Goal: Information Seeking & Learning: Check status

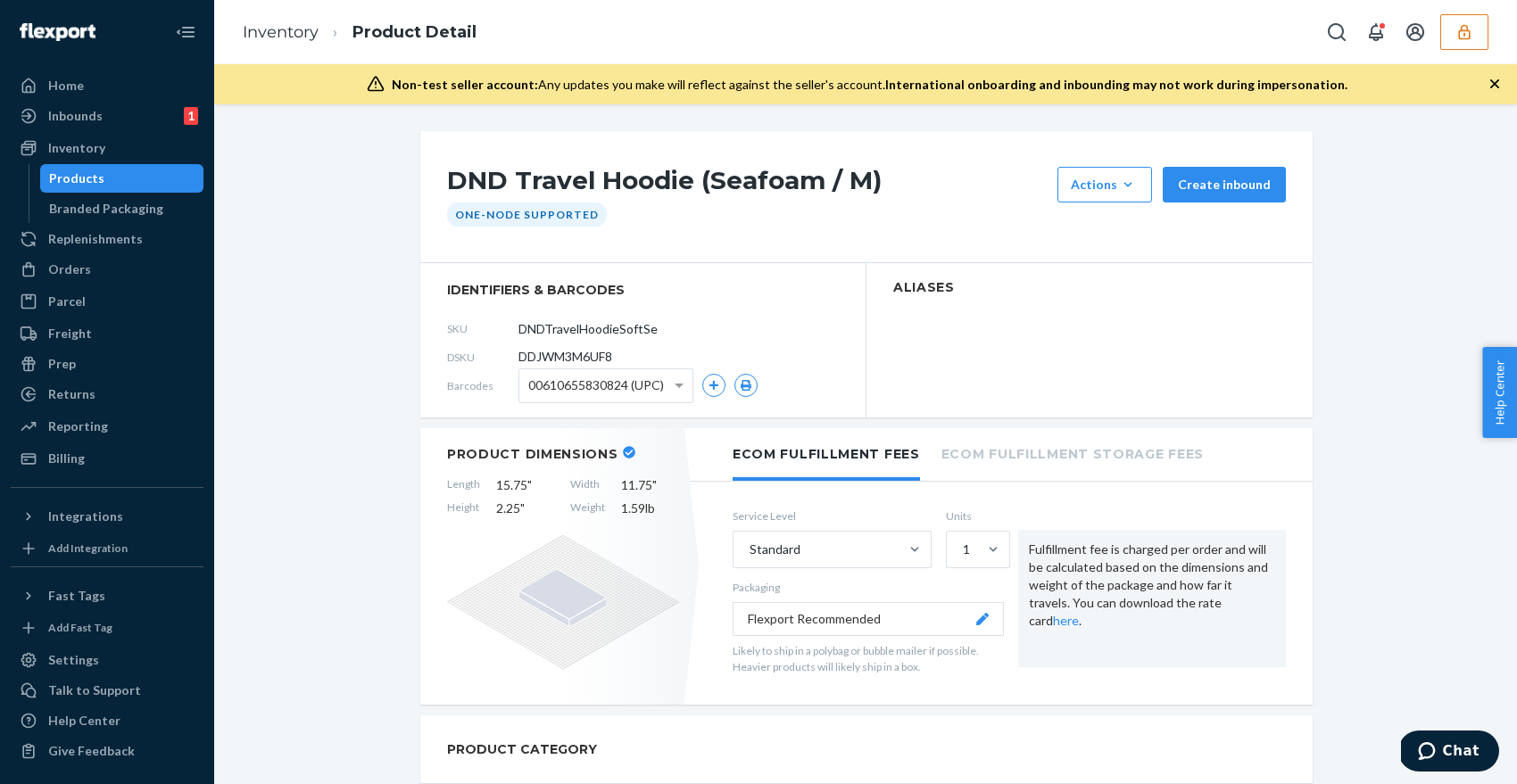
click at [591, 353] on span "DDJWM3M6UF8" at bounding box center [565, 357] width 93 height 18
copy section "DDJWM3M6UF8"
click at [591, 359] on span "DDJWM3M6UF8" at bounding box center [565, 357] width 93 height 18
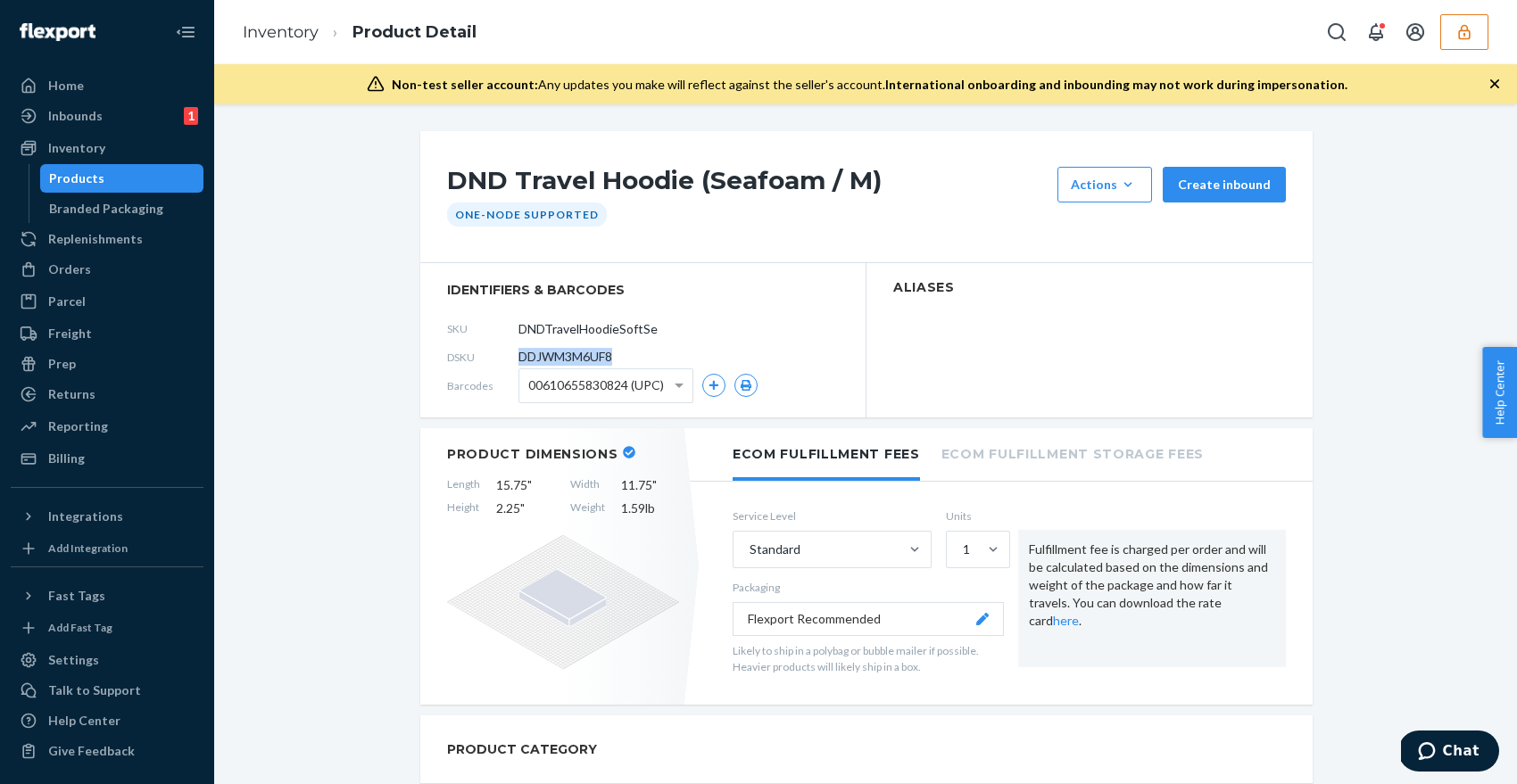
click at [591, 359] on span "DDJWM3M6UF8" at bounding box center [565, 357] width 93 height 18
click at [660, 378] on span "00610655830824 (UPC)" at bounding box center [597, 385] width 136 height 30
drag, startPoint x: 630, startPoint y: 383, endPoint x: 515, endPoint y: 382, distance: 115.0
click at [515, 382] on div "Barcodes 00610655830824 (UPC) 00610655830824 (UPC) 0610655830824 (UPC) 61065583…" at bounding box center [643, 385] width 392 height 28
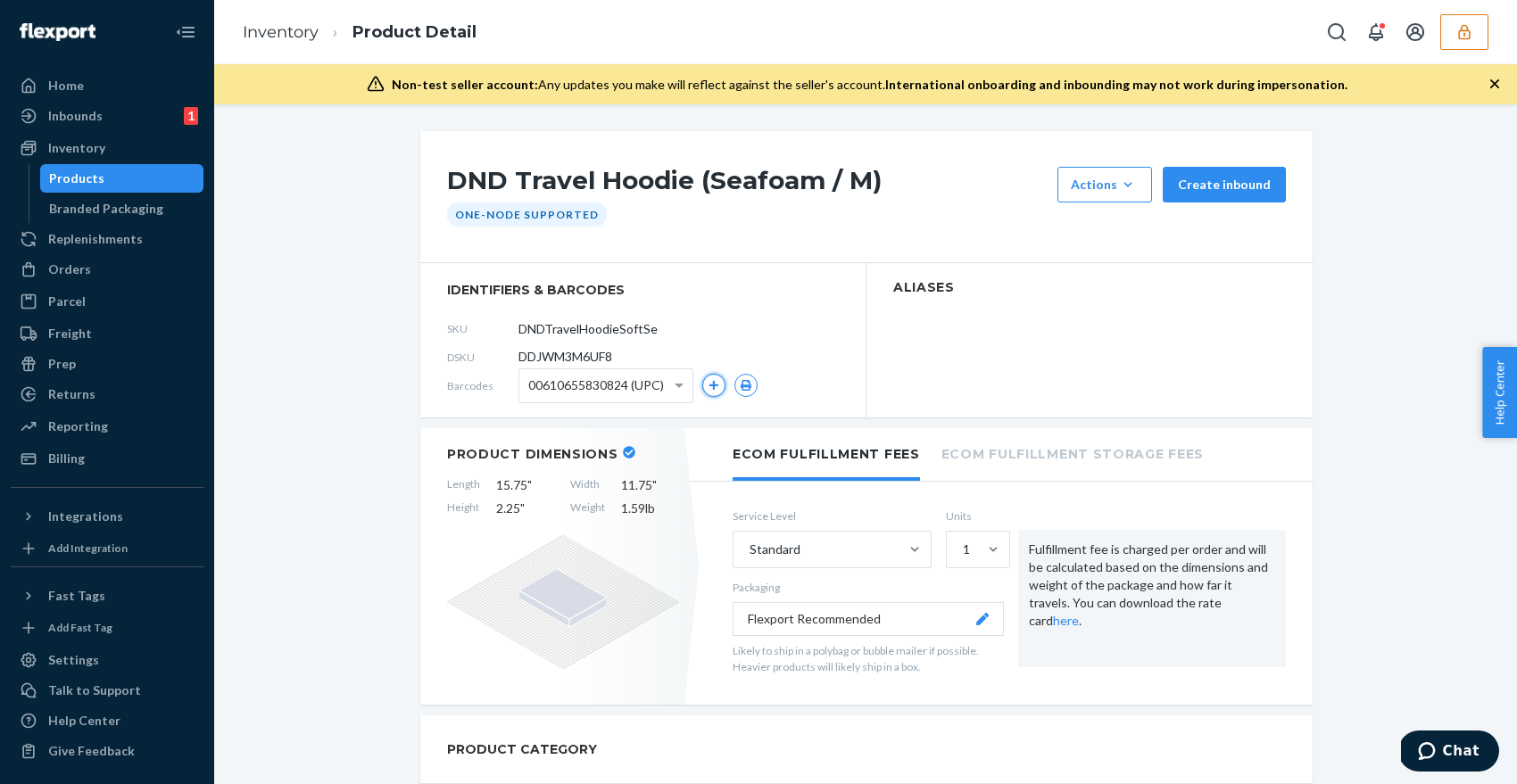
click at [712, 385] on icon "button" at bounding box center [713, 385] width 10 height 10
click at [569, 357] on span "DDJWM3M6UF8" at bounding box center [565, 357] width 93 height 18
copy section "DDJWM3M6UF8"
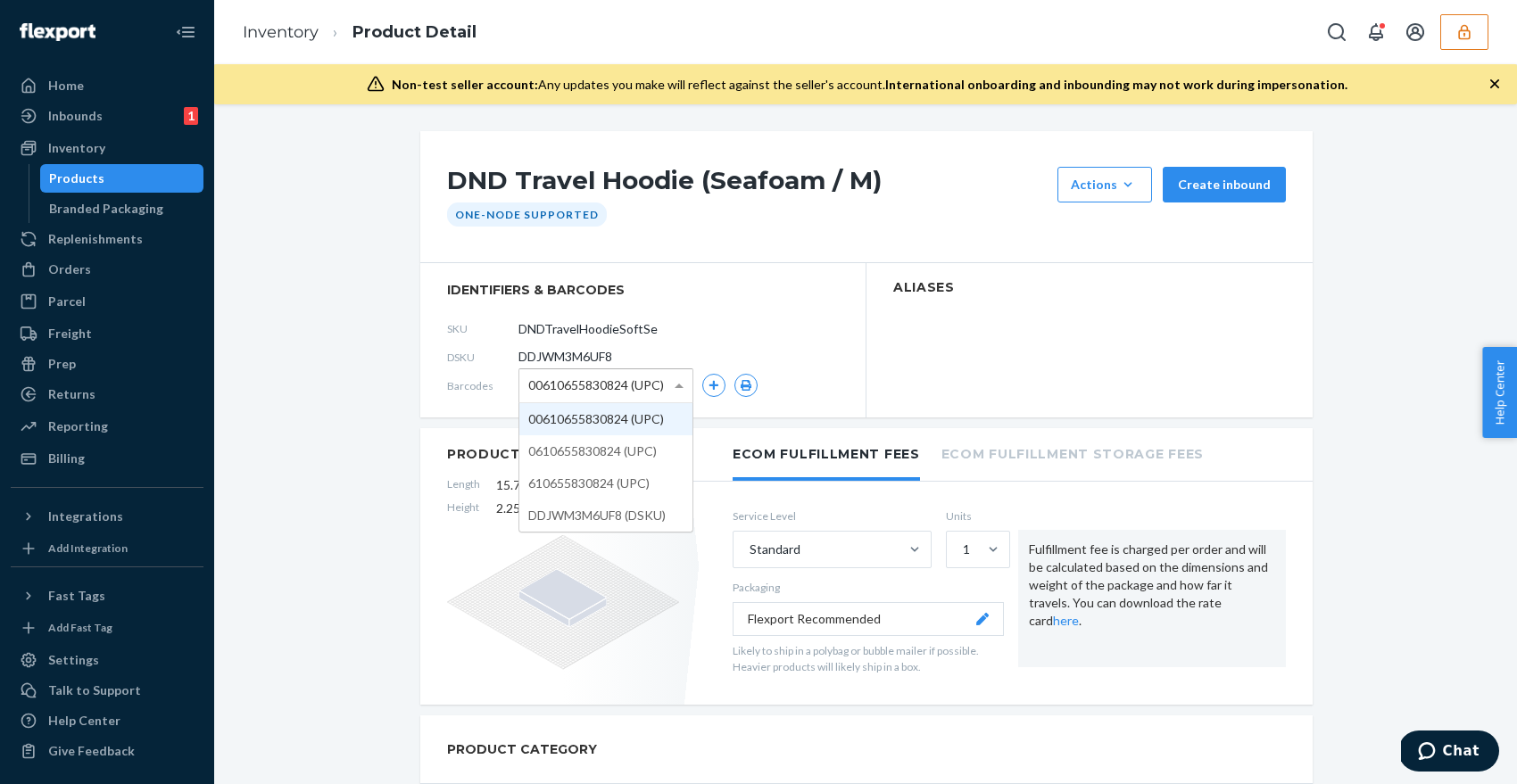
click at [643, 386] on span "00610655830824 (UPC)" at bounding box center [597, 385] width 136 height 30
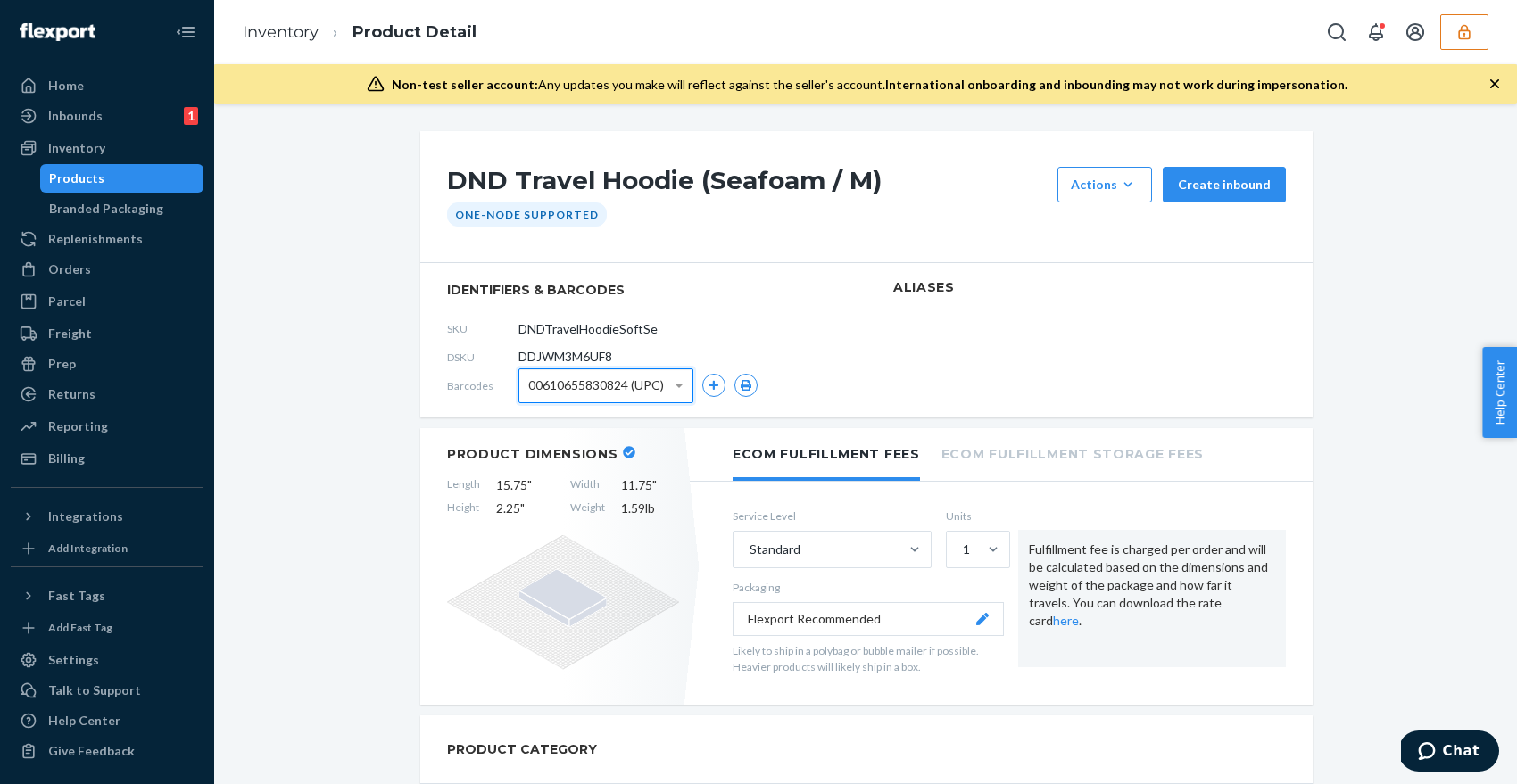
click at [626, 384] on span "00610655830824 (UPC)" at bounding box center [597, 385] width 136 height 30
click at [125, 111] on div "Inbounds 1" at bounding box center [107, 116] width 189 height 25
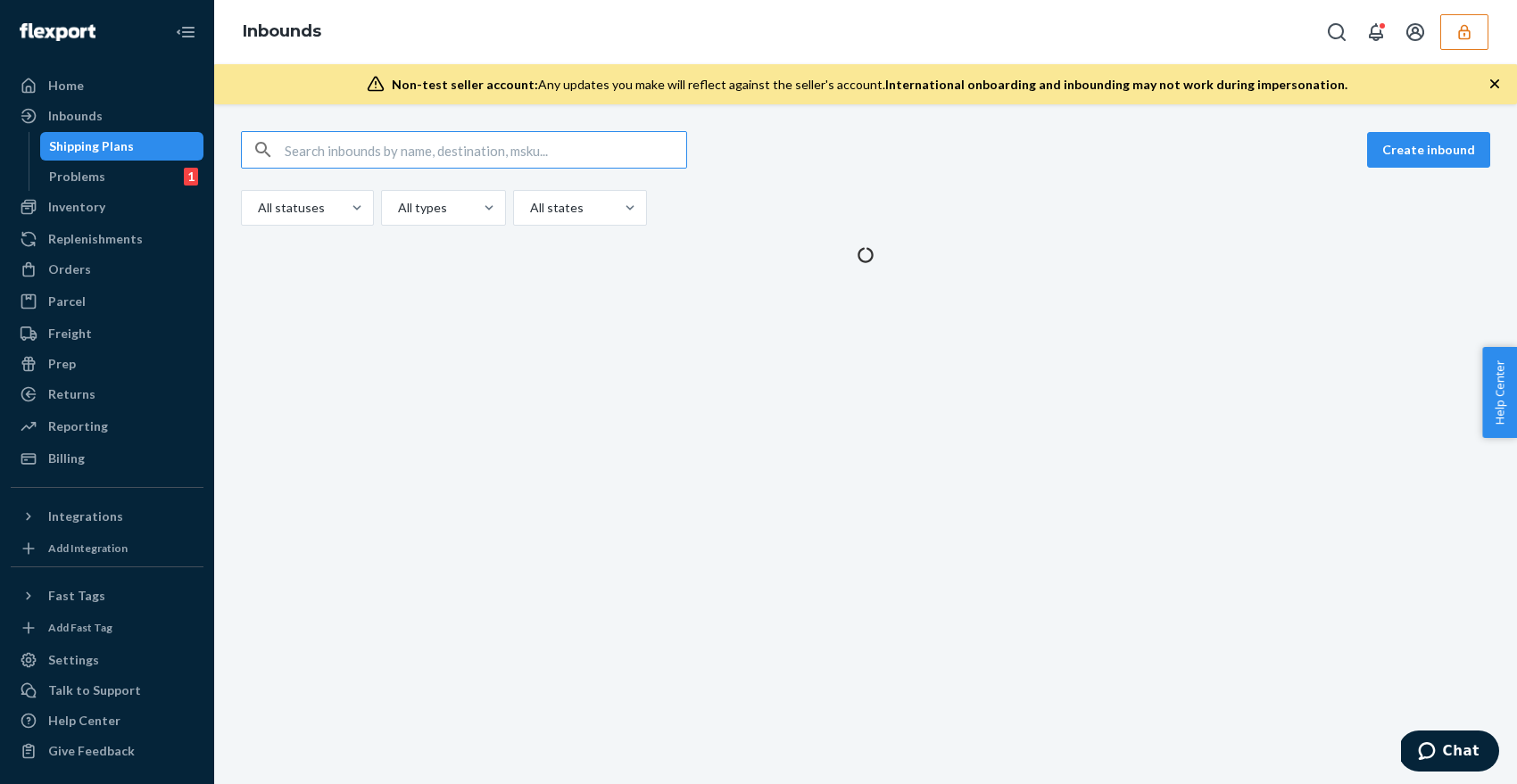
type input "9768813"
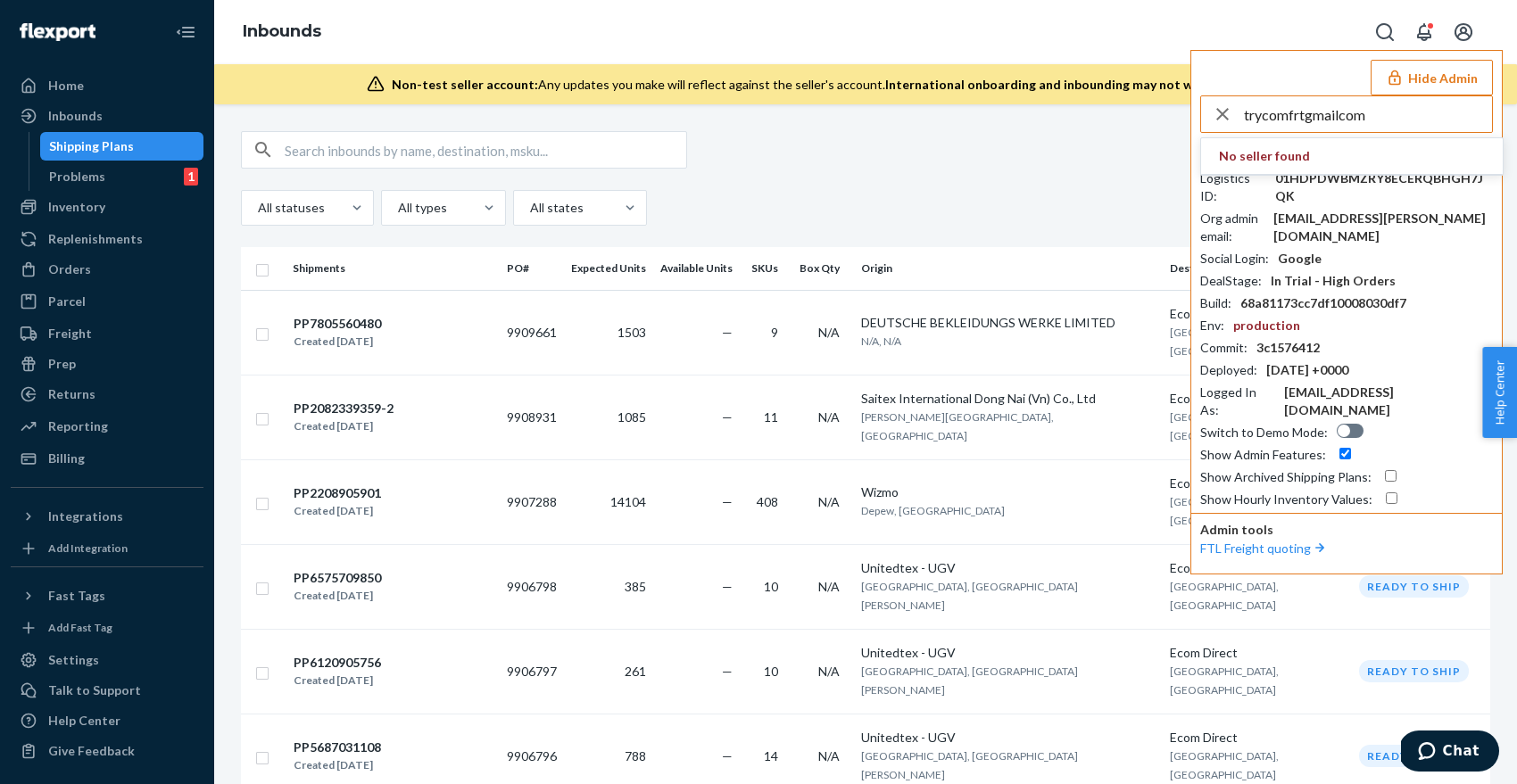
type input "trycomfrtgmailcom"
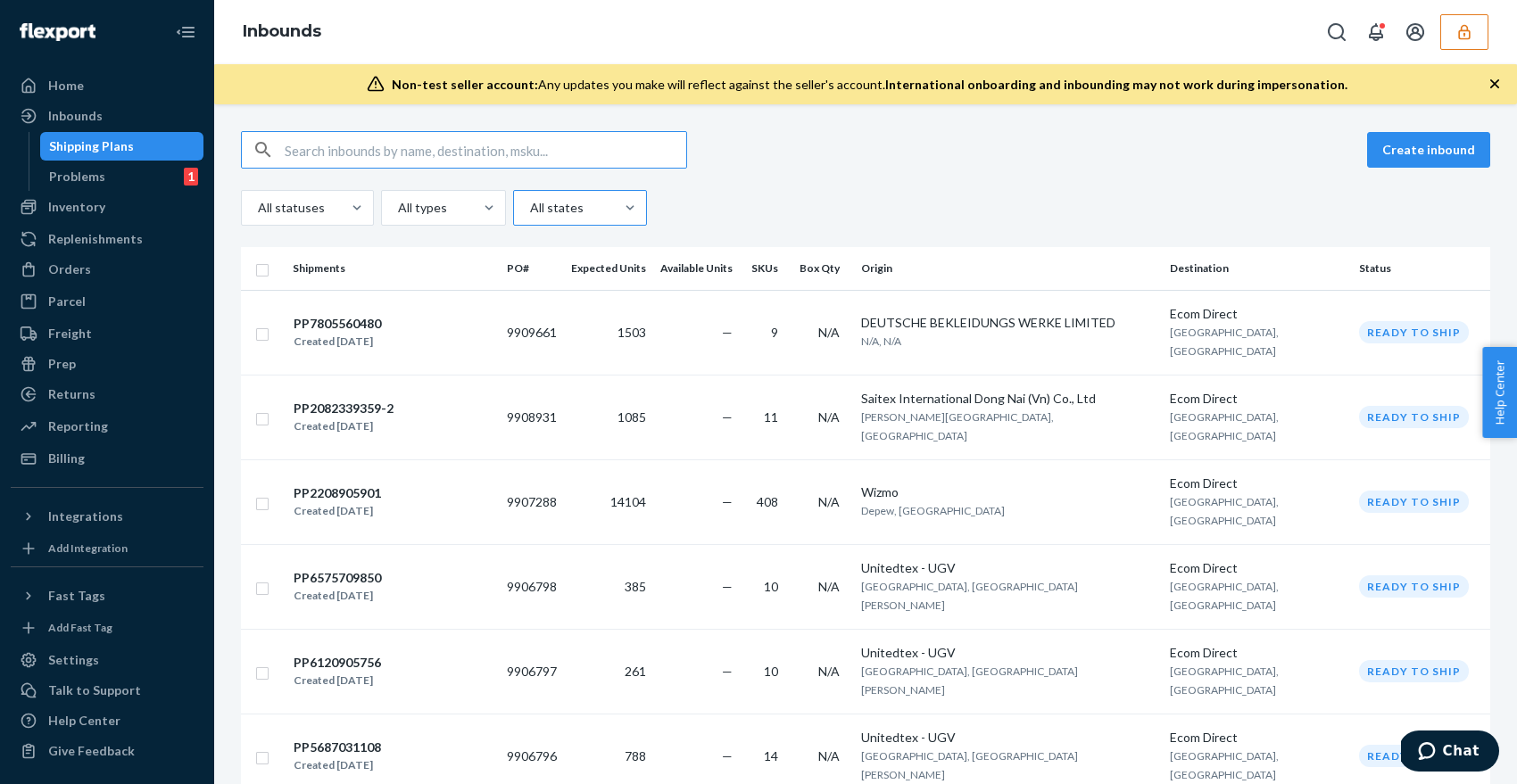
paste input "9768813"
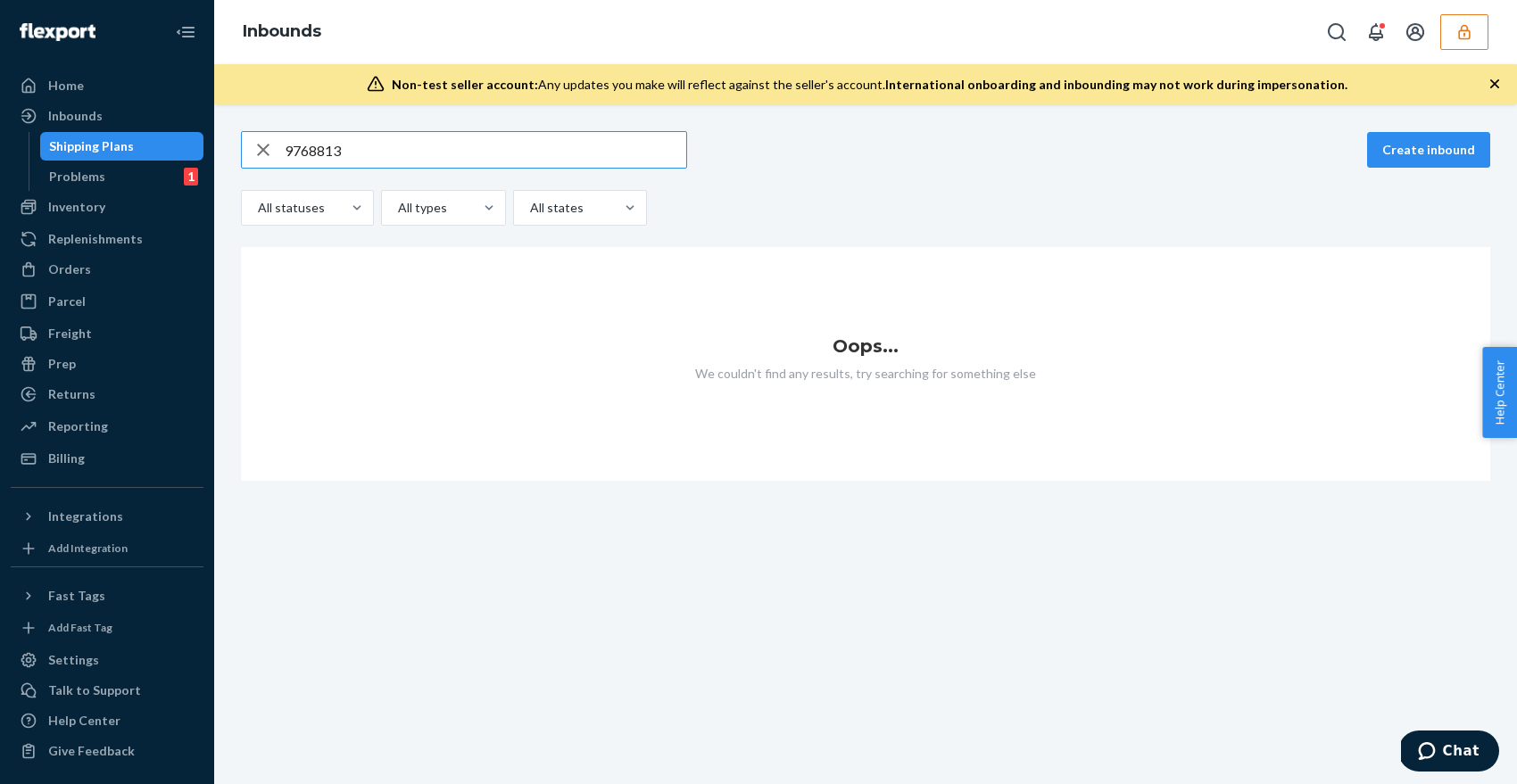
type input "9768813"
click at [1475, 44] on button "button" at bounding box center [1463, 32] width 48 height 36
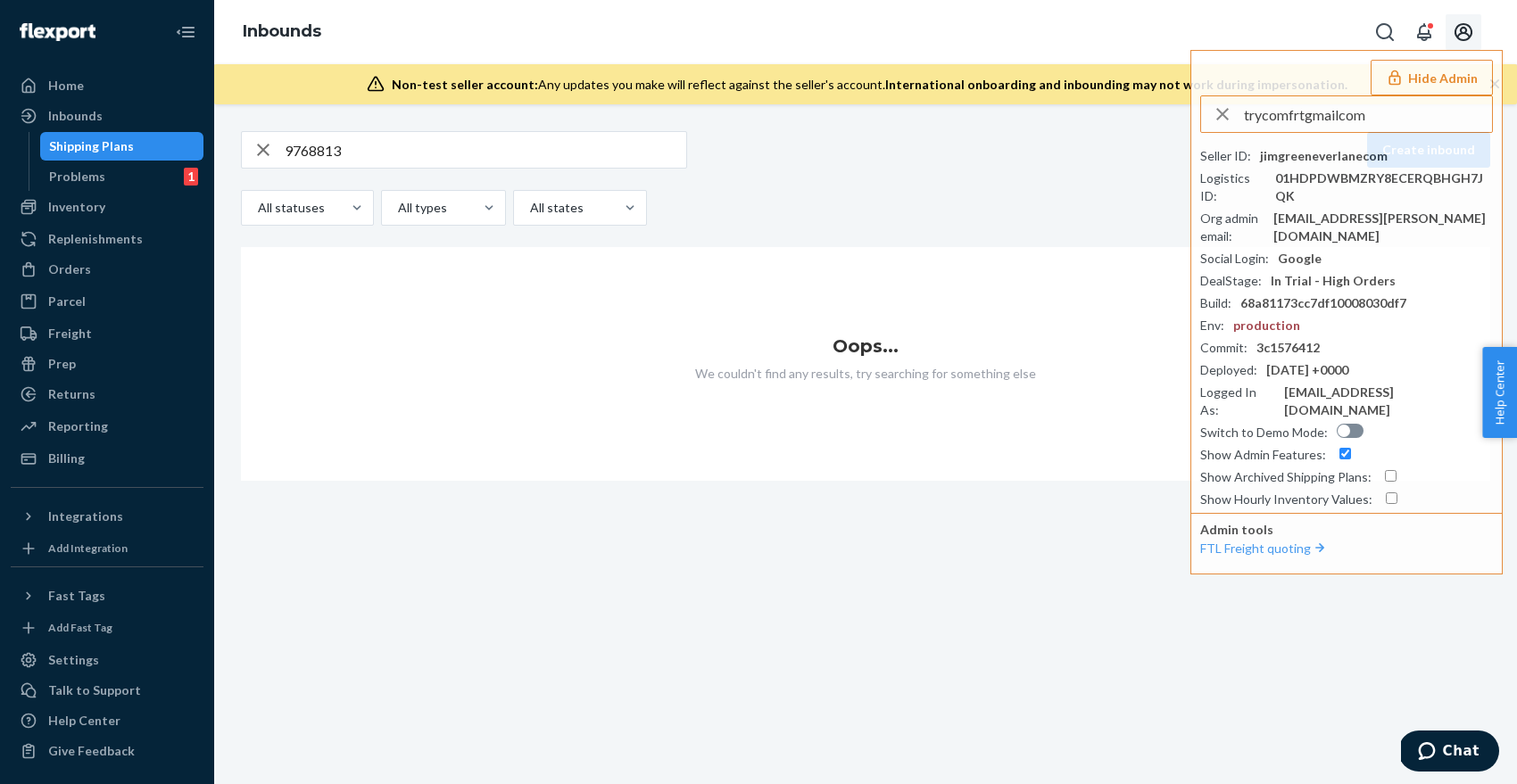
type input "trycomfrtgmailcom"
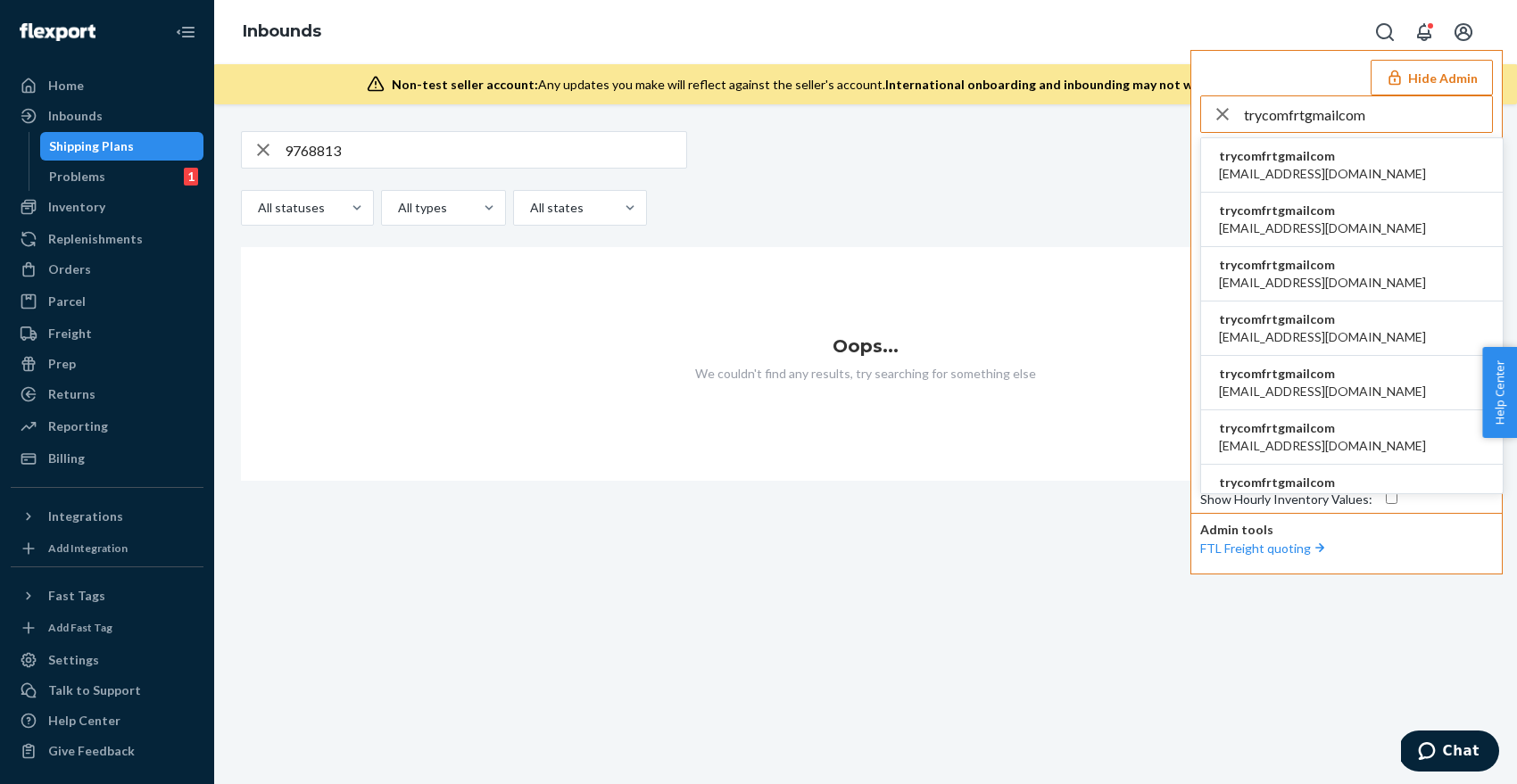
click at [1350, 170] on span "accounting@comfrt.com" at bounding box center [1322, 174] width 207 height 18
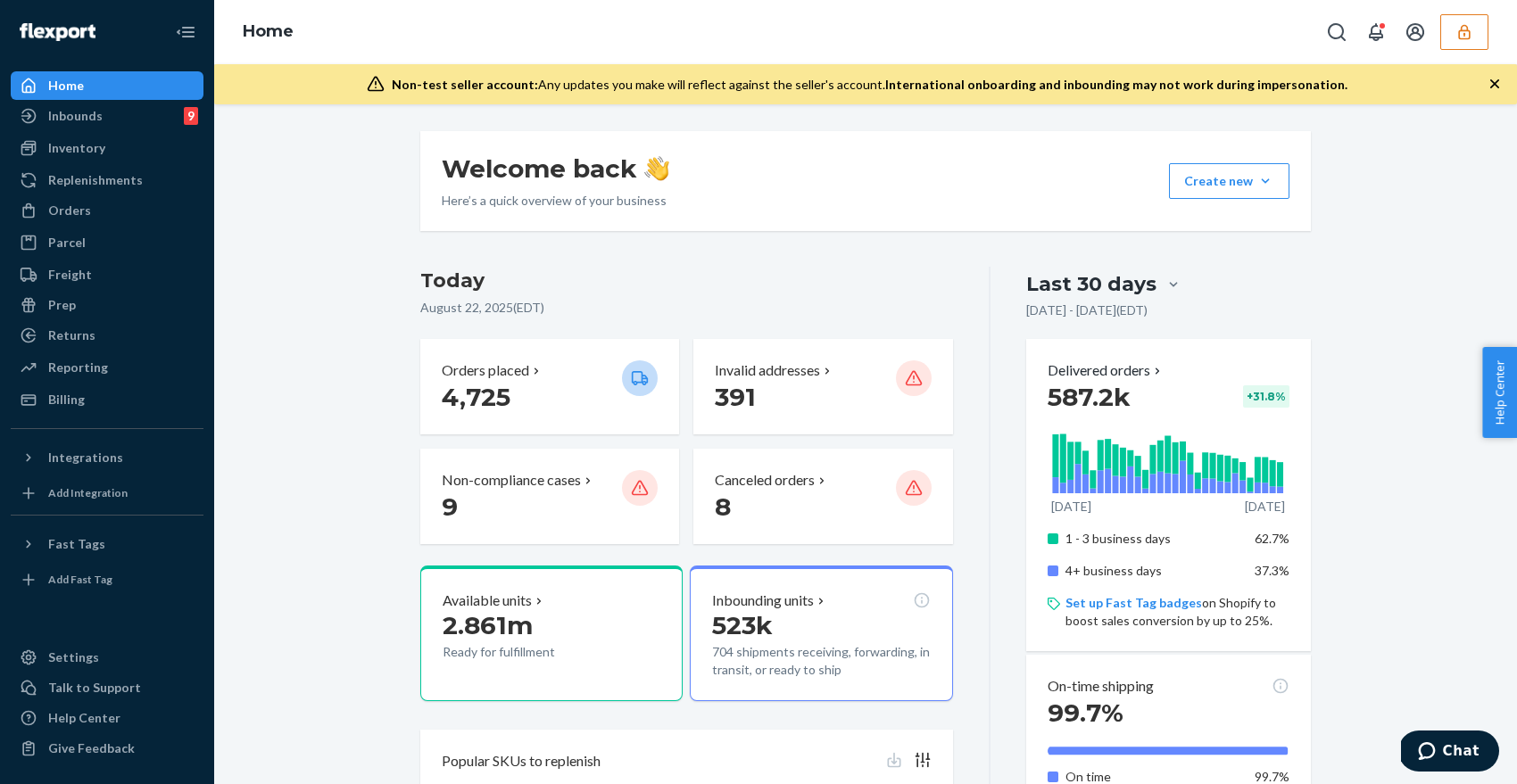
click at [1465, 34] on icon "button" at bounding box center [1464, 32] width 18 height 18
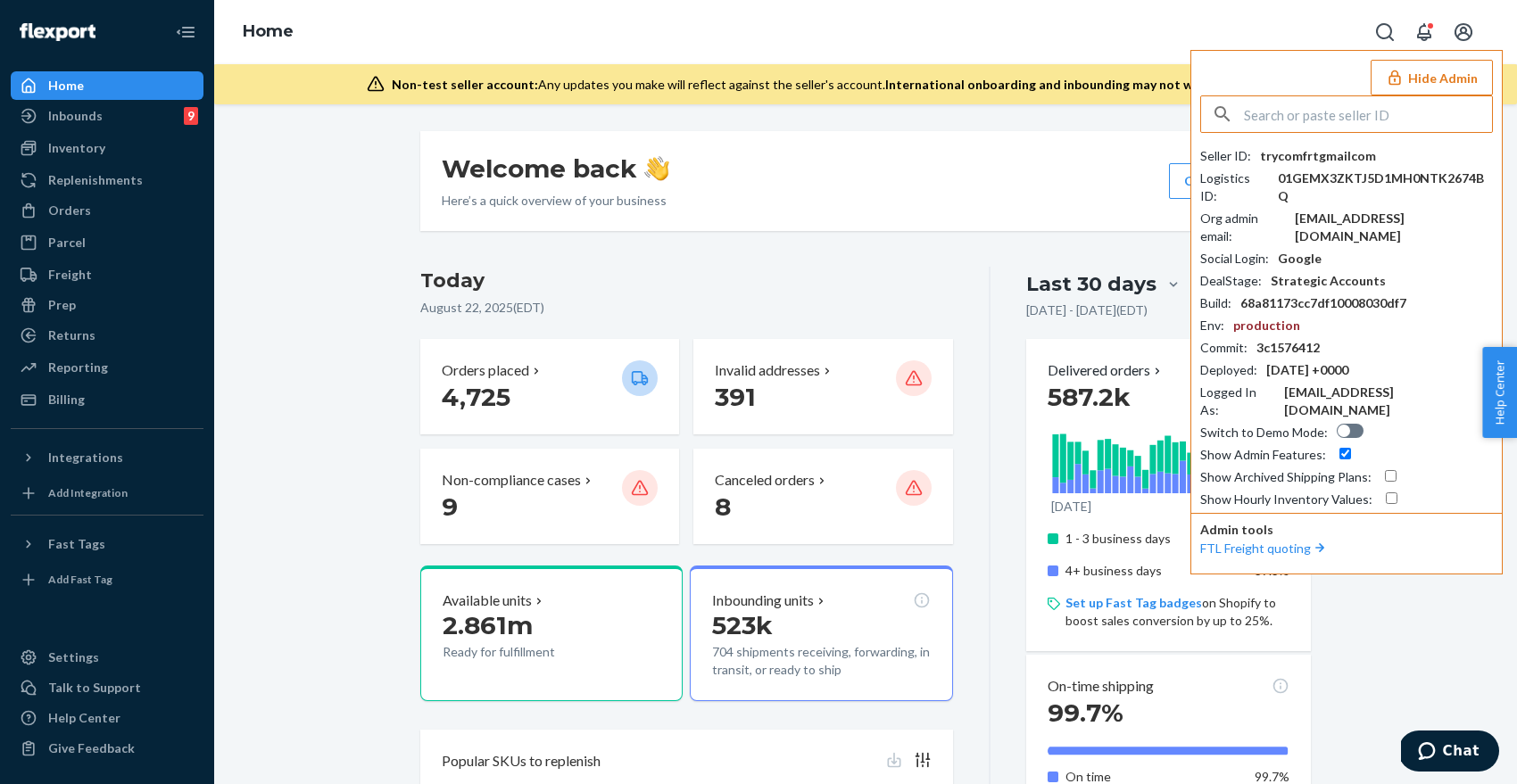
click at [975, 202] on div "Welcome back Here’s a quick overview of your business Create new Create new inb…" at bounding box center [865, 181] width 890 height 100
click at [119, 120] on div "Inbounds 9" at bounding box center [107, 116] width 189 height 25
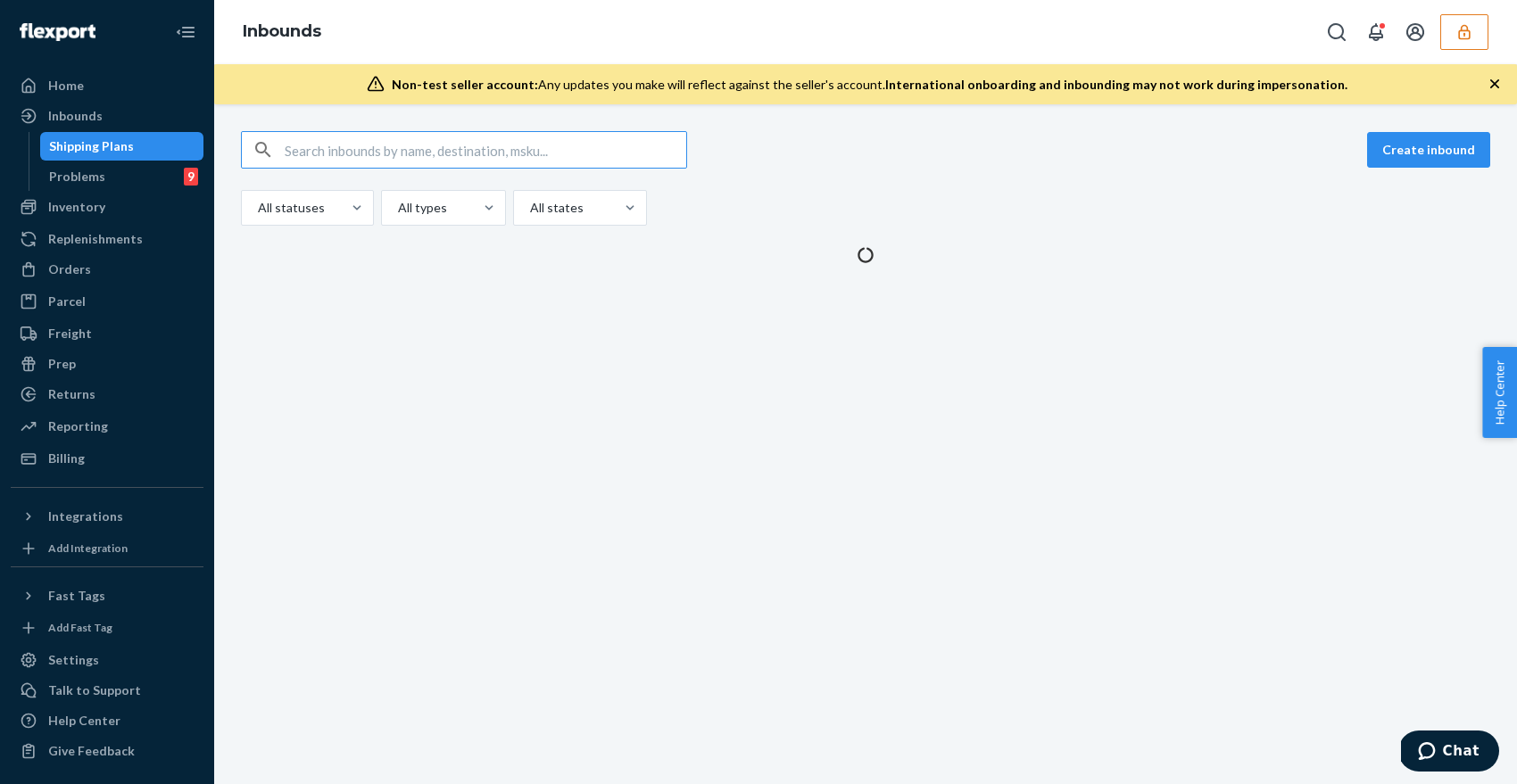
type input "9768813"
click at [400, 145] on input "text" at bounding box center [485, 150] width 401 height 36
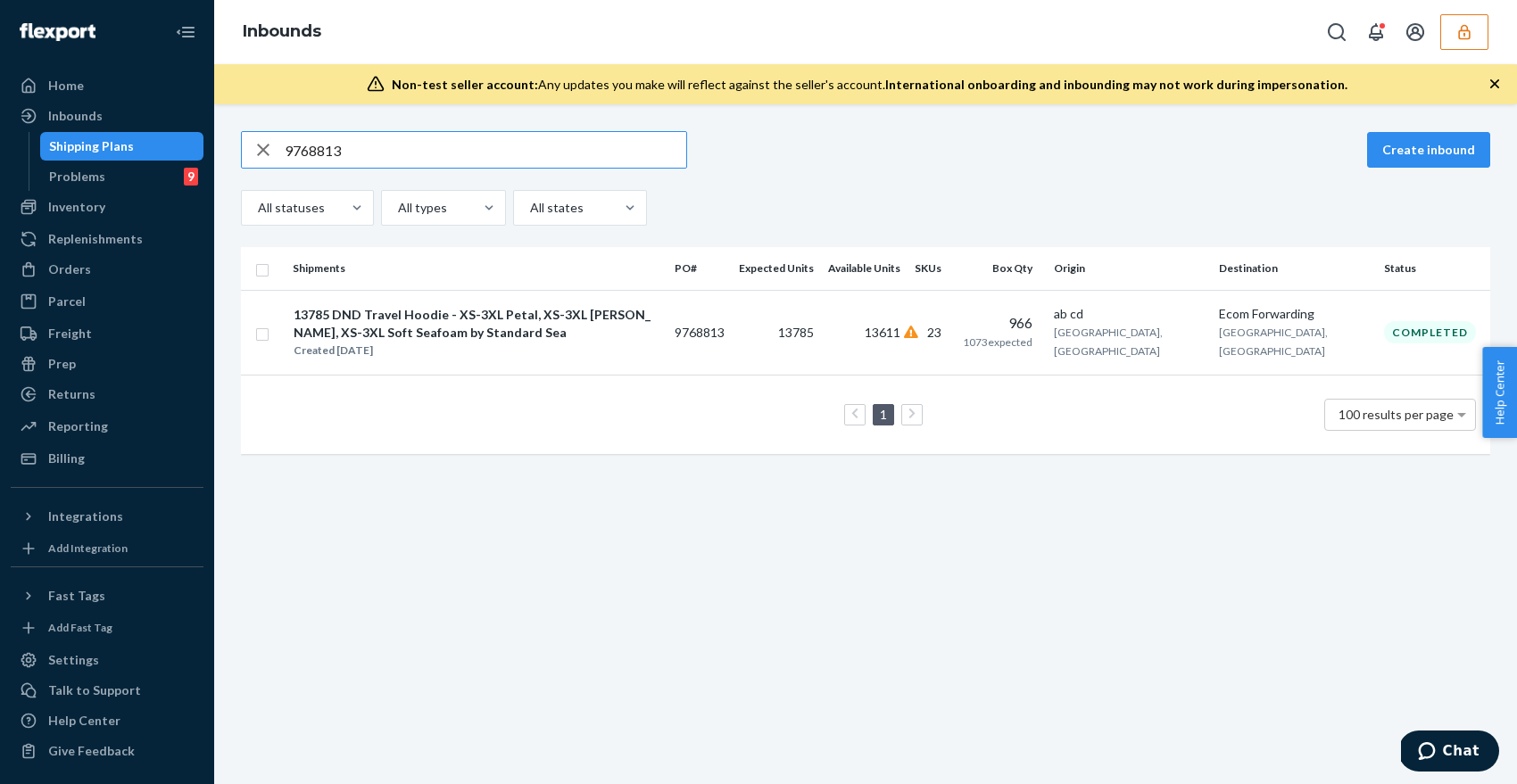
type input "9768813"
click at [596, 333] on div "13785 DND Travel Hoodie - XS-3XL Petal, XS-3XL Berry, XS-3XL Soft Seafoam by St…" at bounding box center [477, 324] width 366 height 36
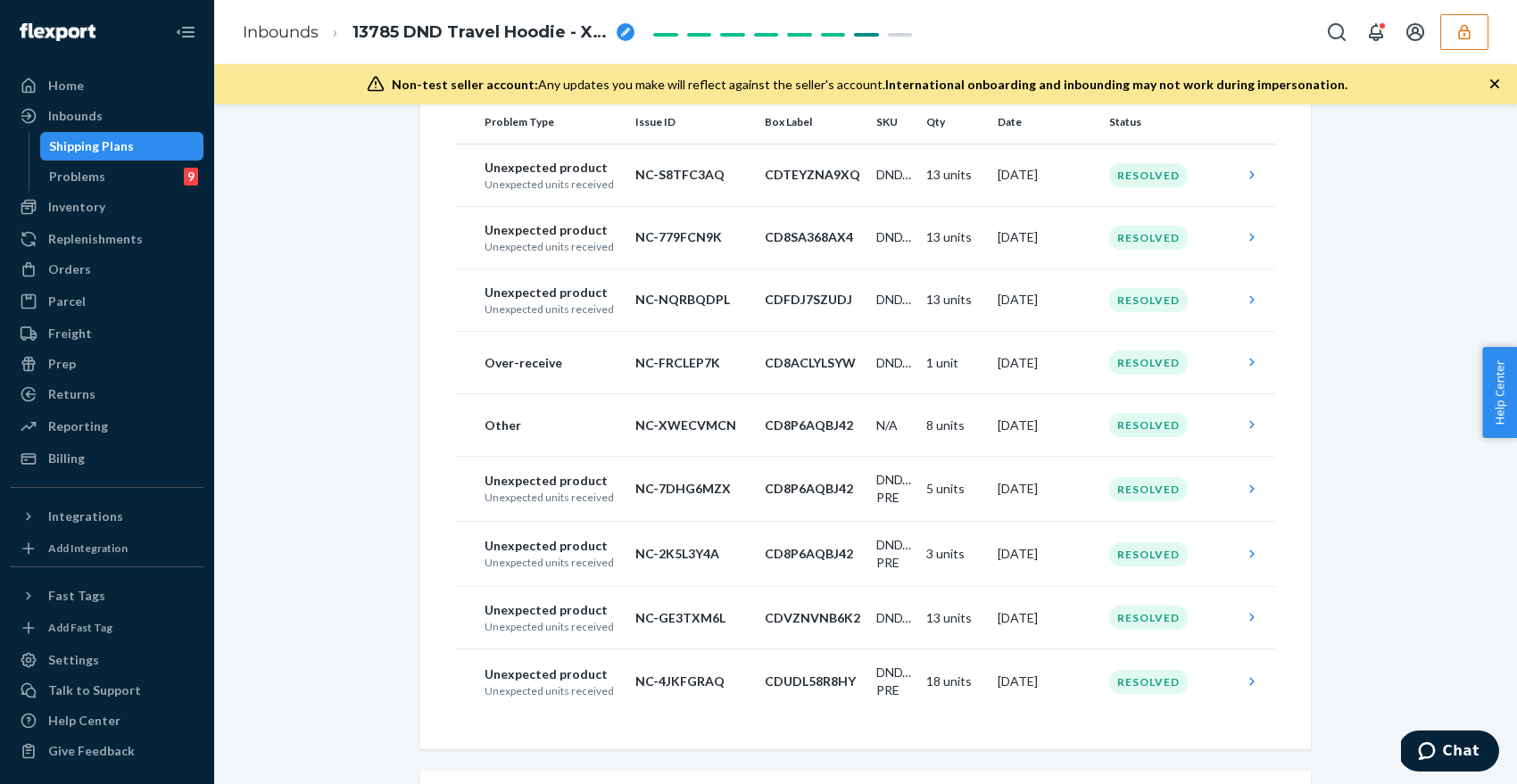
scroll to position [270, 0]
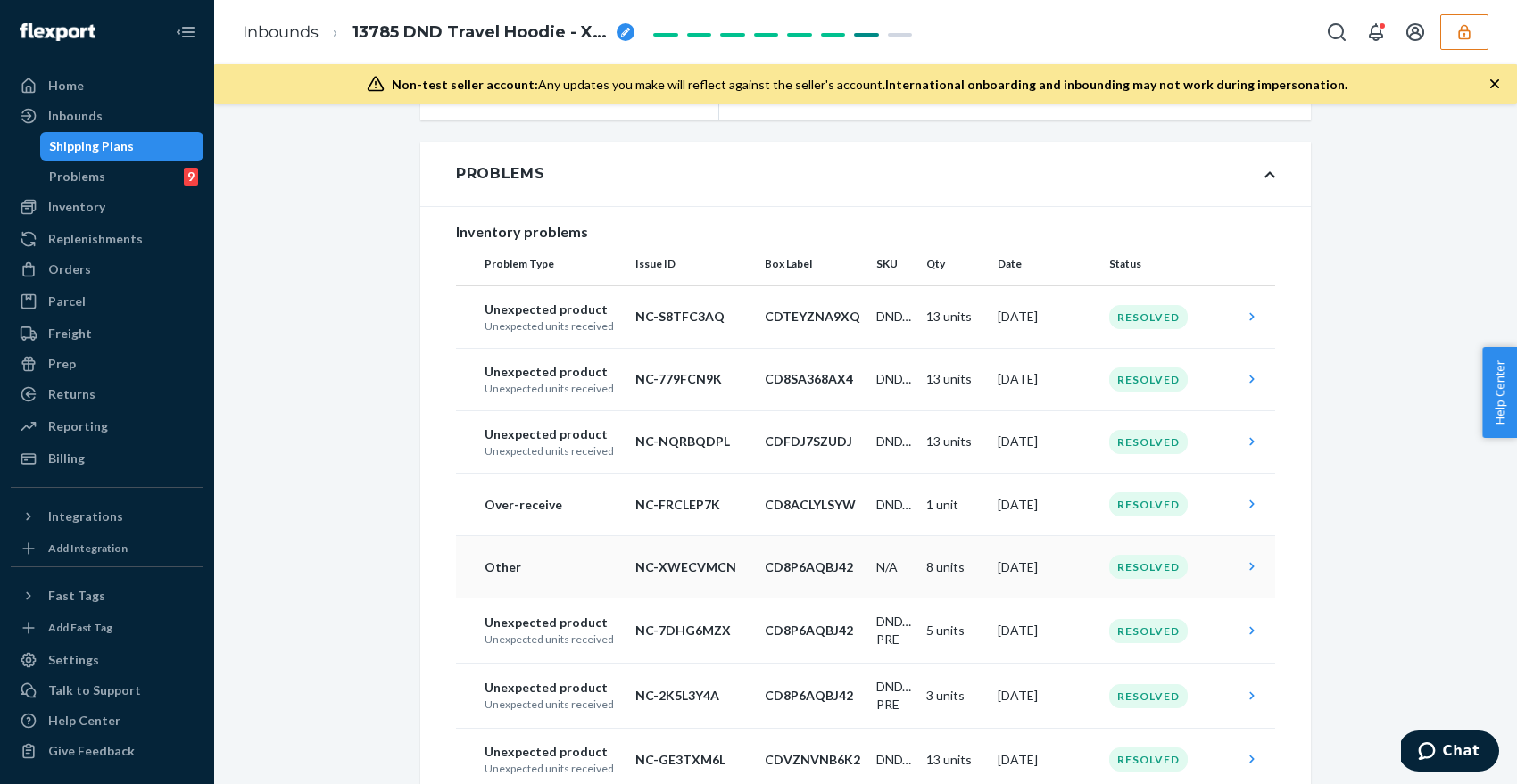
click at [768, 572] on p "CD8P6AQBJ42" at bounding box center [813, 567] width 97 height 18
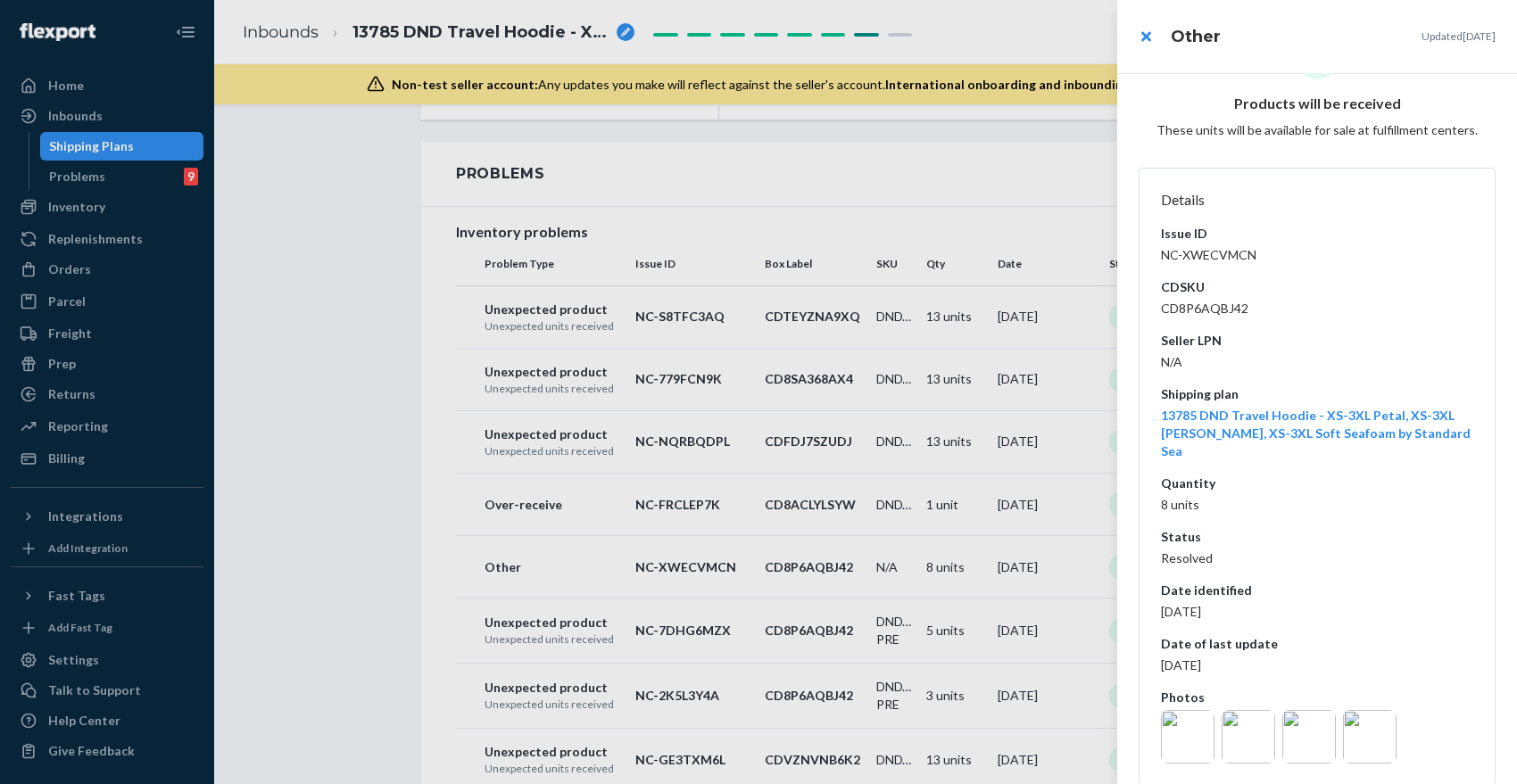
scroll to position [76, 0]
click at [1184, 706] on img at bounding box center [1188, 732] width 54 height 54
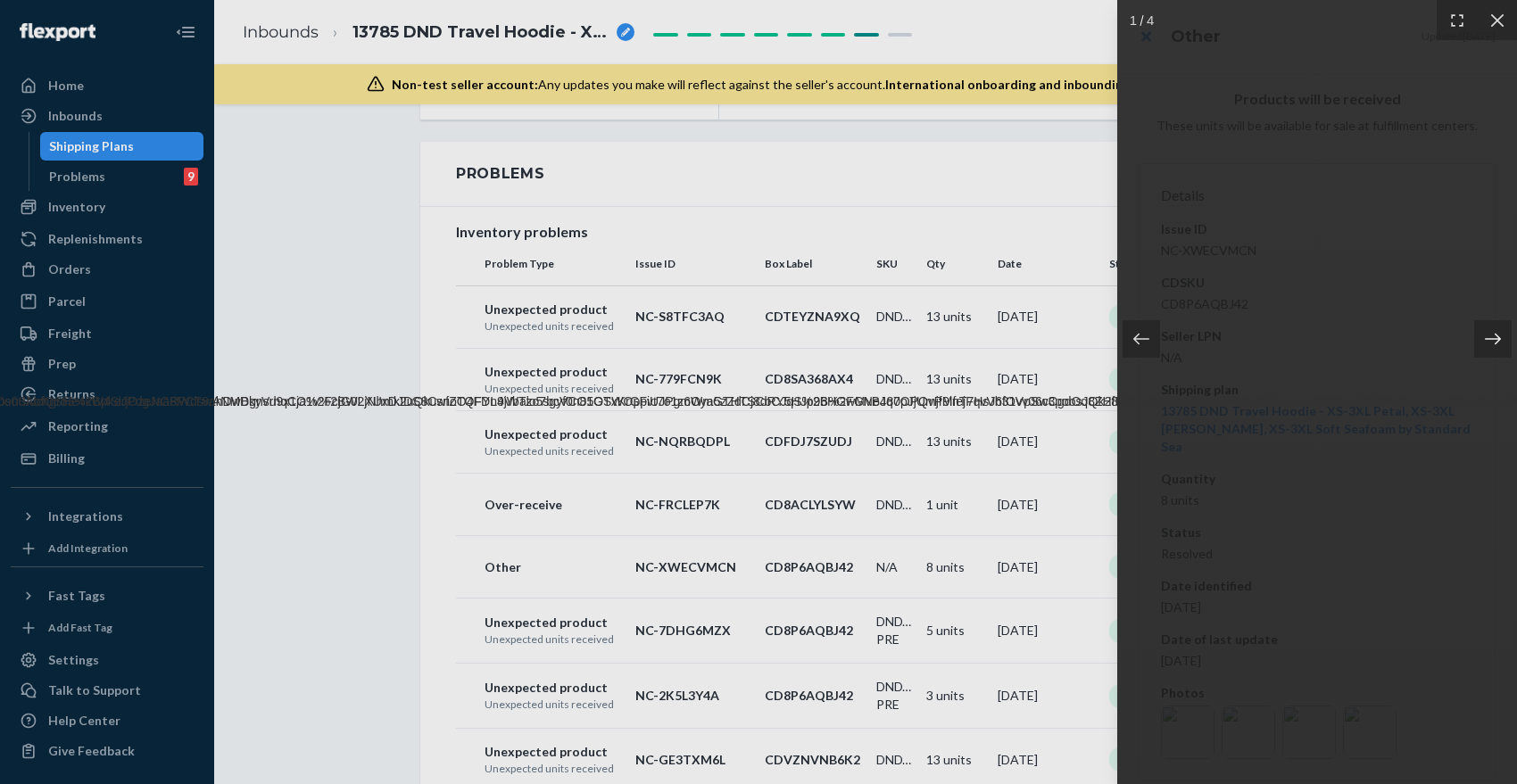
click at [1485, 344] on icon at bounding box center [1492, 339] width 18 height 18
click at [1505, 22] on div at bounding box center [1496, 20] width 41 height 41
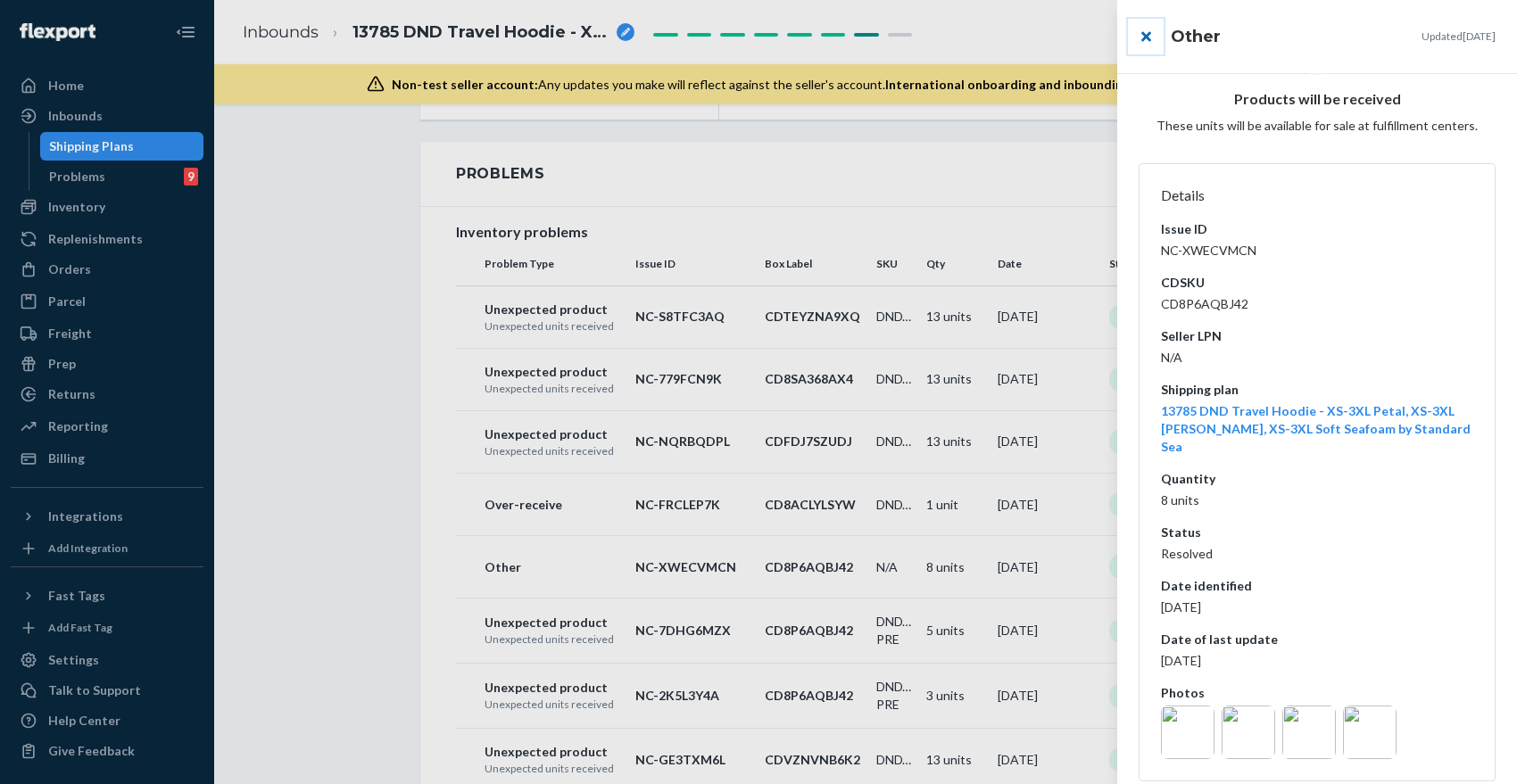
click at [1143, 28] on button "close" at bounding box center [1146, 37] width 36 height 36
click at [725, 642] on td "NC-7DHG6MZX" at bounding box center [692, 630] width 129 height 65
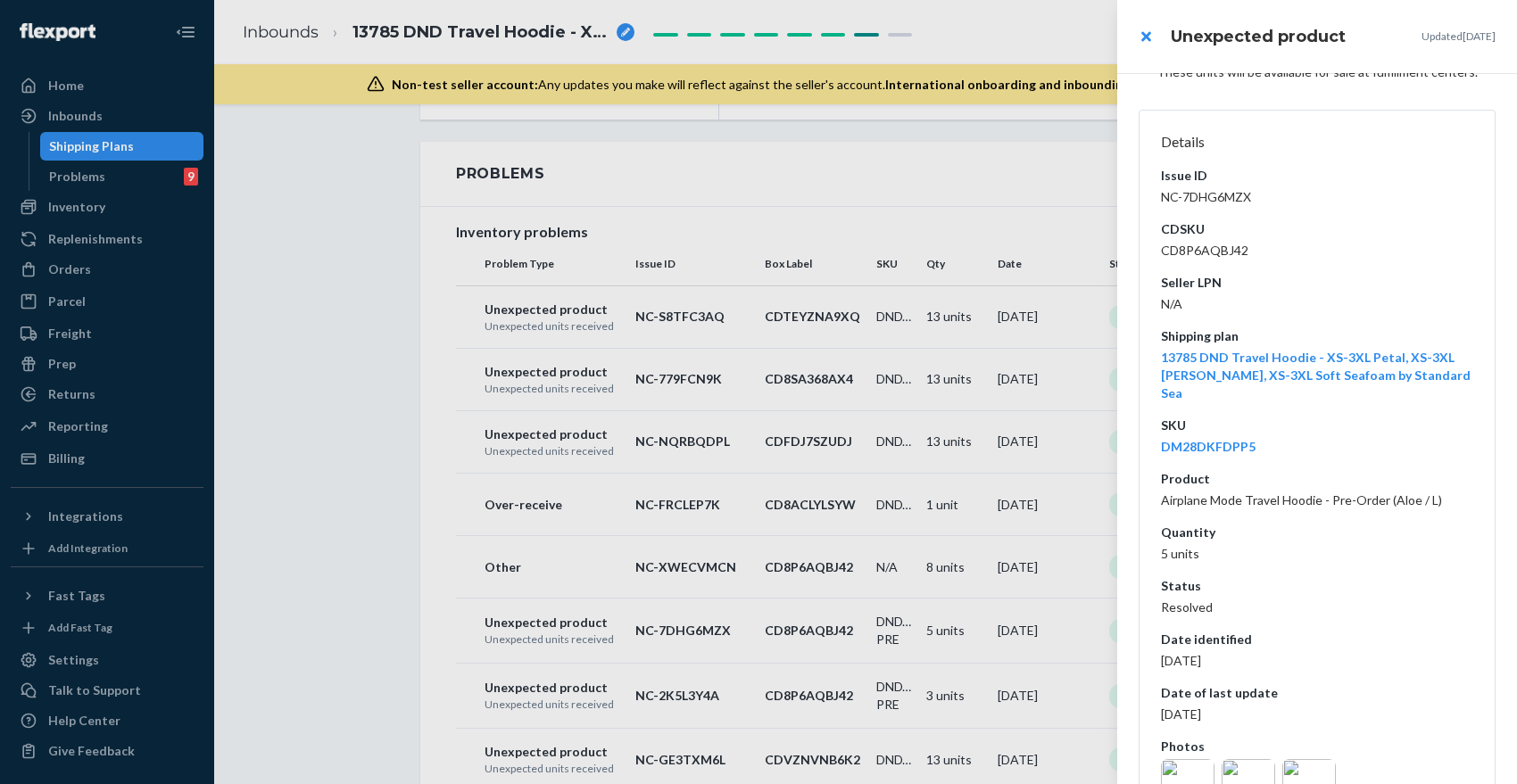
scroll to position [184, 0]
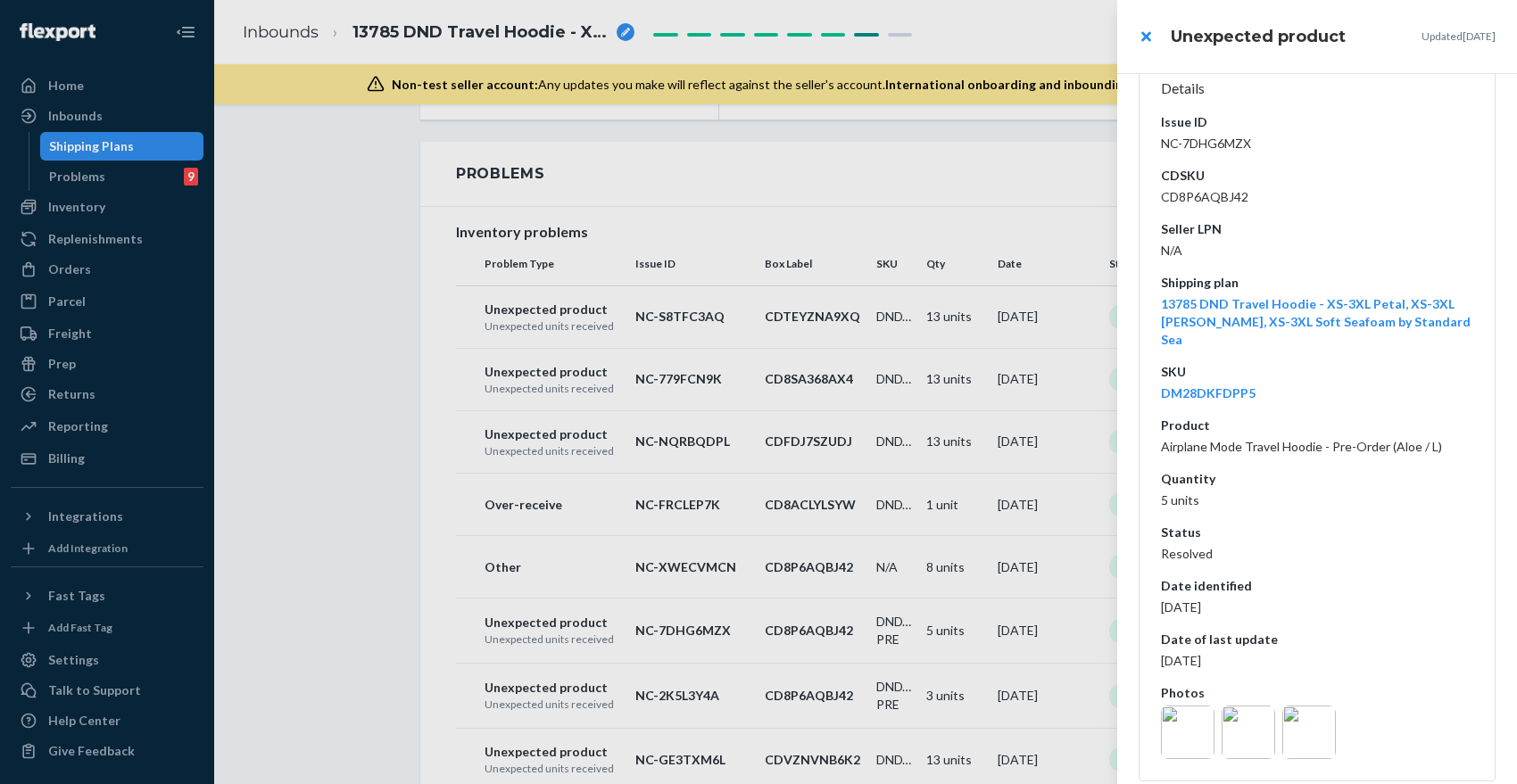
click at [1191, 708] on img at bounding box center [1188, 732] width 54 height 54
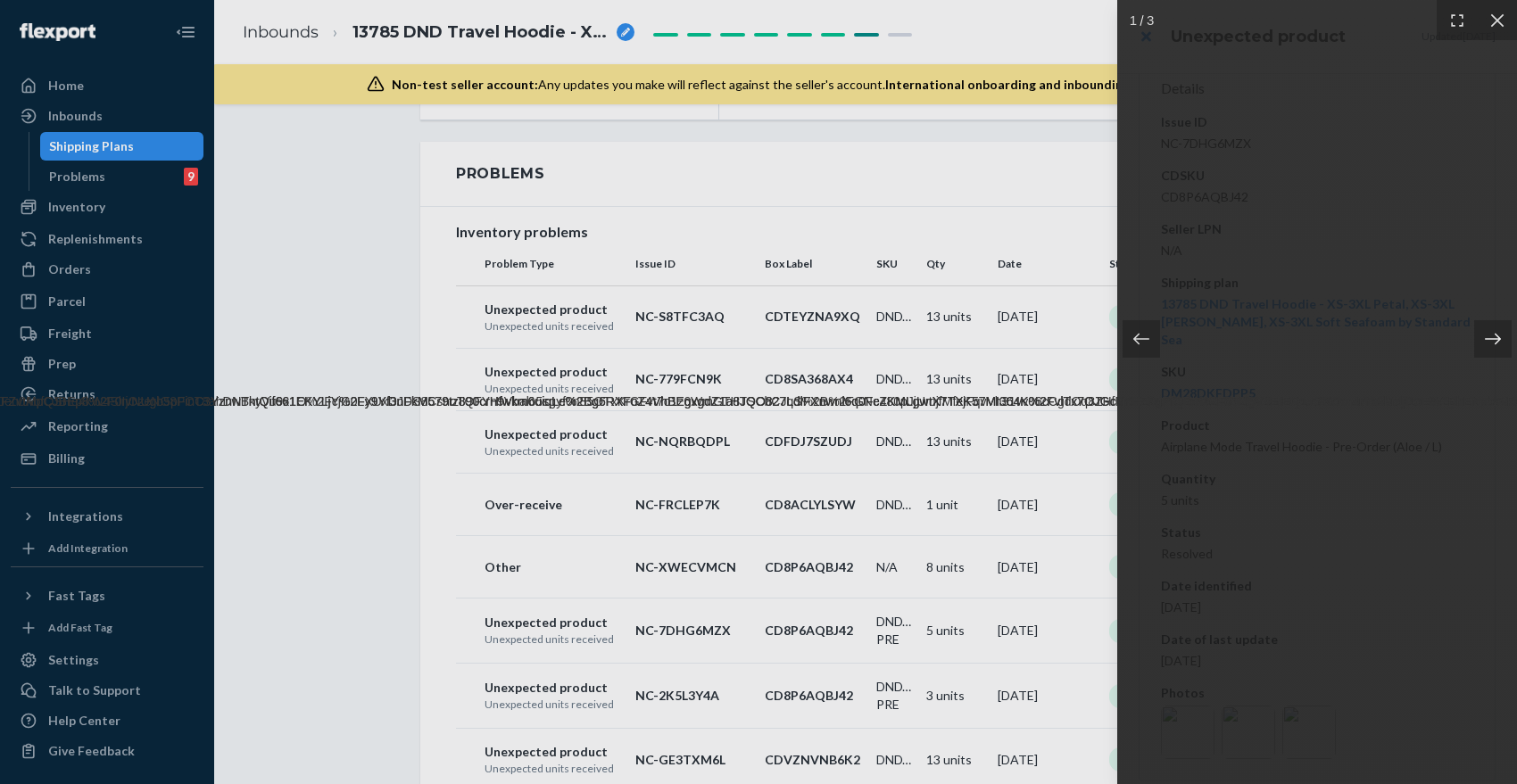
click at [1498, 338] on icon at bounding box center [1492, 339] width 16 height 11
click at [1497, 338] on icon at bounding box center [1492, 339] width 16 height 11
click at [1281, 410] on img at bounding box center [1316, 392] width 10326 height 36
click at [1136, 335] on icon at bounding box center [1140, 339] width 16 height 11
click at [1489, 338] on icon at bounding box center [1492, 339] width 16 height 11
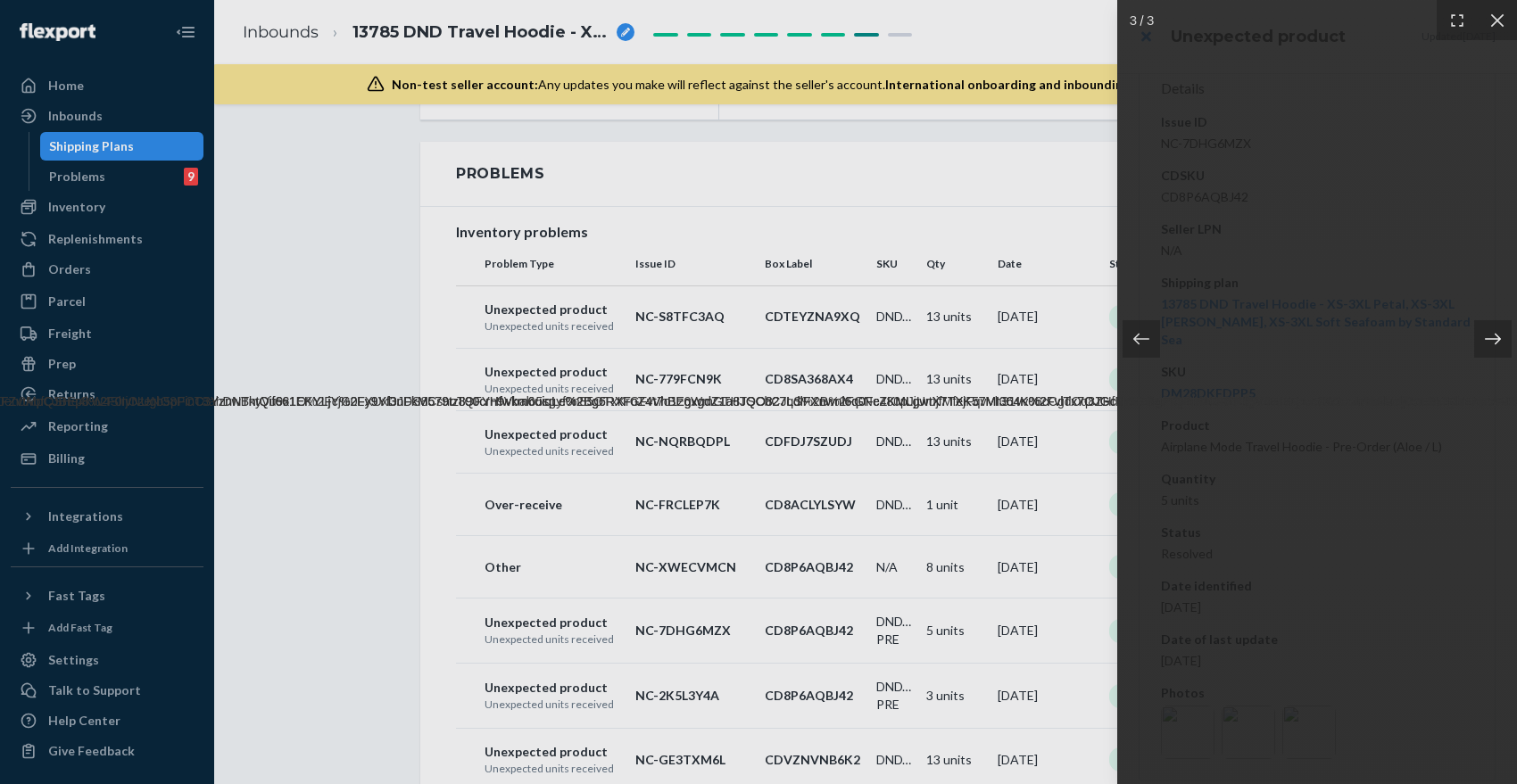
click at [1489, 339] on icon at bounding box center [1492, 339] width 16 height 11
click at [1494, 17] on icon at bounding box center [1496, 20] width 13 height 13
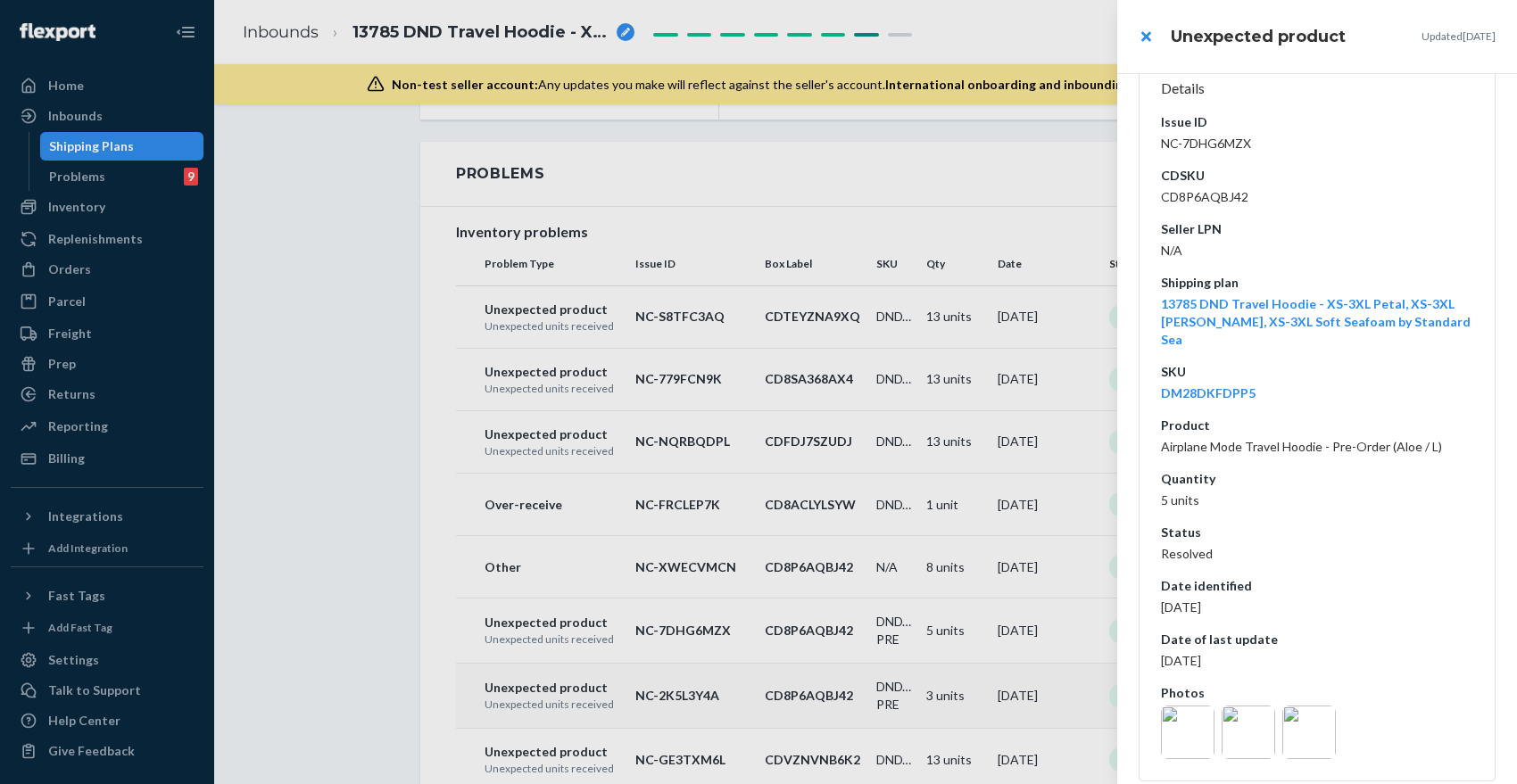
click at [722, 674] on div at bounding box center [758, 392] width 1517 height 784
click at [757, 690] on td "NC-2K5L3Y4A" at bounding box center [692, 695] width 129 height 65
click at [1195, 719] on img at bounding box center [1188, 732] width 54 height 54
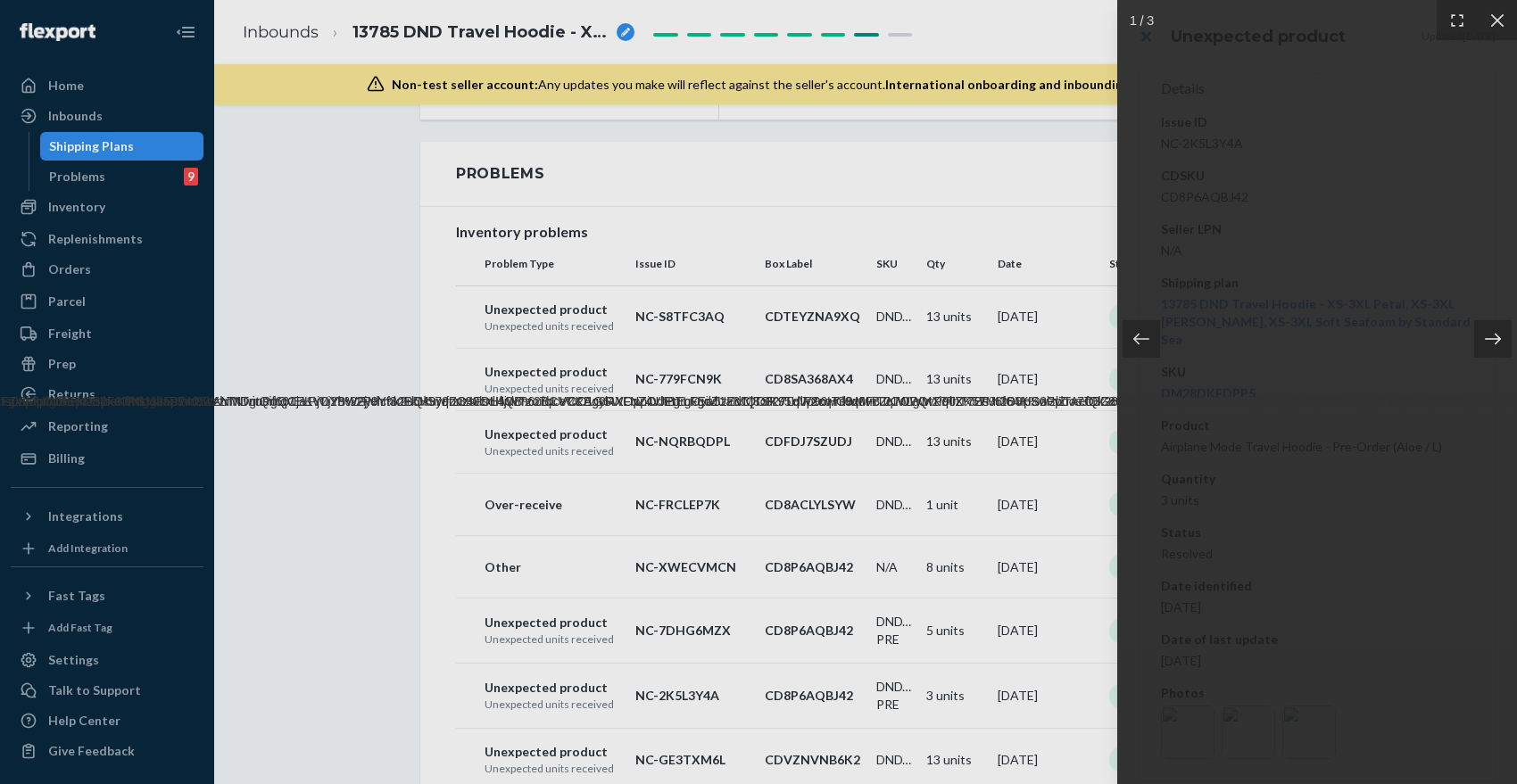
click at [1491, 340] on icon at bounding box center [1492, 339] width 18 height 18
click at [1498, 18] on icon at bounding box center [1496, 20] width 13 height 13
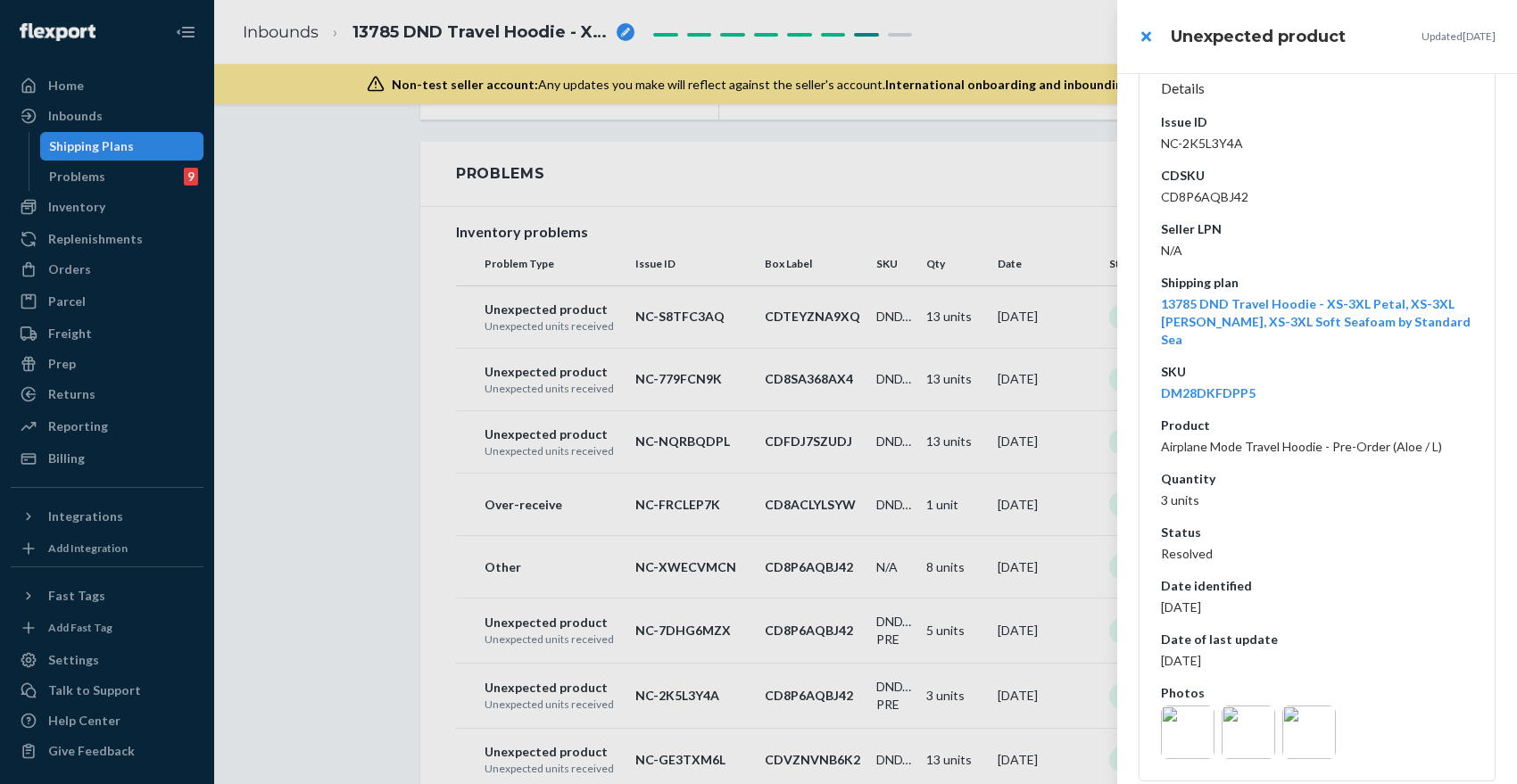
click at [751, 742] on div at bounding box center [758, 392] width 1517 height 784
click at [733, 758] on p "NC-GE3TXM6L" at bounding box center [693, 759] width 115 height 18
click at [1186, 706] on img at bounding box center [1188, 732] width 54 height 54
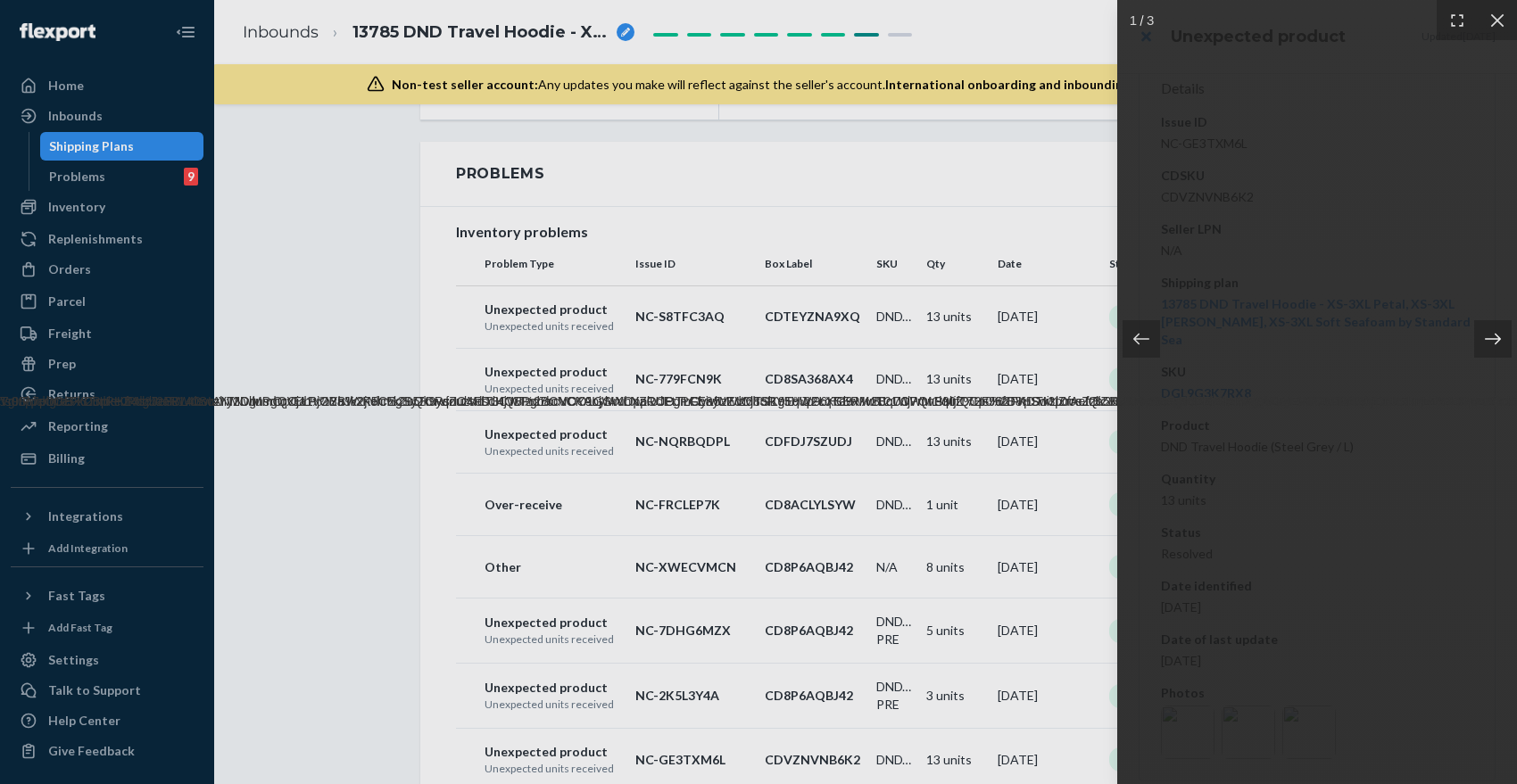
click at [1495, 339] on icon at bounding box center [1492, 339] width 16 height 11
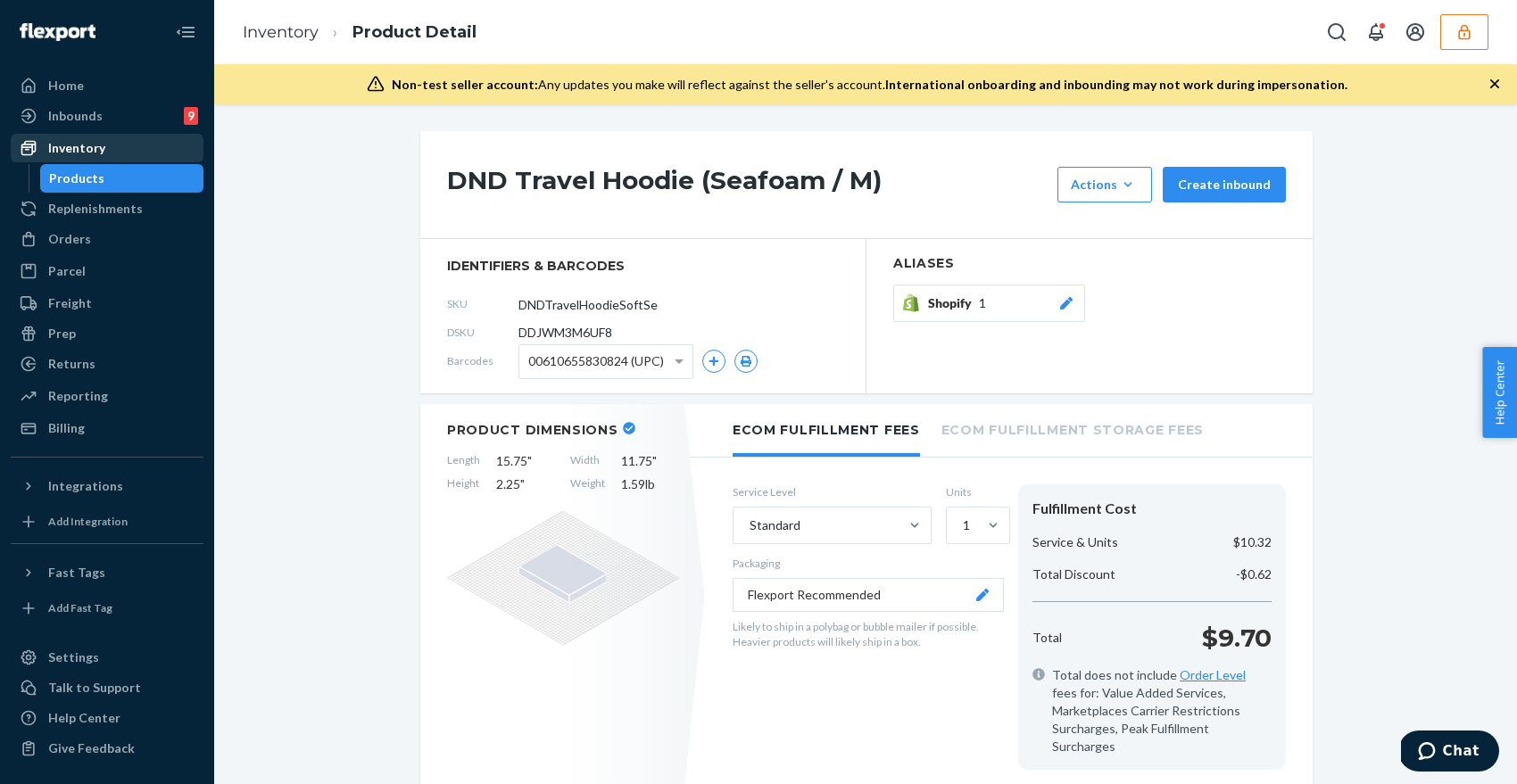
click at [99, 143] on div "Inventory" at bounding box center [76, 147] width 57 height 18
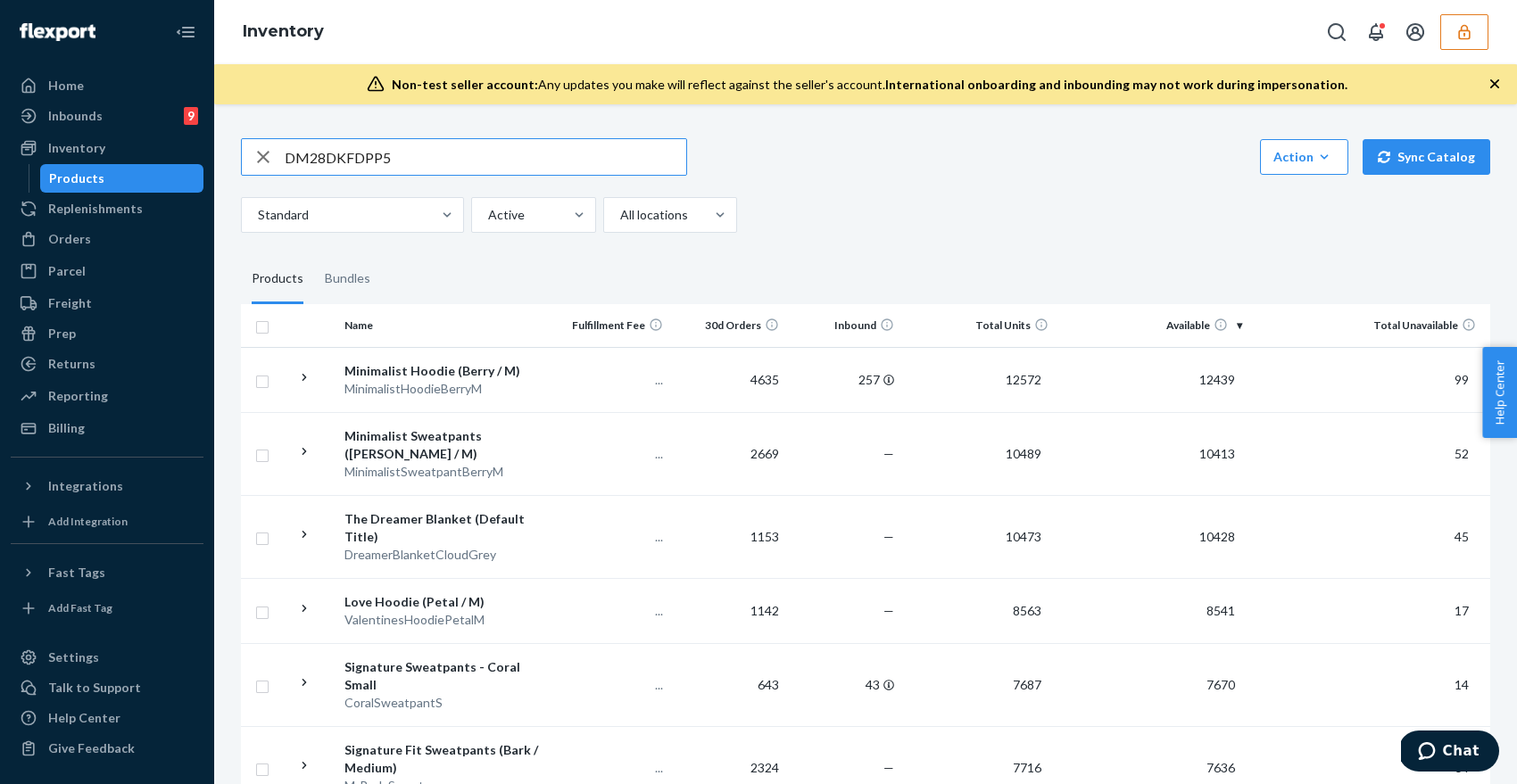
type input "DM28DKFDPP5"
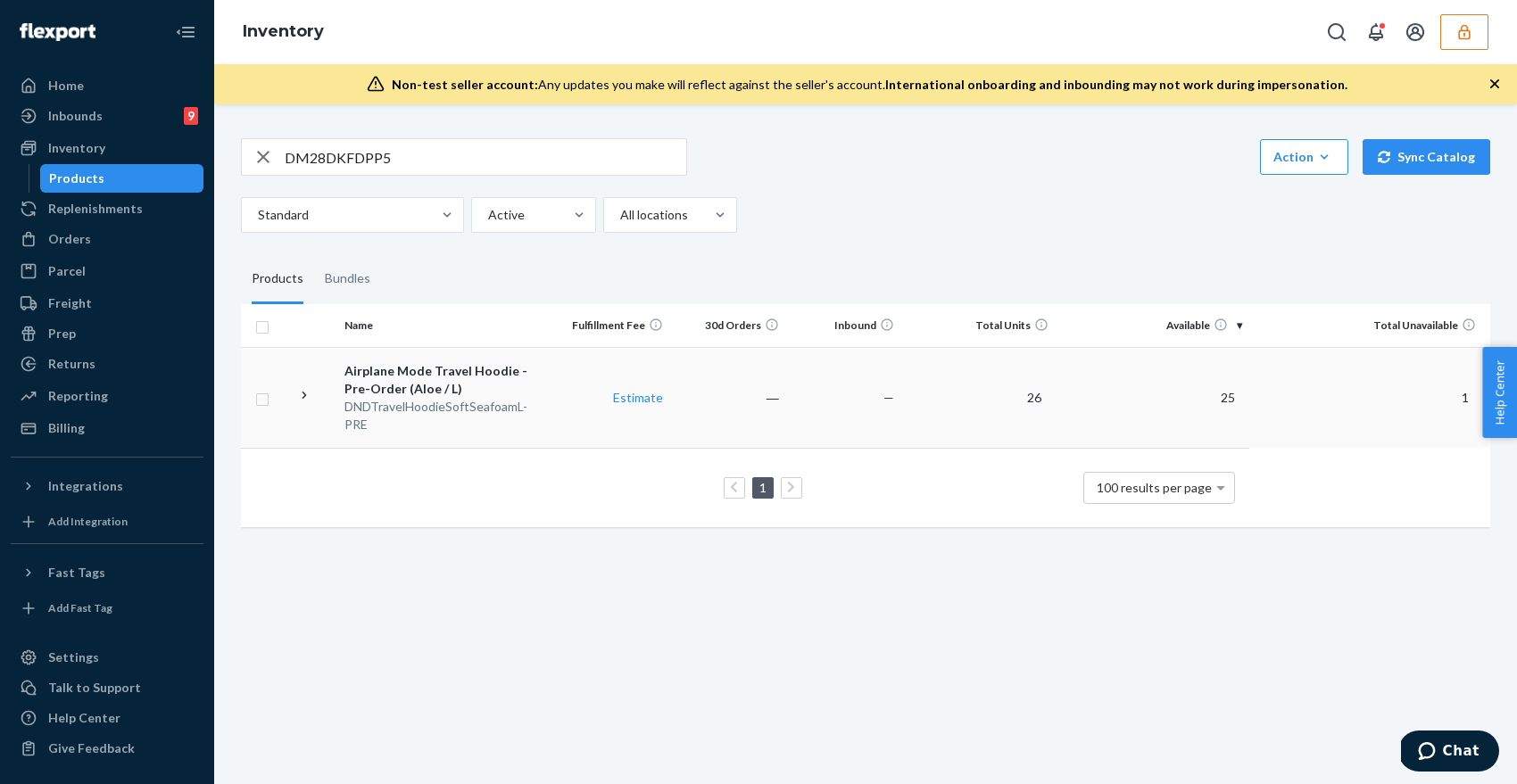
click at [370, 392] on div "Airplane Mode Travel Hoodie - Pre-Order (Aloe / L)" at bounding box center [446, 380] width 203 height 36
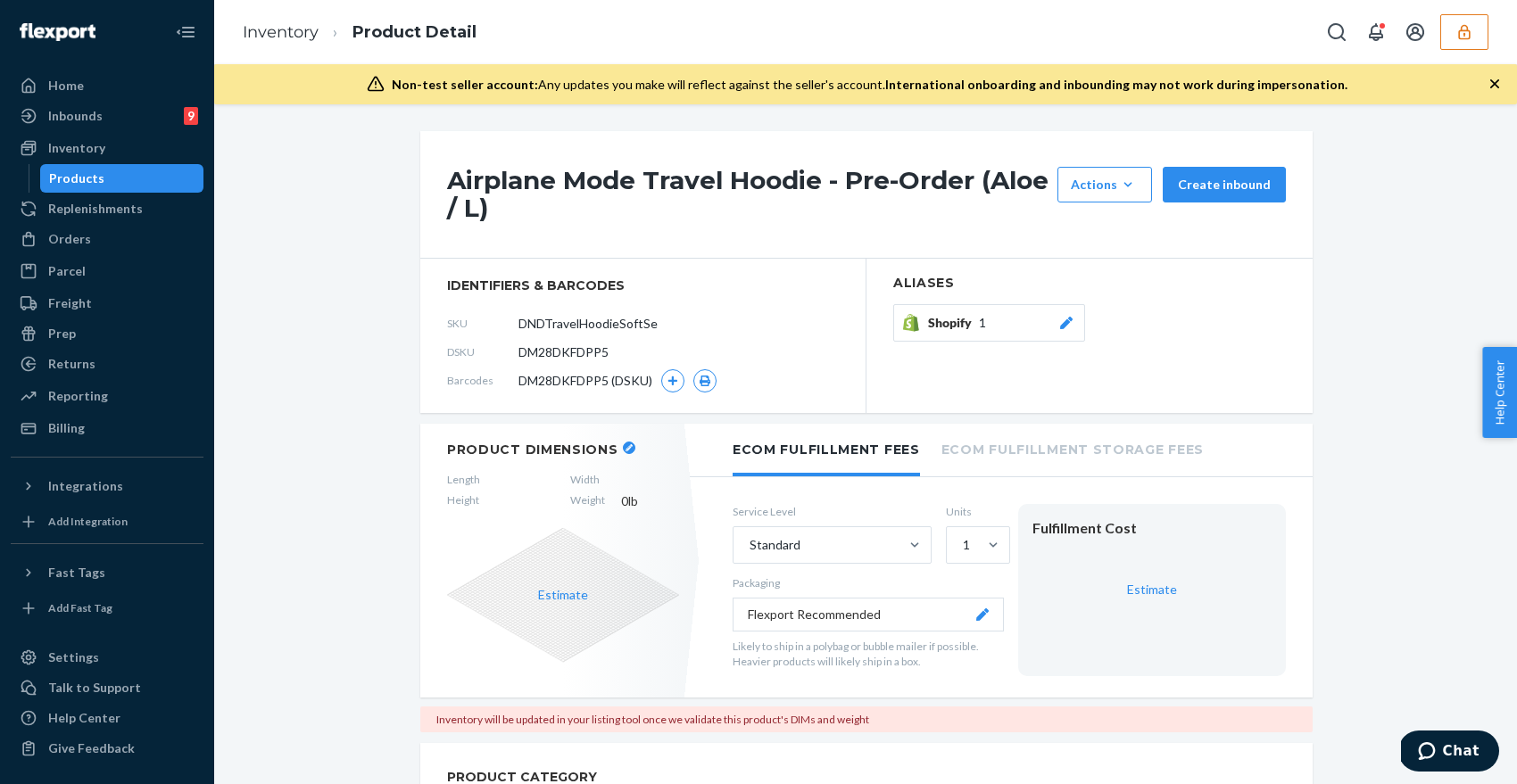
click at [630, 381] on span "DM28DKFDPP5 (DSKU)" at bounding box center [585, 380] width 134 height 18
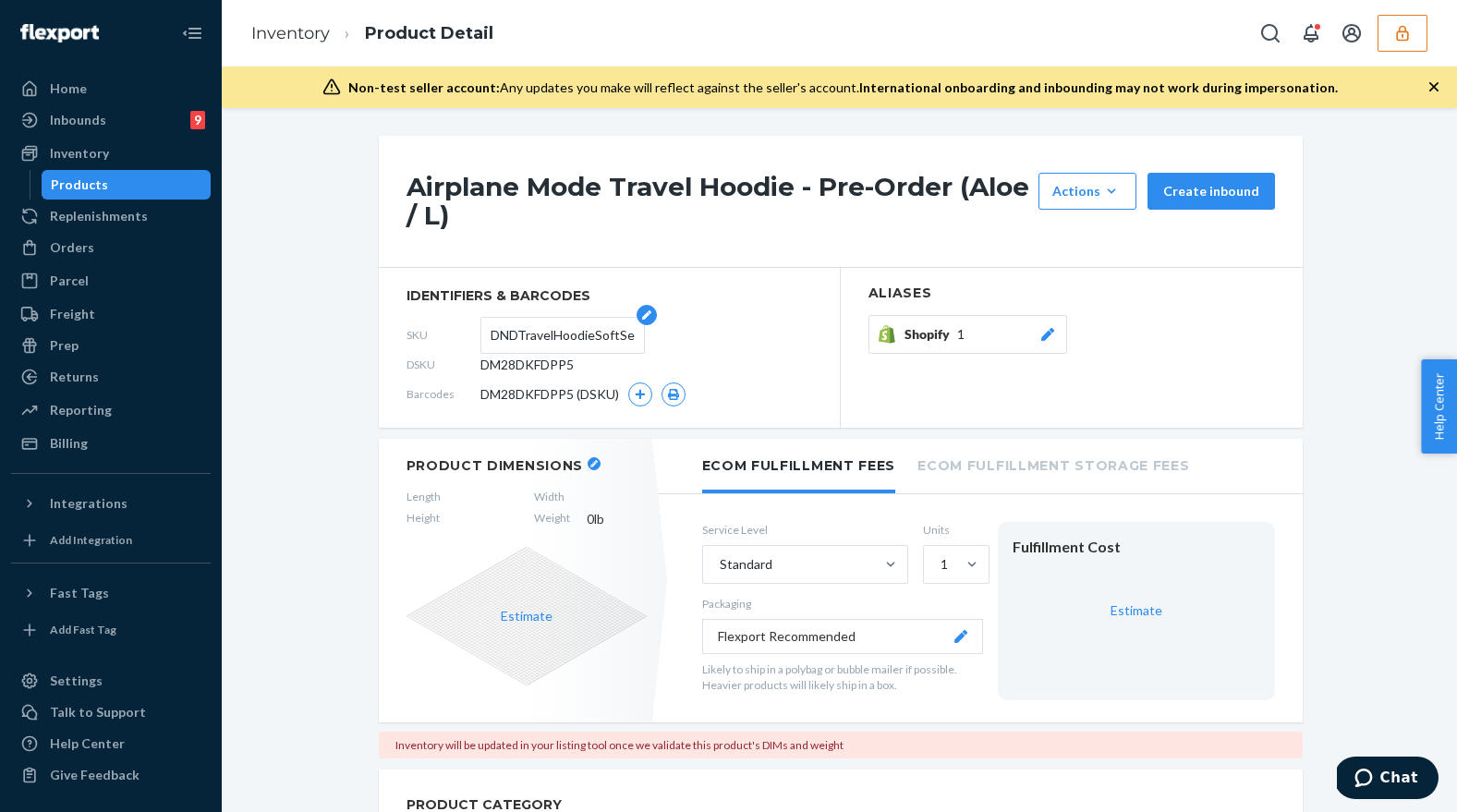
click at [579, 339] on input "DNDTravelHoodieSoftSeafoamL-PRE" at bounding box center [562, 335] width 144 height 35
click at [160, 155] on div "Inventory" at bounding box center [110, 153] width 195 height 25
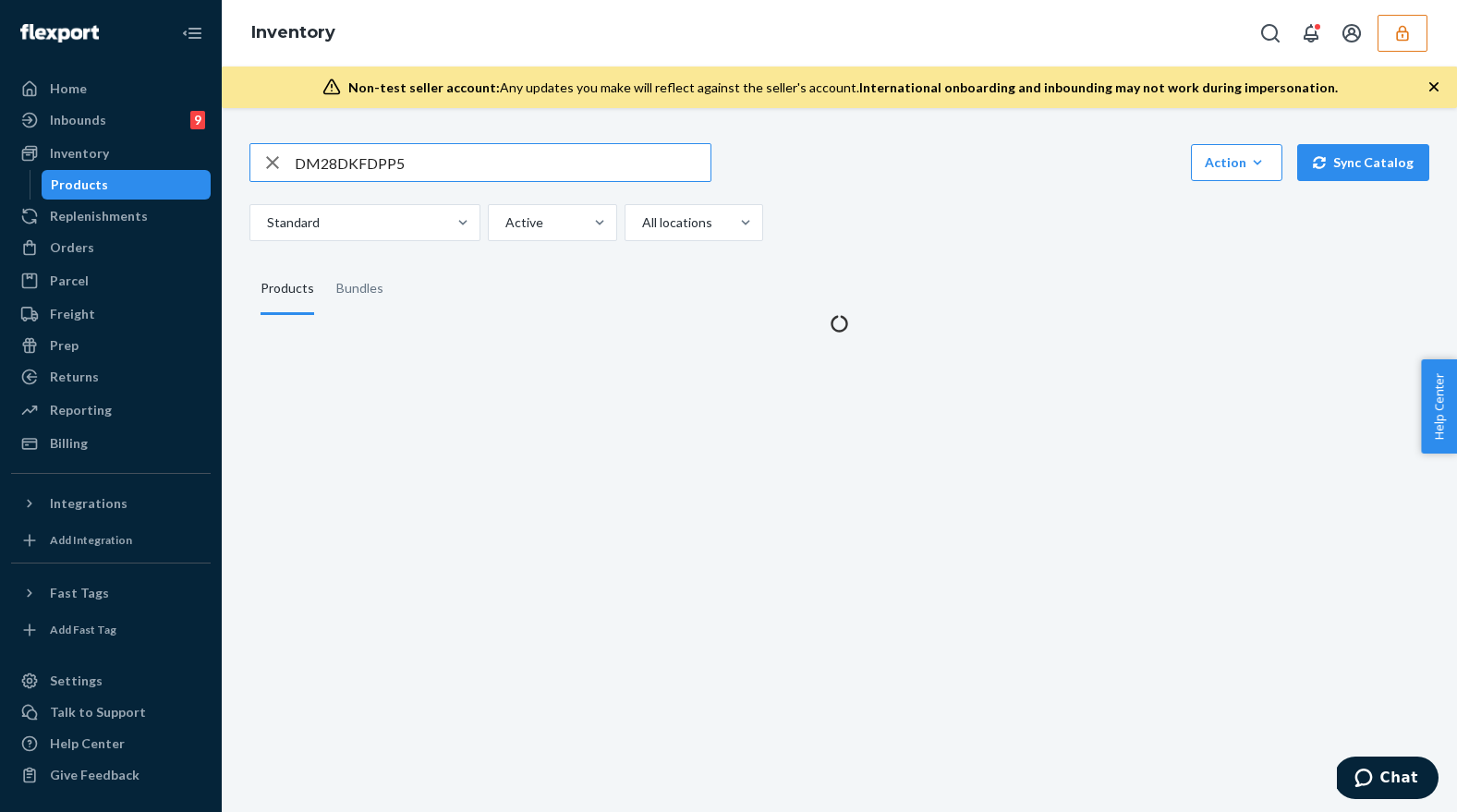
click at [390, 165] on input "DM28DKFDPP5" at bounding box center [502, 162] width 415 height 37
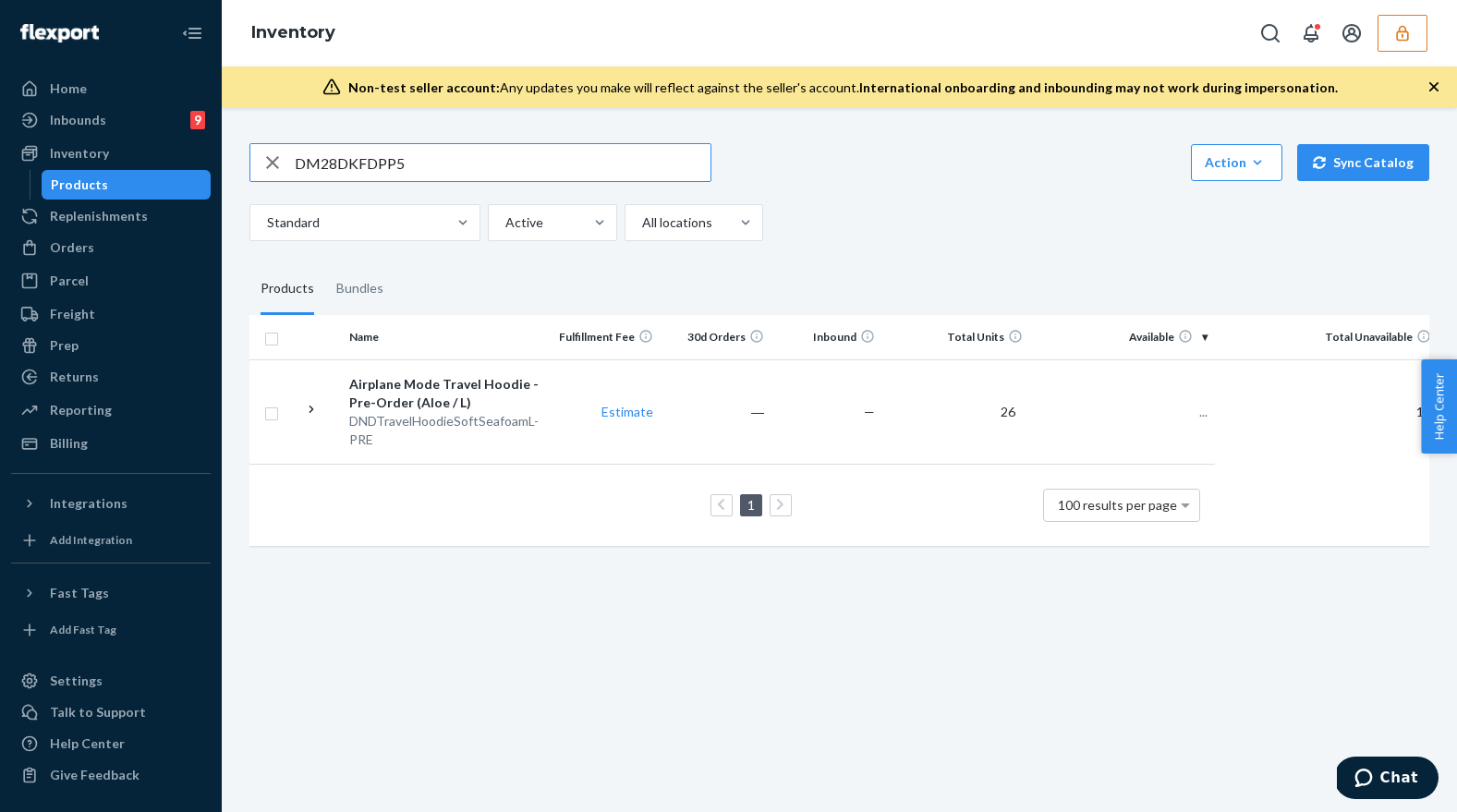
click at [390, 165] on input "DM28DKFDPP5" at bounding box center [502, 162] width 415 height 37
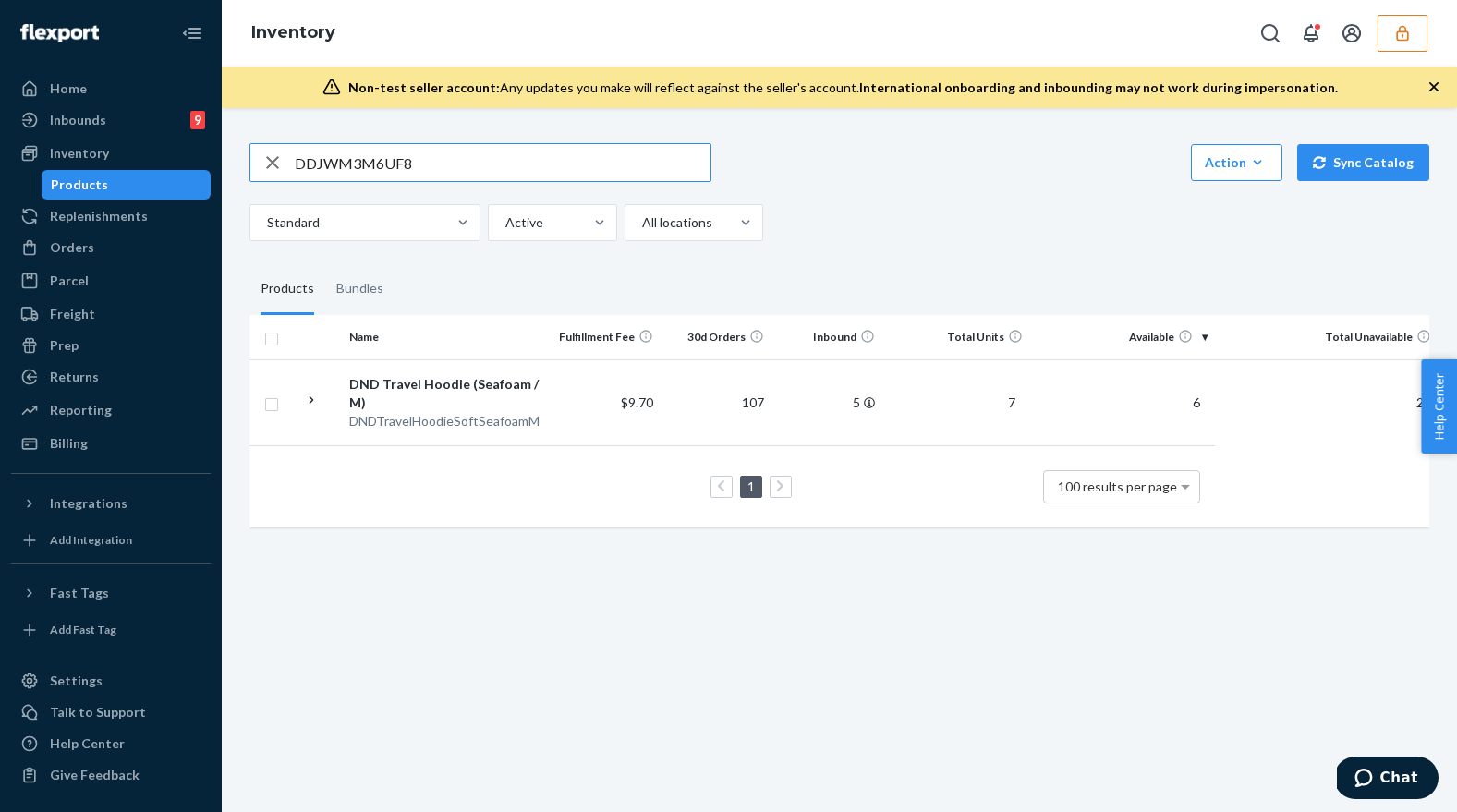
click at [325, 163] on input "DDJWM3M6UF8" at bounding box center [502, 162] width 415 height 37
type input "aloe seafoam"
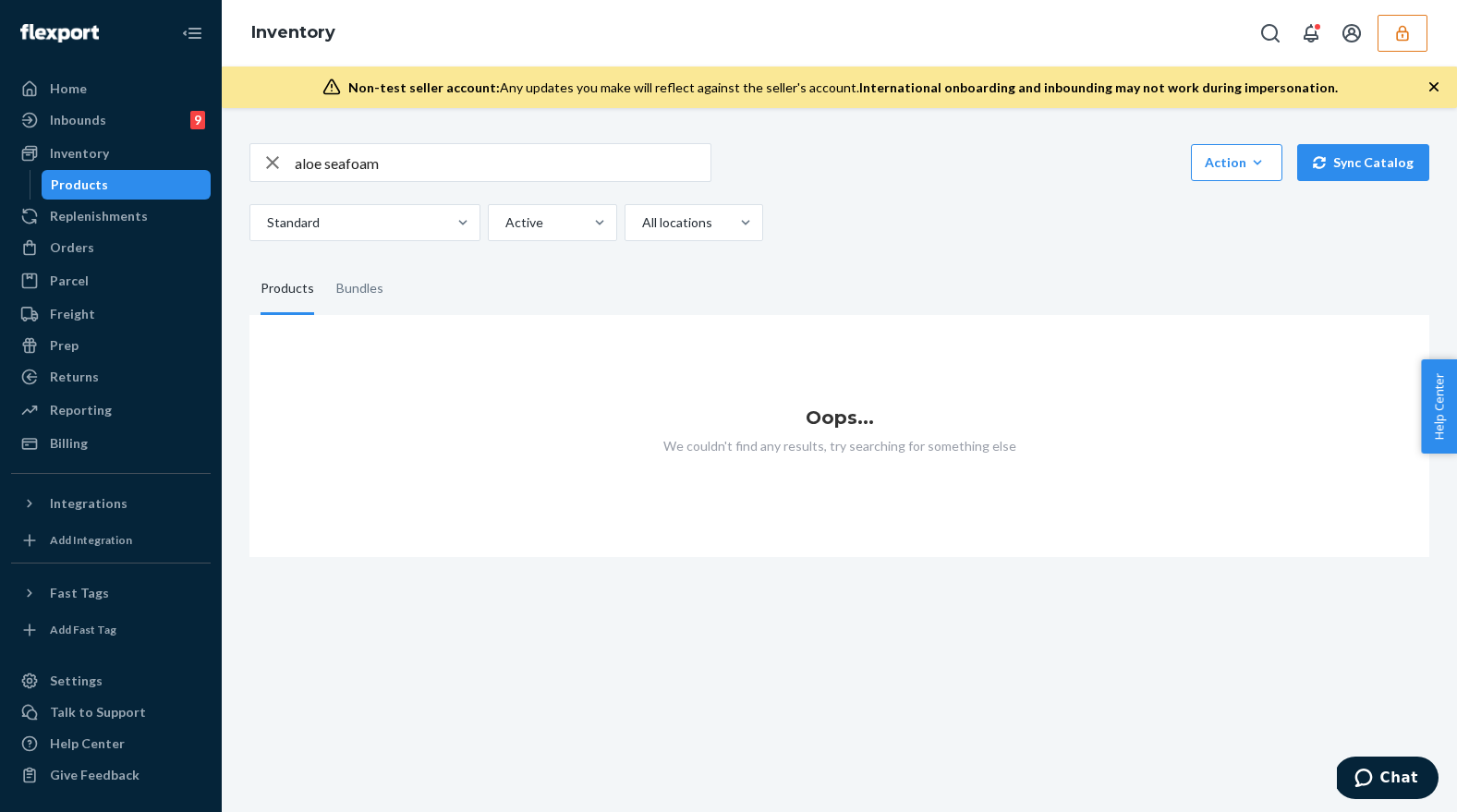
click at [274, 160] on icon "button" at bounding box center [272, 162] width 13 height 13
click at [322, 165] on input "text" at bounding box center [502, 162] width 415 height 37
click at [376, 153] on input "seafoam" at bounding box center [502, 162] width 415 height 37
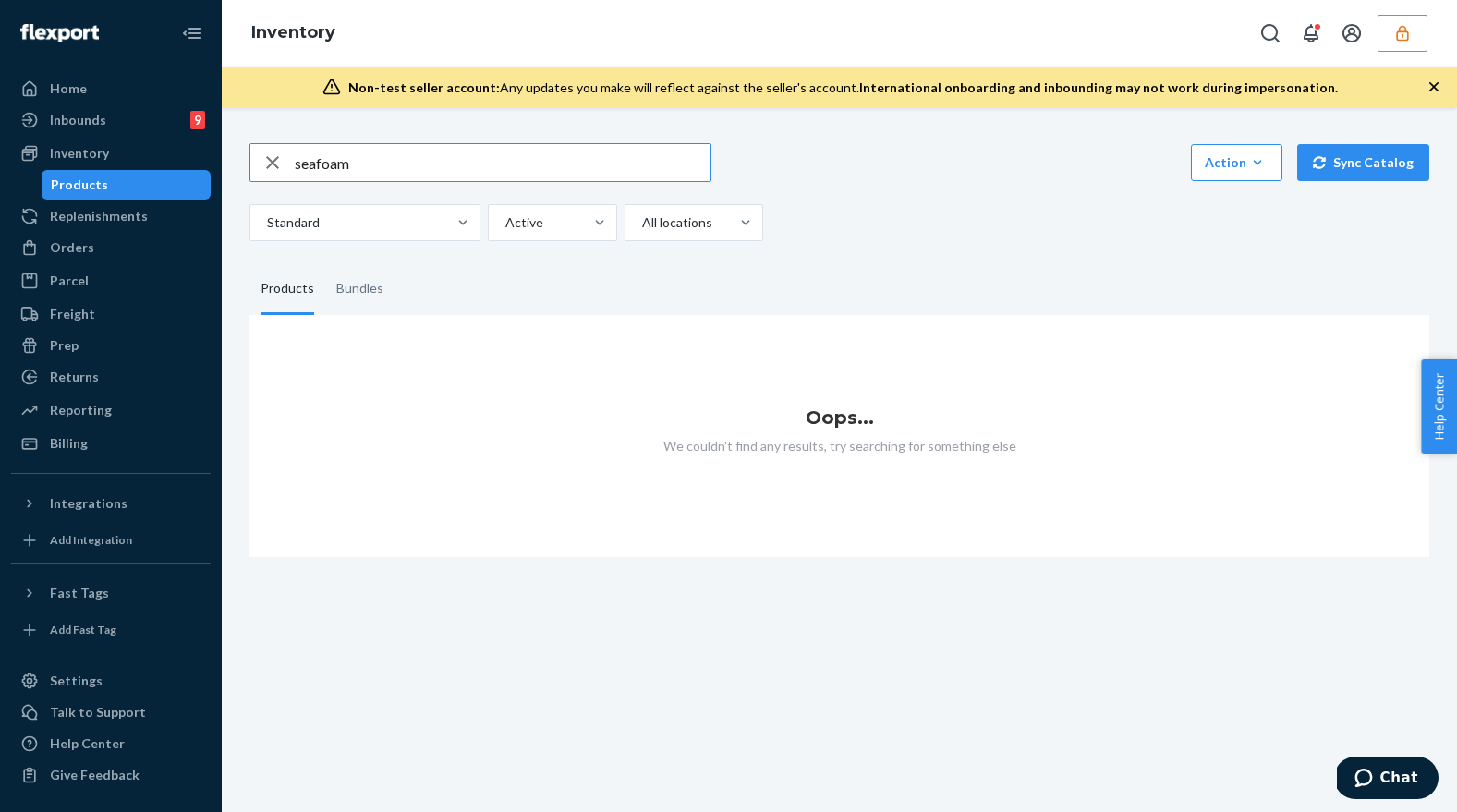
click at [376, 153] on input "seafoam" at bounding box center [502, 162] width 415 height 37
paste input "DM28DKFDPP5"
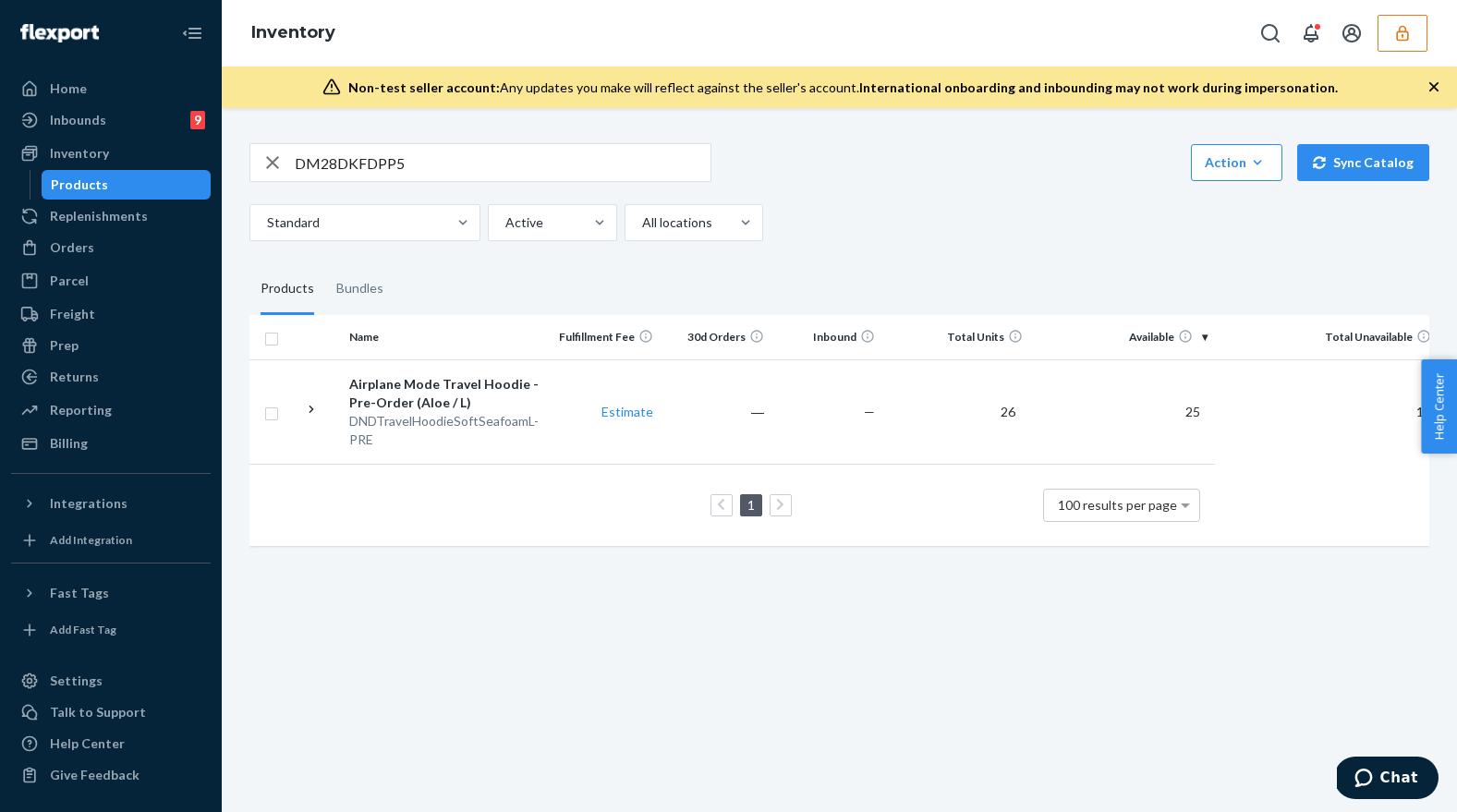
click at [434, 151] on input "DM28DKFDPP5" at bounding box center [502, 162] width 415 height 37
paste input "DJWM3M6UF8"
type input "DDJWM3M6UF8"
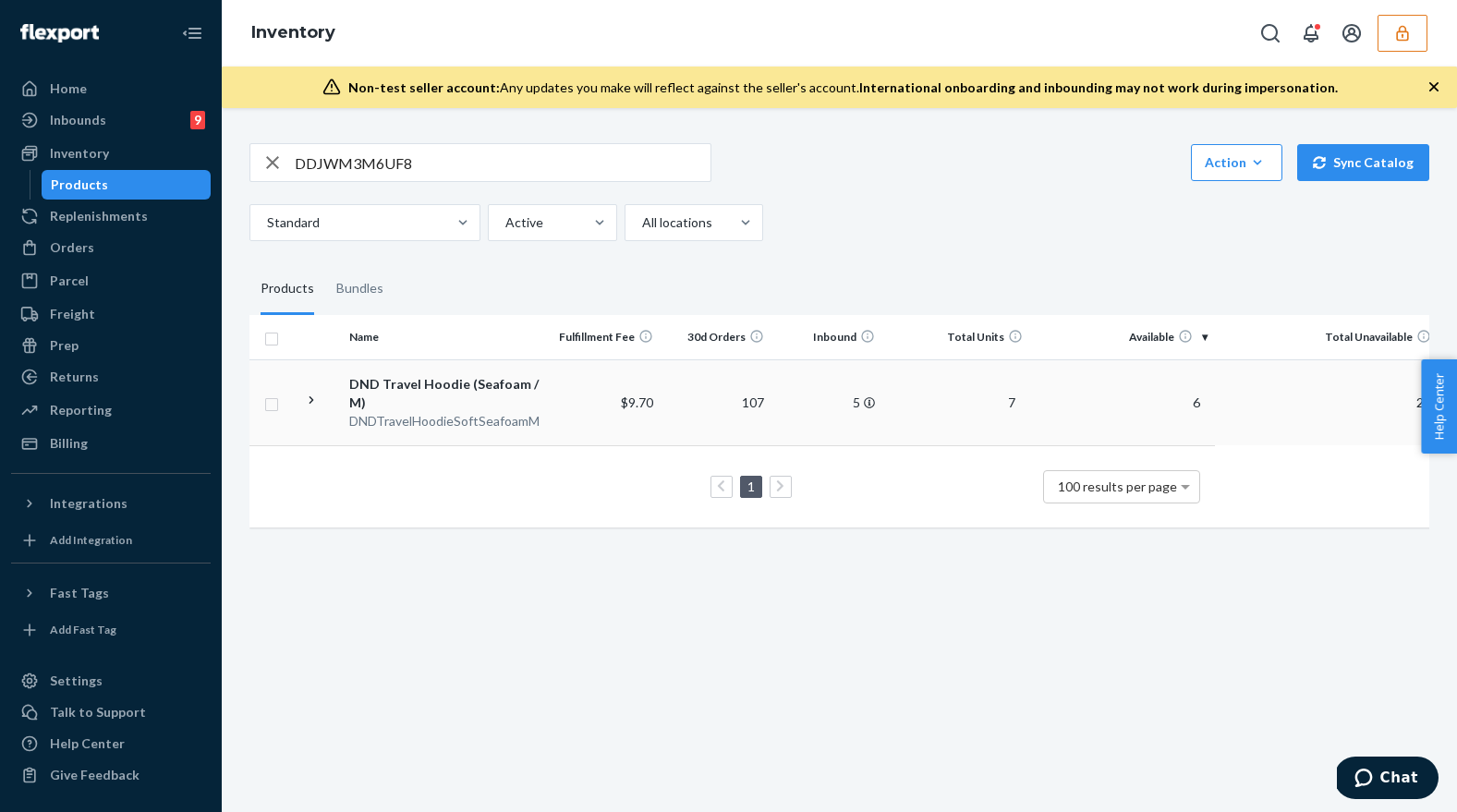
click at [596, 412] on td "$9.70" at bounding box center [604, 403] width 110 height 86
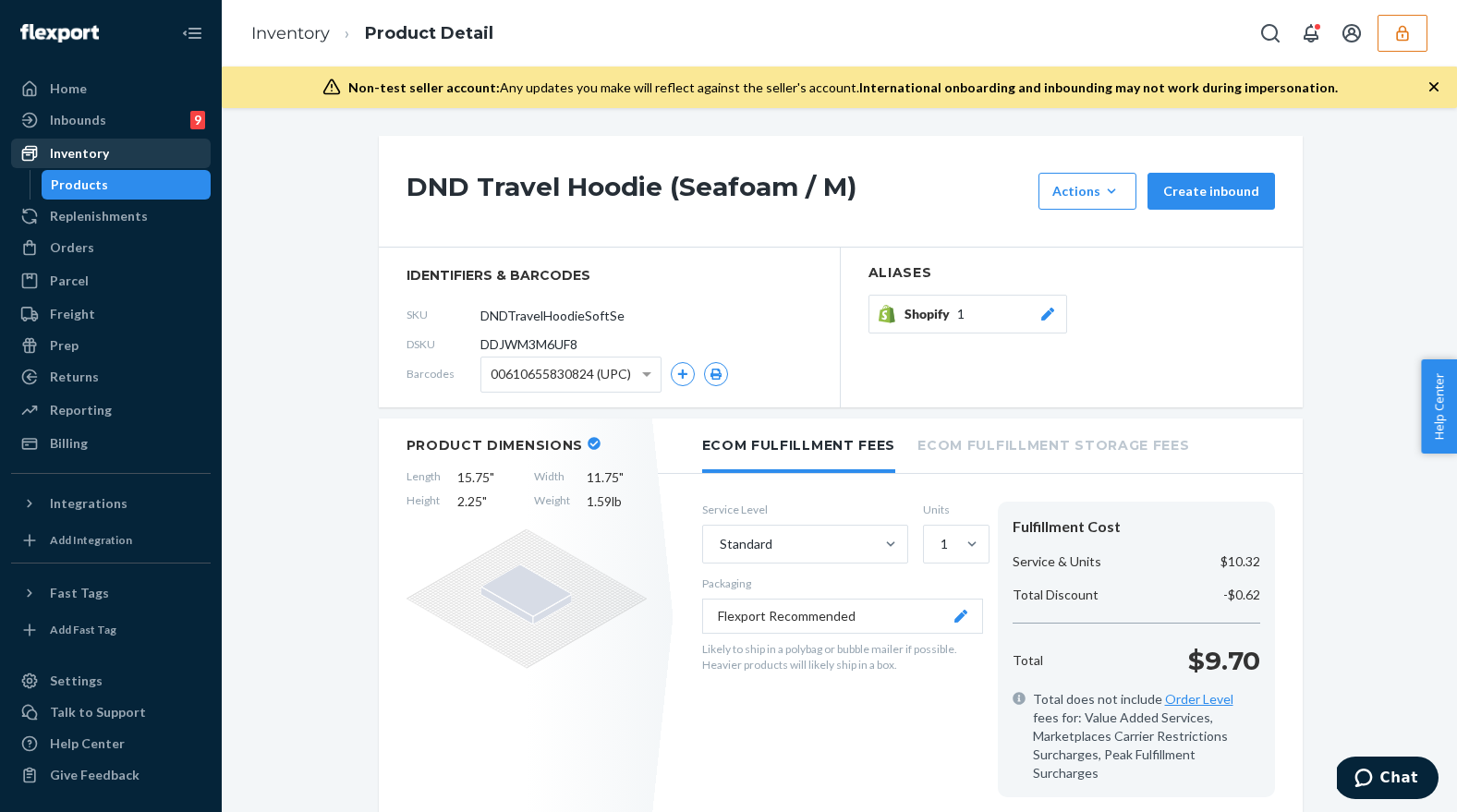
click at [139, 144] on div "Inventory" at bounding box center [110, 153] width 195 height 25
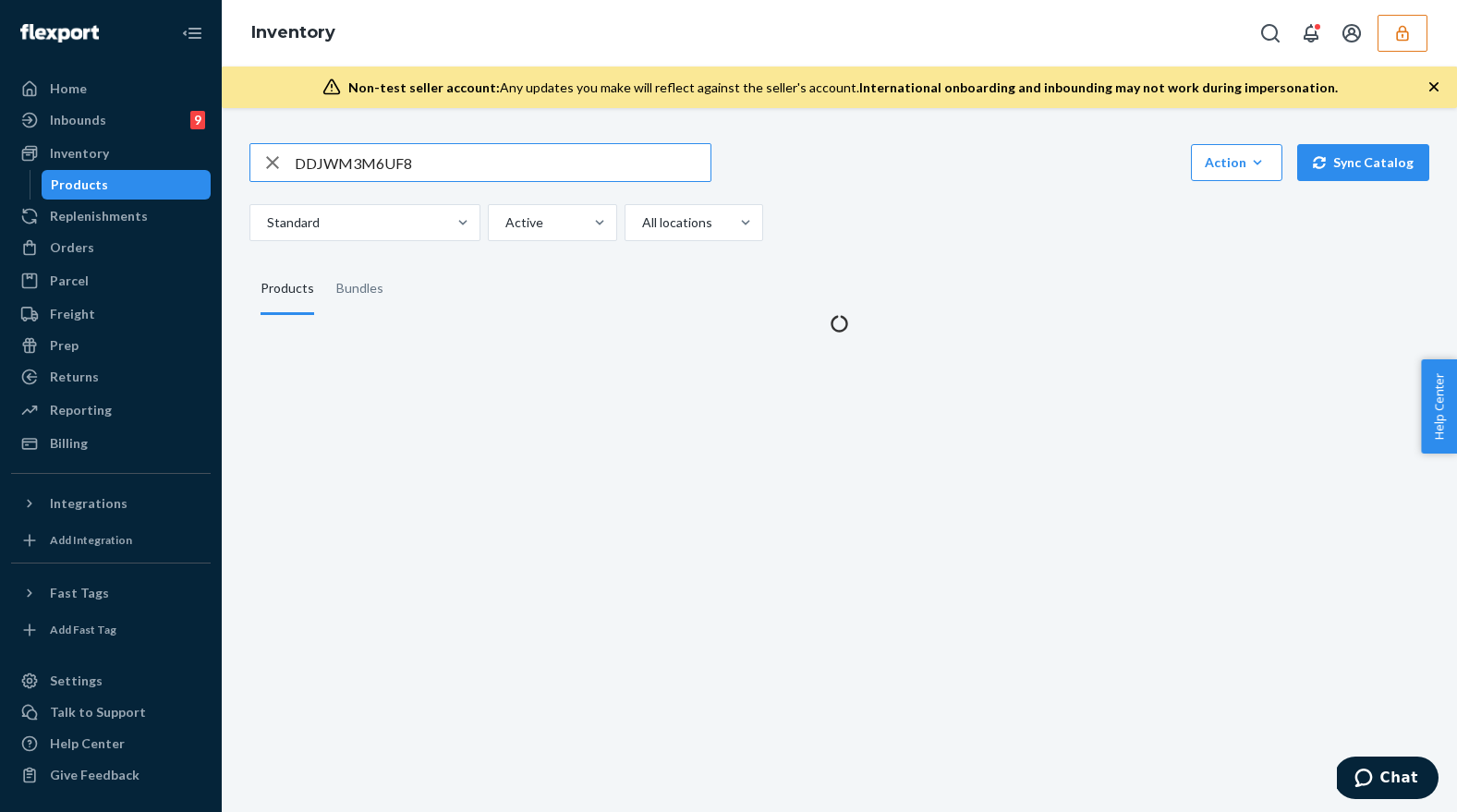
click at [441, 150] on input "DDJWM3M6UF8" at bounding box center [502, 162] width 415 height 37
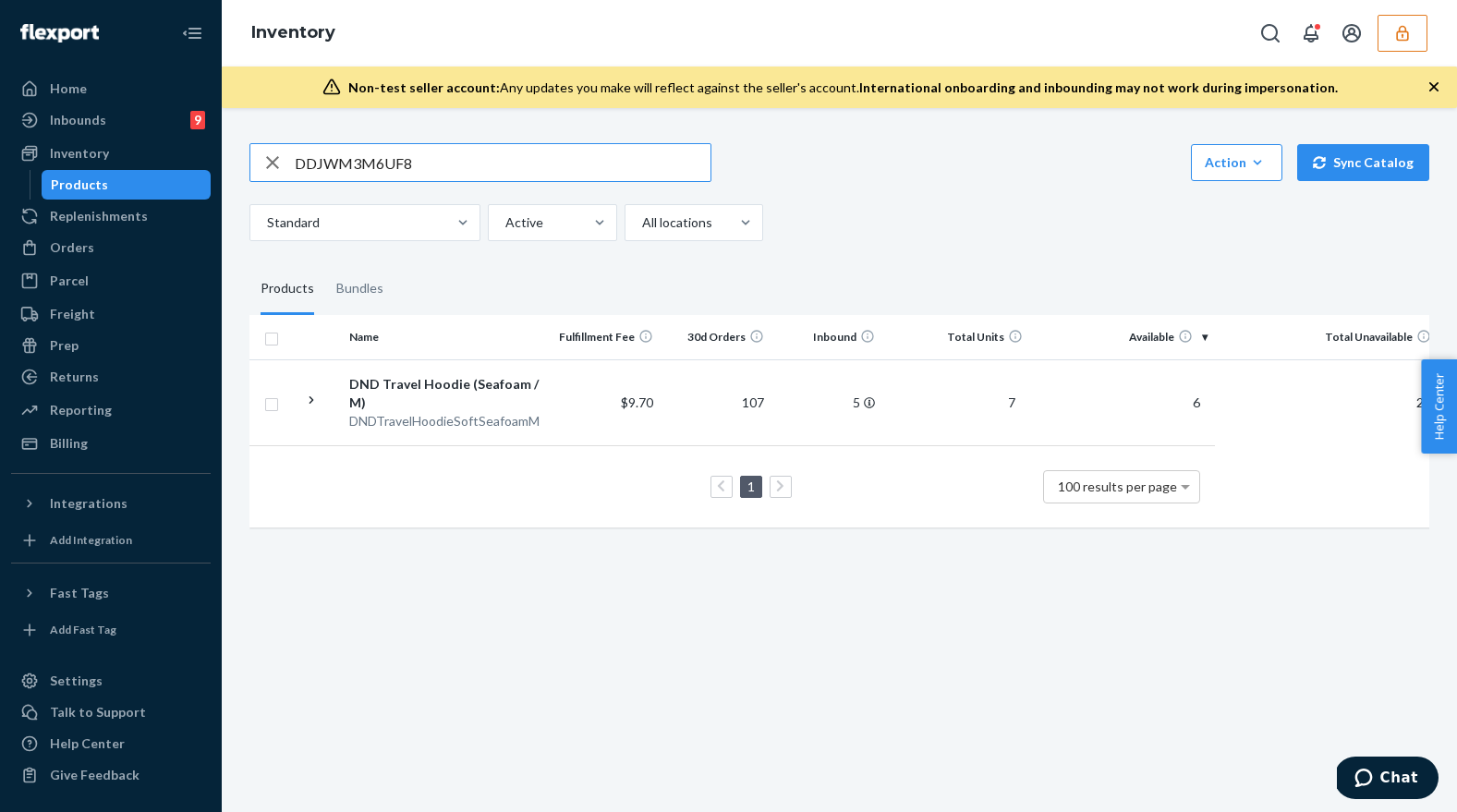
click at [441, 150] on input "DDJWM3M6UF8" at bounding box center [502, 162] width 415 height 37
type input "DM28DKFDPP5"
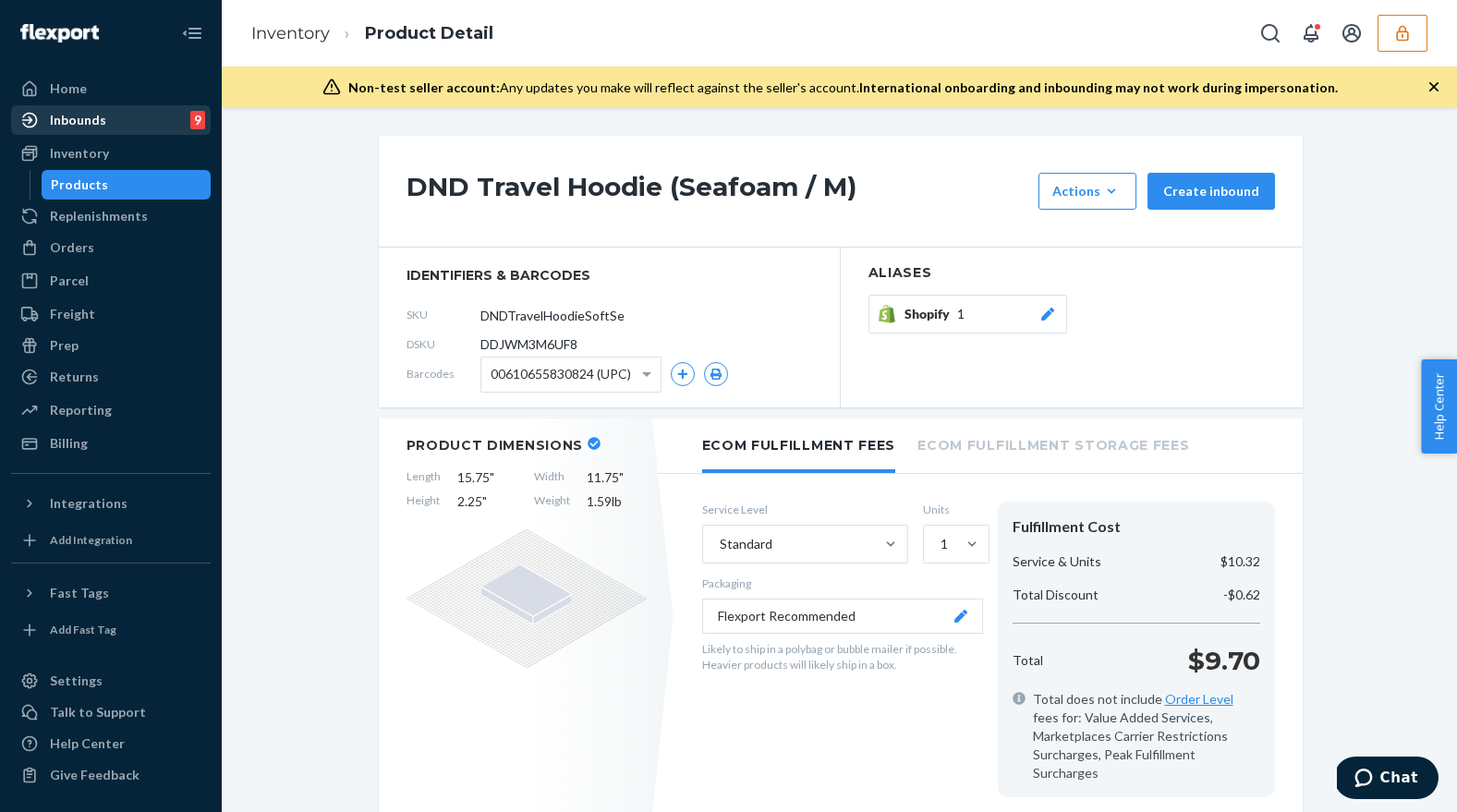
click at [147, 122] on div "Inbounds 9" at bounding box center [110, 120] width 195 height 25
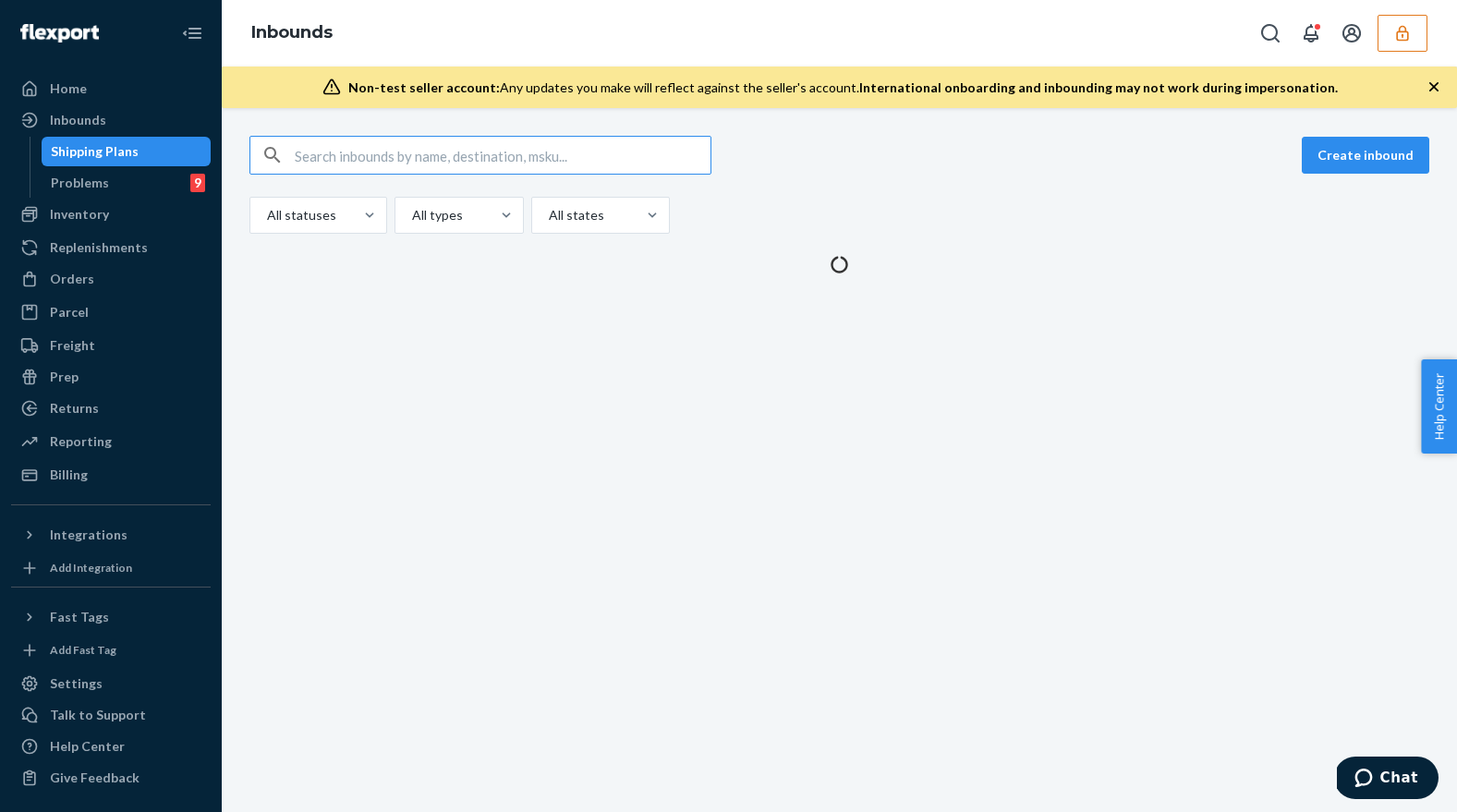
type input "9768813"
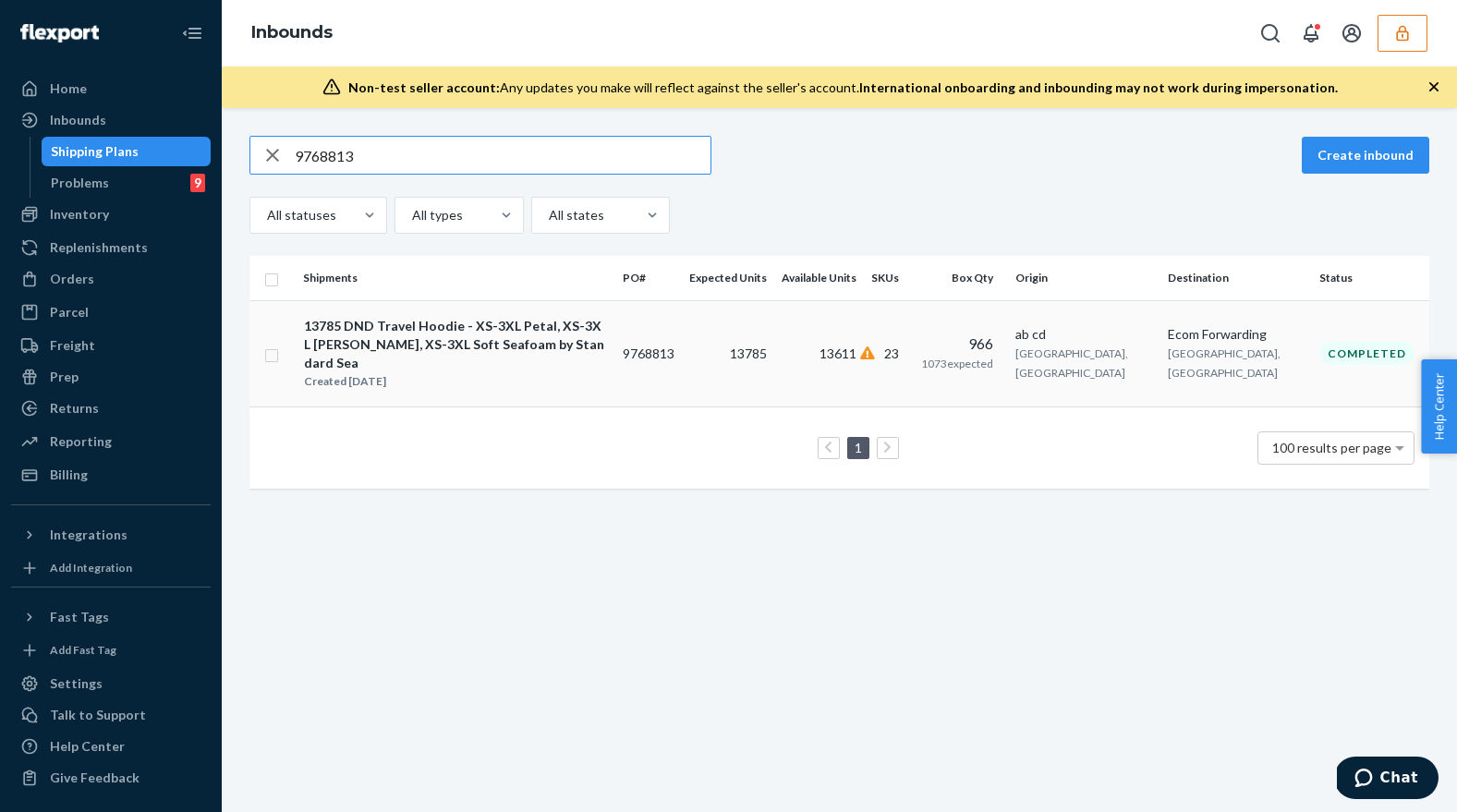
click at [607, 347] on div "13785 DND Travel Hoodie - XS-3XL Petal, XS-3XL [PERSON_NAME], XS-3XL Soft Seafo…" at bounding box center [455, 344] width 303 height 56
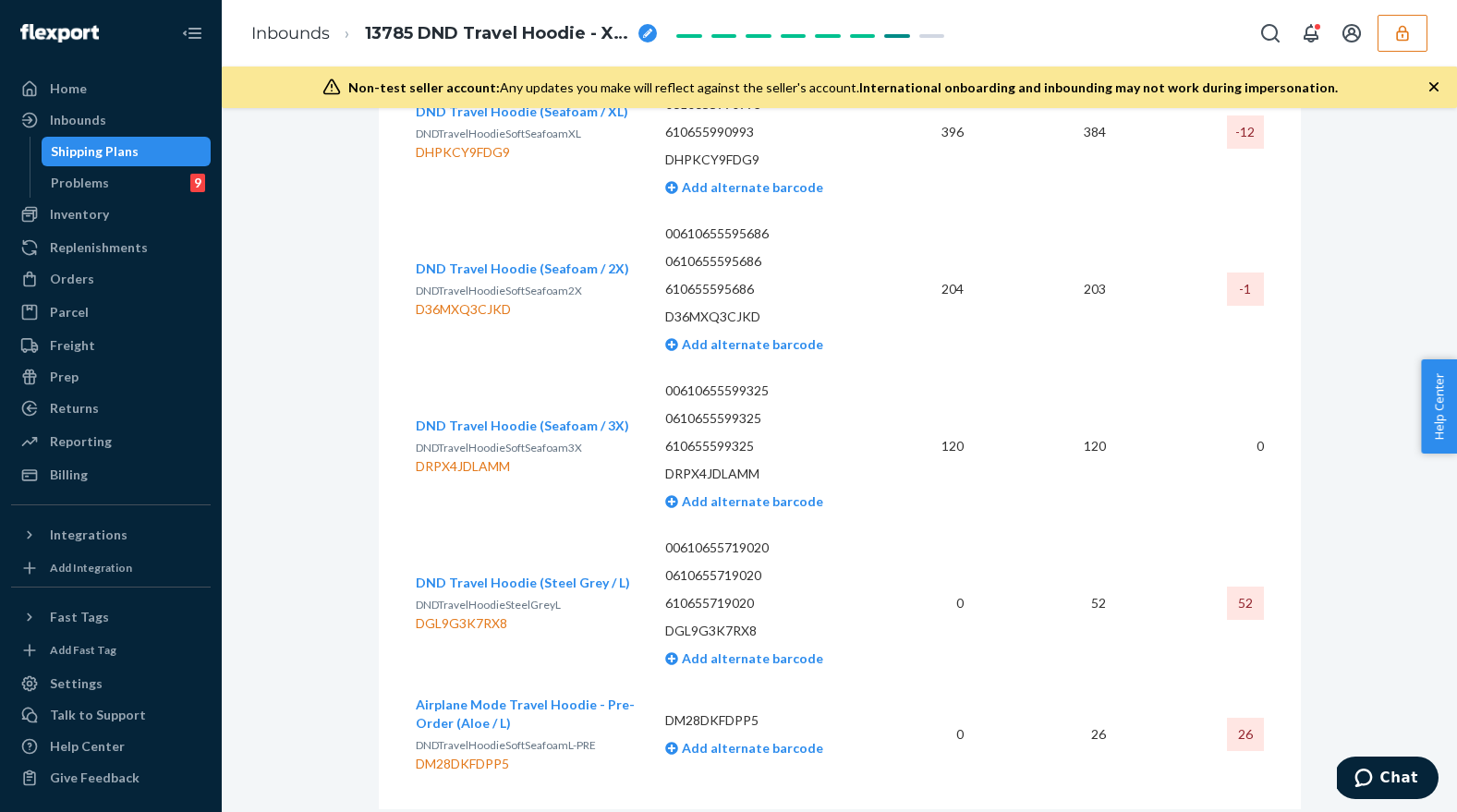
scroll to position [4472, 0]
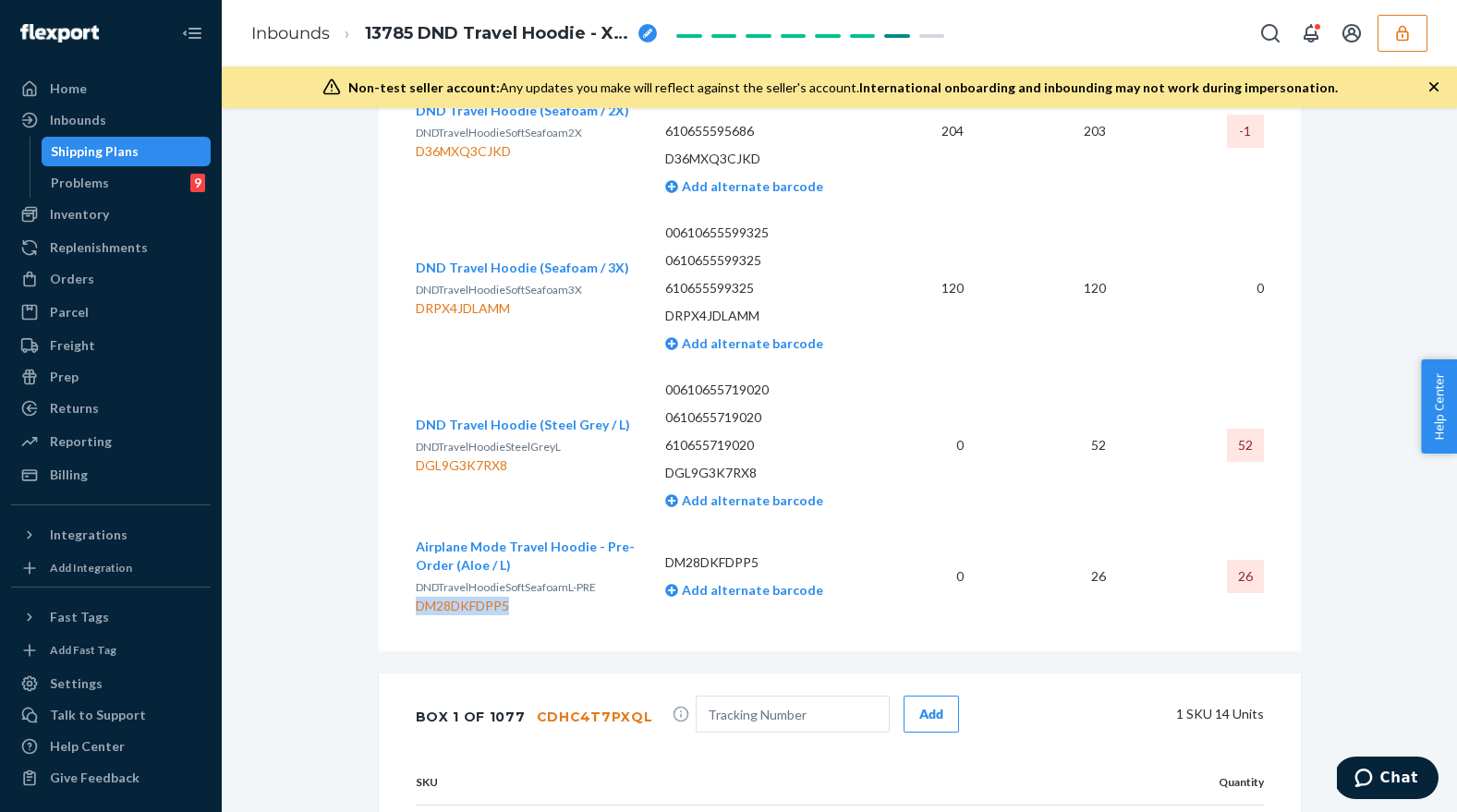
drag, startPoint x: 539, startPoint y: 606, endPoint x: 415, endPoint y: 603, distance: 124.0
click at [415, 603] on div "DM28DKFDPP5" at bounding box center [526, 606] width 221 height 19
copy div "DM28DKFDPP5"
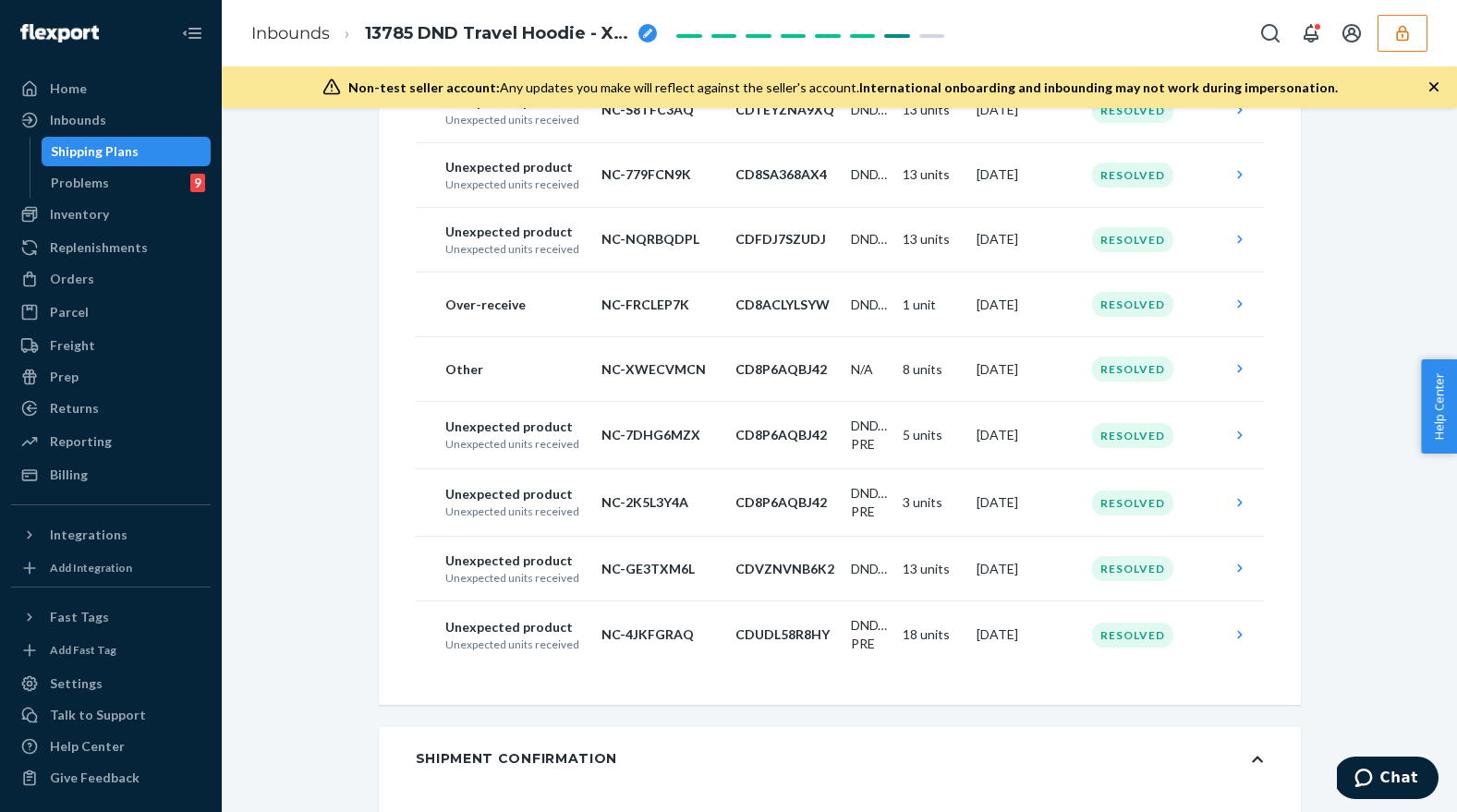
scroll to position [0, 0]
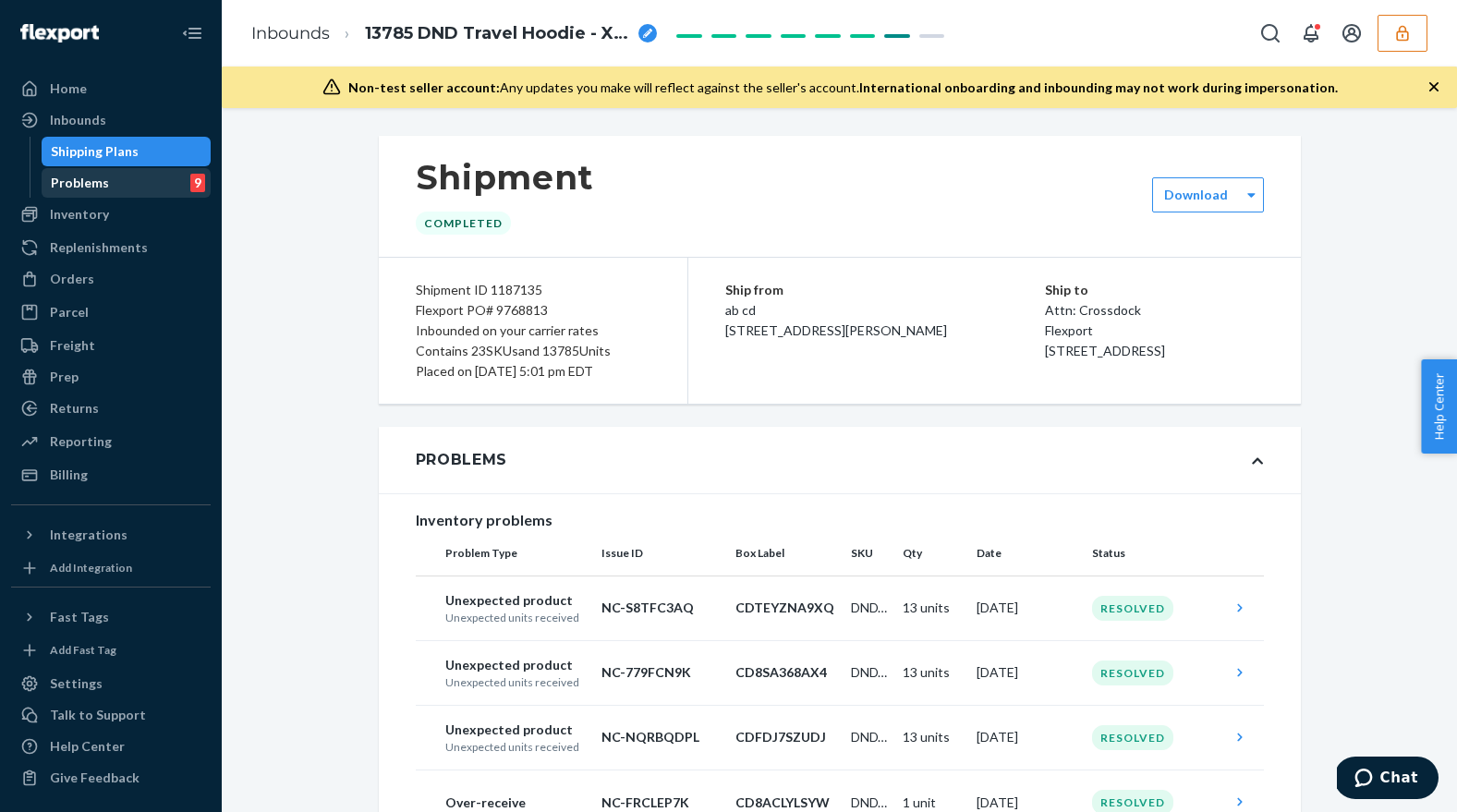
click at [150, 190] on div "Problems 9" at bounding box center [126, 183] width 166 height 25
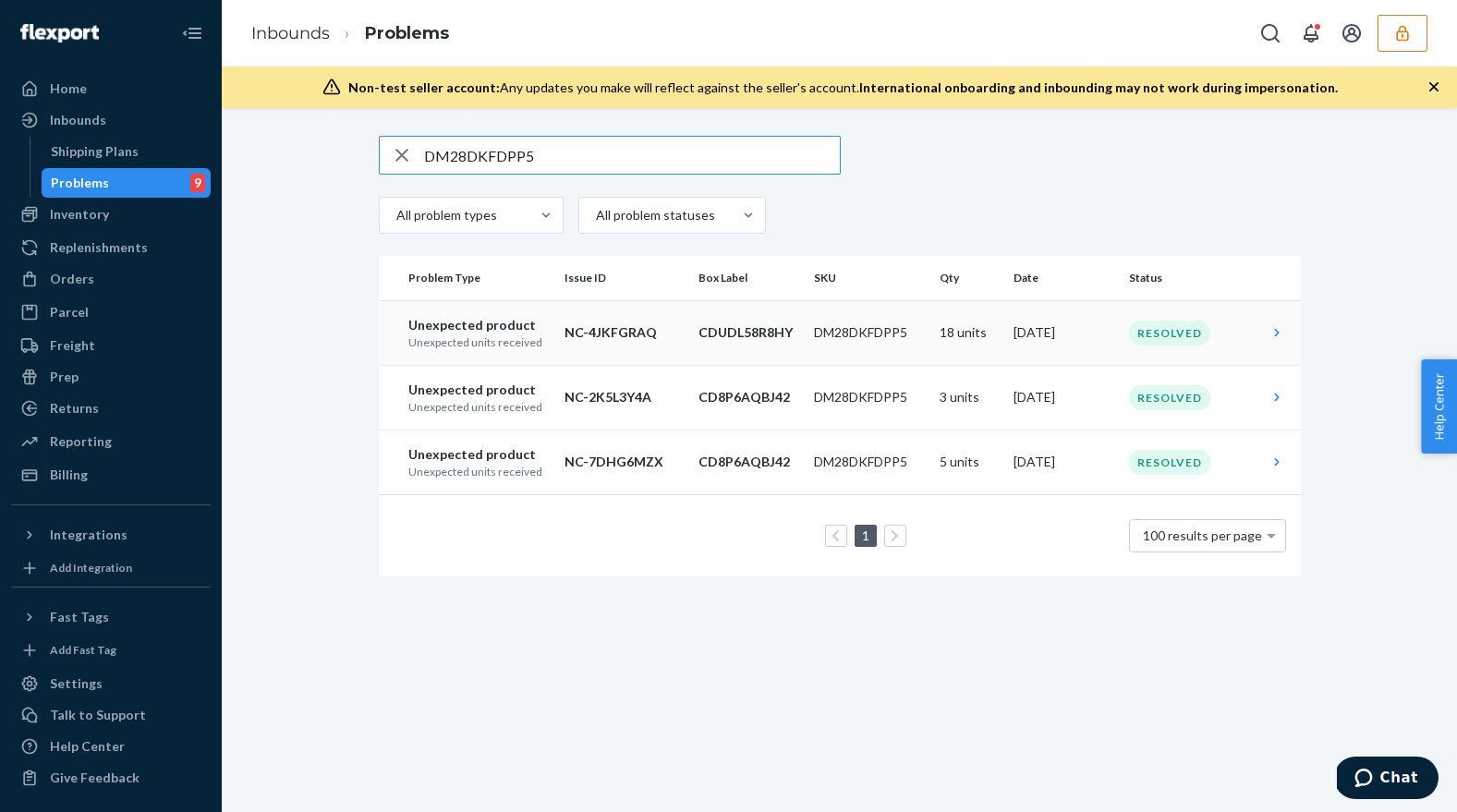
type input "DM28DKFDPP5"
click at [799, 346] on td "CDUDL58R8HY" at bounding box center [749, 332] width 115 height 64
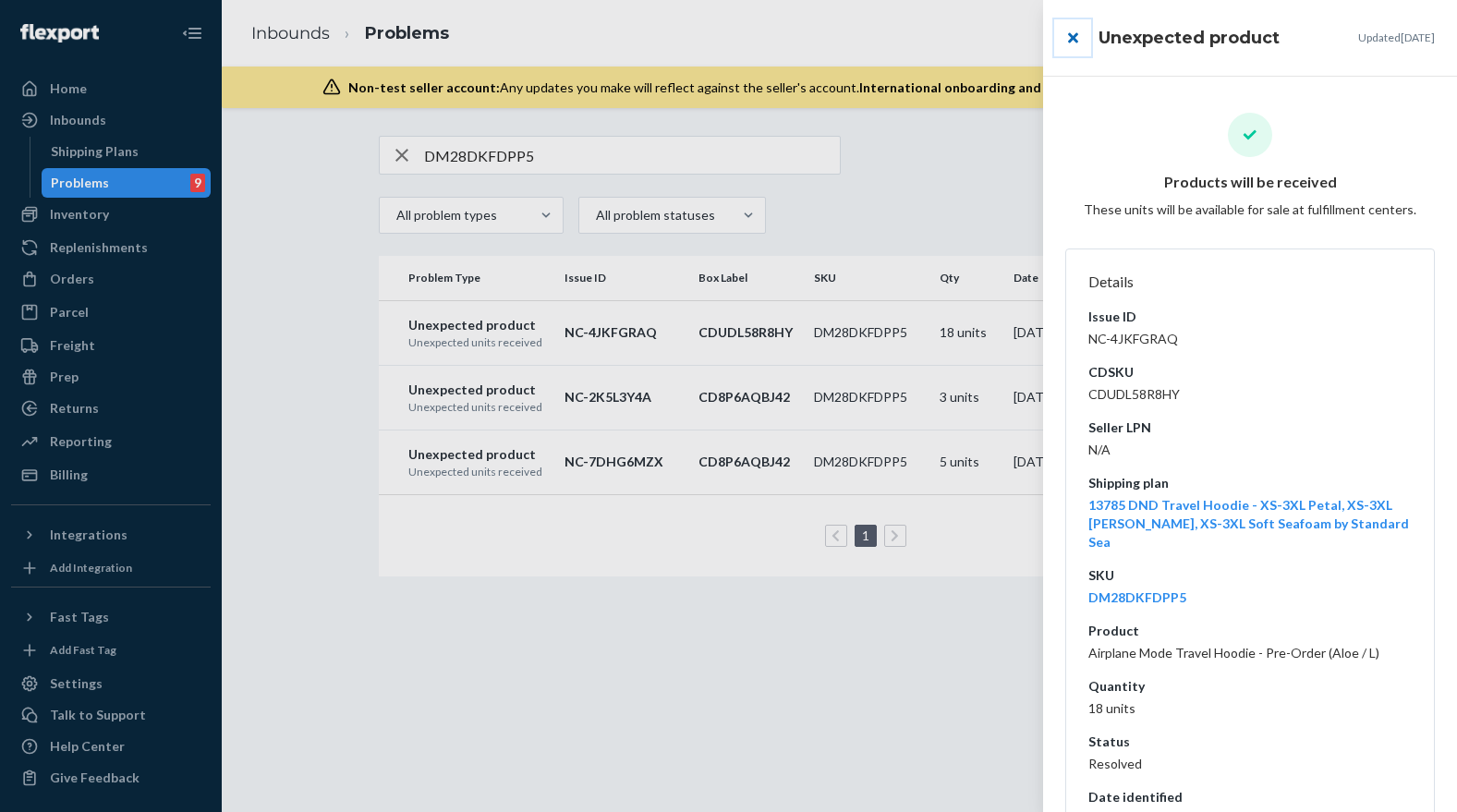
click at [1071, 30] on button "close" at bounding box center [1072, 38] width 37 height 37
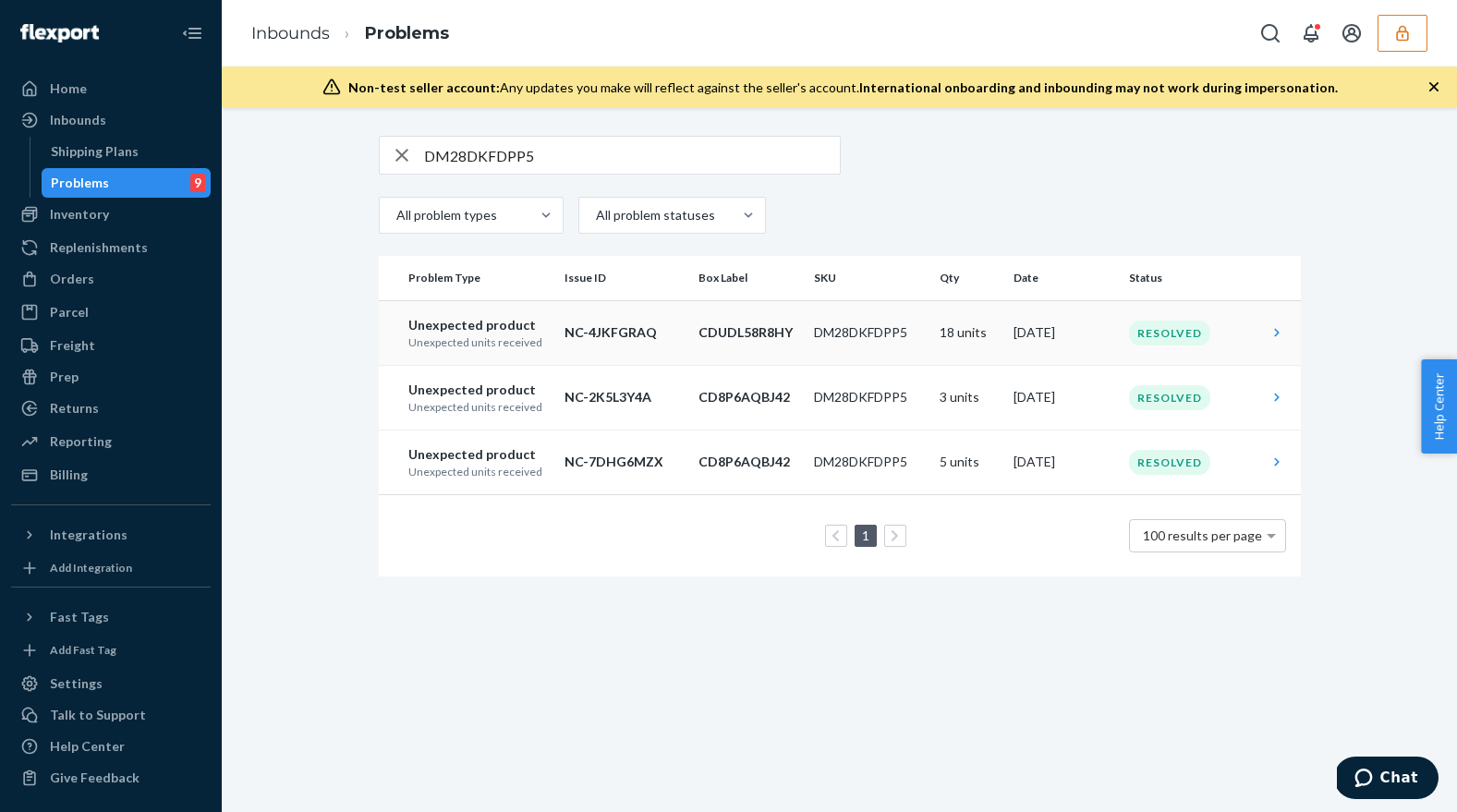
click at [665, 334] on p "NC-4JKFGRAQ" at bounding box center [623, 332] width 119 height 19
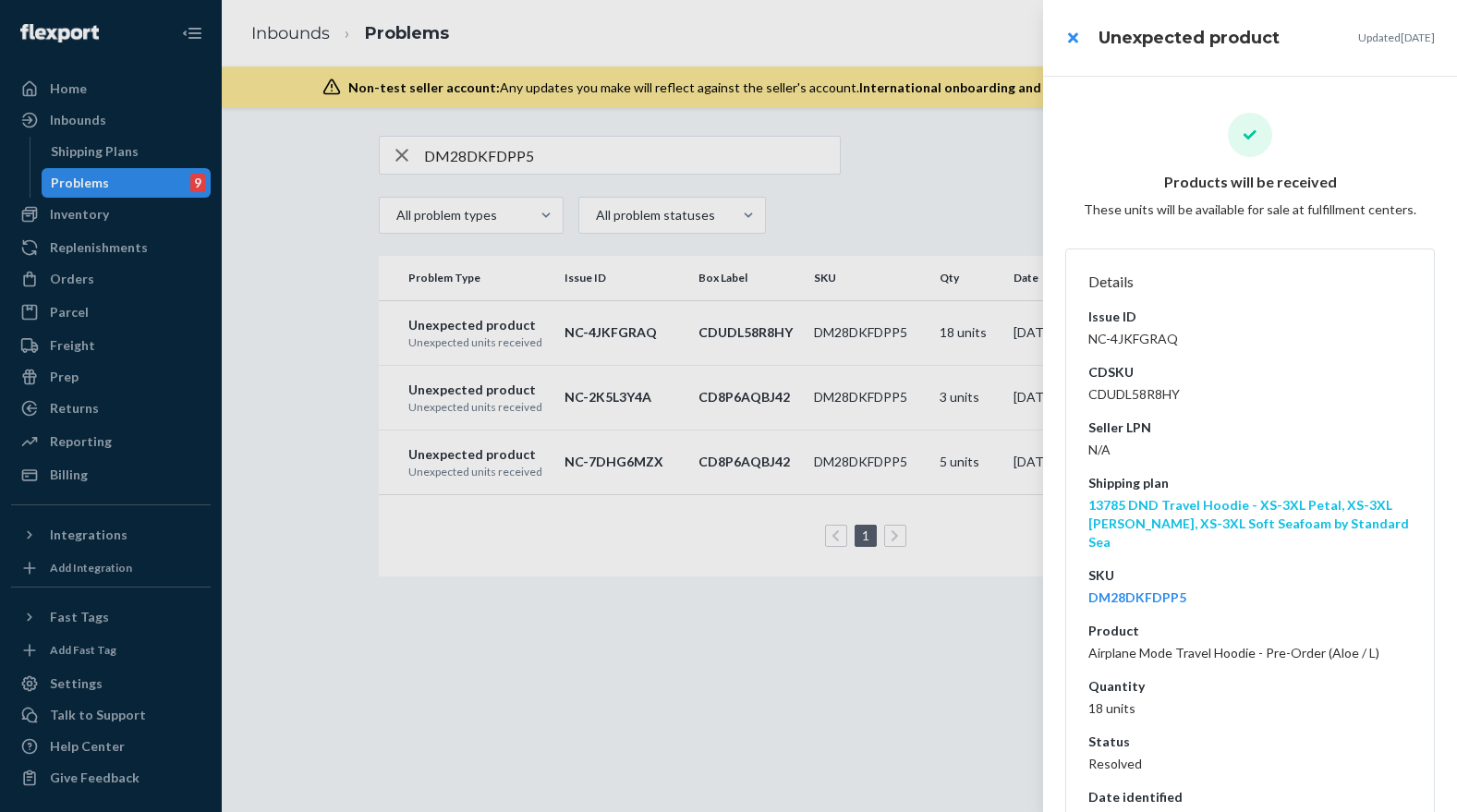
scroll to position [191, 0]
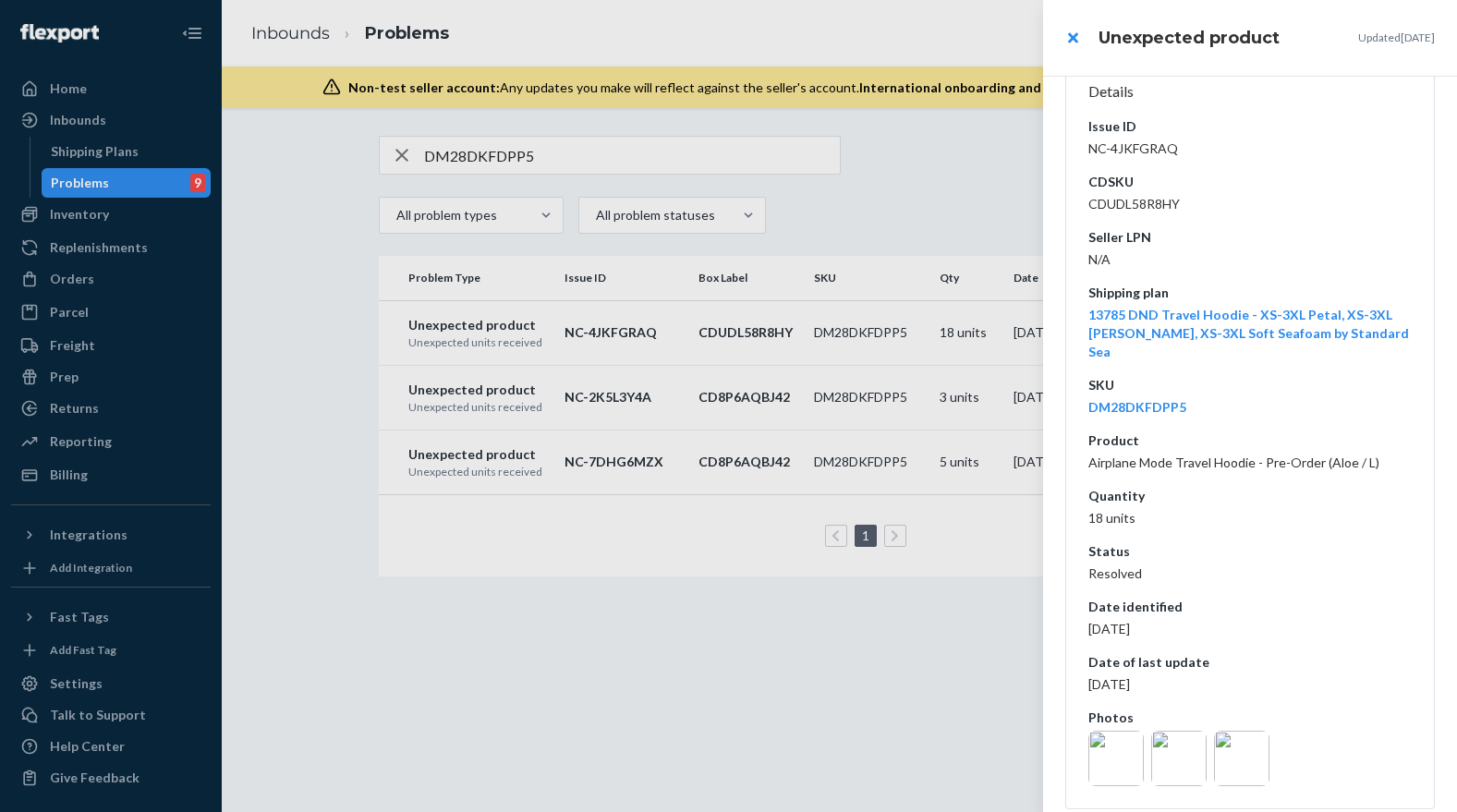
click at [1120, 749] on img at bounding box center [1115, 758] width 56 height 56
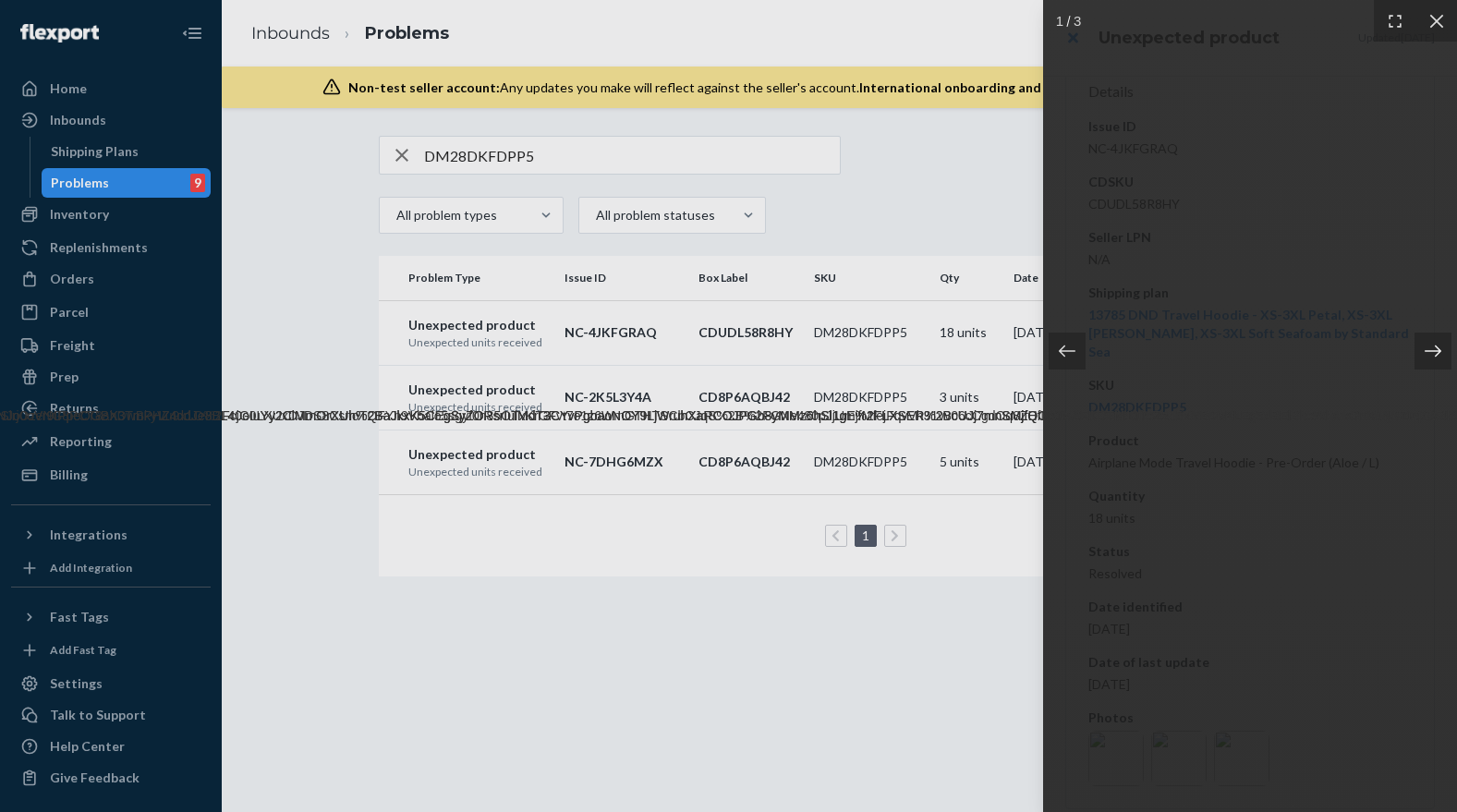
click at [1426, 348] on icon at bounding box center [1433, 351] width 19 height 19
click at [1427, 354] on icon at bounding box center [1433, 351] width 19 height 19
click at [880, 440] on div at bounding box center [728, 406] width 1457 height 812
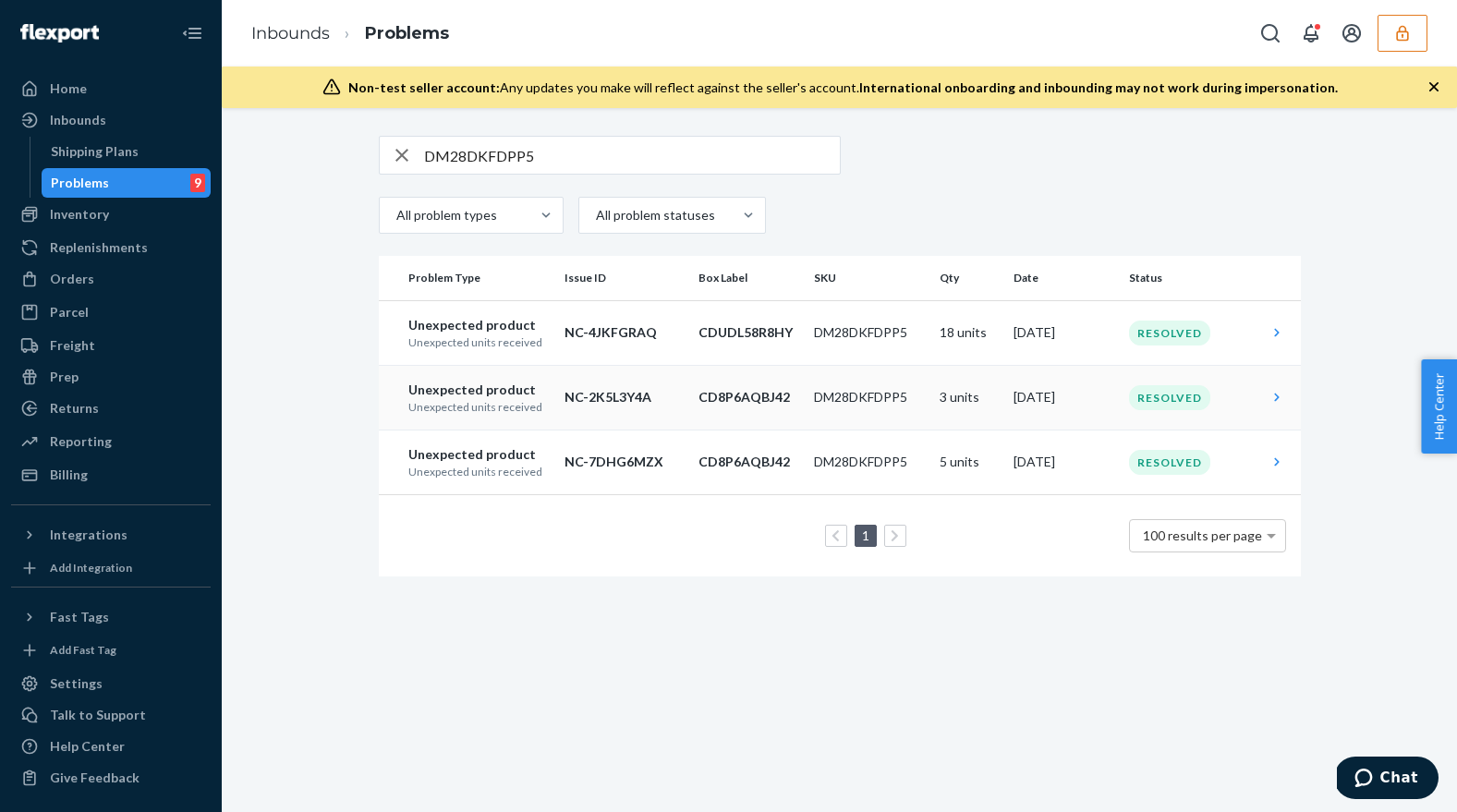
click at [871, 406] on td "DM28DKFDPP5" at bounding box center [869, 397] width 126 height 64
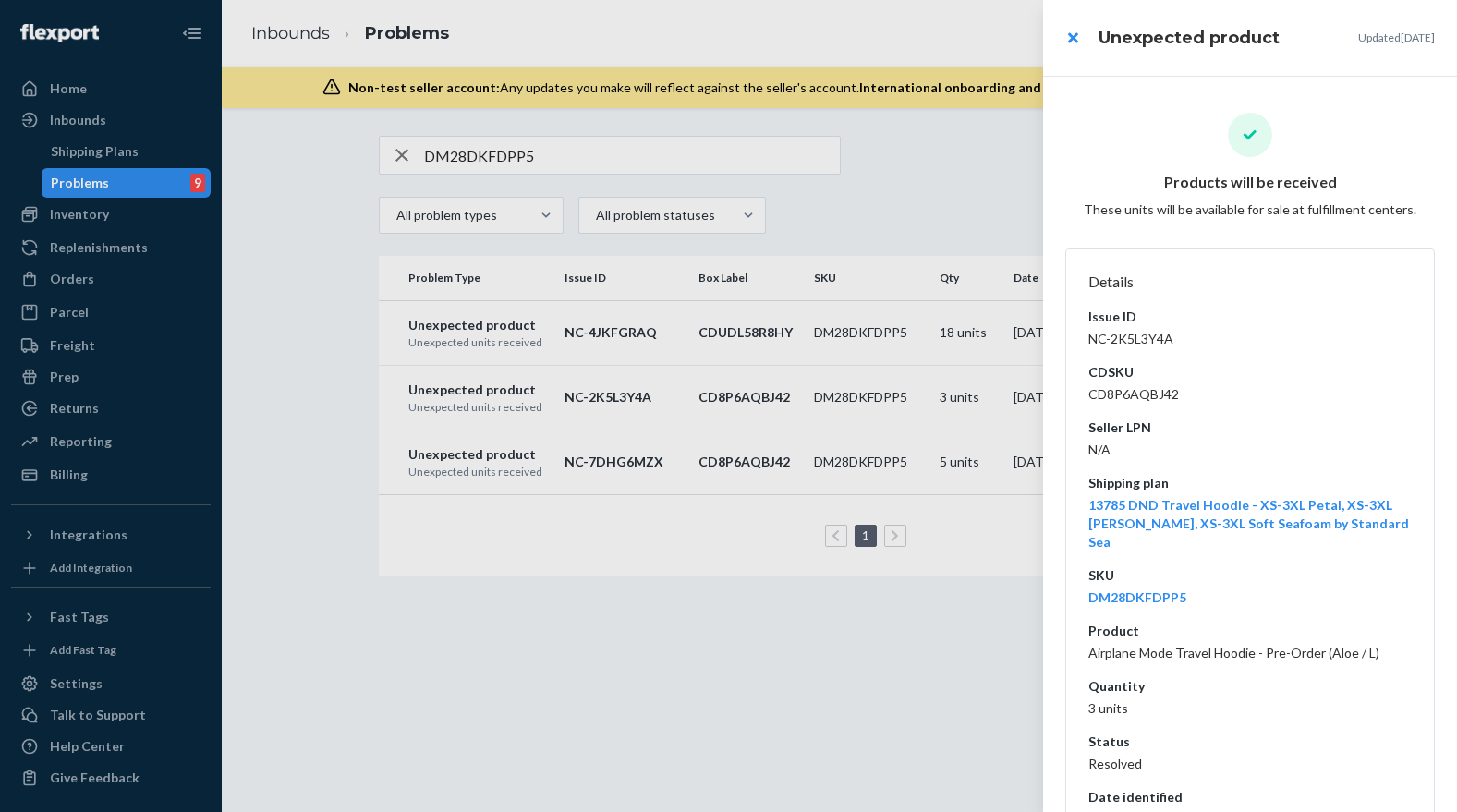
scroll to position [191, 0]
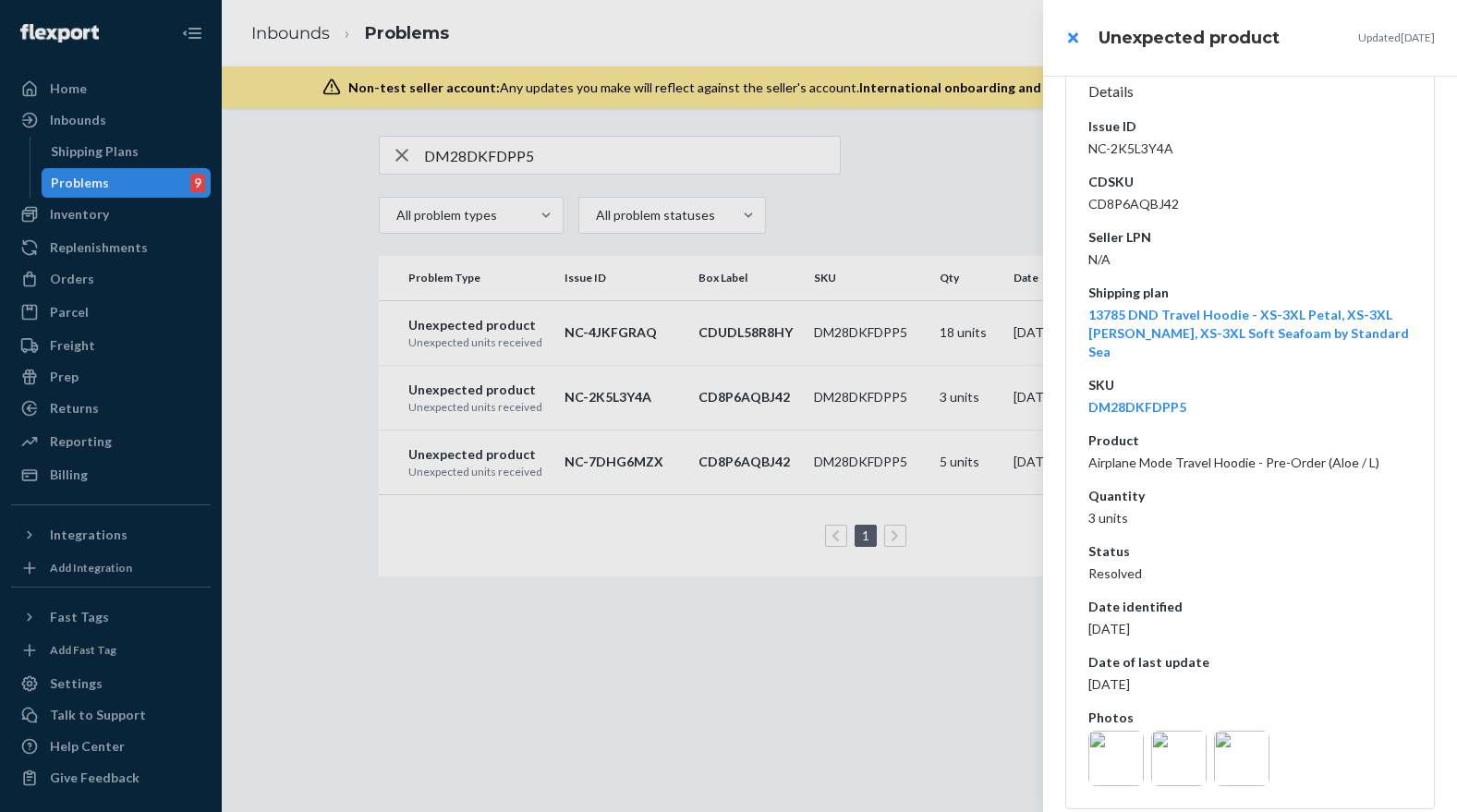
click at [1112, 741] on img at bounding box center [1115, 758] width 56 height 56
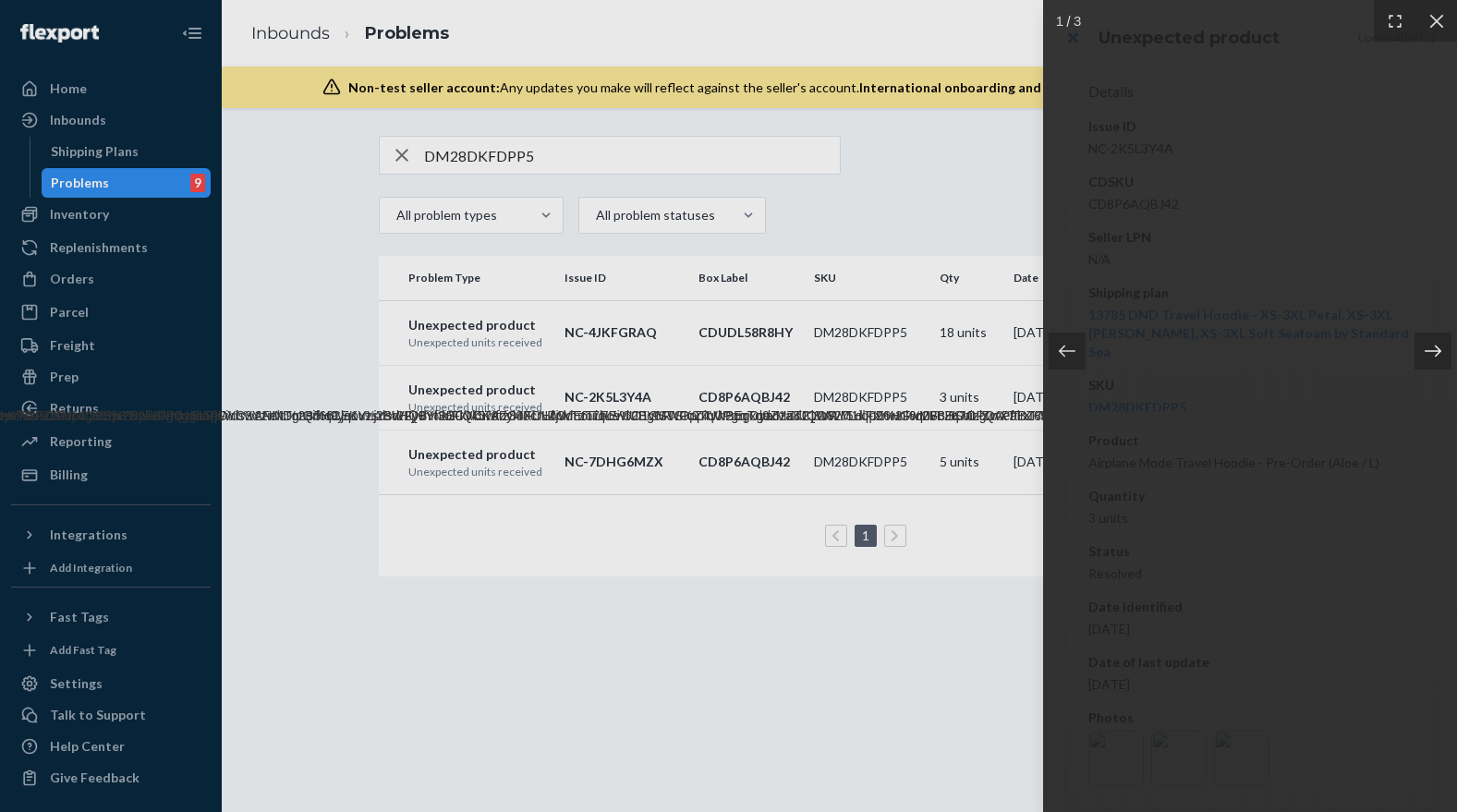
click at [1427, 344] on icon at bounding box center [1433, 351] width 19 height 19
click at [1427, 345] on icon at bounding box center [1433, 351] width 19 height 19
click at [955, 643] on div at bounding box center [728, 406] width 1457 height 812
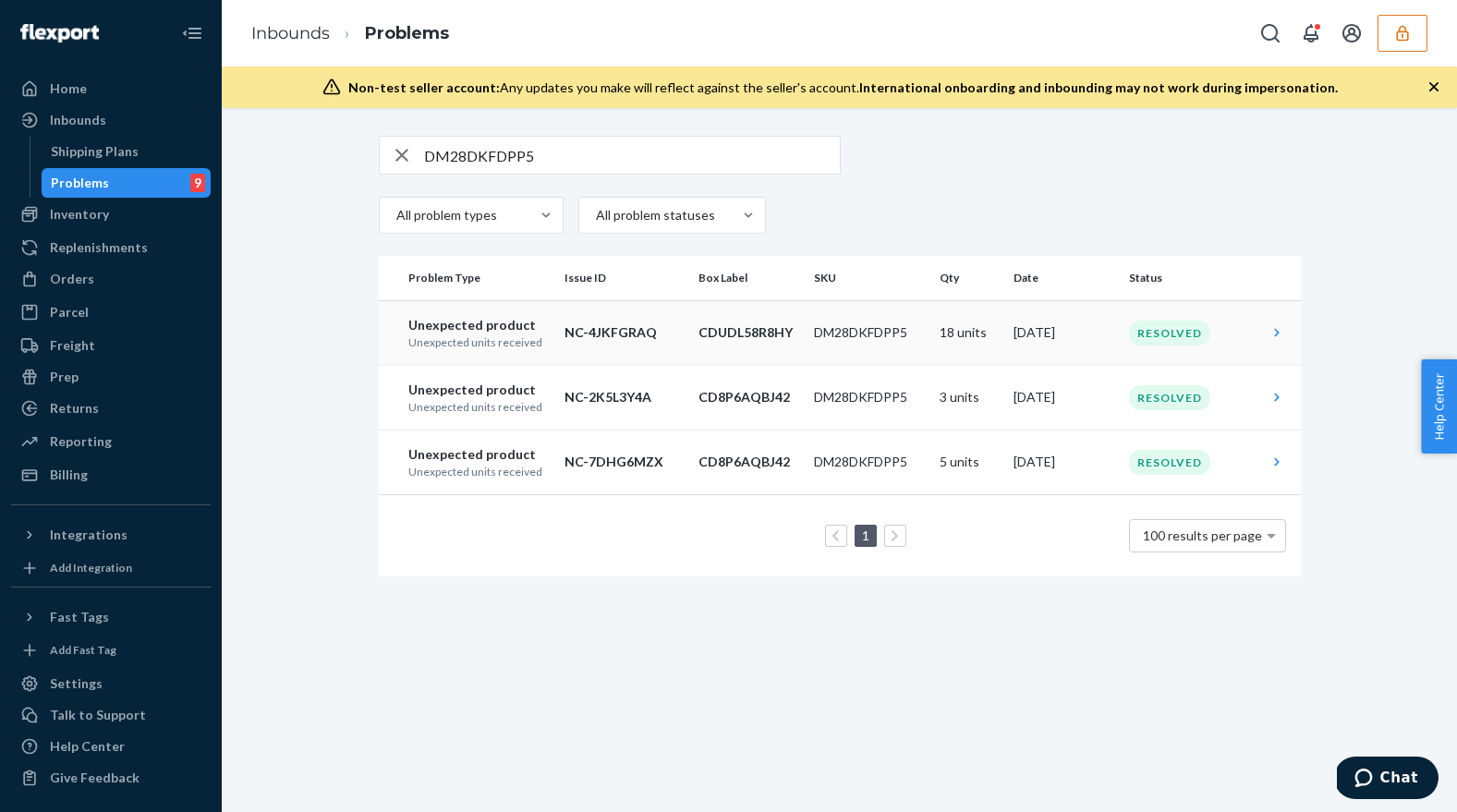
click at [860, 329] on td "DM28DKFDPP5" at bounding box center [869, 332] width 126 height 64
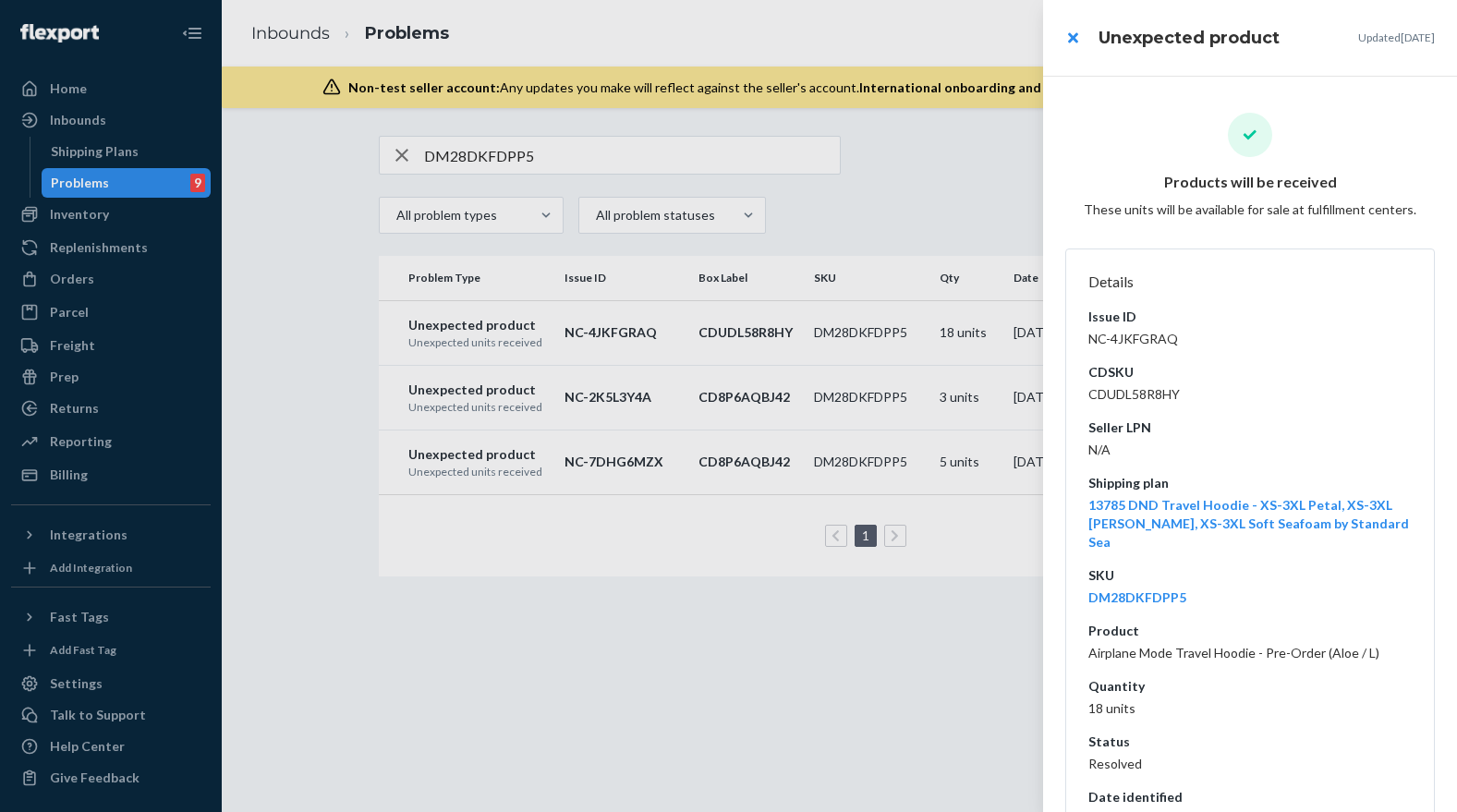
scroll to position [191, 0]
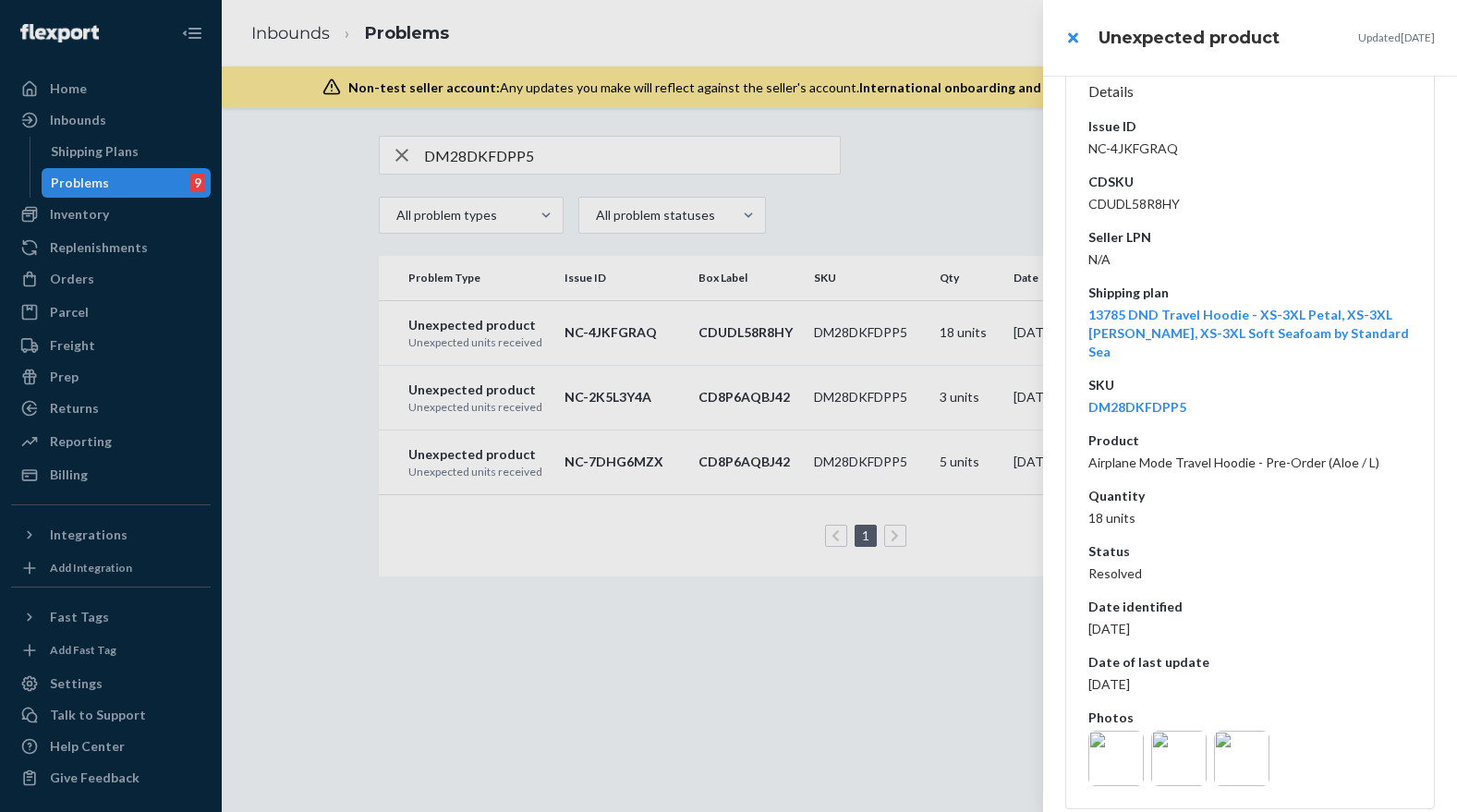
click at [1172, 738] on img at bounding box center [1178, 758] width 56 height 56
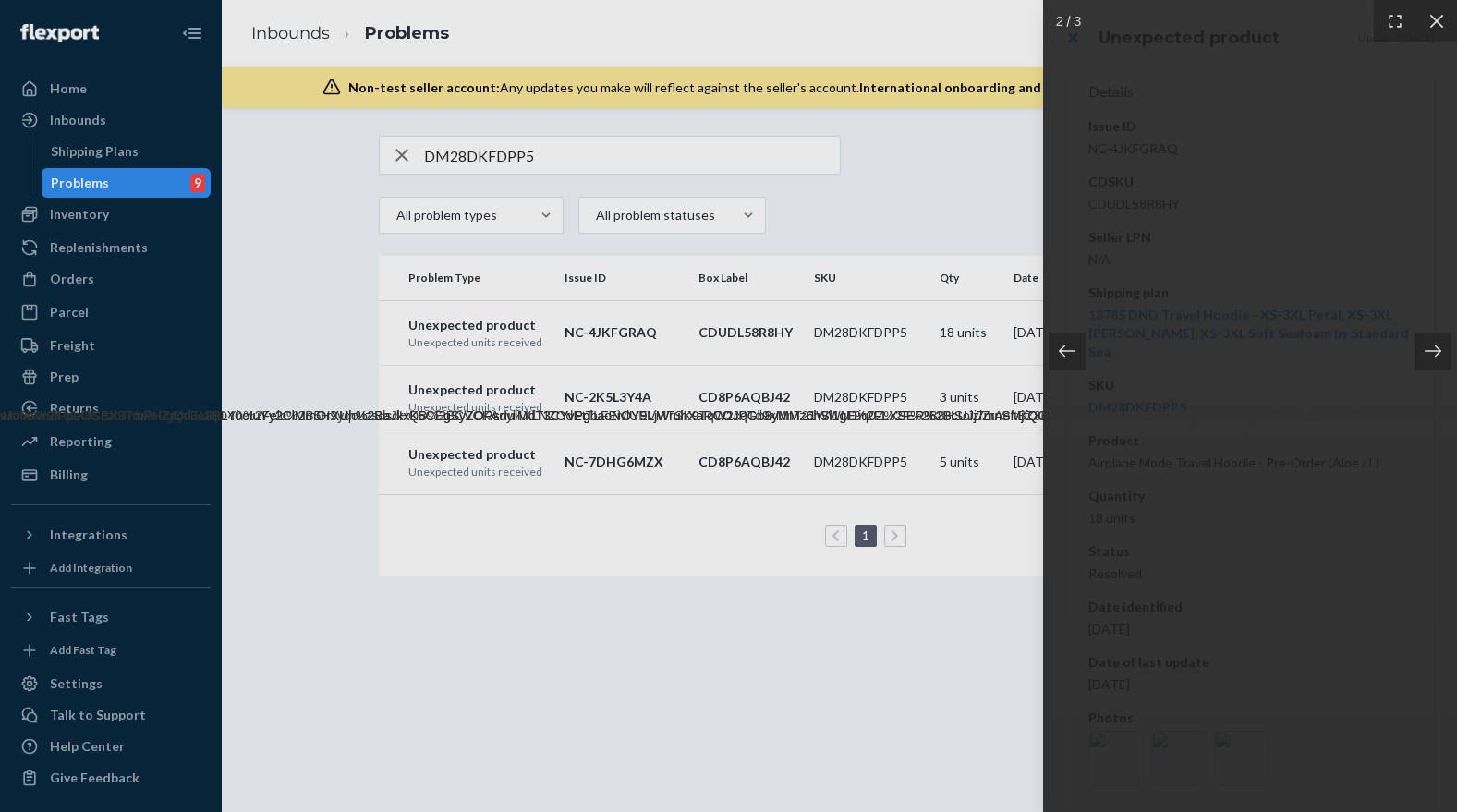
click at [952, 394] on div at bounding box center [728, 406] width 1457 height 812
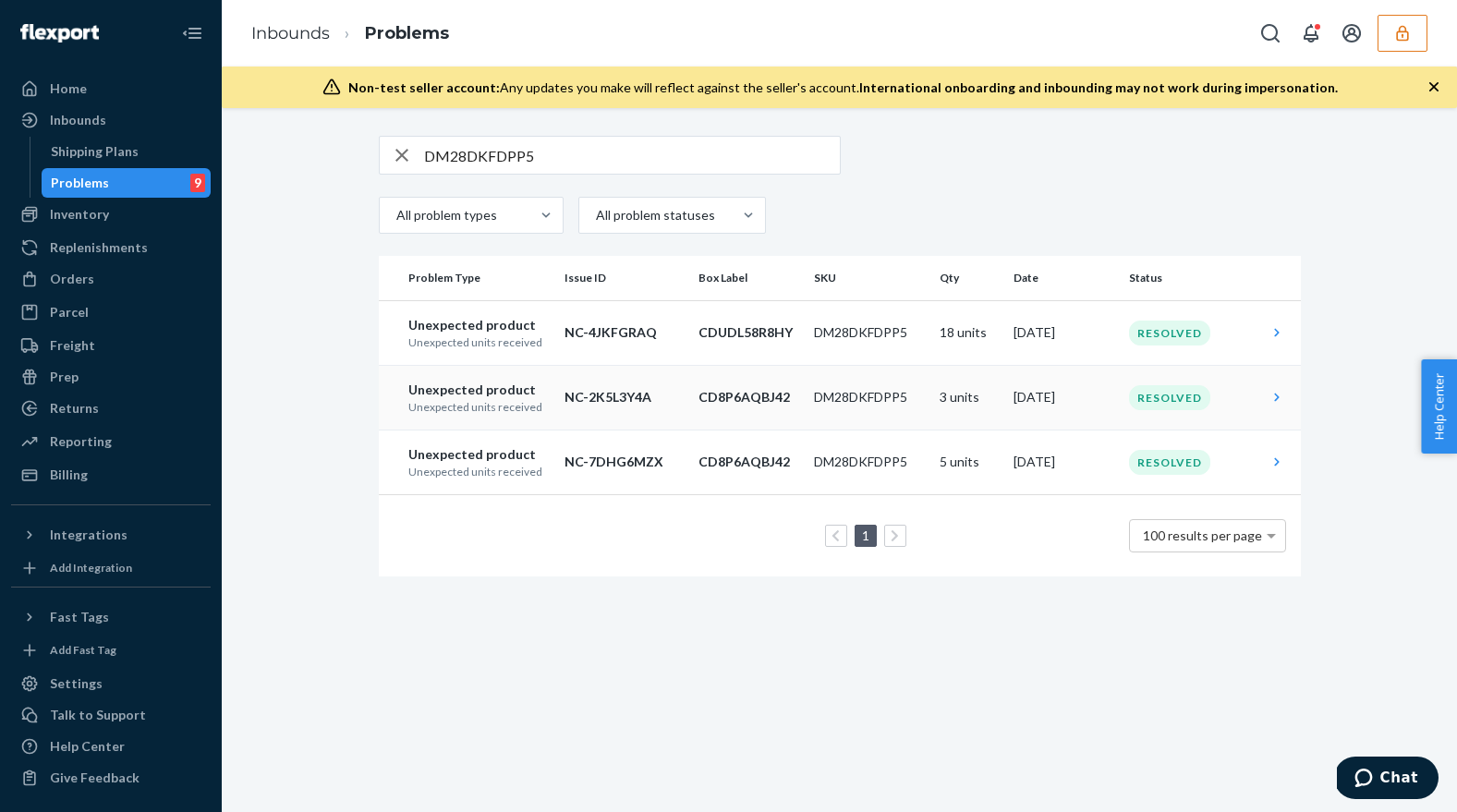
click at [901, 412] on td "DM28DKFDPP5" at bounding box center [869, 397] width 126 height 64
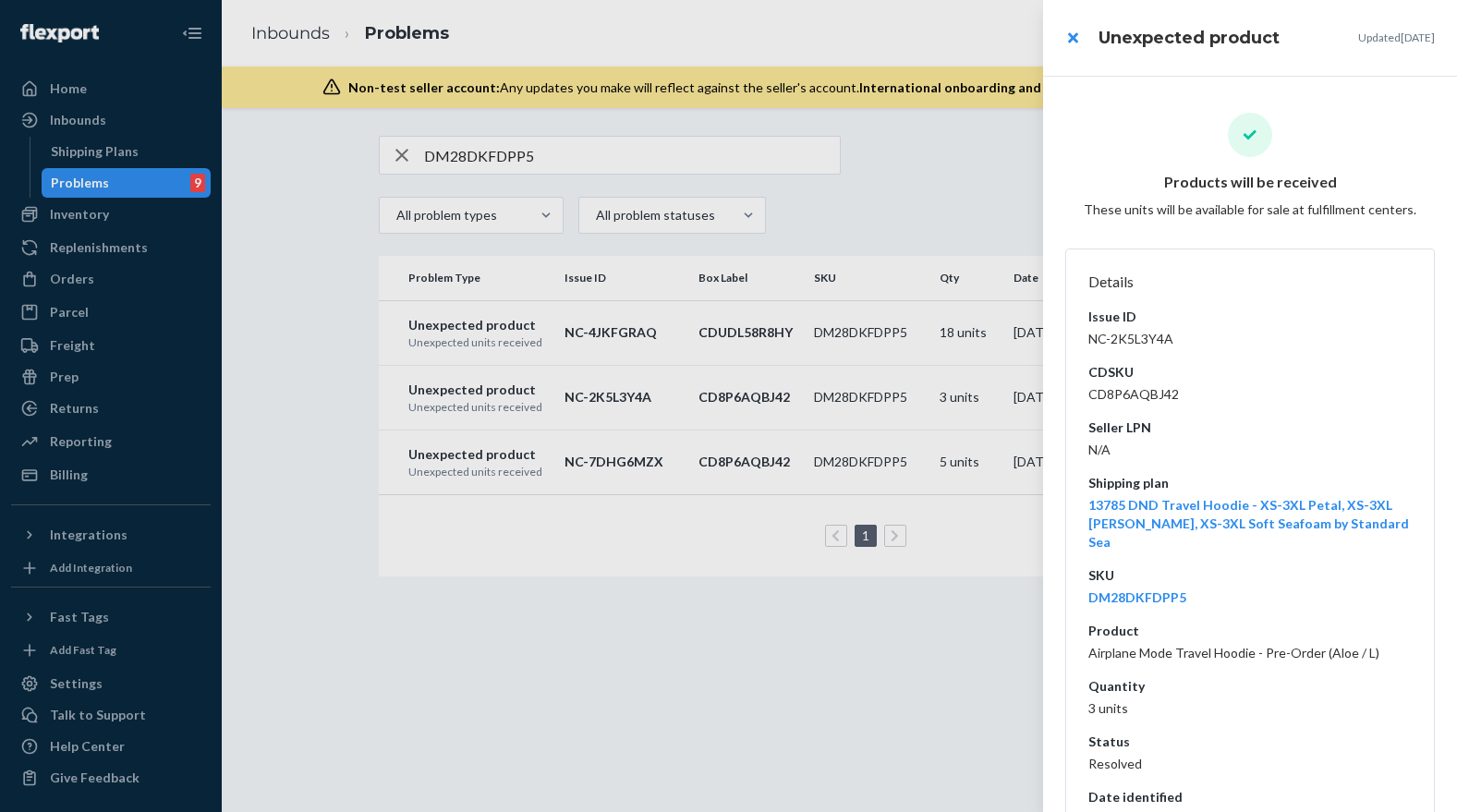
scroll to position [191, 0]
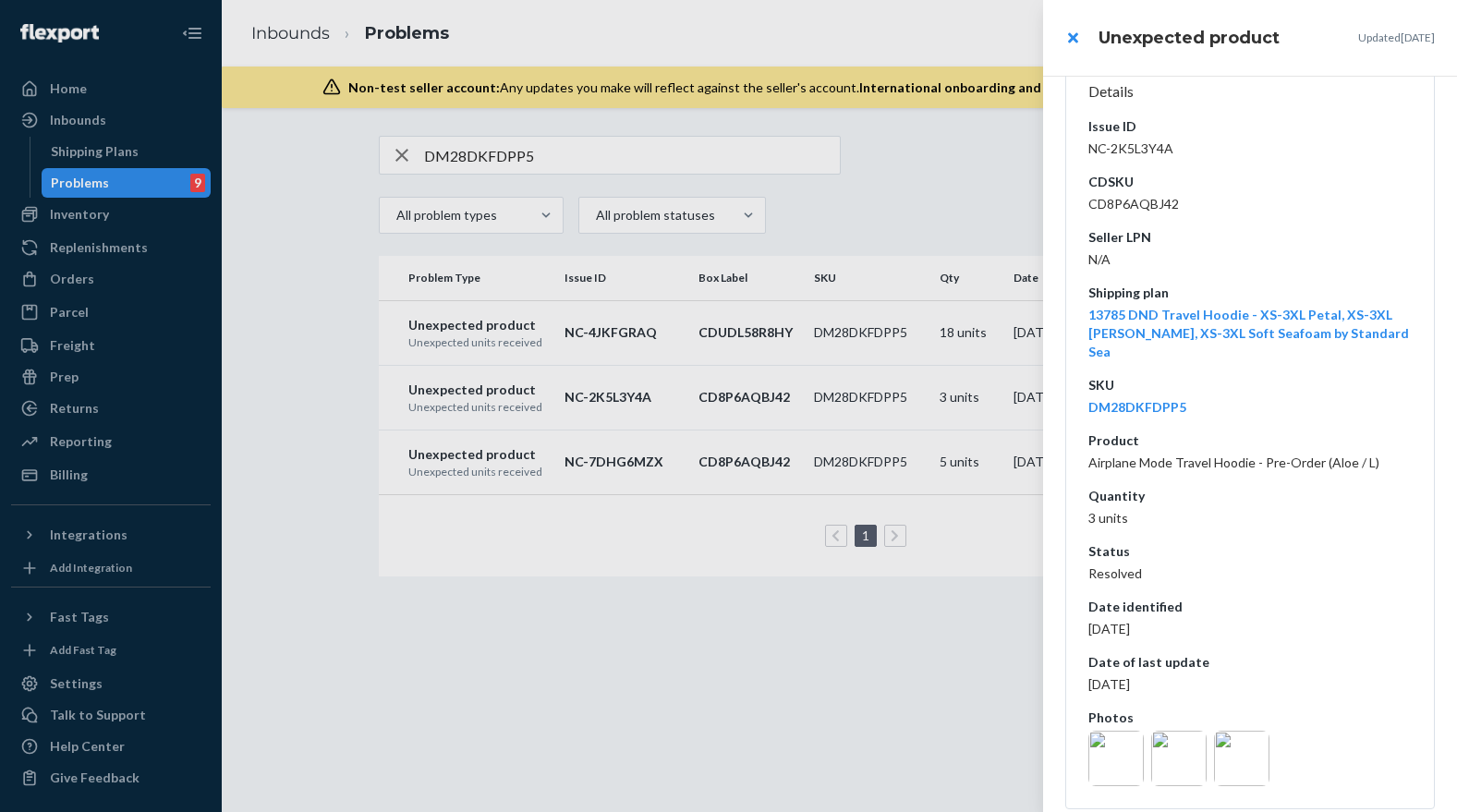
click at [1188, 749] on img at bounding box center [1178, 758] width 56 height 56
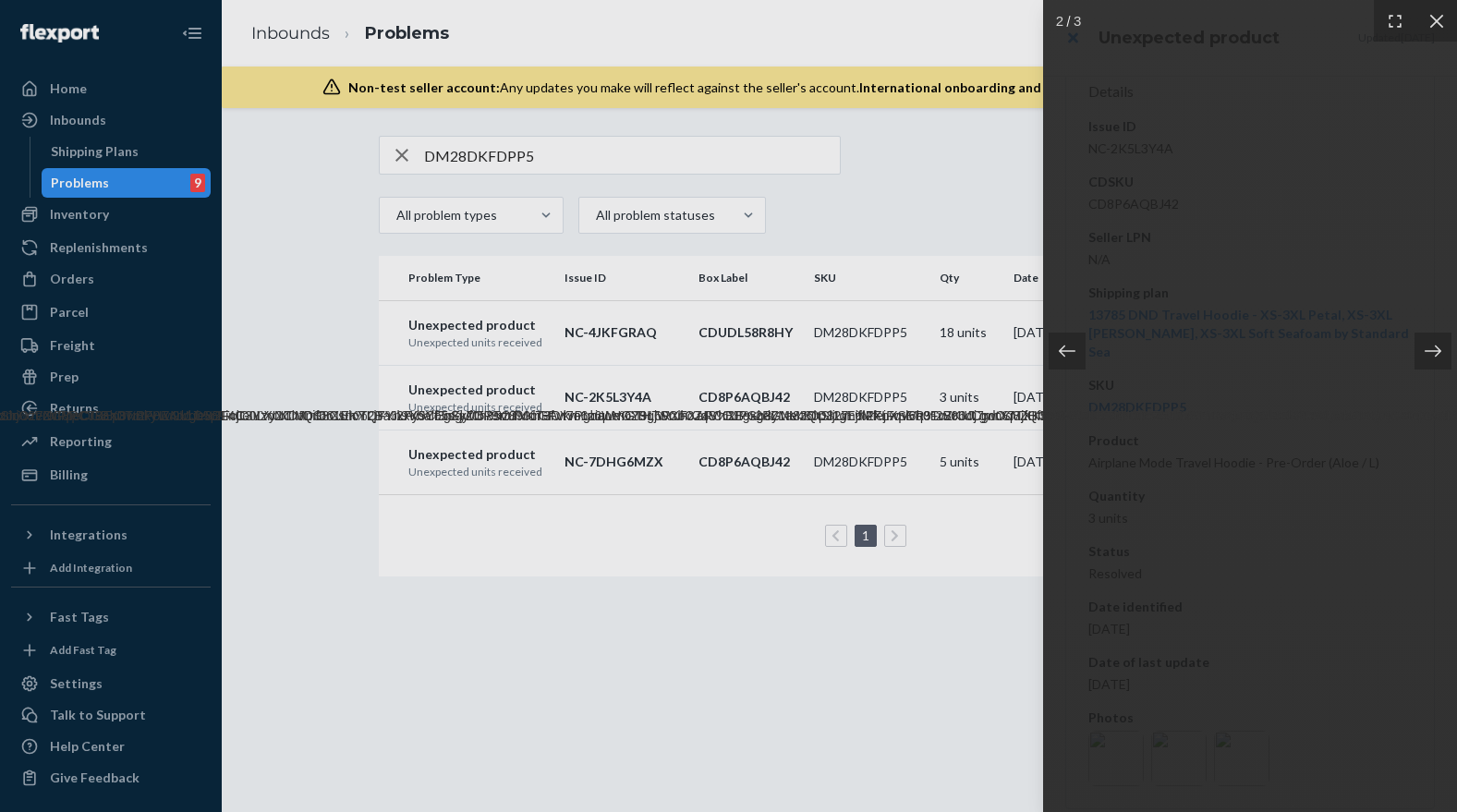
click at [1015, 537] on div at bounding box center [728, 406] width 1457 height 812
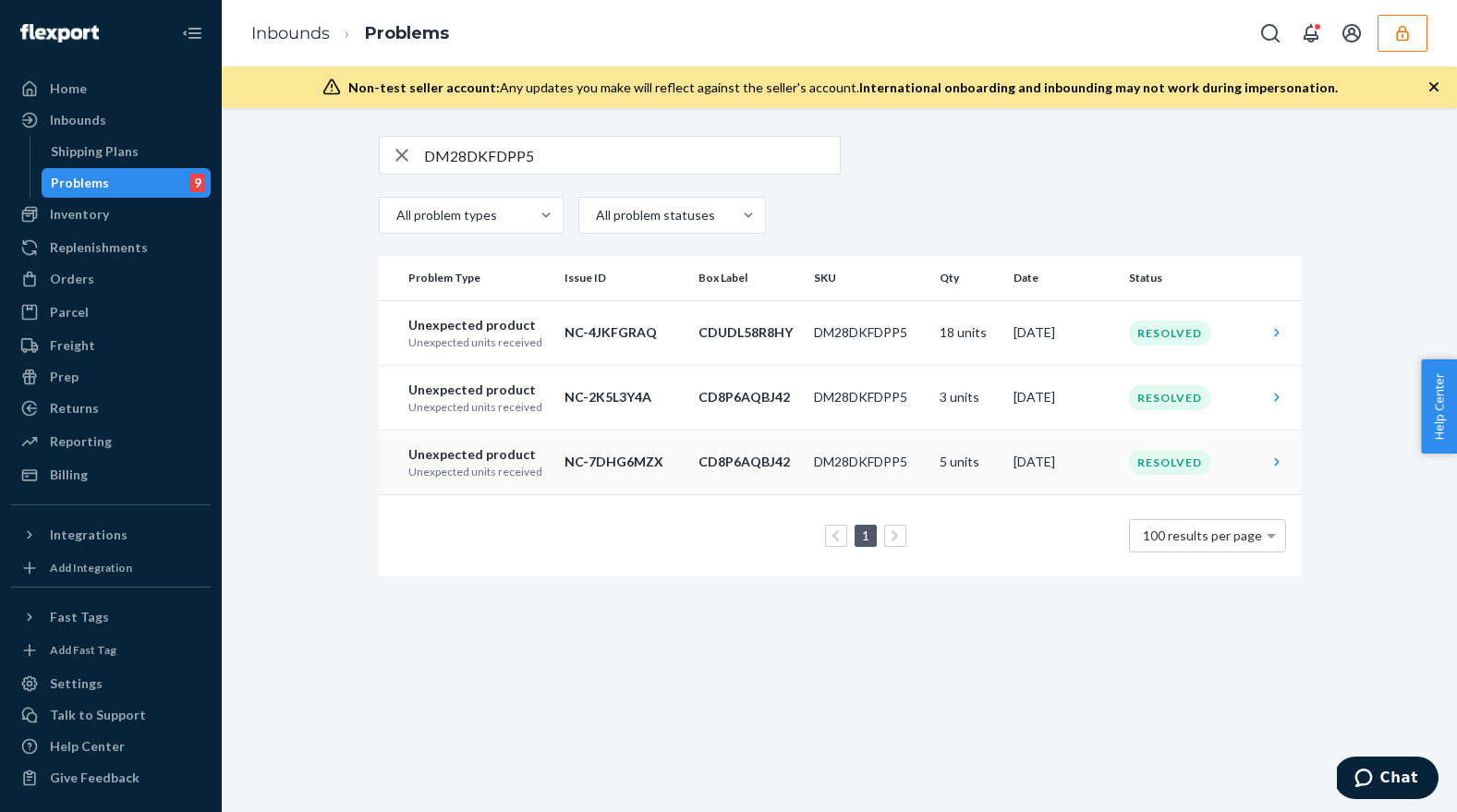
click at [974, 468] on td "5 units" at bounding box center [969, 462] width 74 height 64
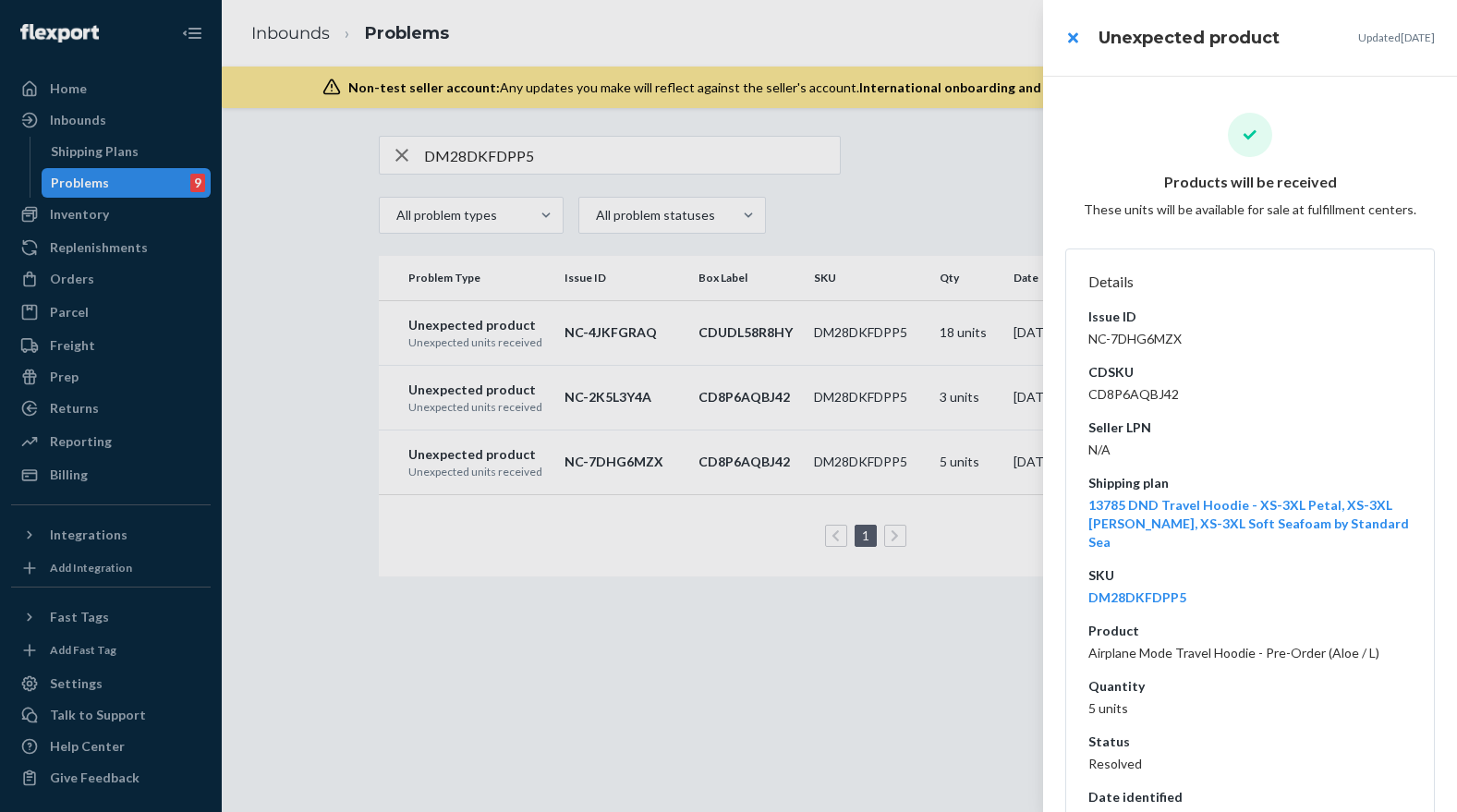
scroll to position [191, 0]
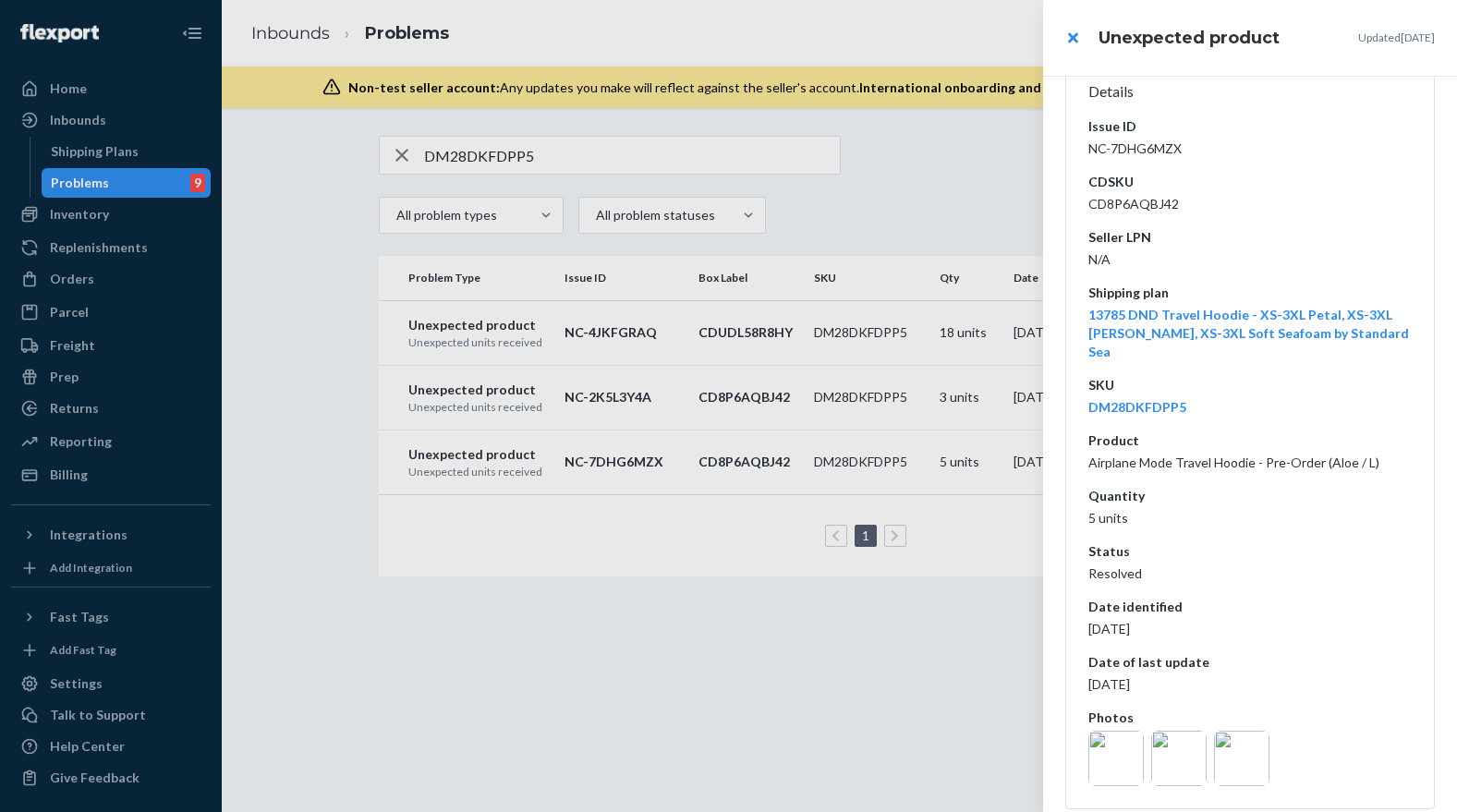
click at [1191, 734] on img at bounding box center [1178, 758] width 56 height 56
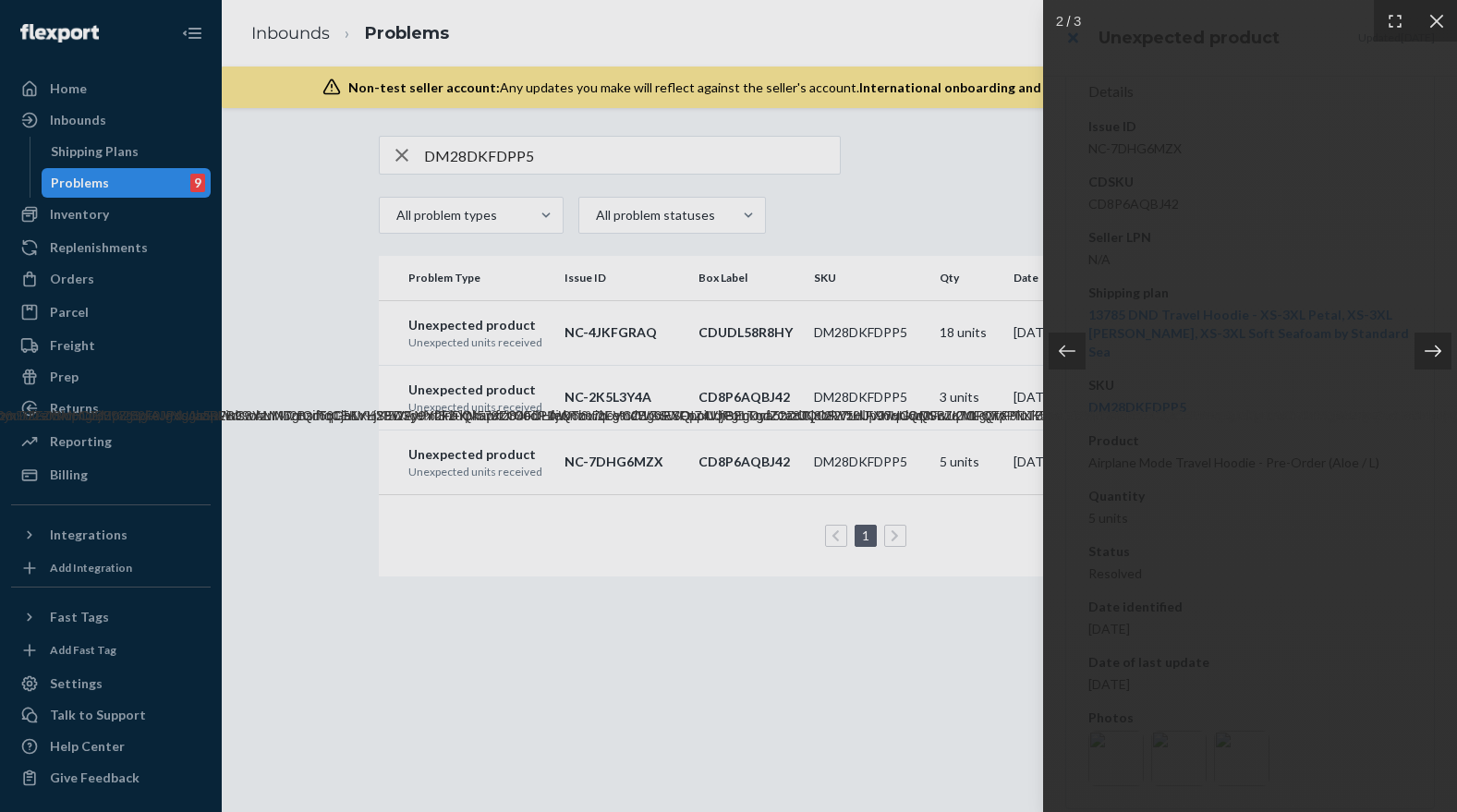
click at [1425, 357] on icon at bounding box center [1433, 351] width 19 height 19
click at [1438, 20] on icon at bounding box center [1436, 21] width 19 height 19
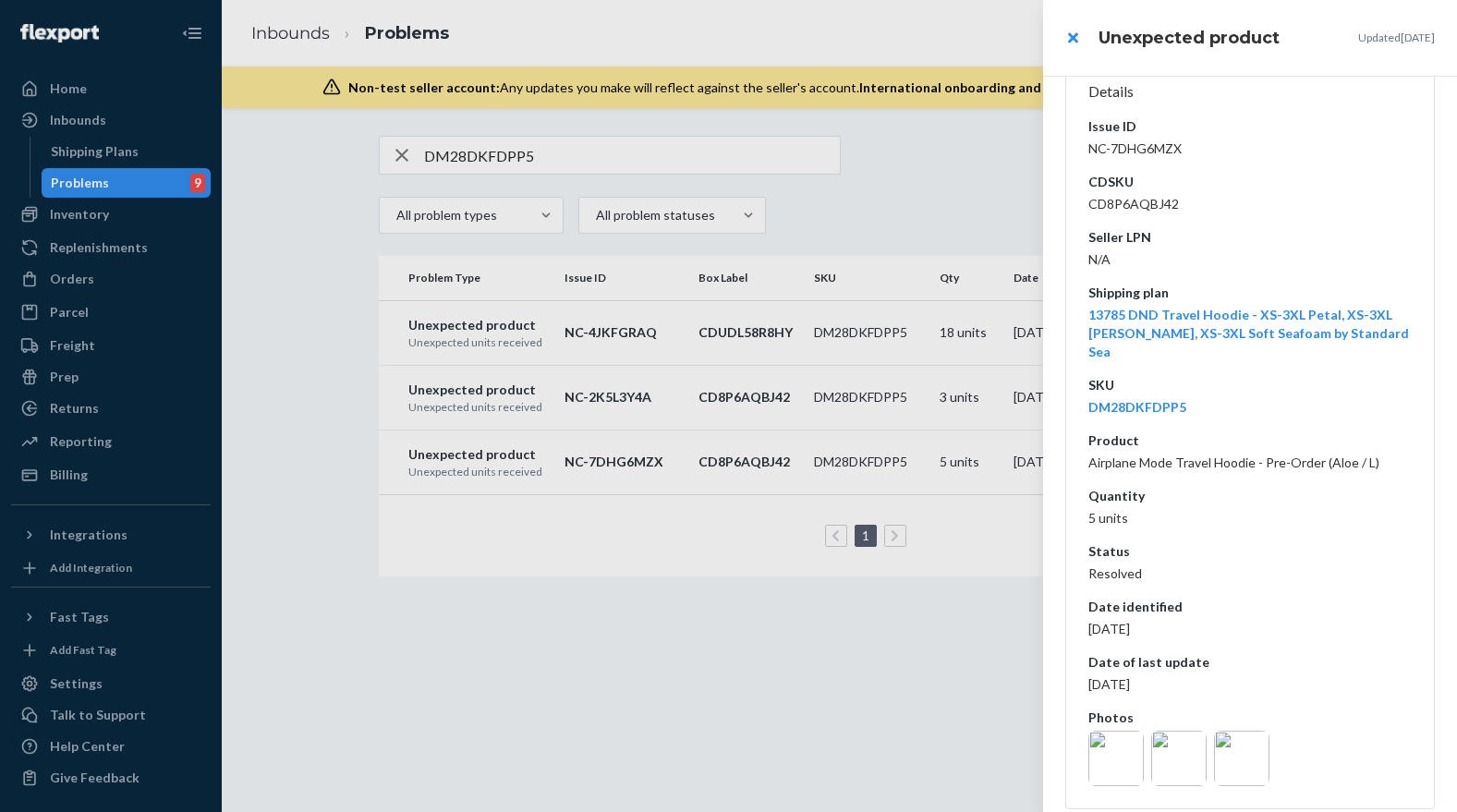
click at [916, 413] on div at bounding box center [728, 406] width 1457 height 812
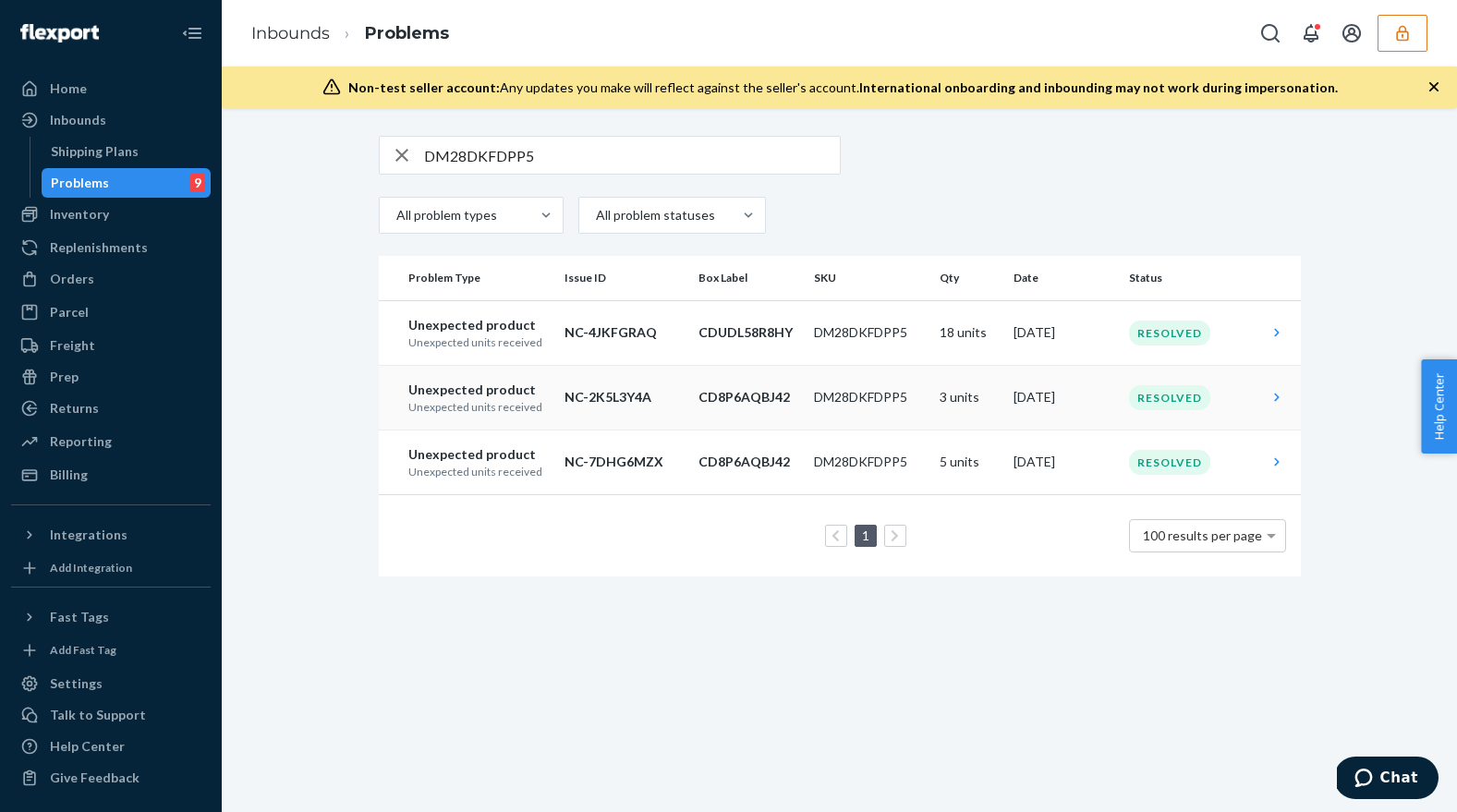
click at [928, 402] on td "DM28DKFDPP5" at bounding box center [869, 397] width 126 height 64
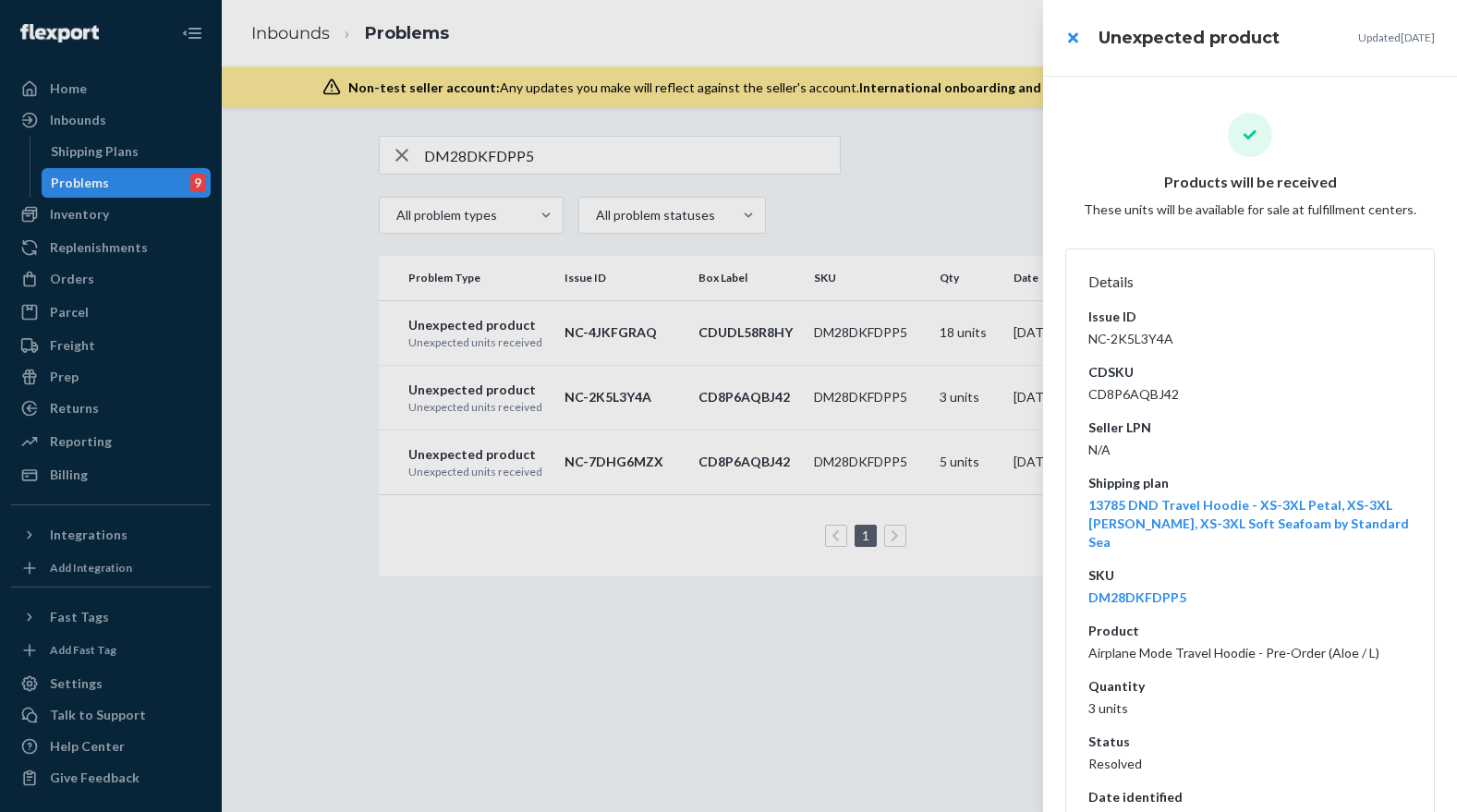
scroll to position [191, 0]
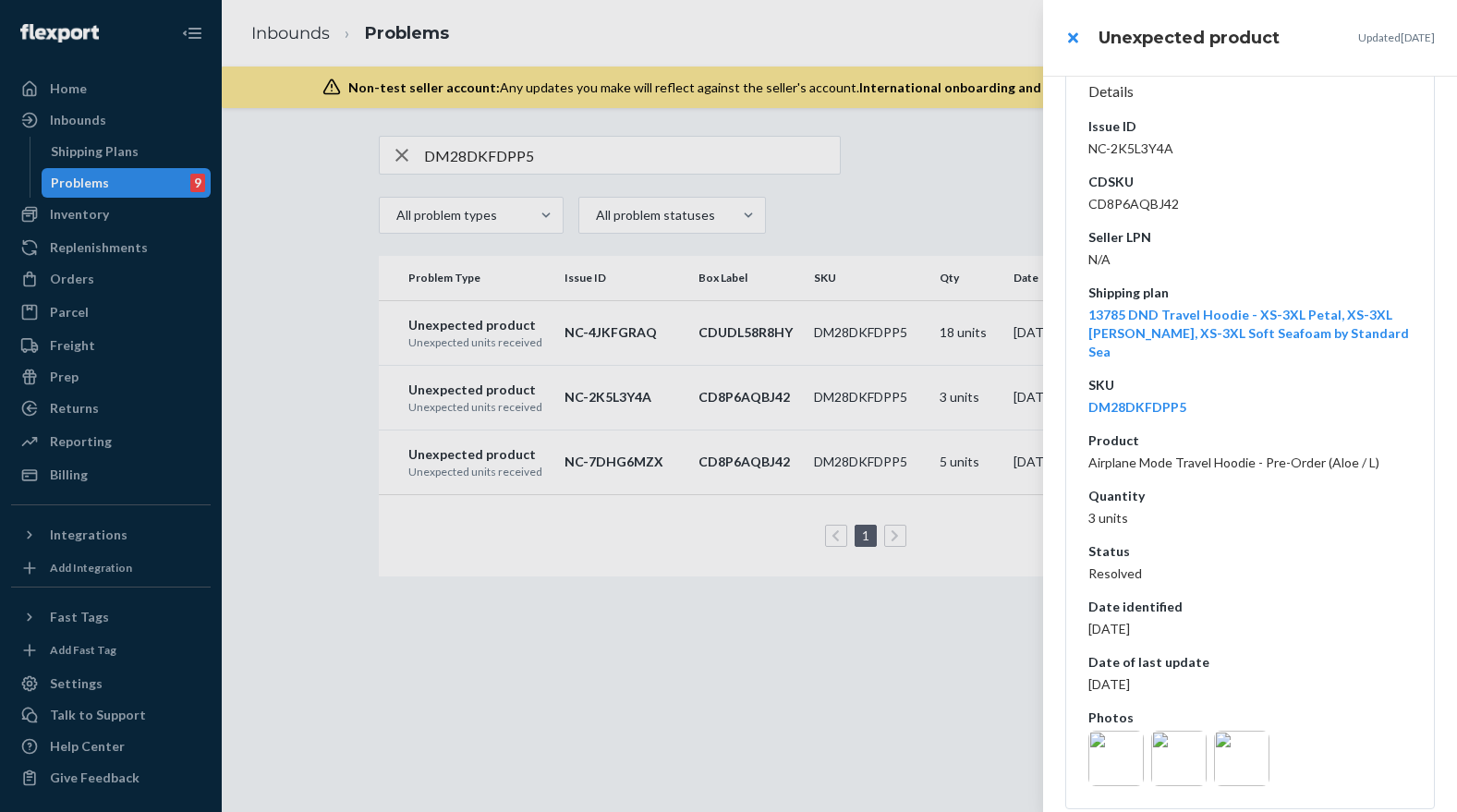
click at [1180, 736] on img at bounding box center [1178, 758] width 56 height 56
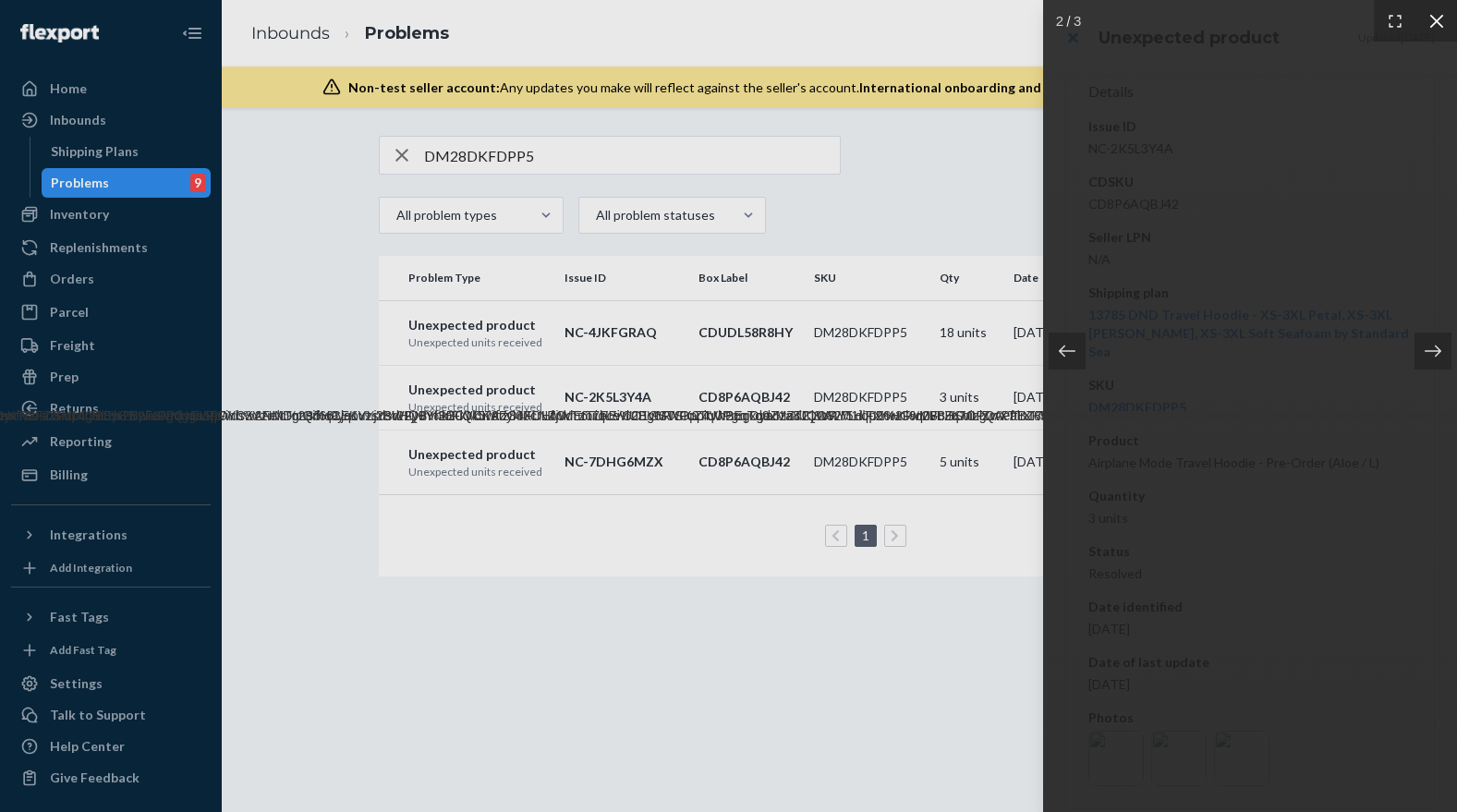
click at [1441, 10] on div at bounding box center [1436, 21] width 42 height 42
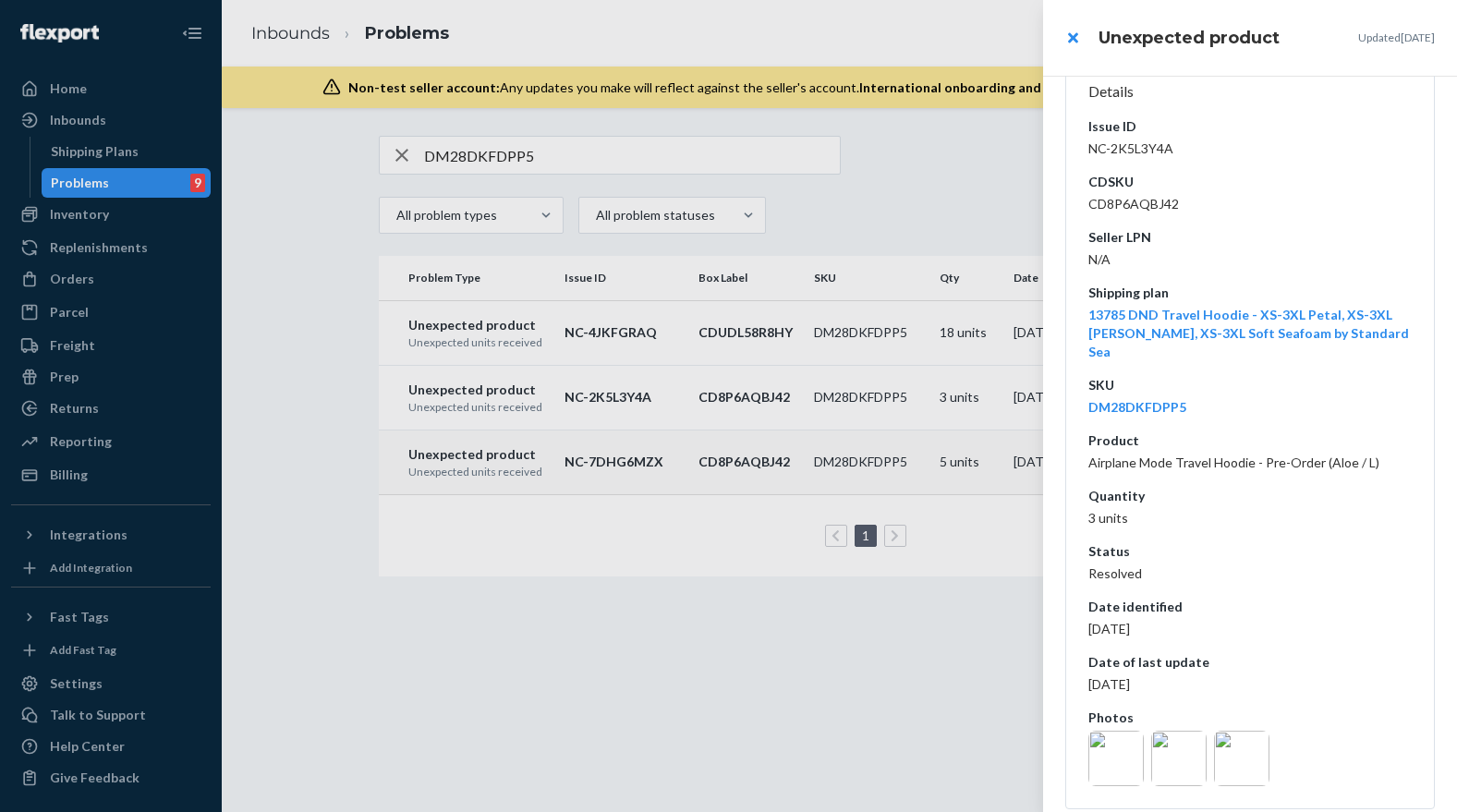
click at [910, 447] on div at bounding box center [728, 406] width 1457 height 812
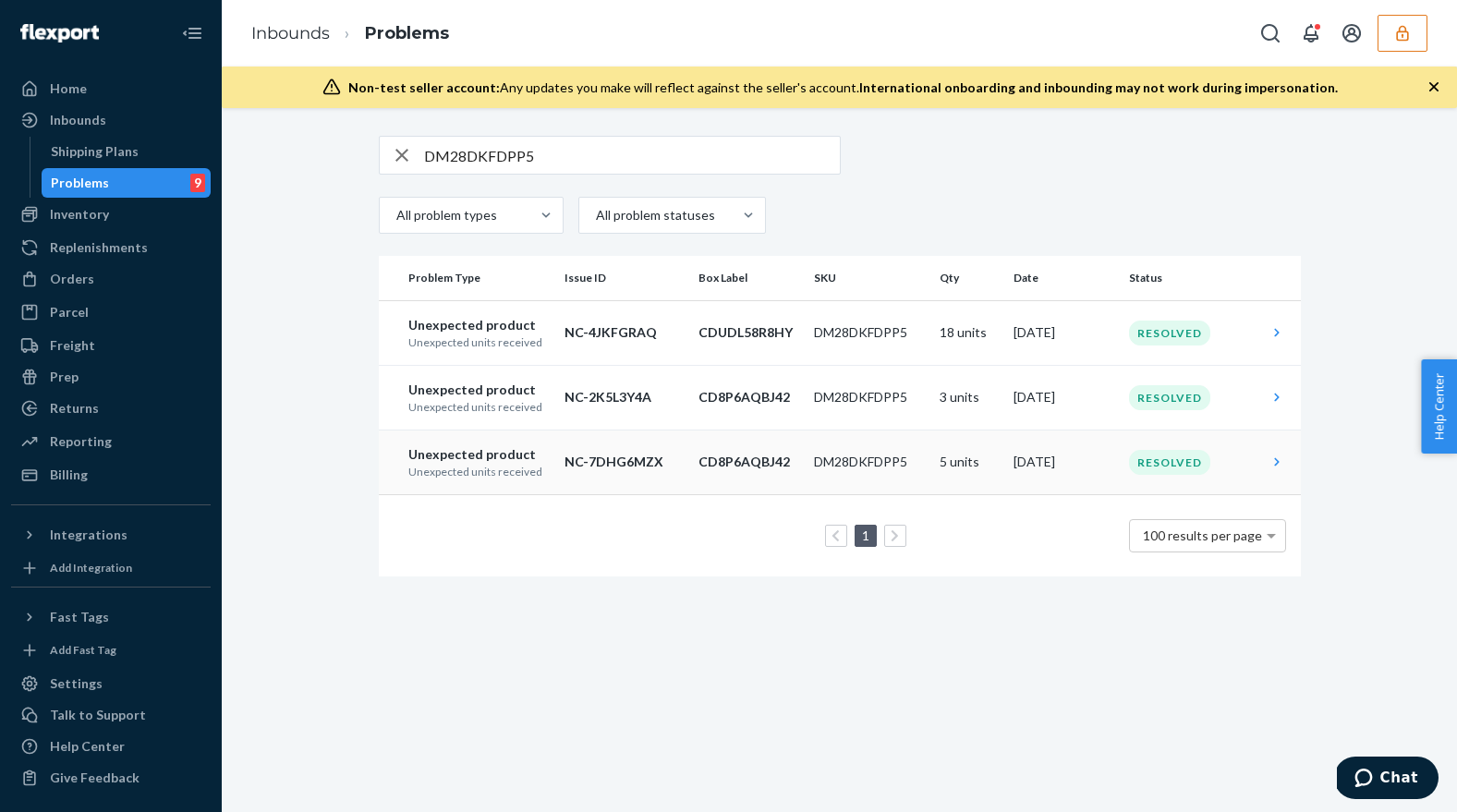
click at [921, 450] on td "DM28DKFDPP5" at bounding box center [869, 462] width 126 height 64
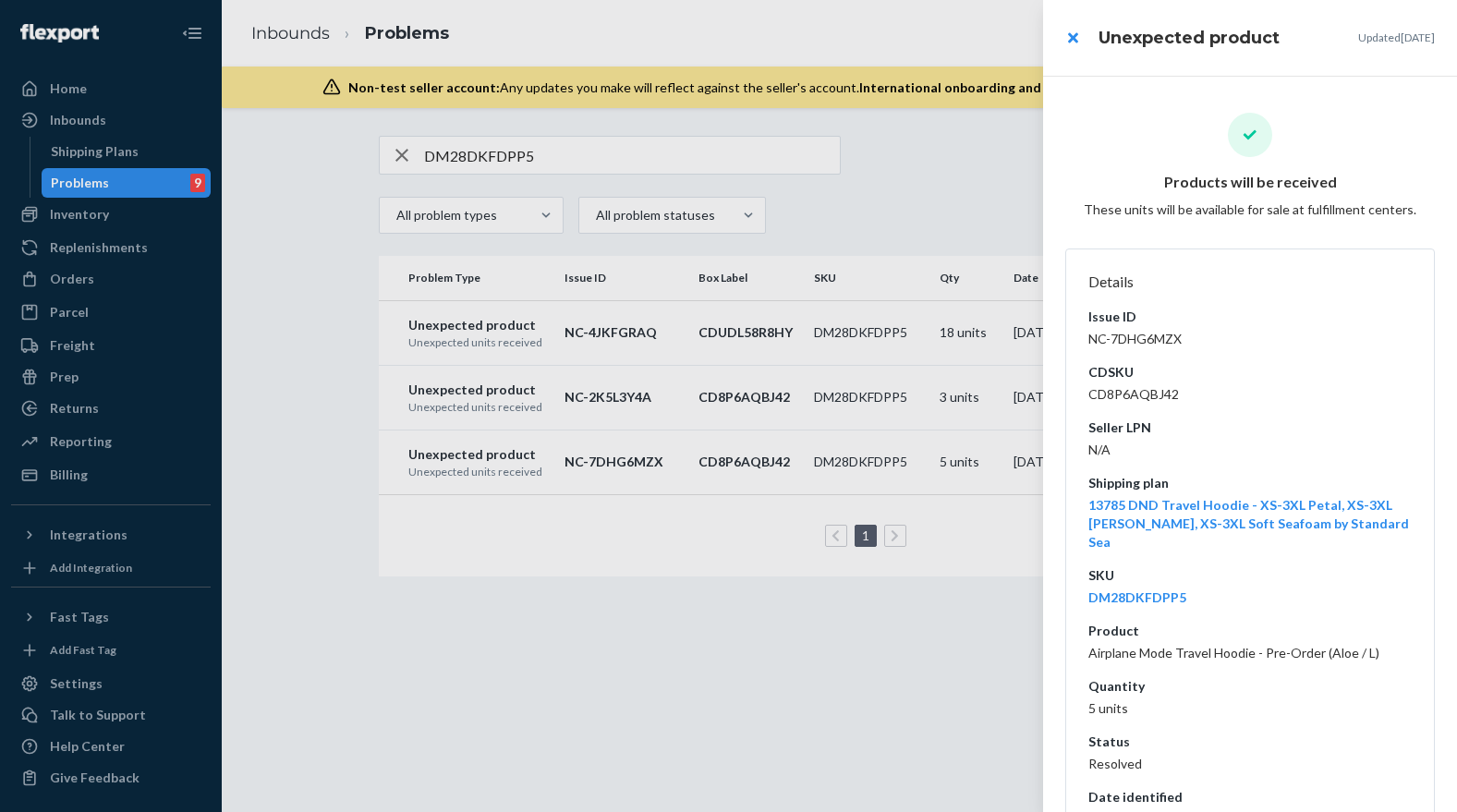
scroll to position [191, 0]
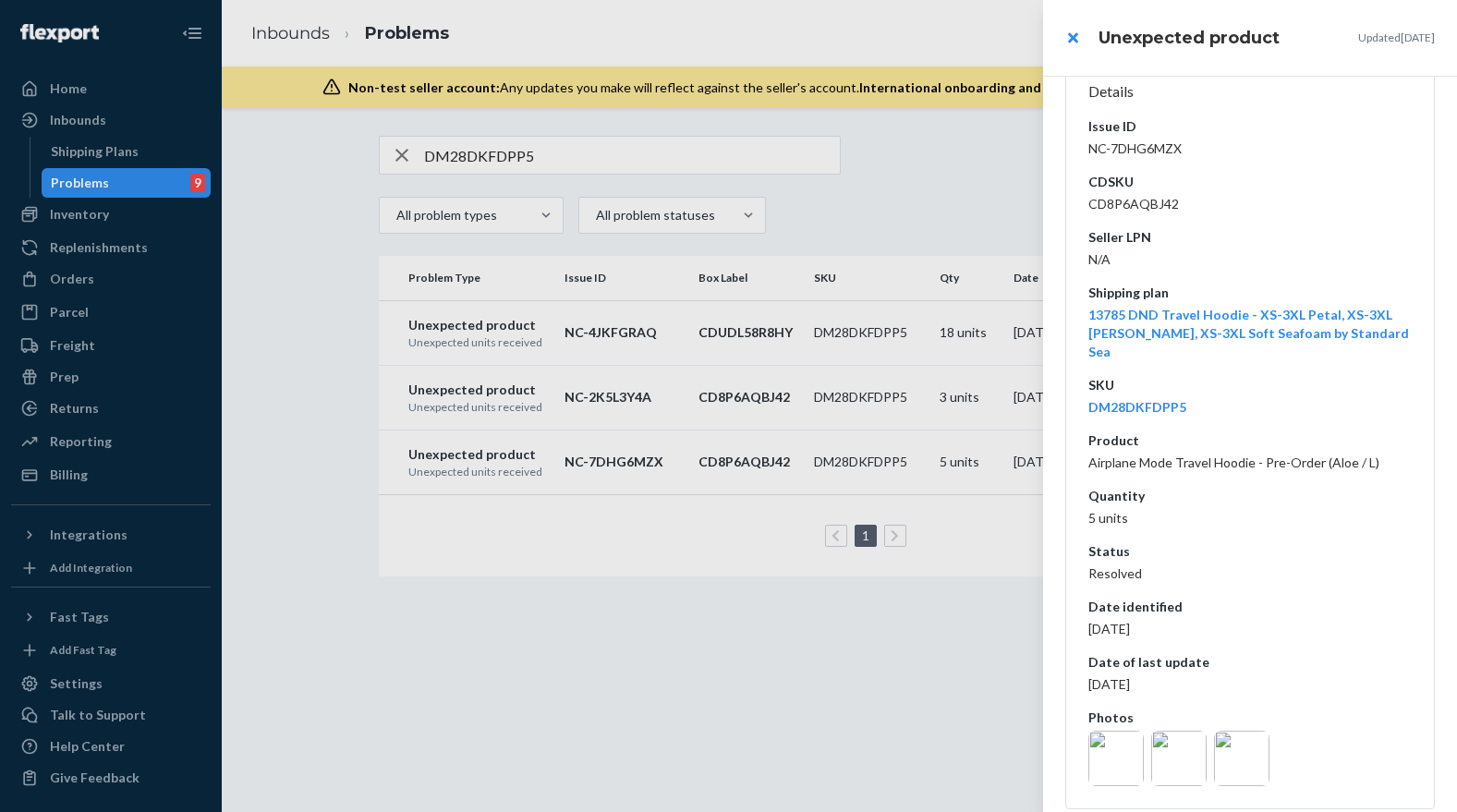
click at [1188, 731] on img at bounding box center [1178, 758] width 56 height 56
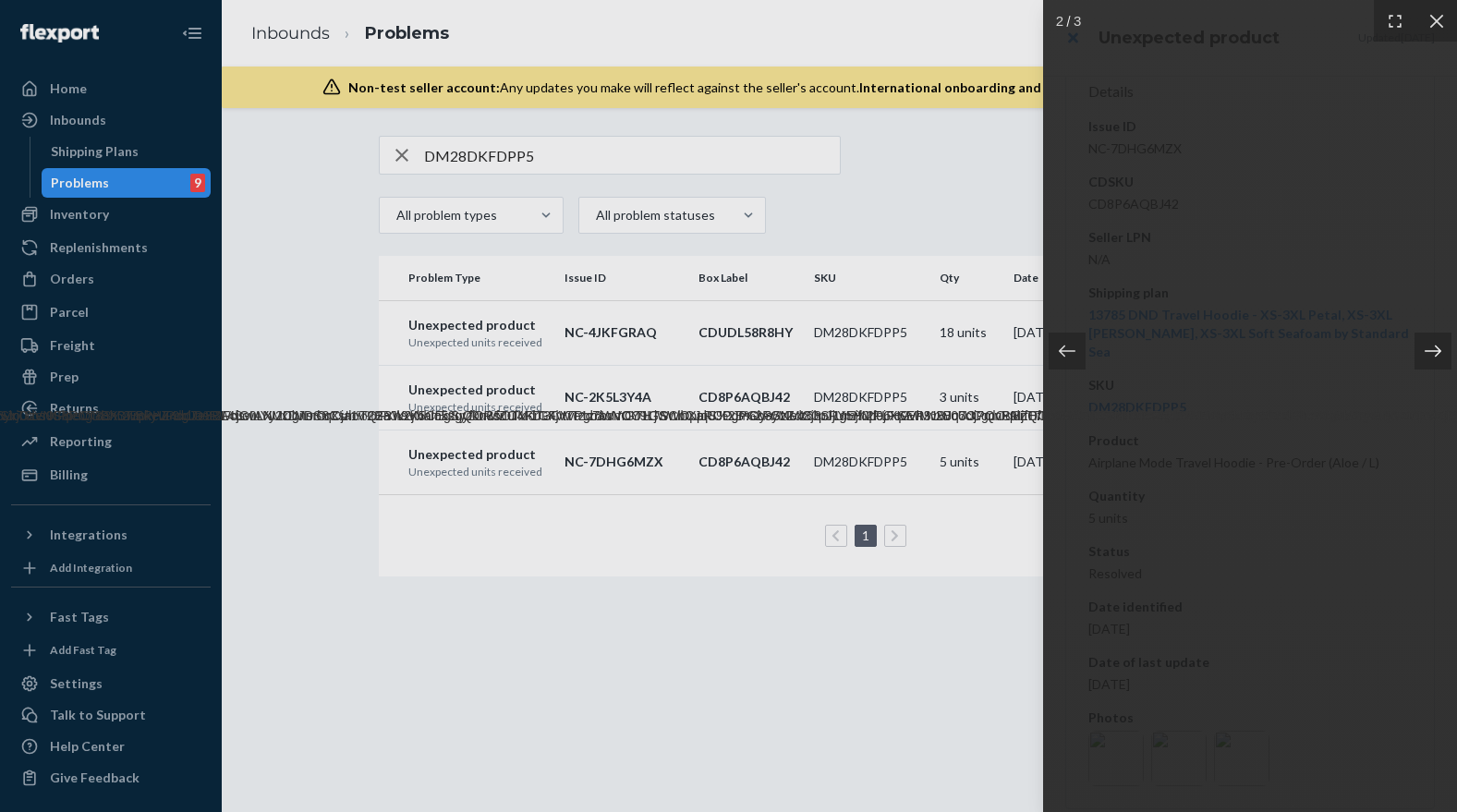
click at [1436, 347] on icon at bounding box center [1433, 351] width 19 height 19
click at [1444, 21] on icon at bounding box center [1436, 21] width 19 height 19
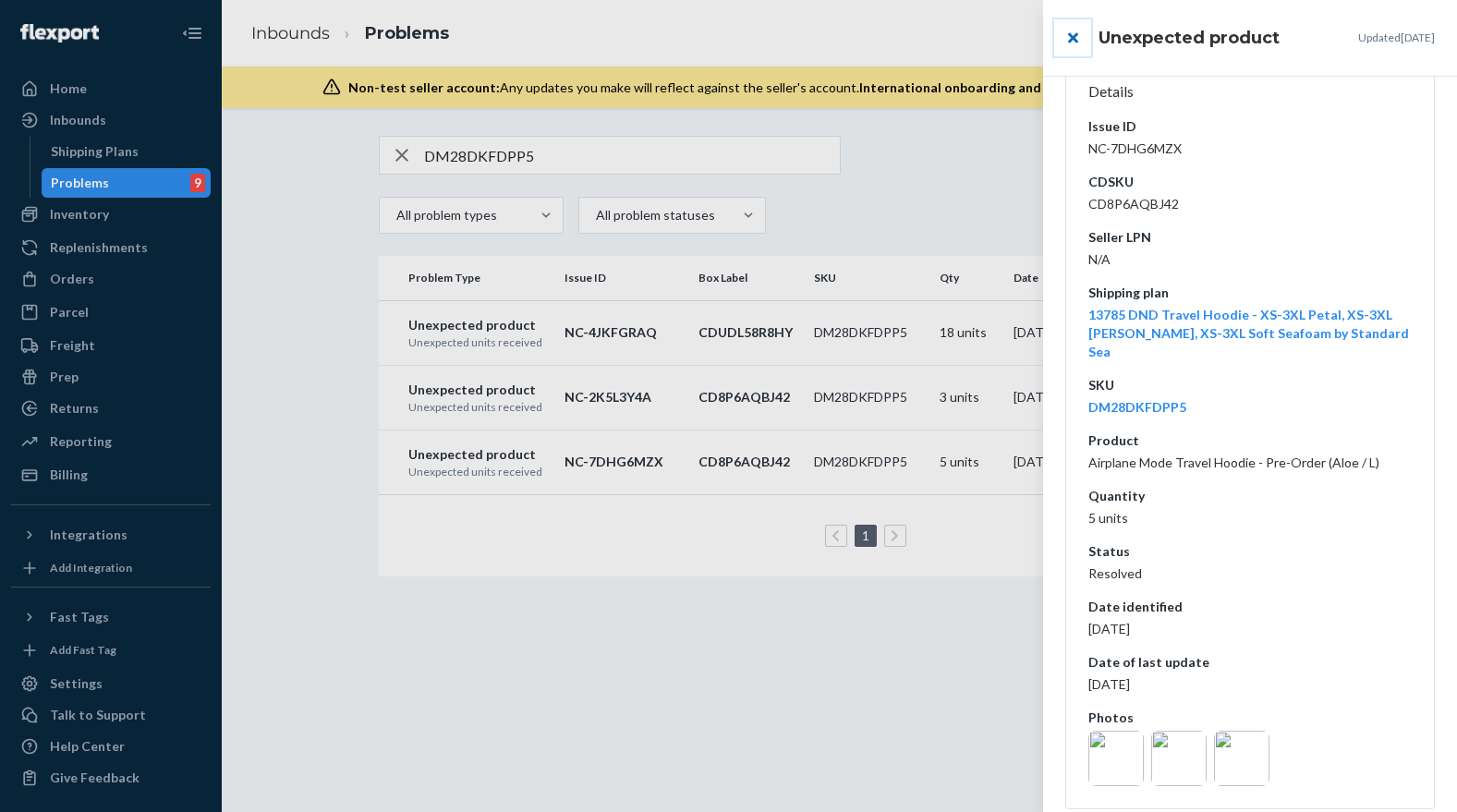
click at [1070, 42] on button "close" at bounding box center [1072, 38] width 37 height 37
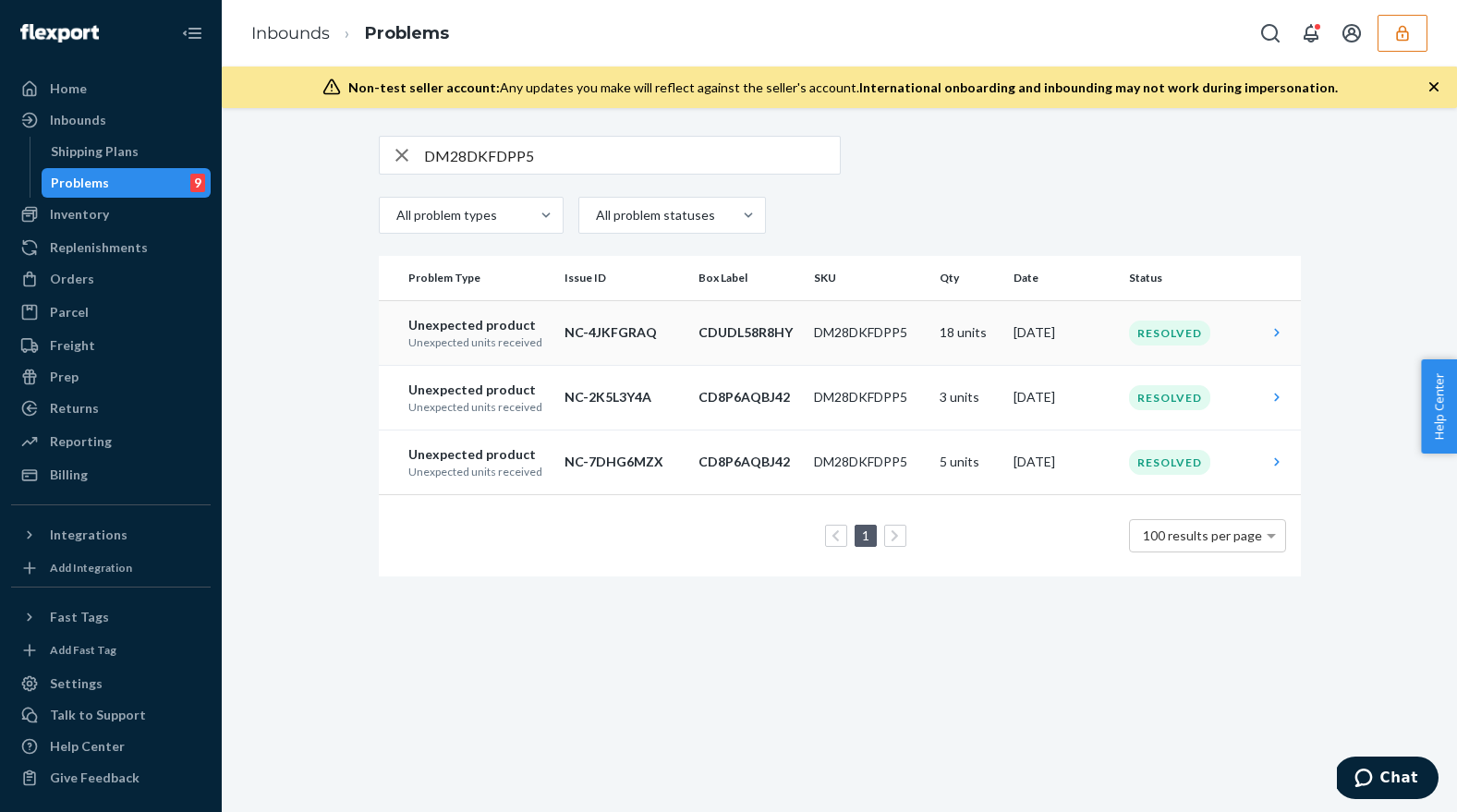
click at [666, 332] on p "NC-4JKFGRAQ" at bounding box center [623, 332] width 119 height 19
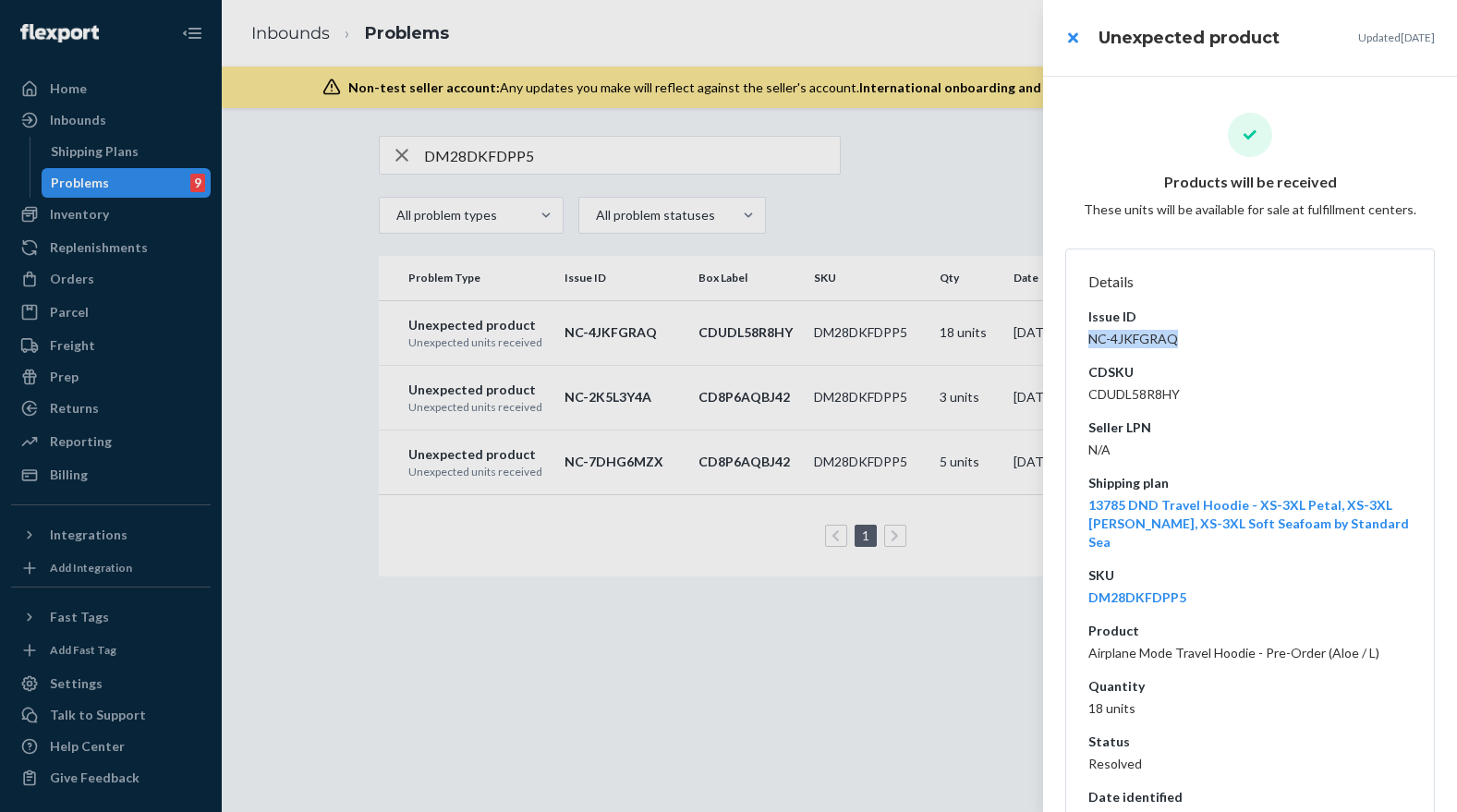
drag, startPoint x: 1175, startPoint y: 341, endPoint x: 1086, endPoint y: 340, distance: 89.0
click at [1086, 340] on dl "Details Issue ID NC-4JKFGRAQ CDSKU CDUDL58R8HY Seller LPN N/A Shipping plan 137…" at bounding box center [1250, 623] width 369 height 750
copy dd "NC-4JKFGRAQ"
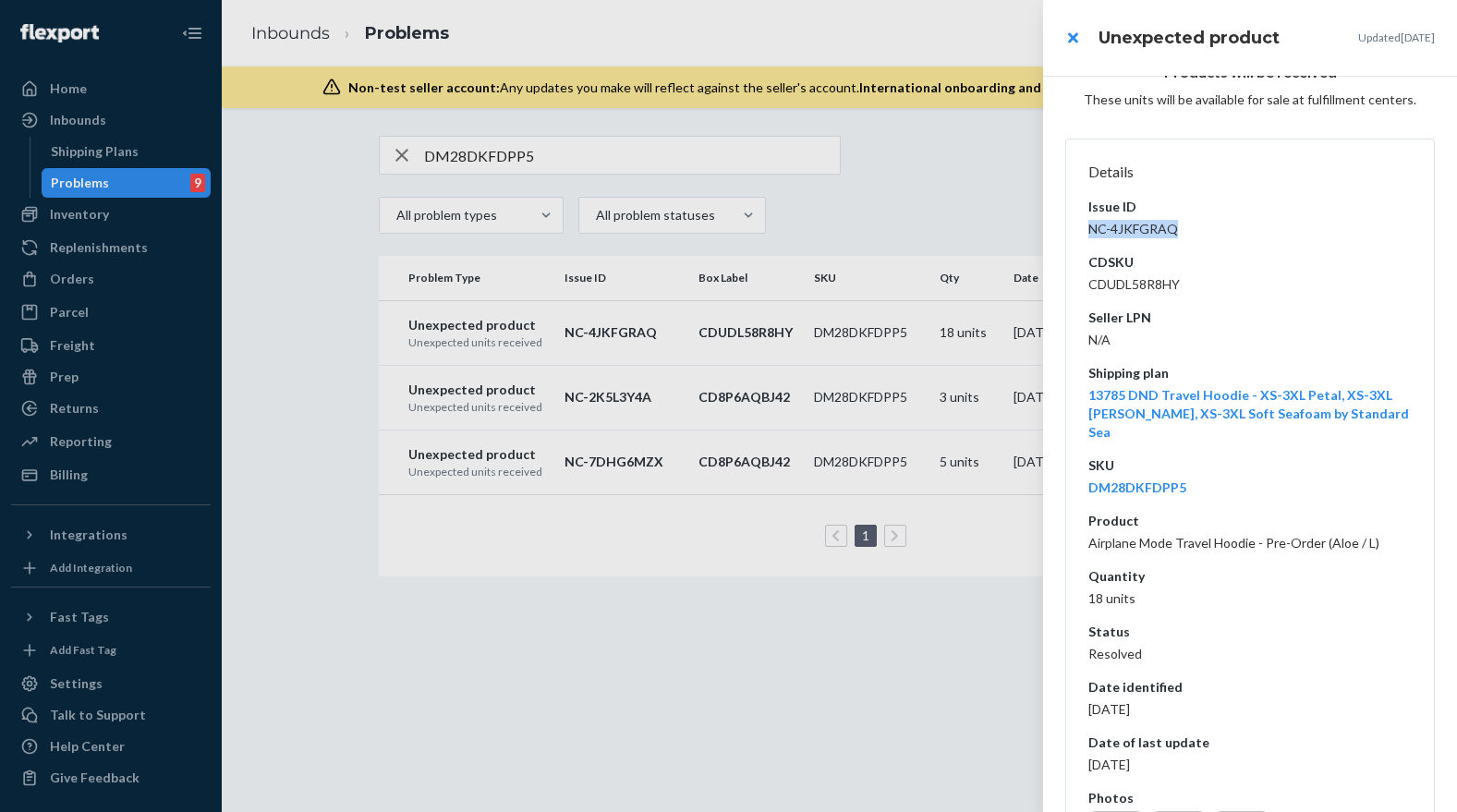
scroll to position [191, 0]
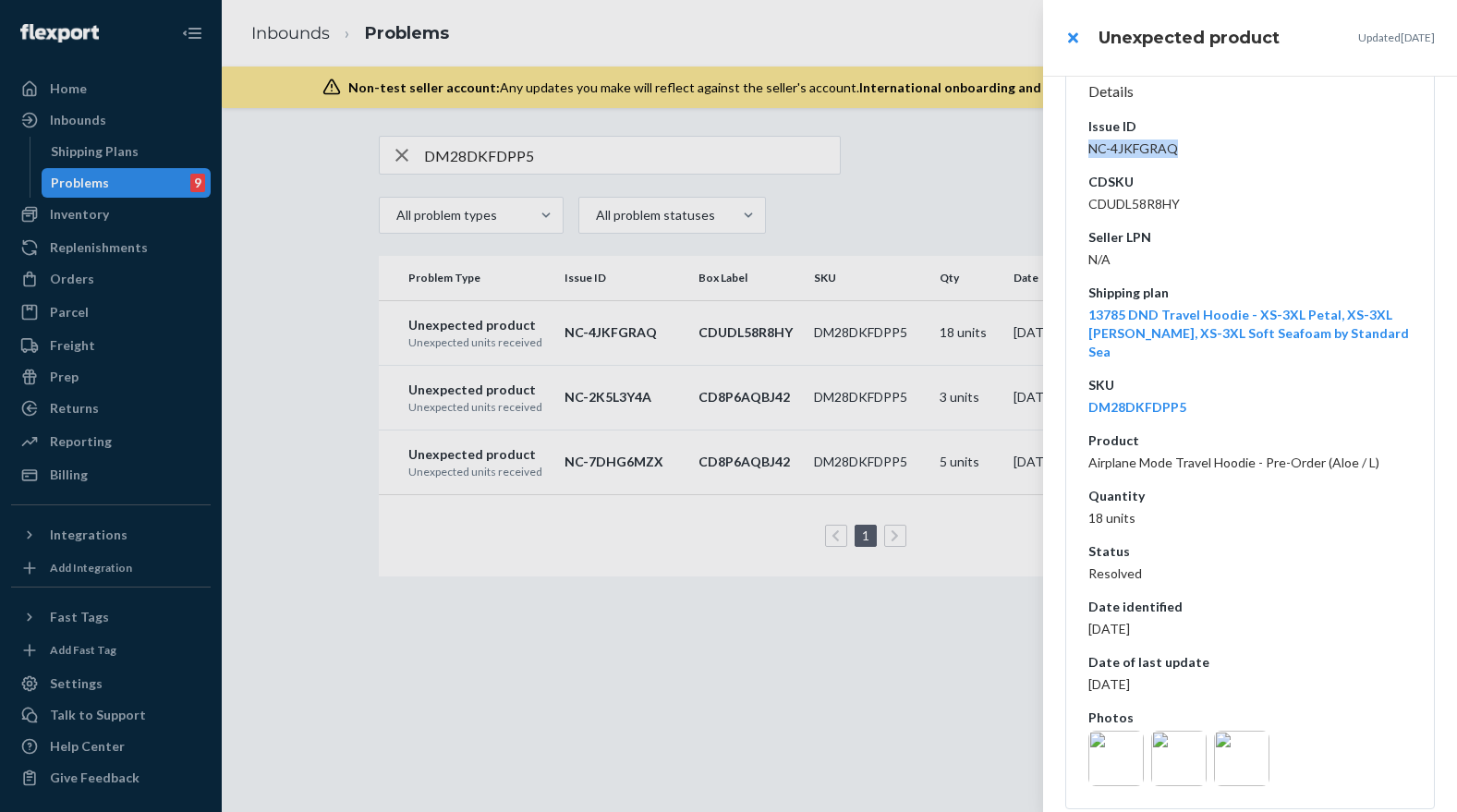
click at [1122, 736] on img at bounding box center [1115, 758] width 56 height 56
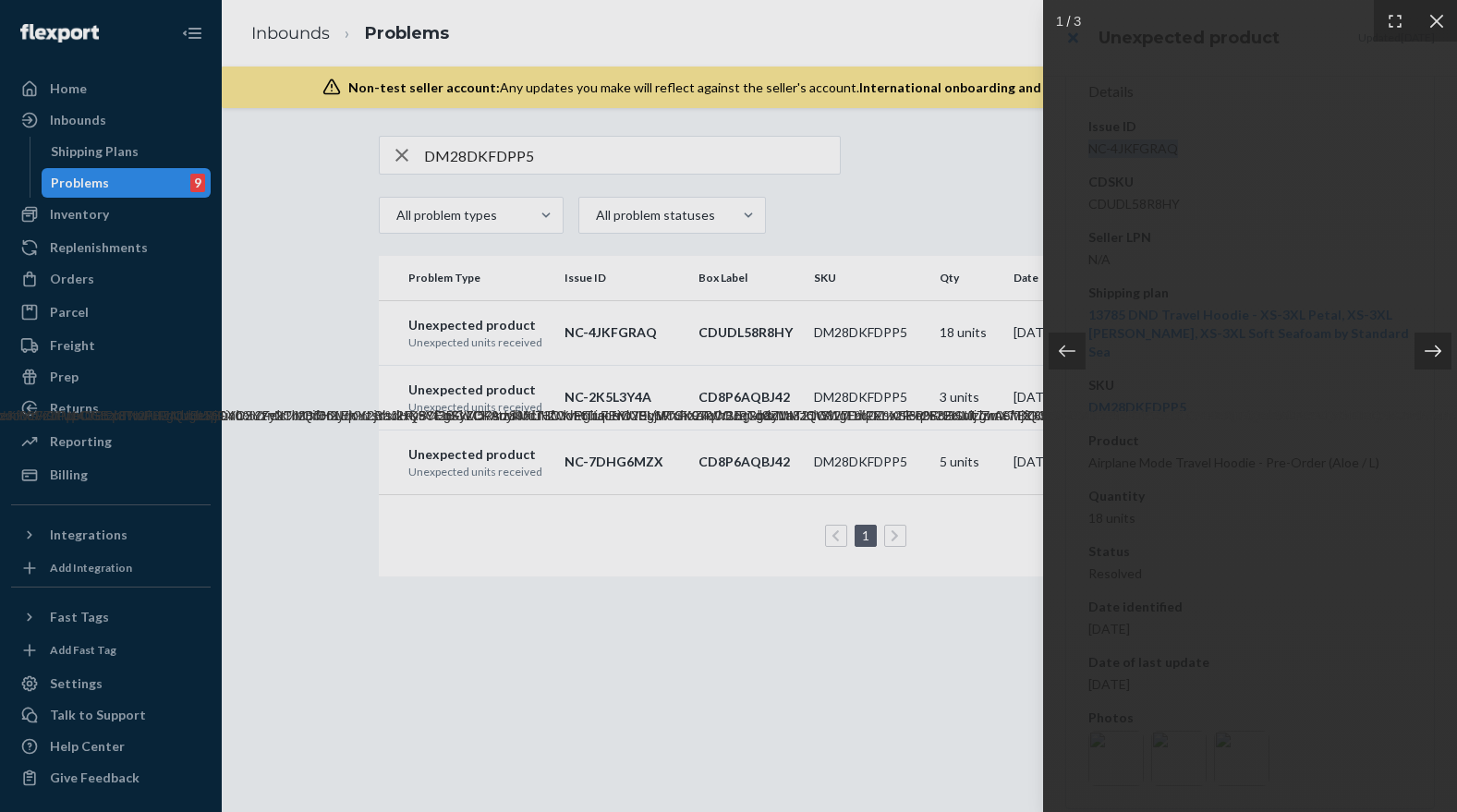
click at [1432, 347] on icon at bounding box center [1433, 351] width 19 height 19
click at [1433, 349] on icon at bounding box center [1433, 351] width 19 height 19
click at [1432, 23] on icon at bounding box center [1436, 21] width 14 height 14
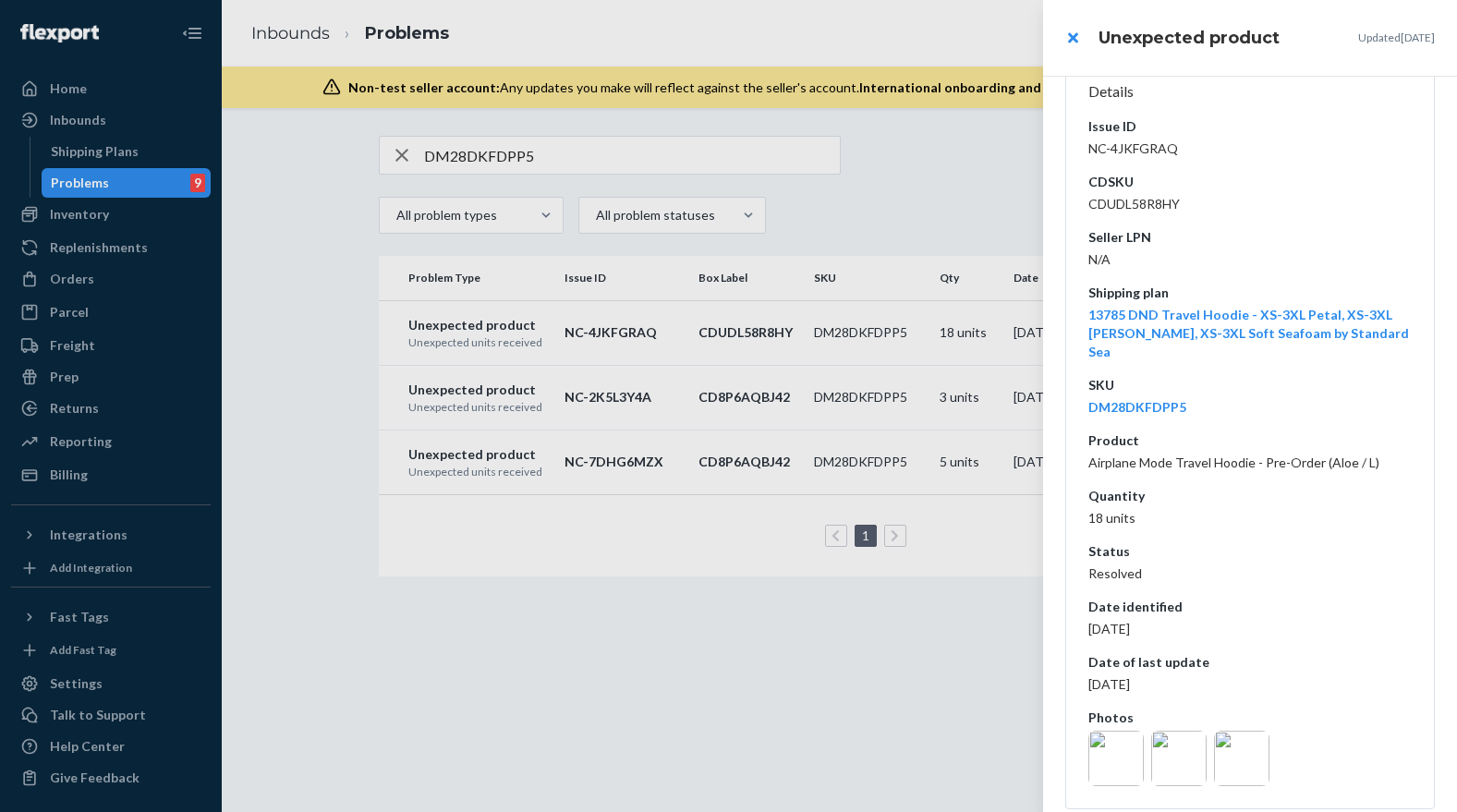
click at [261, 102] on div at bounding box center [728, 406] width 1457 height 812
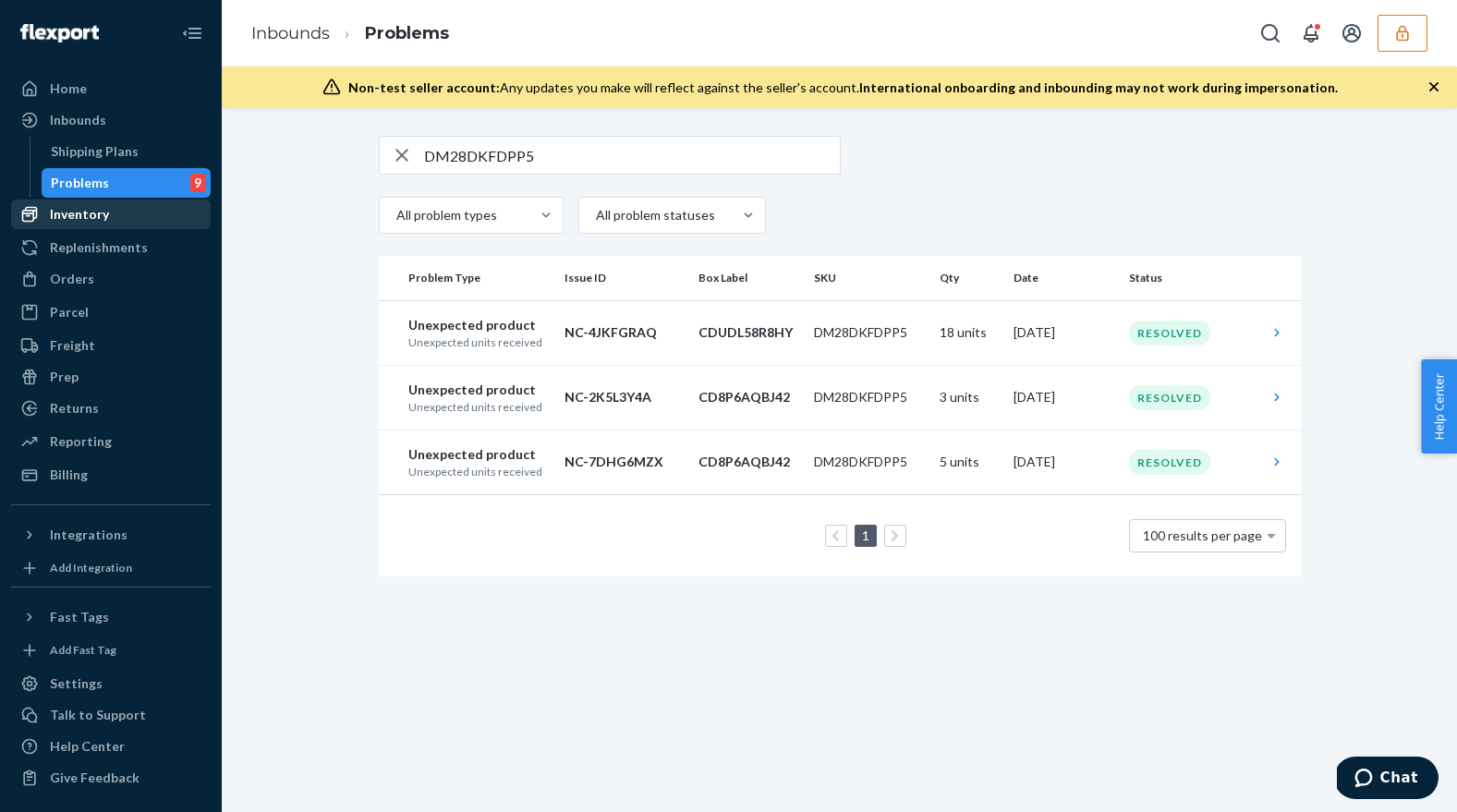
click at [137, 223] on div "Inventory" at bounding box center [110, 214] width 195 height 25
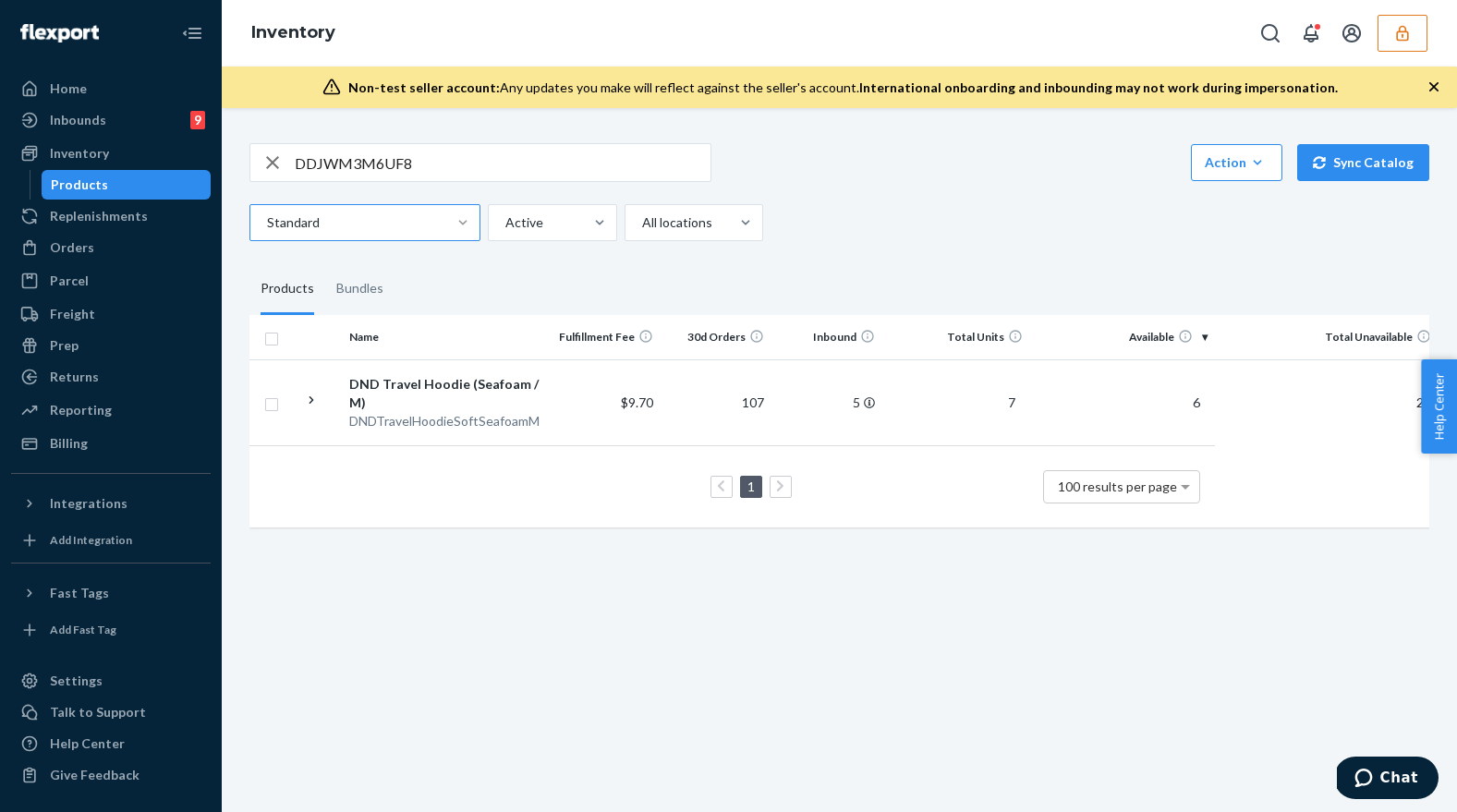
drag, startPoint x: 450, startPoint y: 228, endPoint x: 536, endPoint y: 267, distance: 94.4
click at [452, 228] on div at bounding box center [463, 222] width 33 height 19
click at [267, 228] on input "Standard" at bounding box center [266, 222] width 2 height 19
click at [326, 151] on input "DDJWM3M6UF8" at bounding box center [502, 162] width 415 height 37
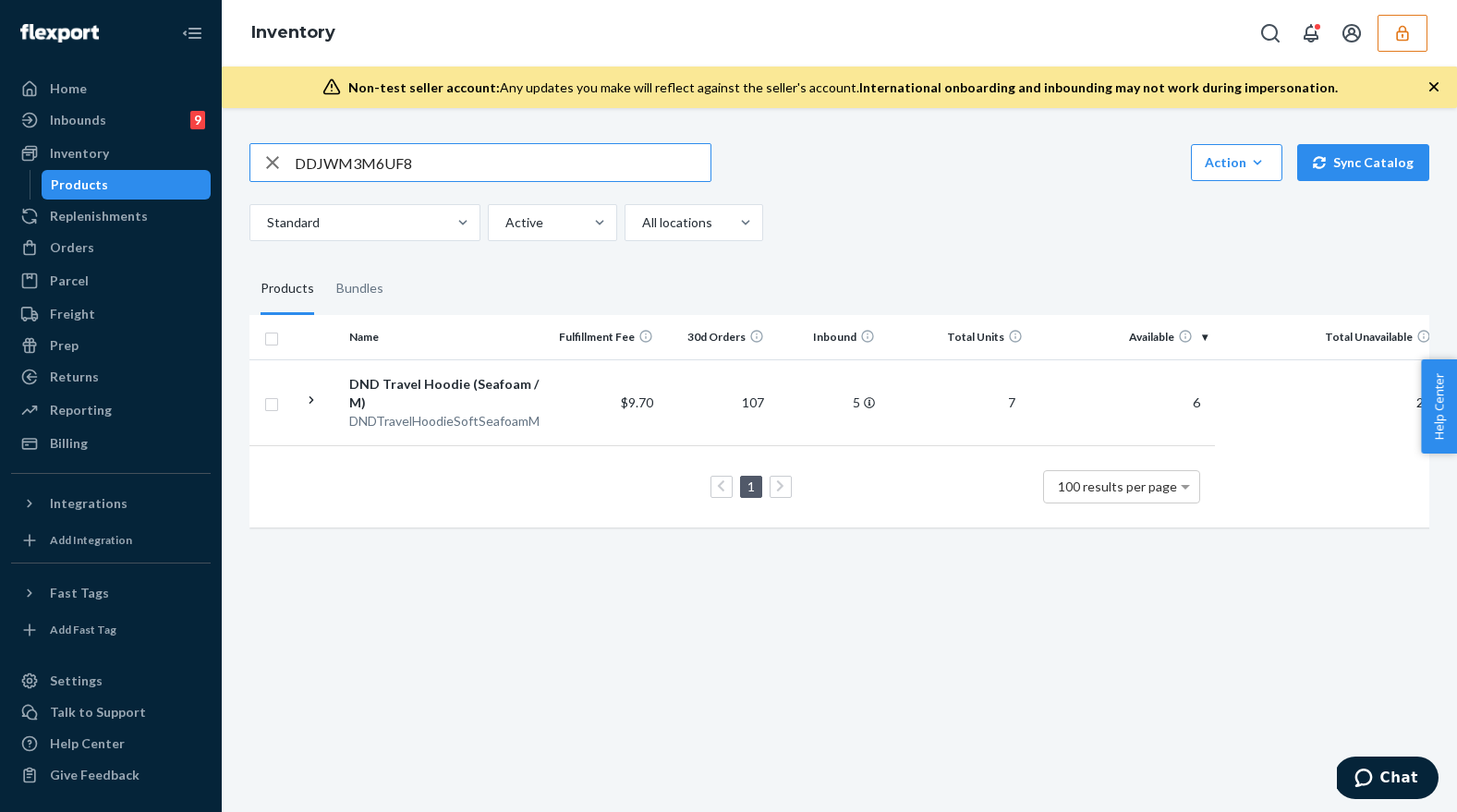
click at [326, 151] on input "DDJWM3M6UF8" at bounding box center [502, 162] width 415 height 37
paste input "134814394"
type input "134814394"
click at [128, 240] on div "Orders" at bounding box center [110, 247] width 195 height 25
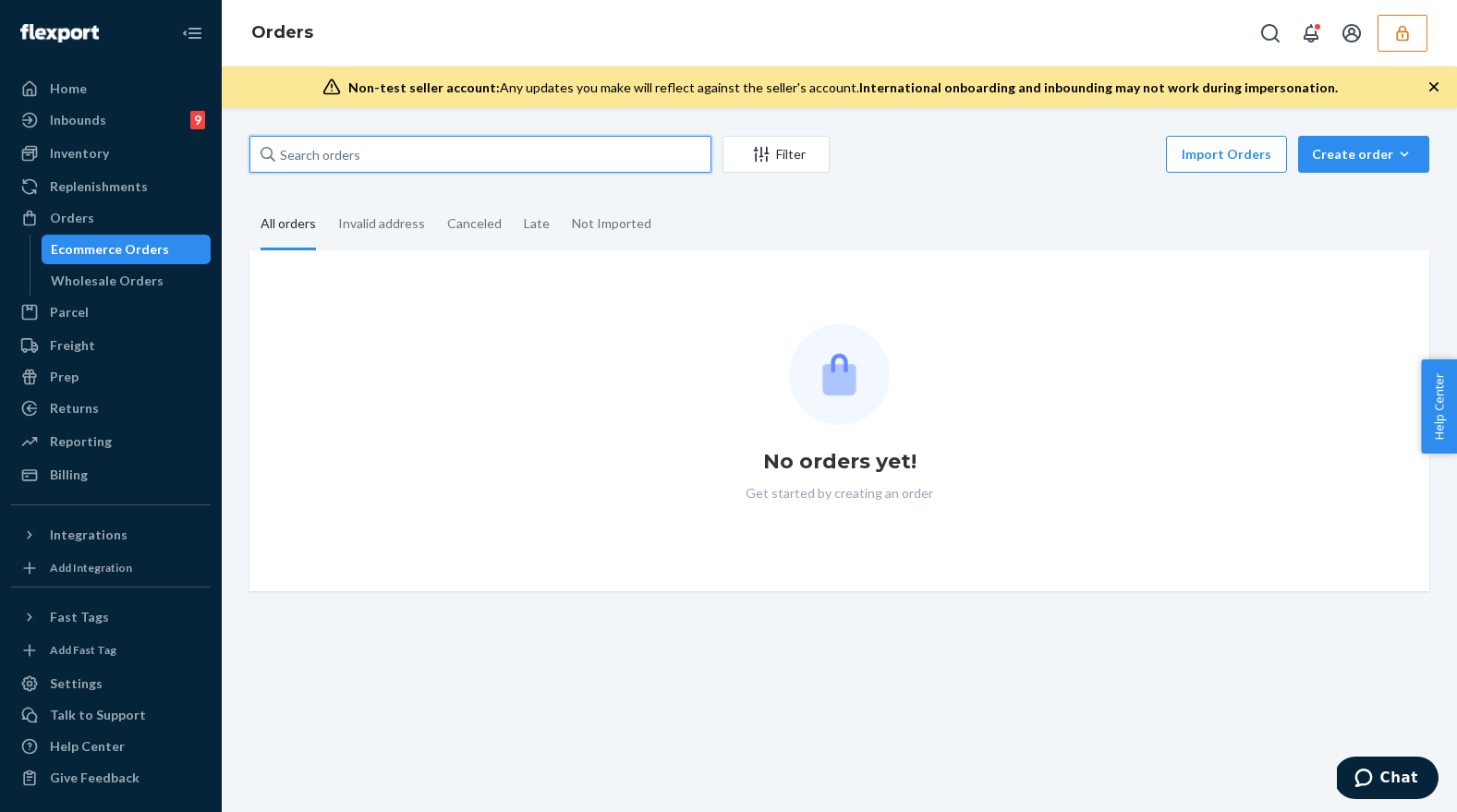
click at [428, 165] on input "text" at bounding box center [480, 154] width 462 height 37
paste input "134814394"
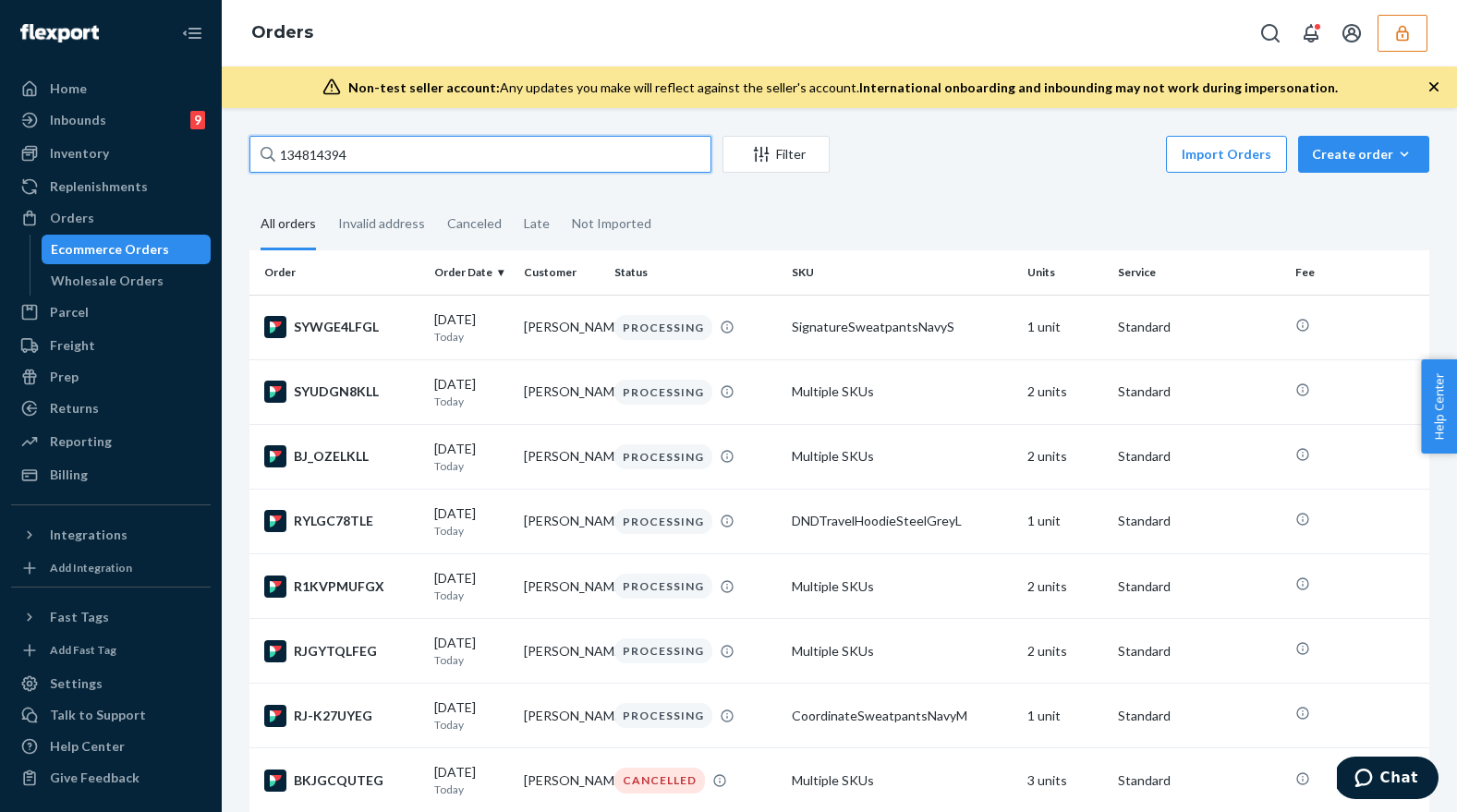
type input "134814394"
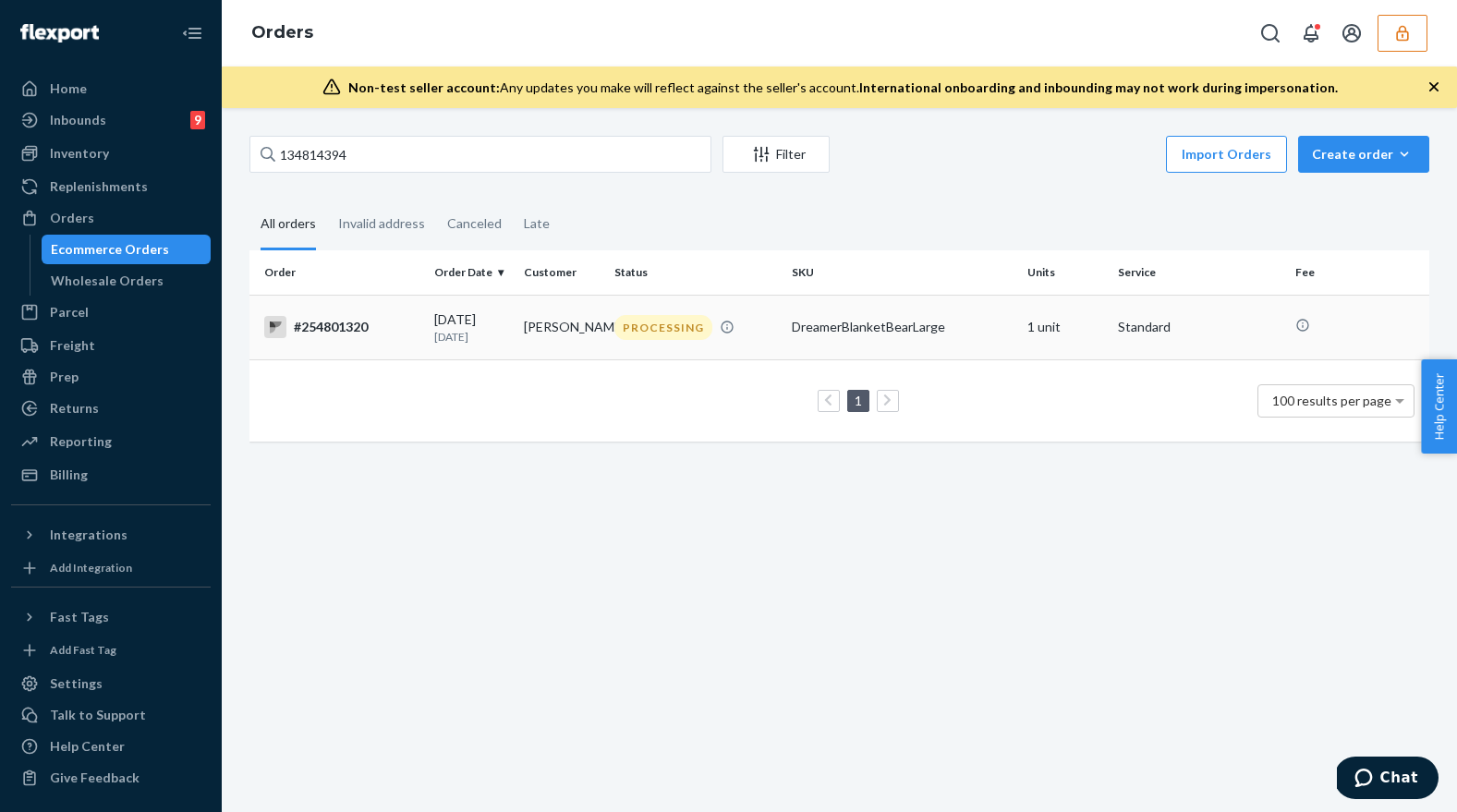
click at [584, 345] on td "Sarah VORIES" at bounding box center [561, 327] width 91 height 64
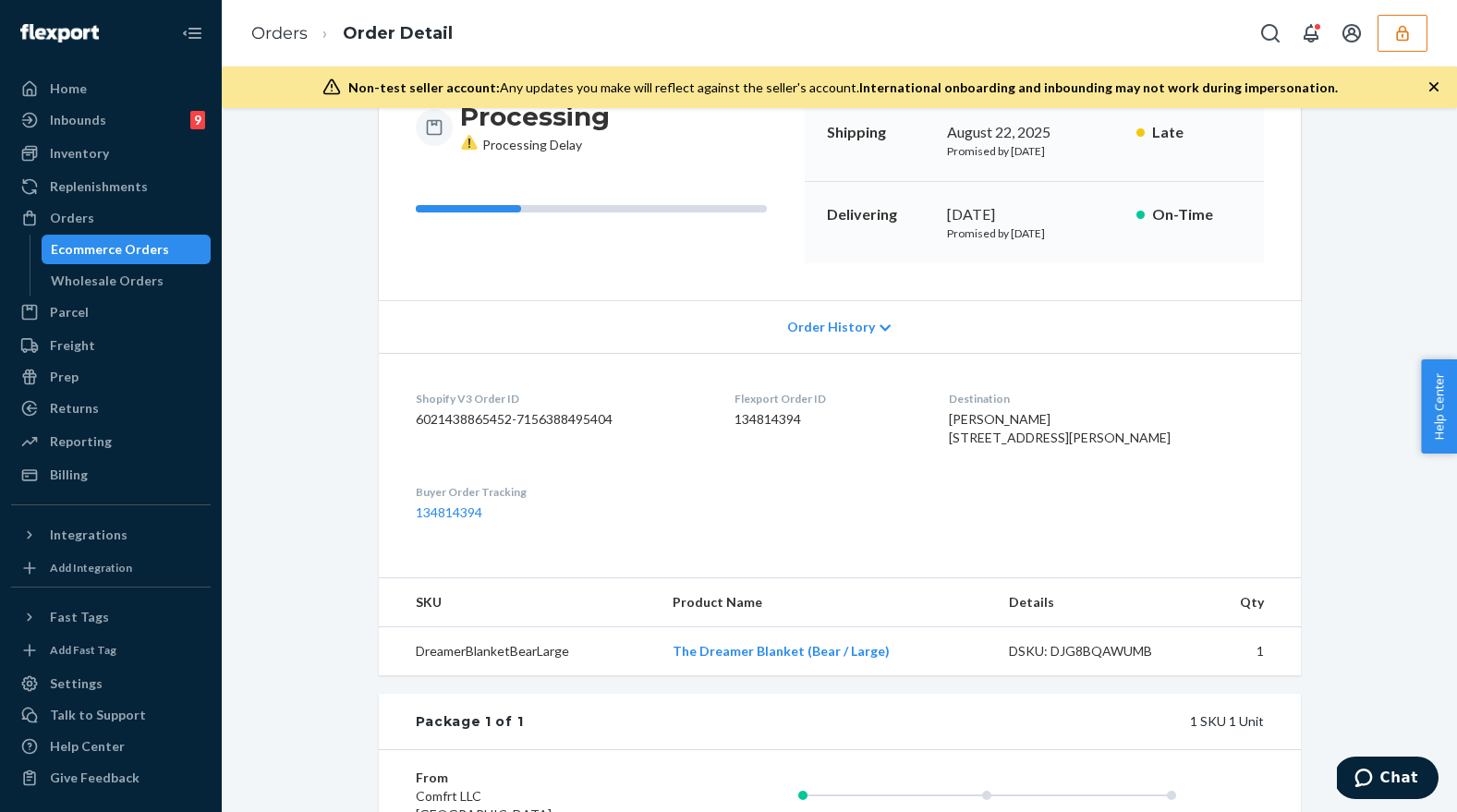
scroll to position [495, 0]
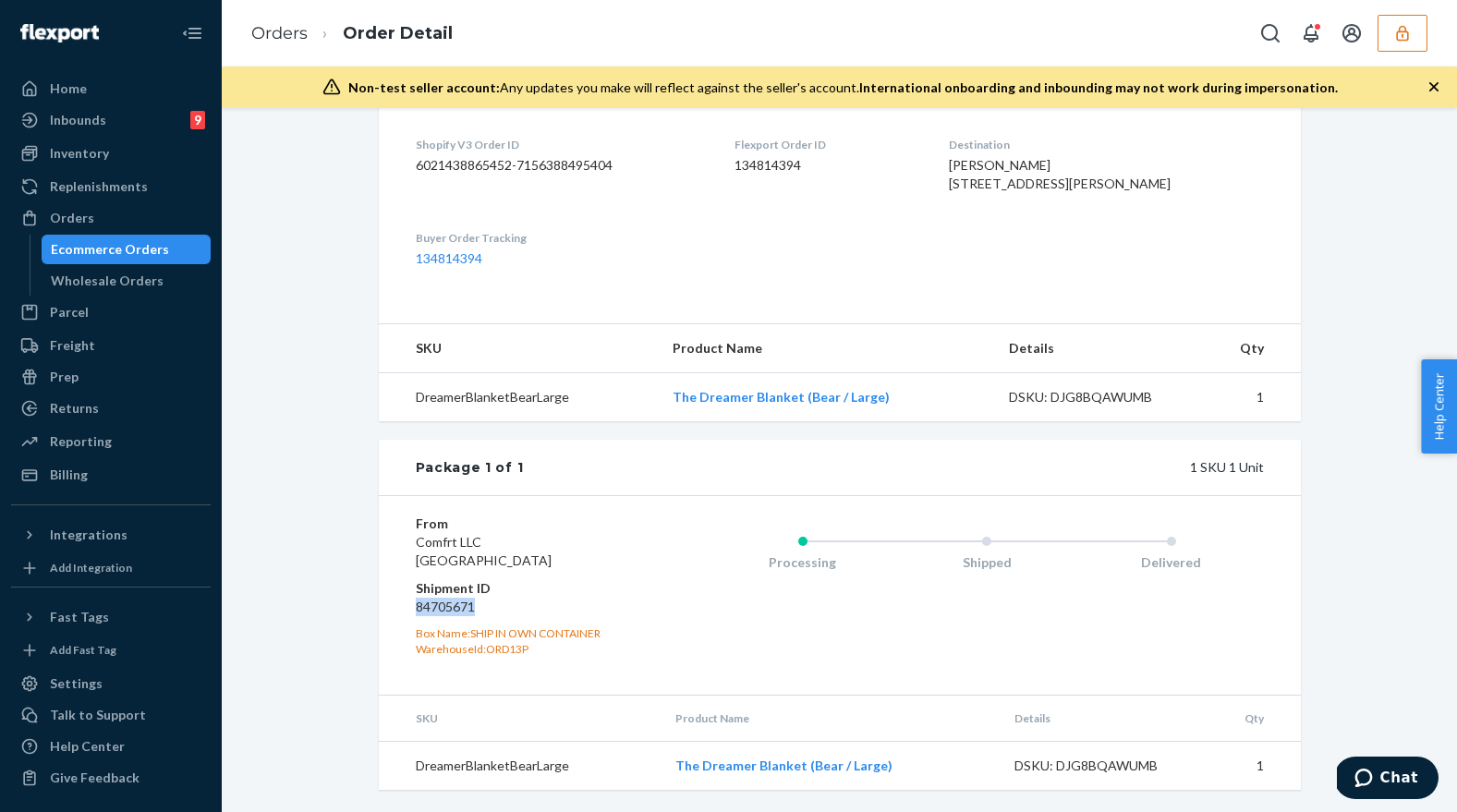
drag, startPoint x: 481, startPoint y: 610, endPoint x: 403, endPoint y: 609, distance: 78.0
click at [403, 609] on div "From Comfrt LLC DES PLAINES, IL 60018 Shipment ID 84705671 Box Name: SHIP IN OW…" at bounding box center [839, 594] width 921 height 198
copy dd "84705671"
click at [117, 217] on div "Orders" at bounding box center [110, 218] width 195 height 25
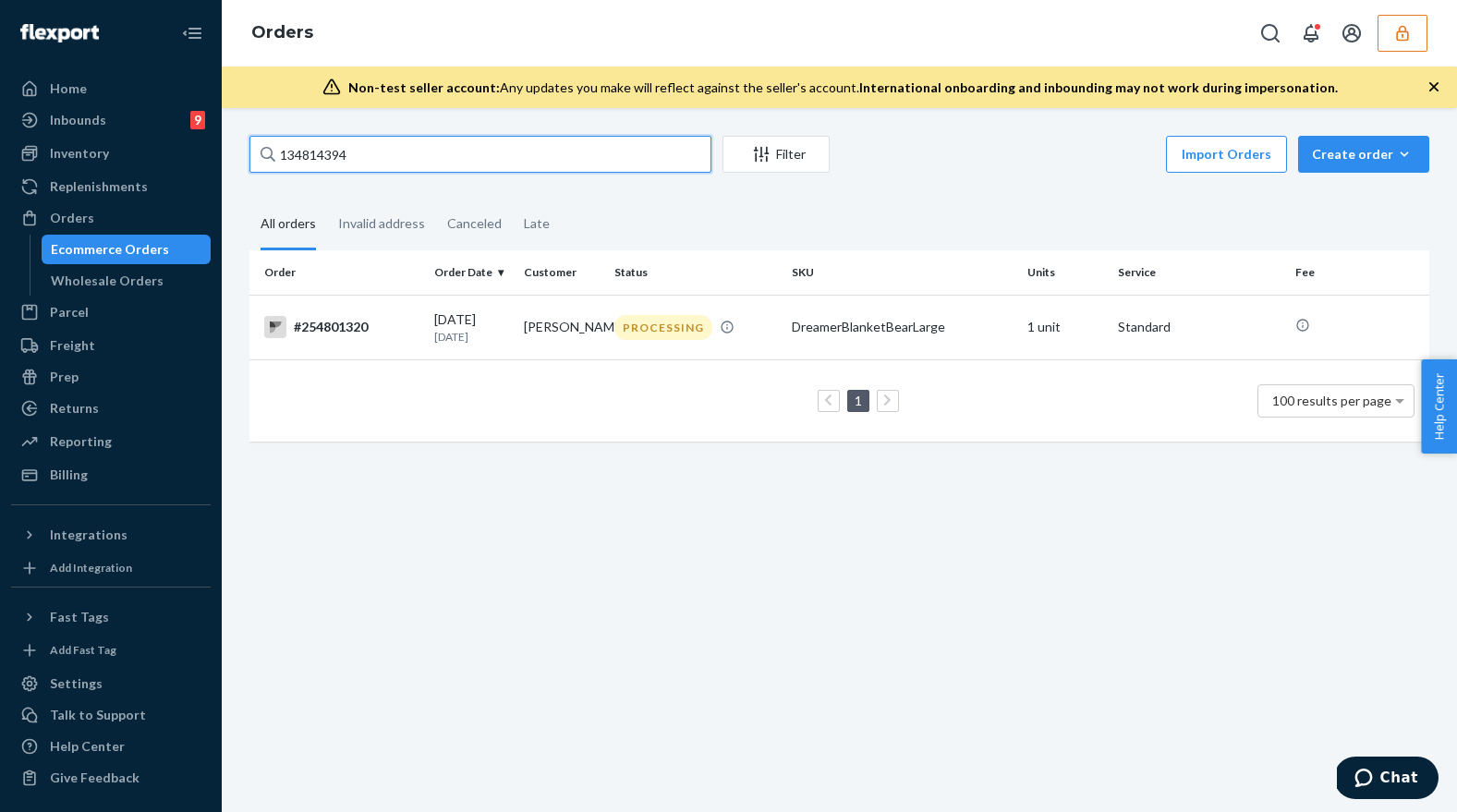
click at [380, 150] on input "134814394" at bounding box center [480, 154] width 462 height 37
paste input "5018070"
type input "135018070"
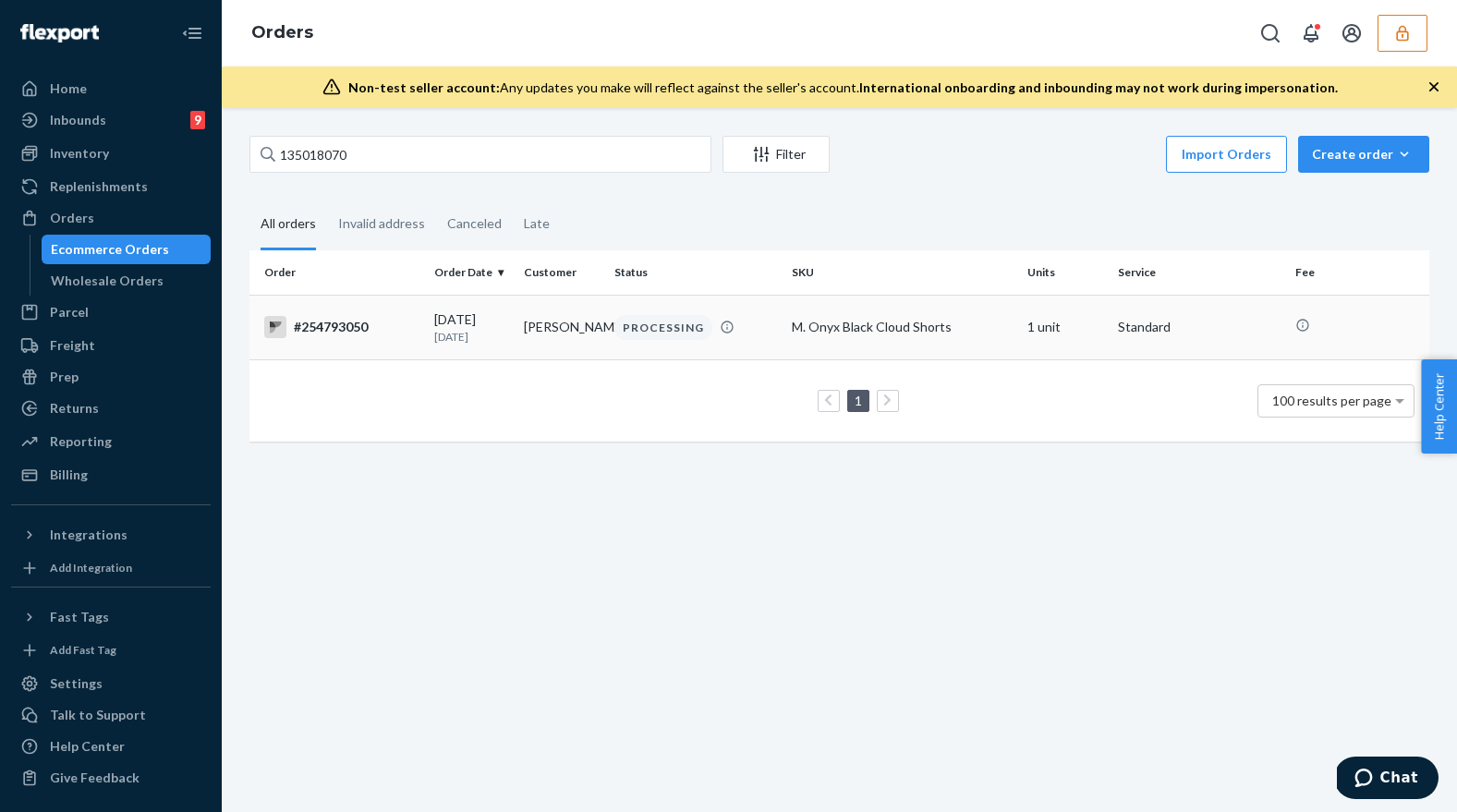
click at [474, 331] on p "[DATE]" at bounding box center [472, 336] width 76 height 16
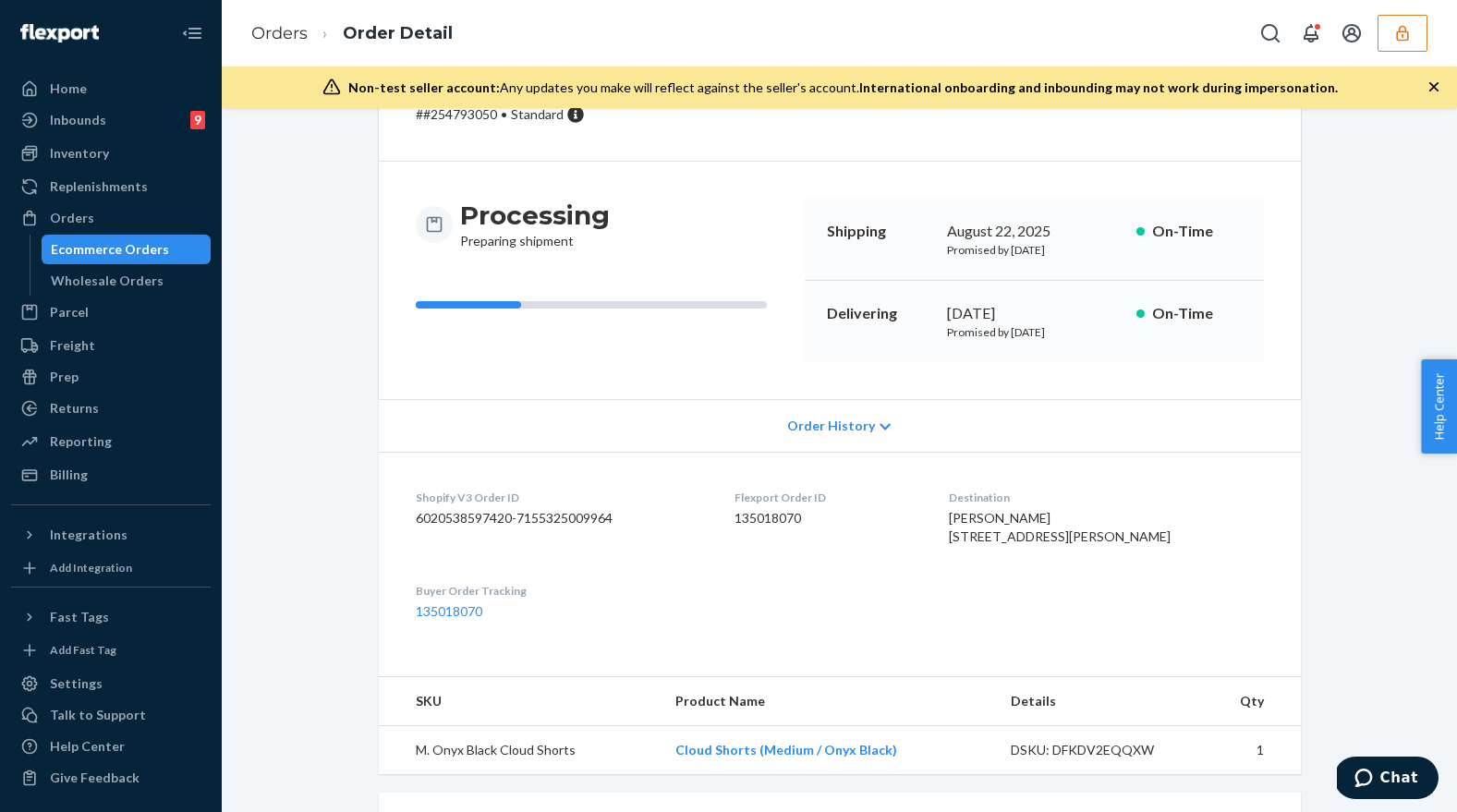
scroll to position [495, 0]
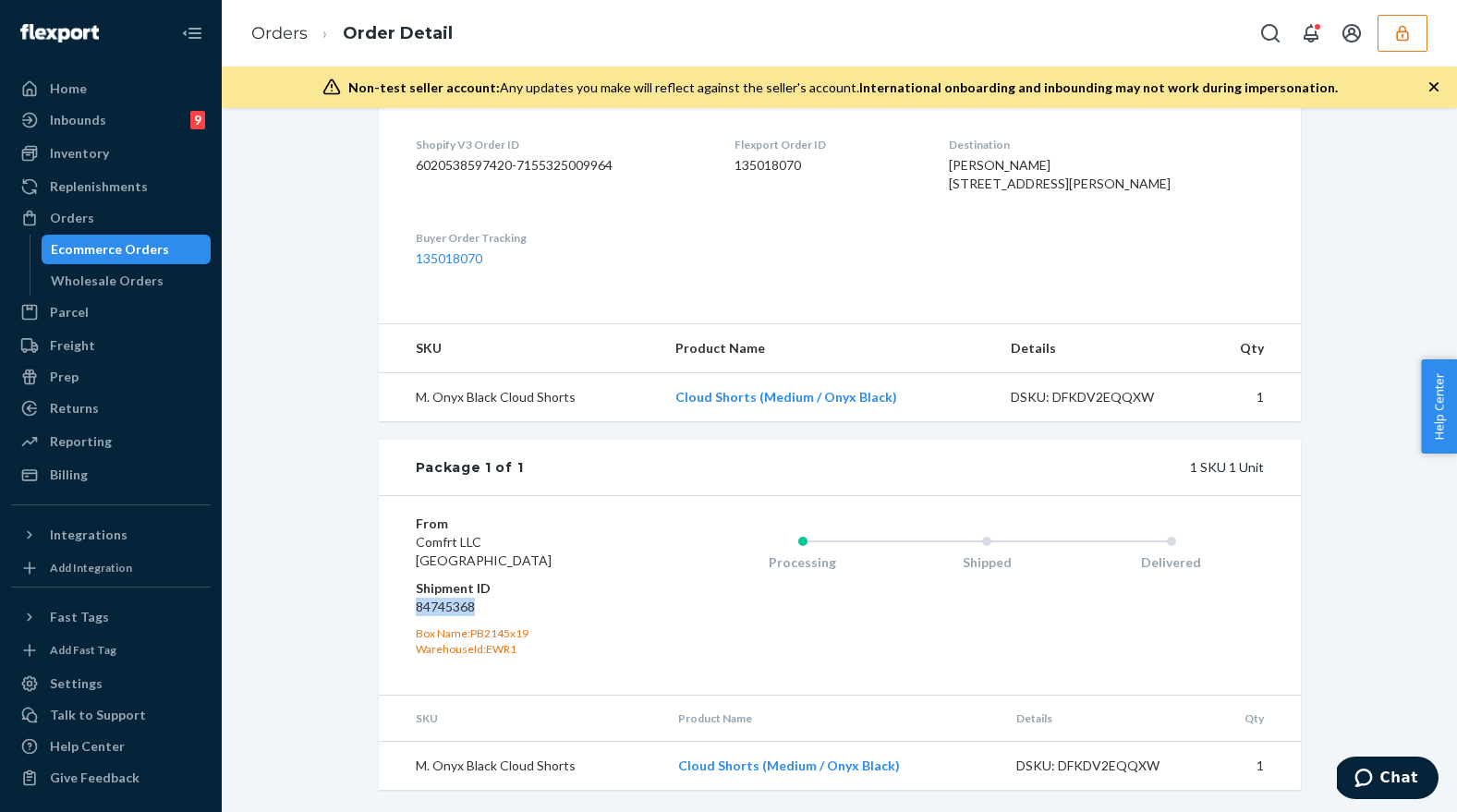
drag, startPoint x: 480, startPoint y: 611, endPoint x: 412, endPoint y: 607, distance: 68.1
click at [412, 607] on div "From Comfrt LLC [GEOGRAPHIC_DATA] Shipment ID 84745368 Box Name: PB2145x19 Ware…" at bounding box center [839, 594] width 921 height 198
copy dd "84745368"
click at [177, 203] on link "Orders" at bounding box center [110, 218] width 199 height 29
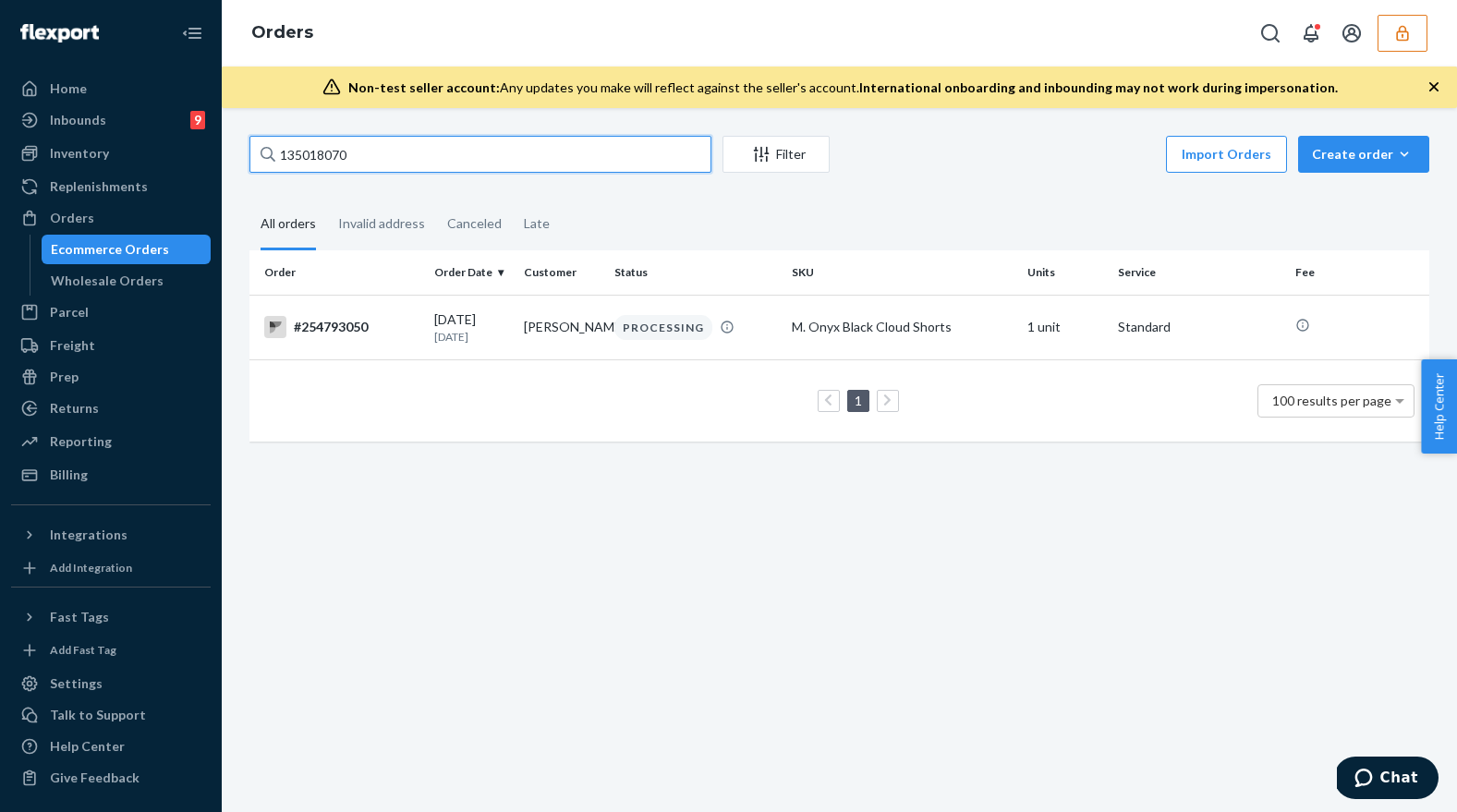
click at [425, 155] on input "135018070" at bounding box center [480, 154] width 462 height 37
paste input "59"
type input "135018059"
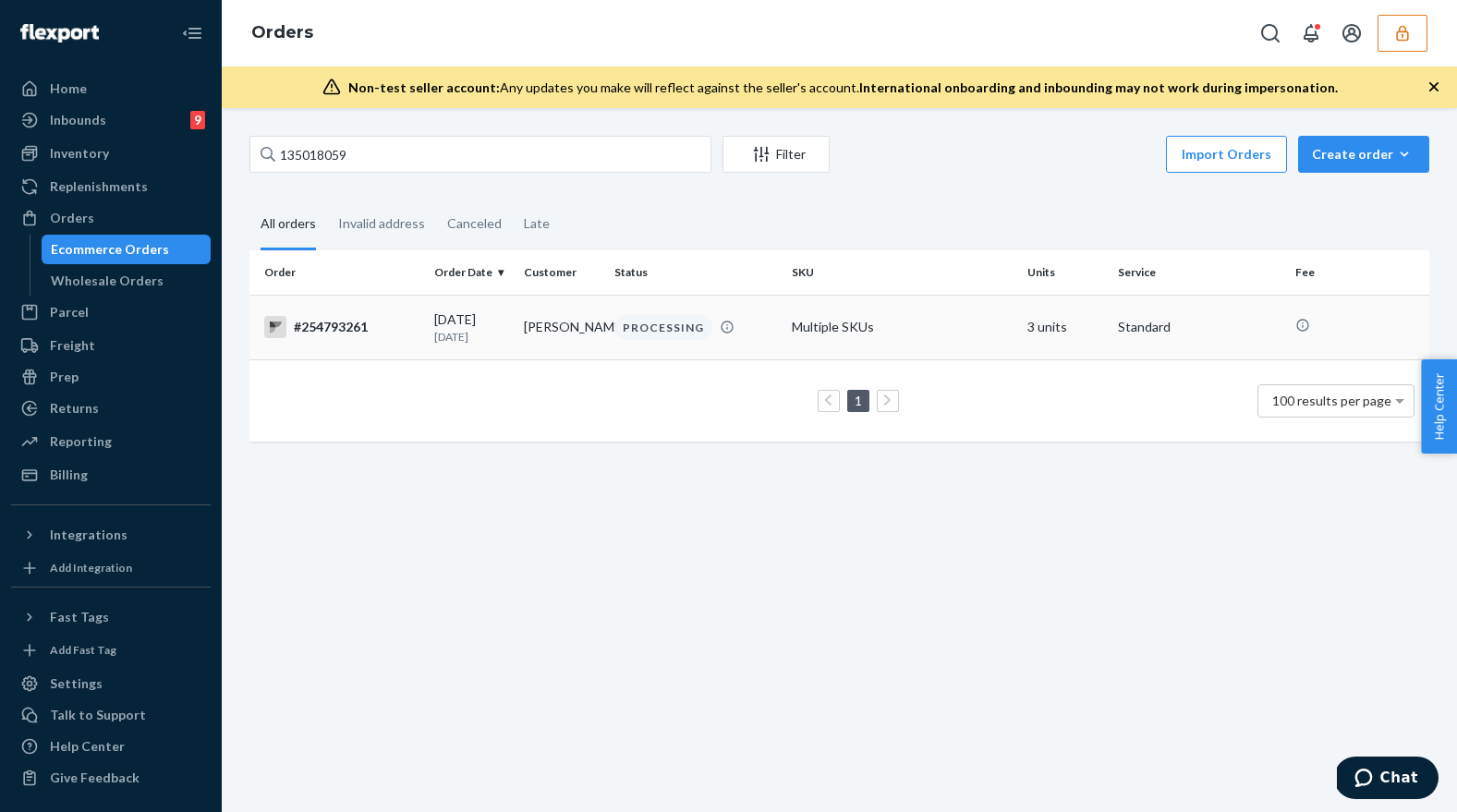
click at [585, 330] on td "Charlie Key" at bounding box center [561, 327] width 91 height 64
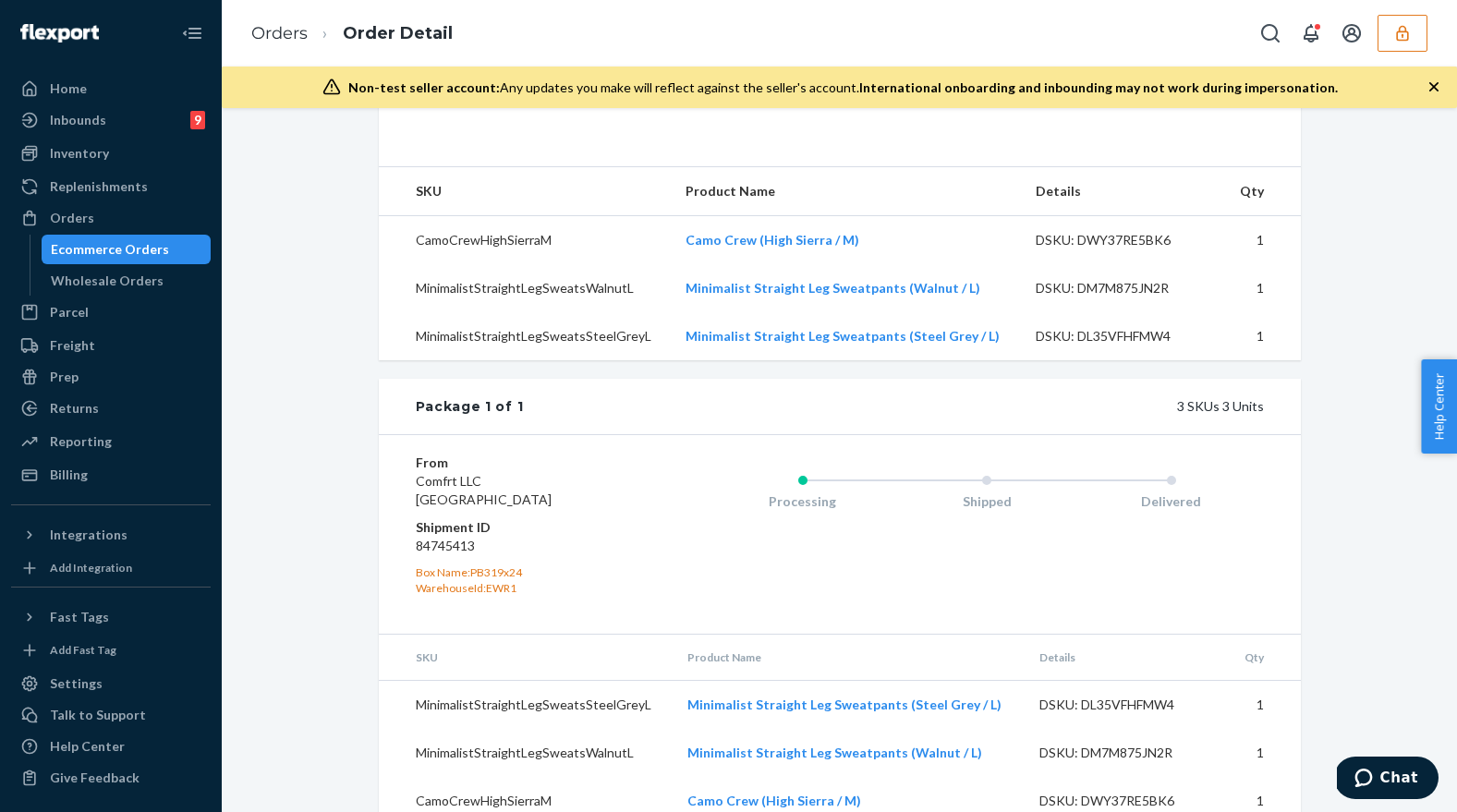
scroll to position [687, 0]
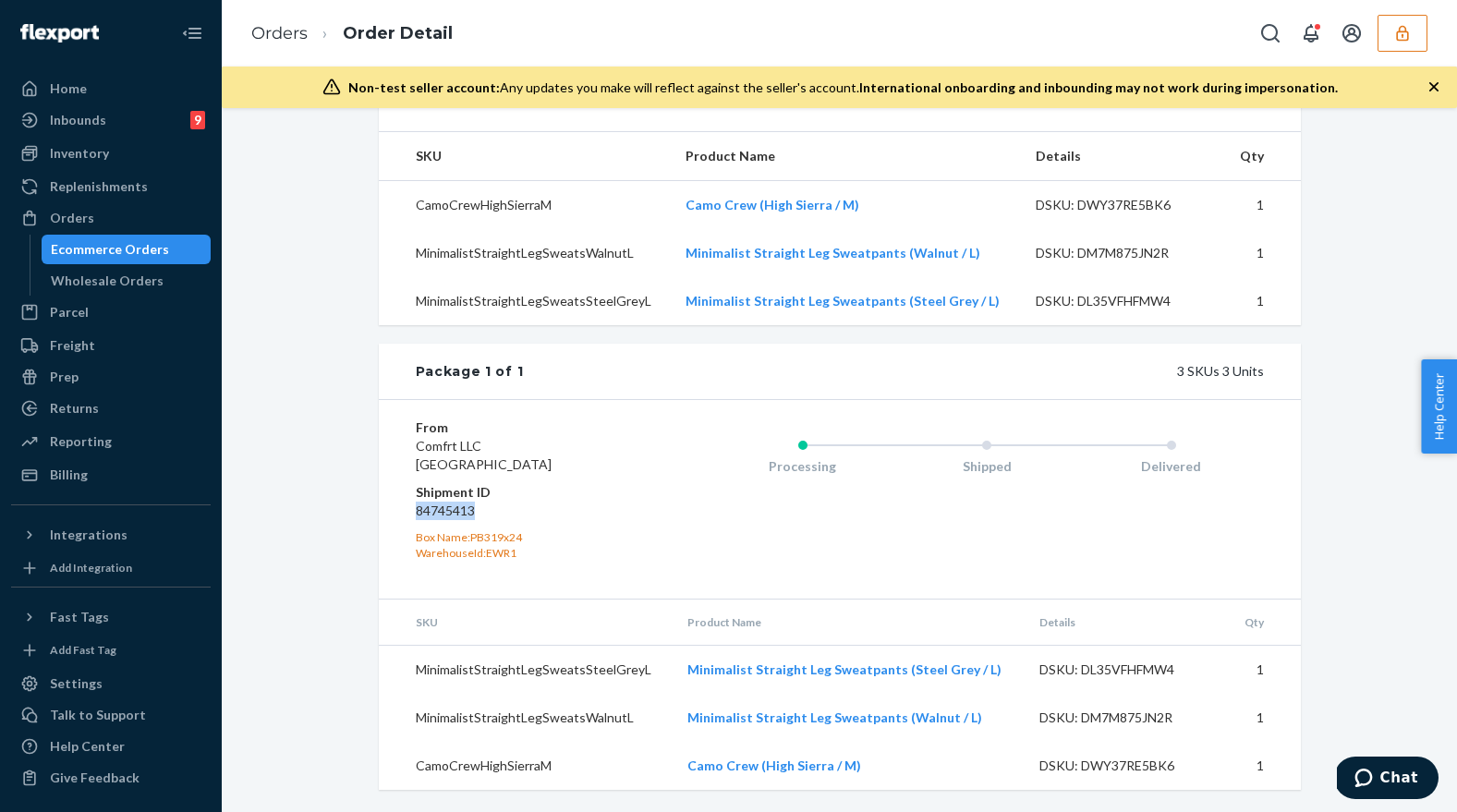
drag, startPoint x: 484, startPoint y: 514, endPoint x: 404, endPoint y: 514, distance: 80.0
click at [404, 514] on div "From Comfrt LLC Phillipsburg, NJ 08865 Shipment ID 84745413 Box Name: PB319x24 …" at bounding box center [839, 497] width 921 height 198
copy dd "84745413"
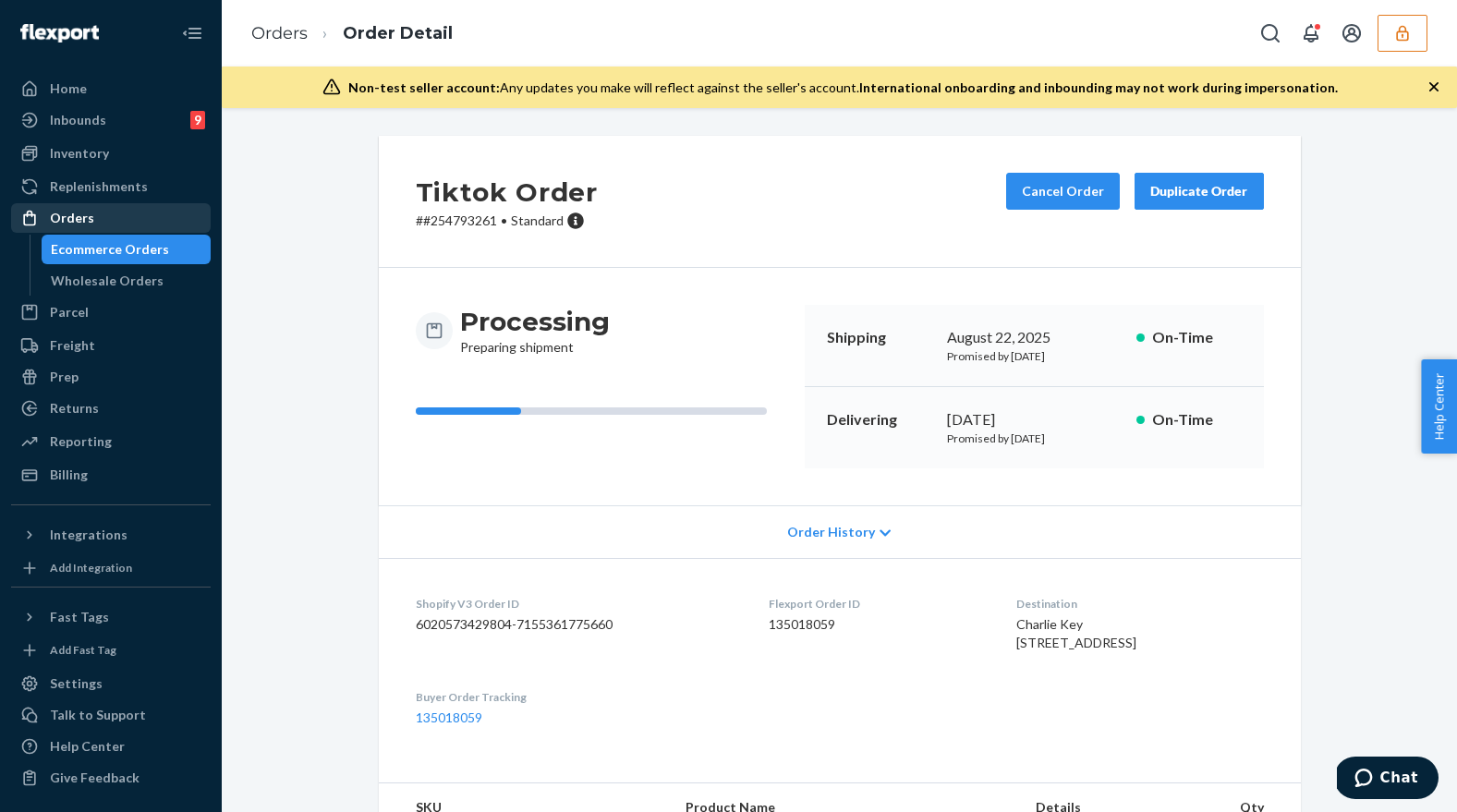
click at [107, 214] on div "Orders" at bounding box center [110, 218] width 195 height 25
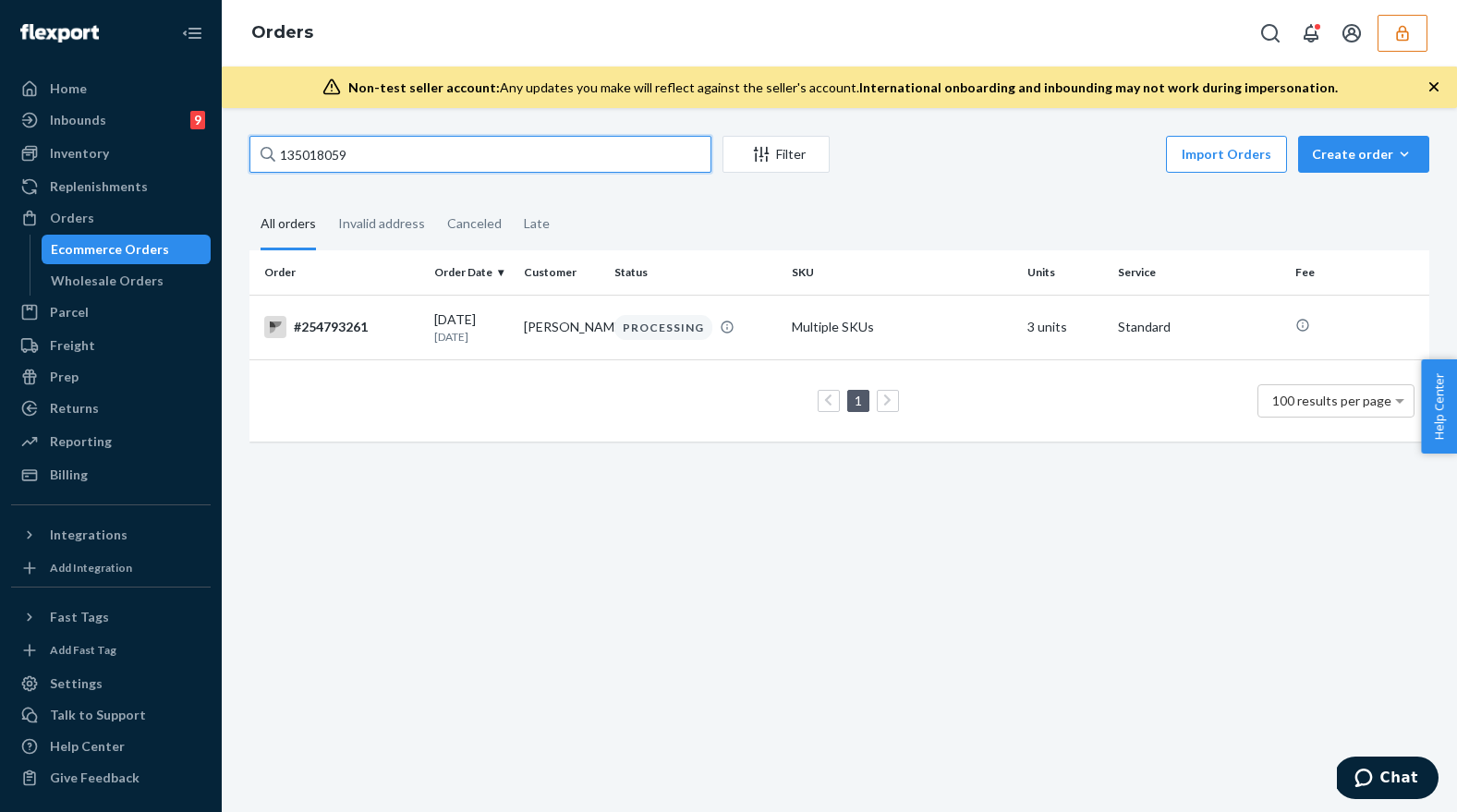
click at [362, 154] on input "135018059" at bounding box center [480, 154] width 462 height 37
paste input "43"
type input "135018043"
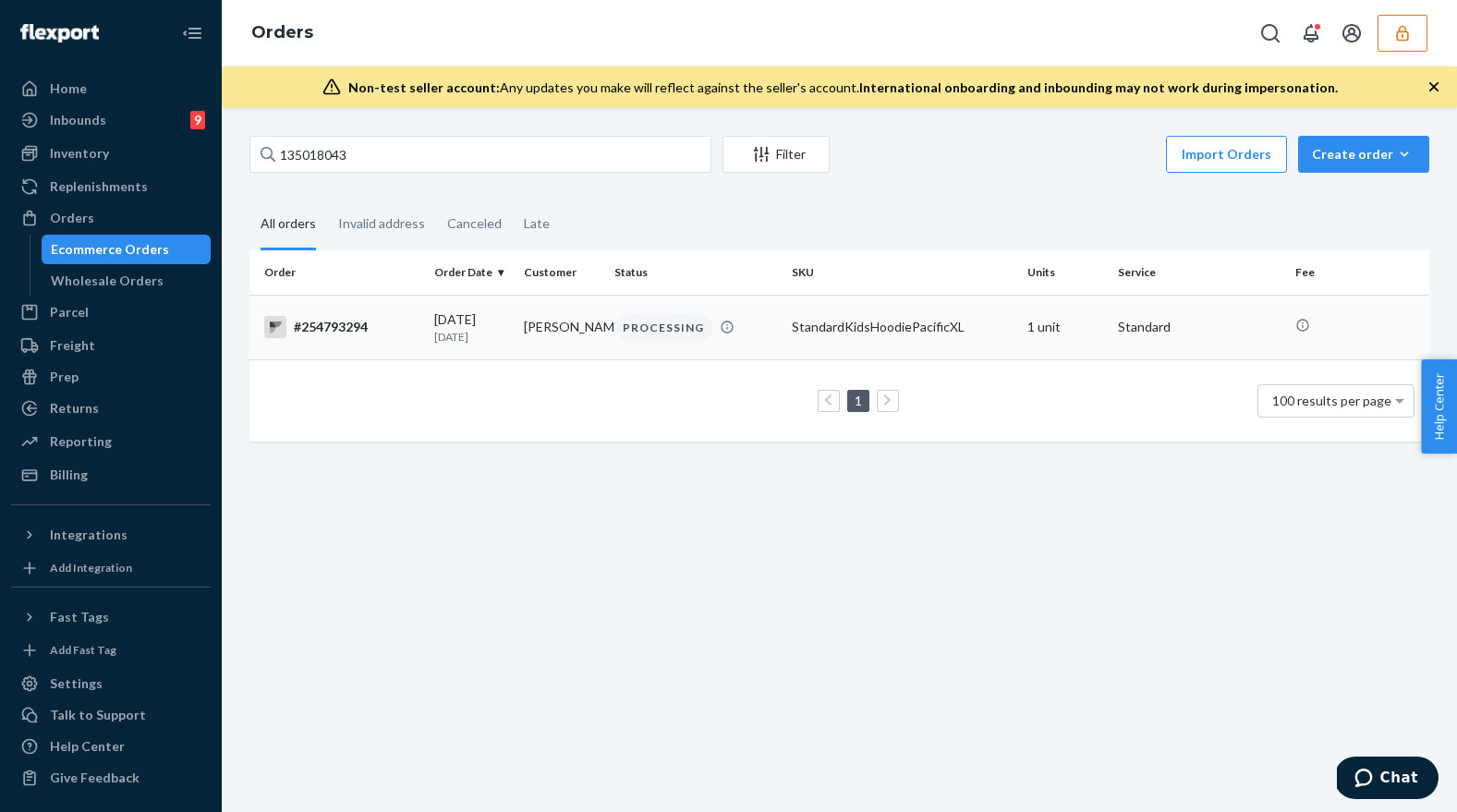
click at [512, 338] on td "08/19/2025 3 days ago" at bounding box center [472, 327] width 91 height 64
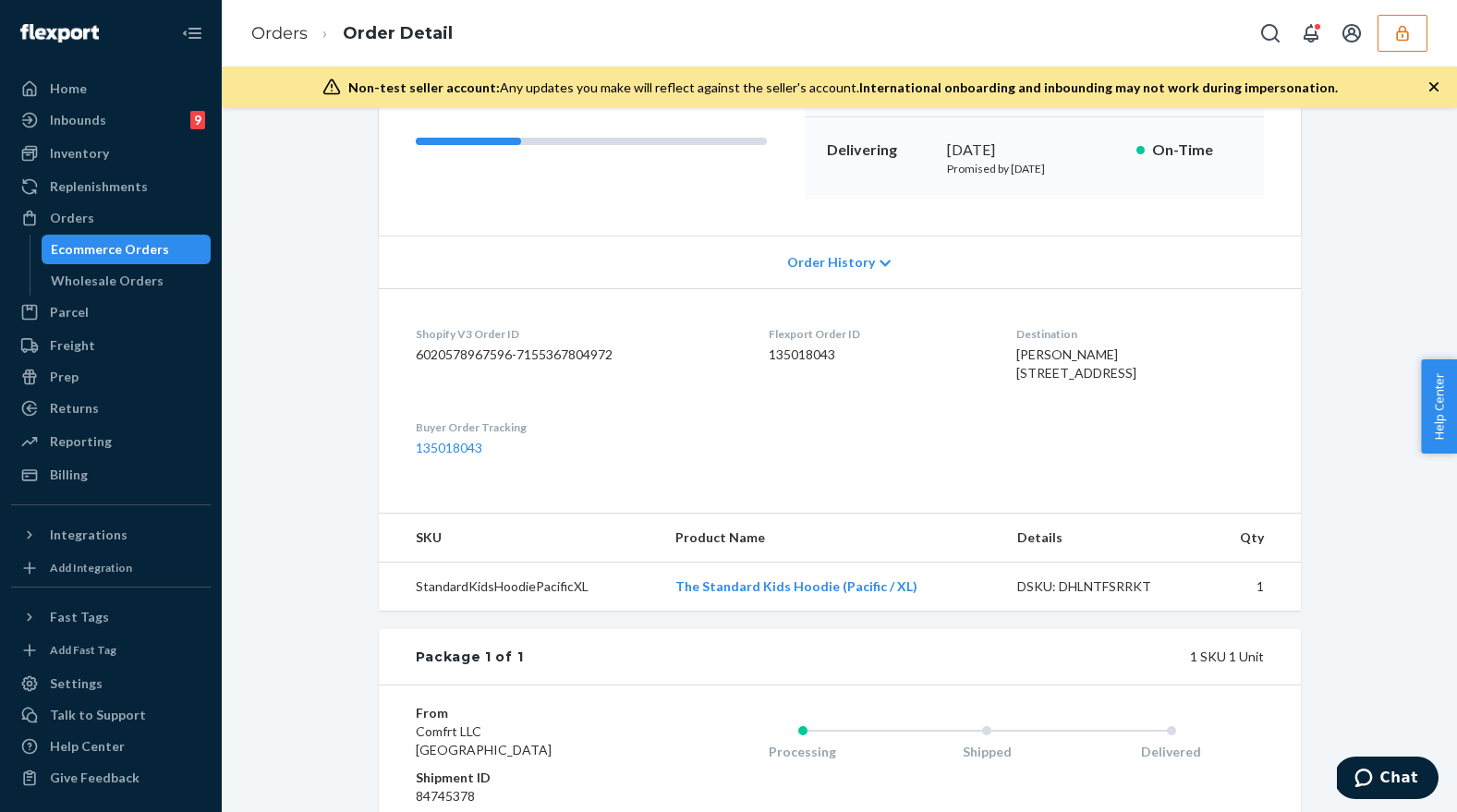
scroll to position [495, 0]
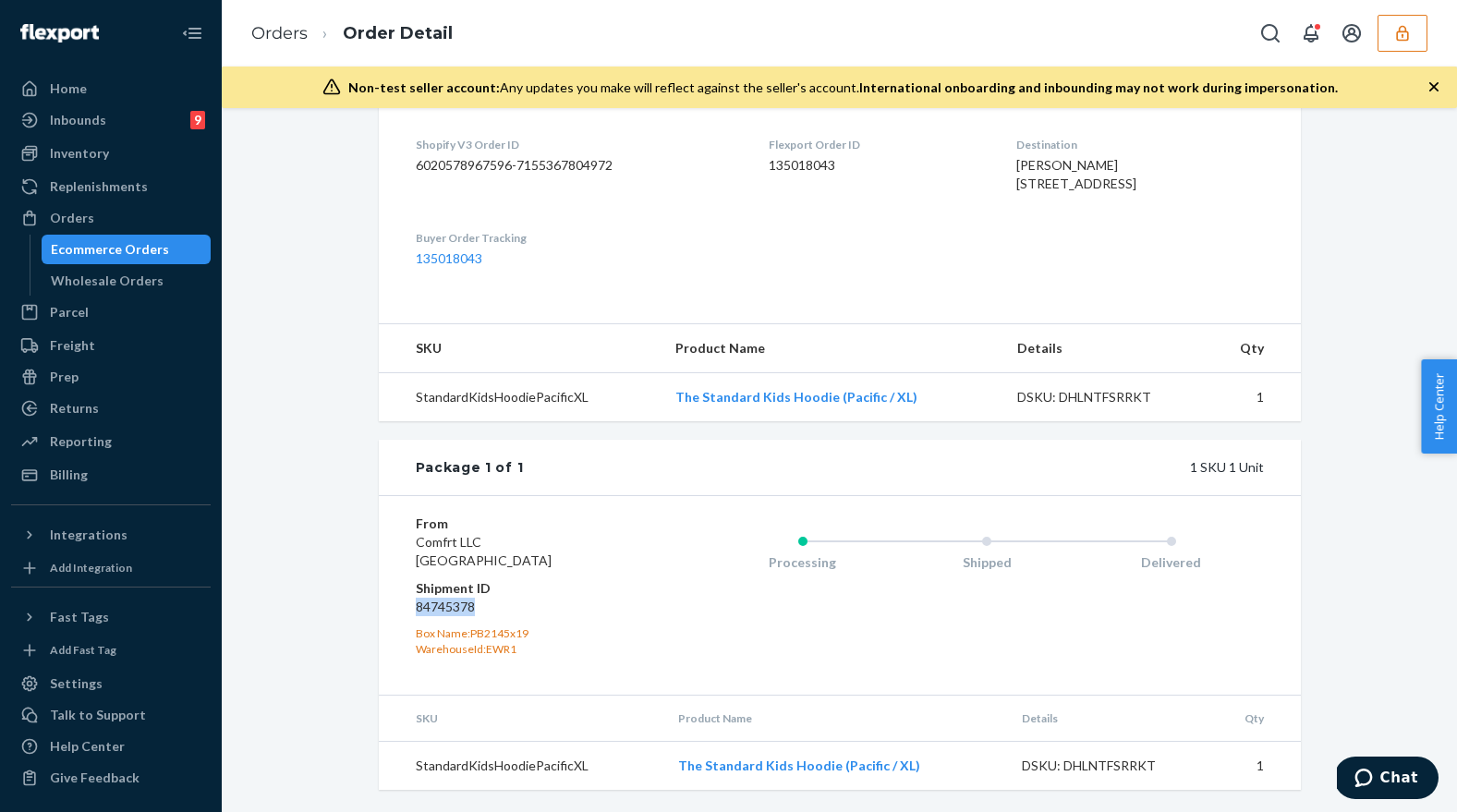
drag, startPoint x: 479, startPoint y: 607, endPoint x: 401, endPoint y: 602, distance: 78.2
click at [399, 604] on div "From Comfrt LLC Phillipsburg, NJ 08865 Shipment ID 84745378 Box Name: PB2145x19…" at bounding box center [839, 594] width 921 height 198
copy dd "84745378"
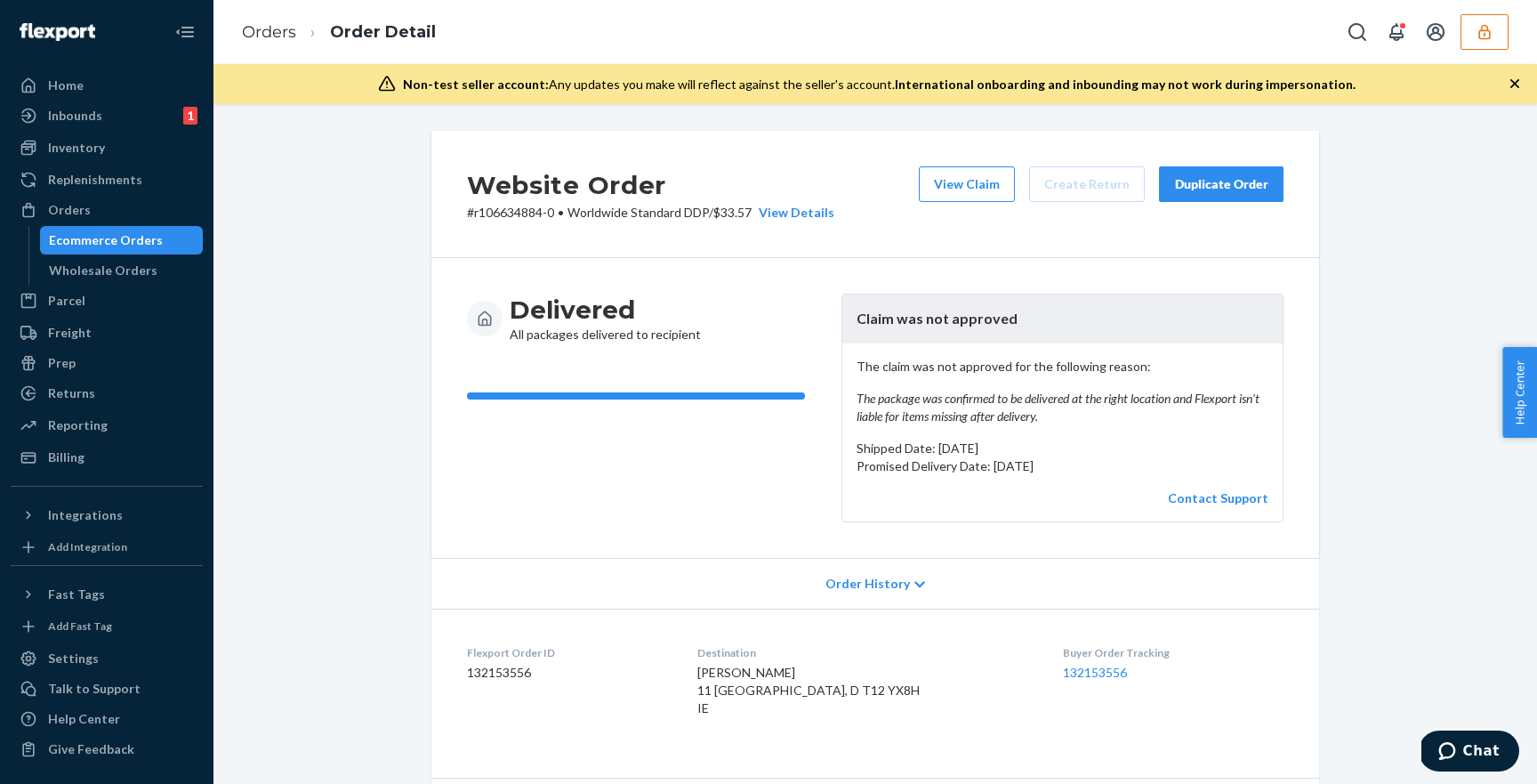
scroll to position [1015, 0]
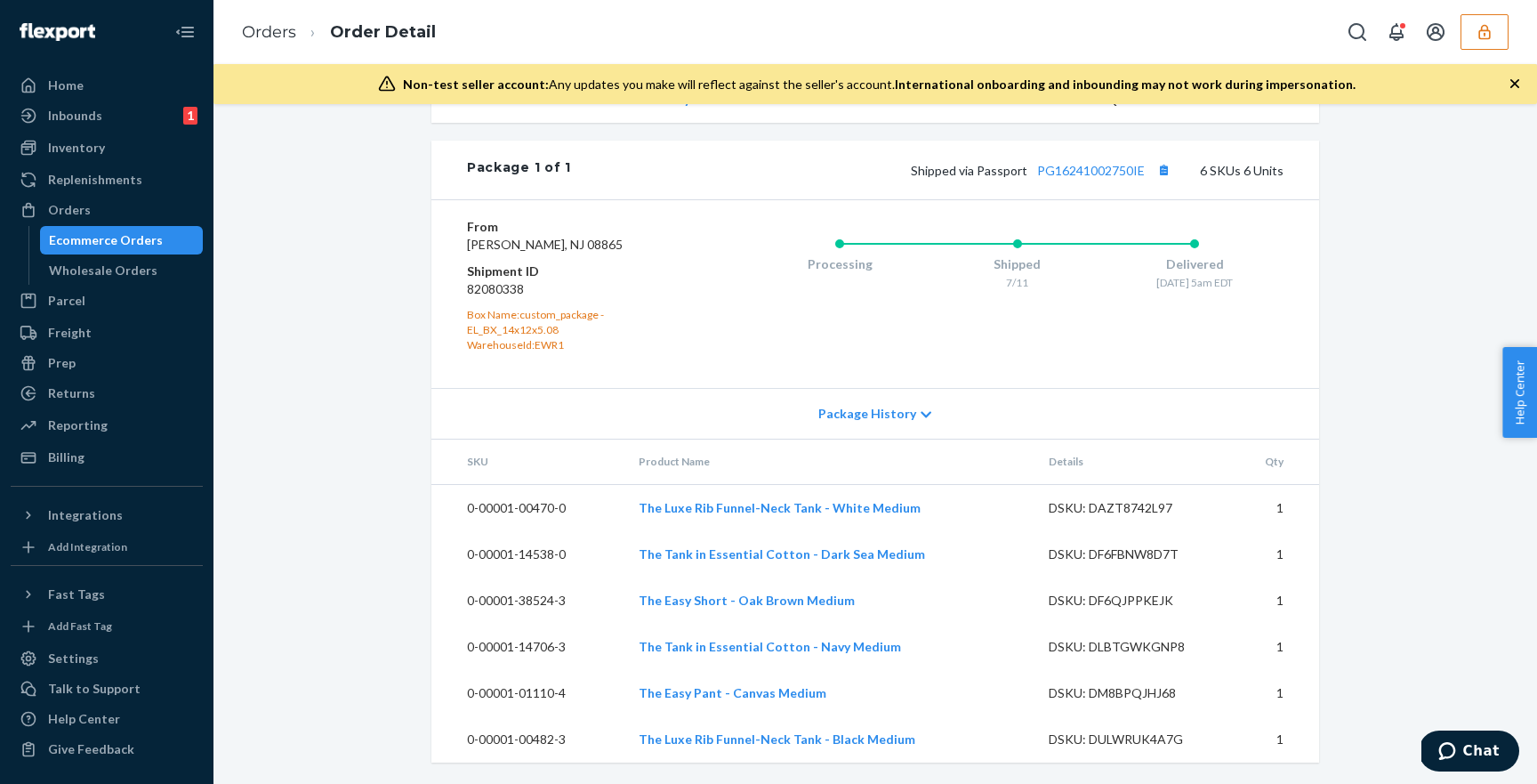
click at [1489, 35] on icon "button" at bounding box center [1484, 32] width 11 height 15
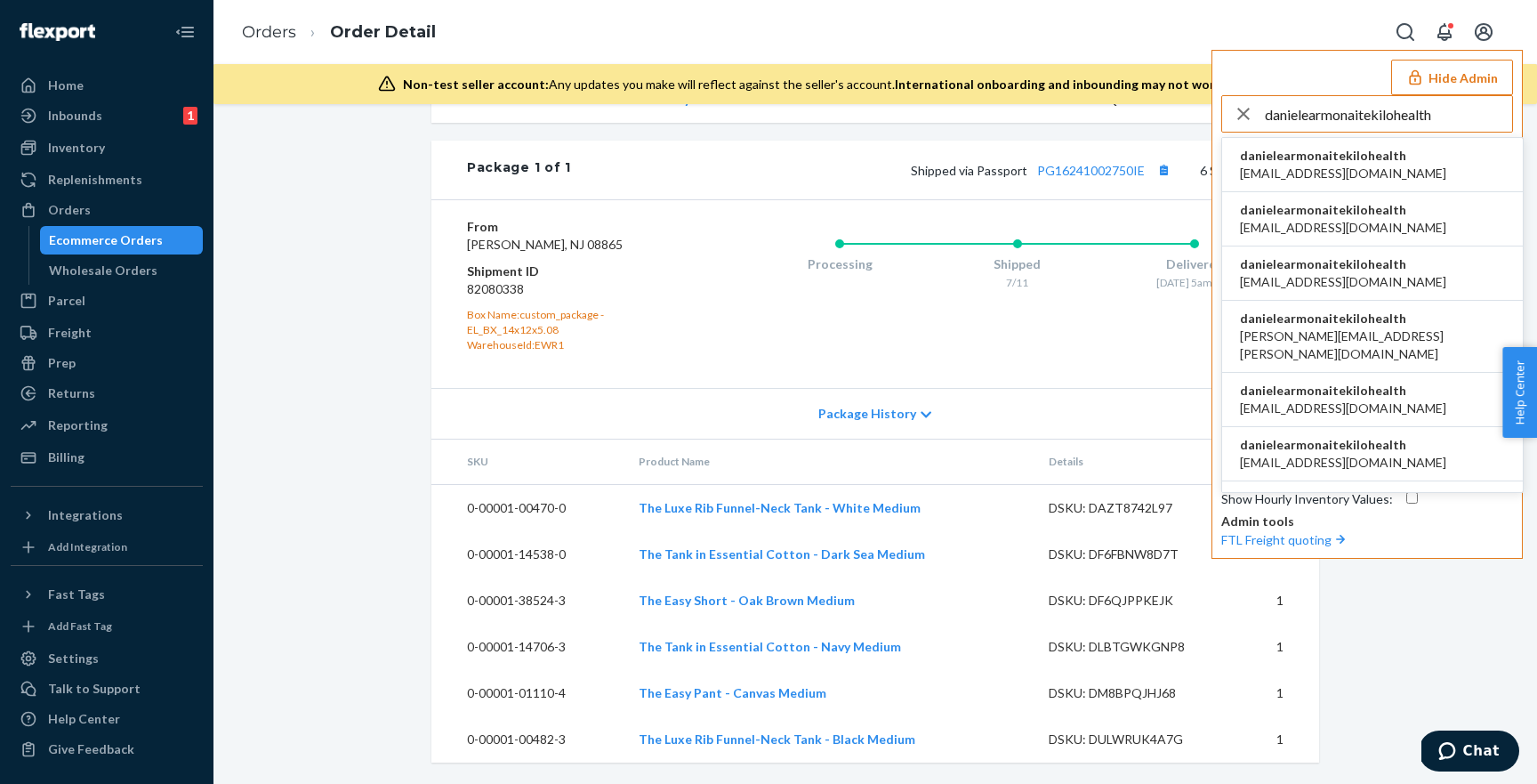
type input "danielearmonaitekilohealth"
click at [1352, 158] on span "danielearmonaitekilohealth" at bounding box center [1343, 155] width 206 height 18
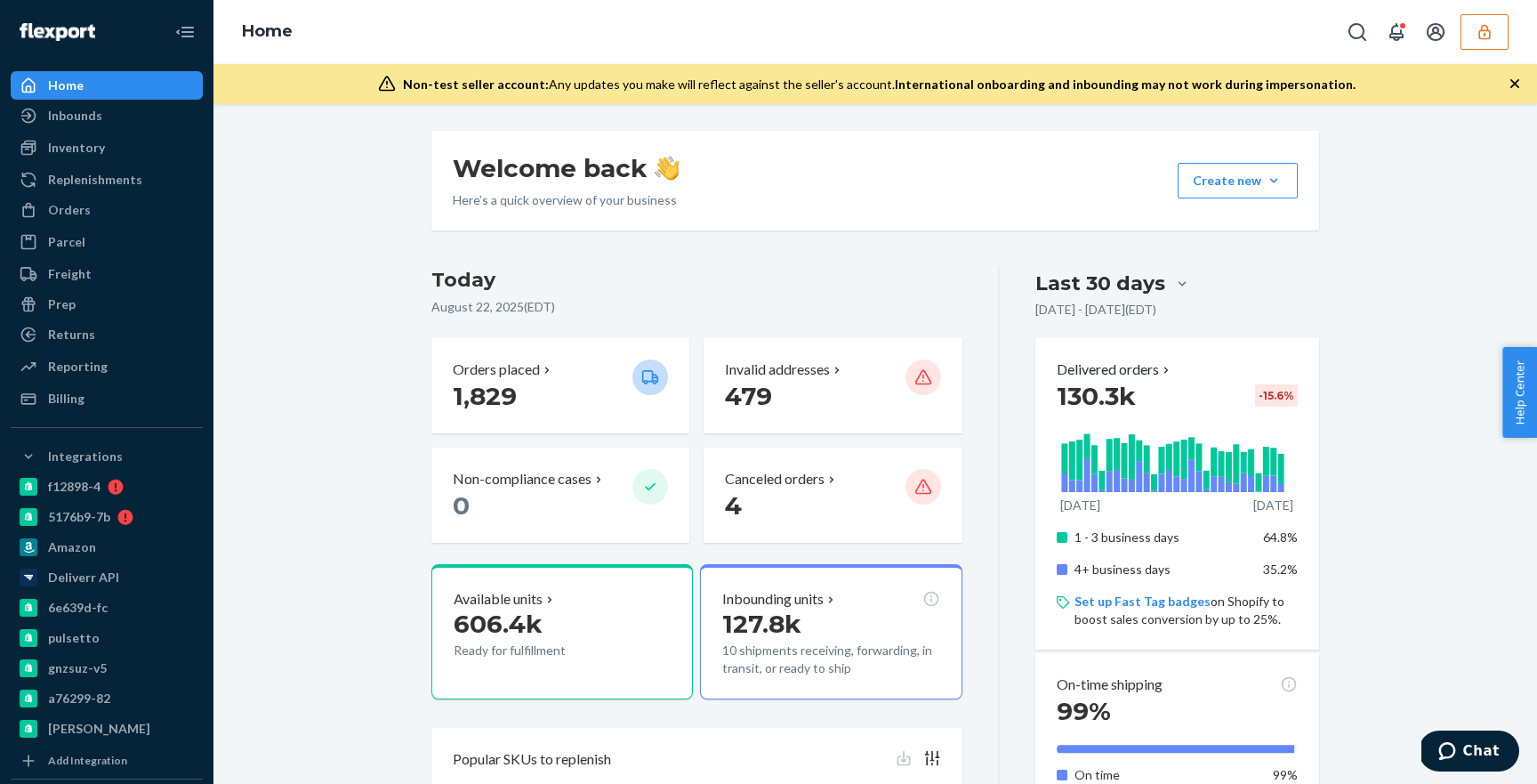
click at [1488, 31] on icon "button" at bounding box center [1484, 32] width 11 height 15
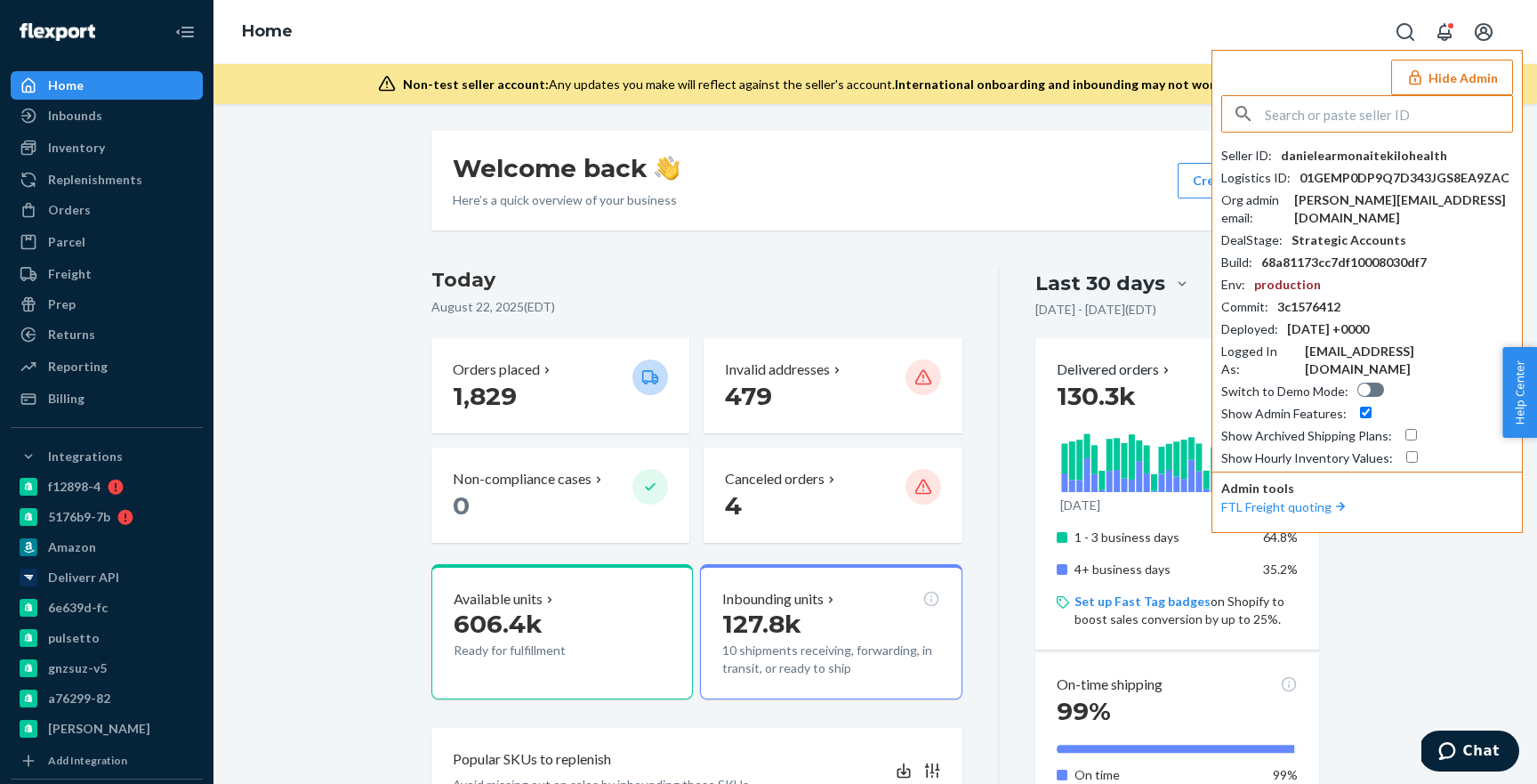
click at [114, 374] on div "Reporting" at bounding box center [106, 366] width 188 height 24
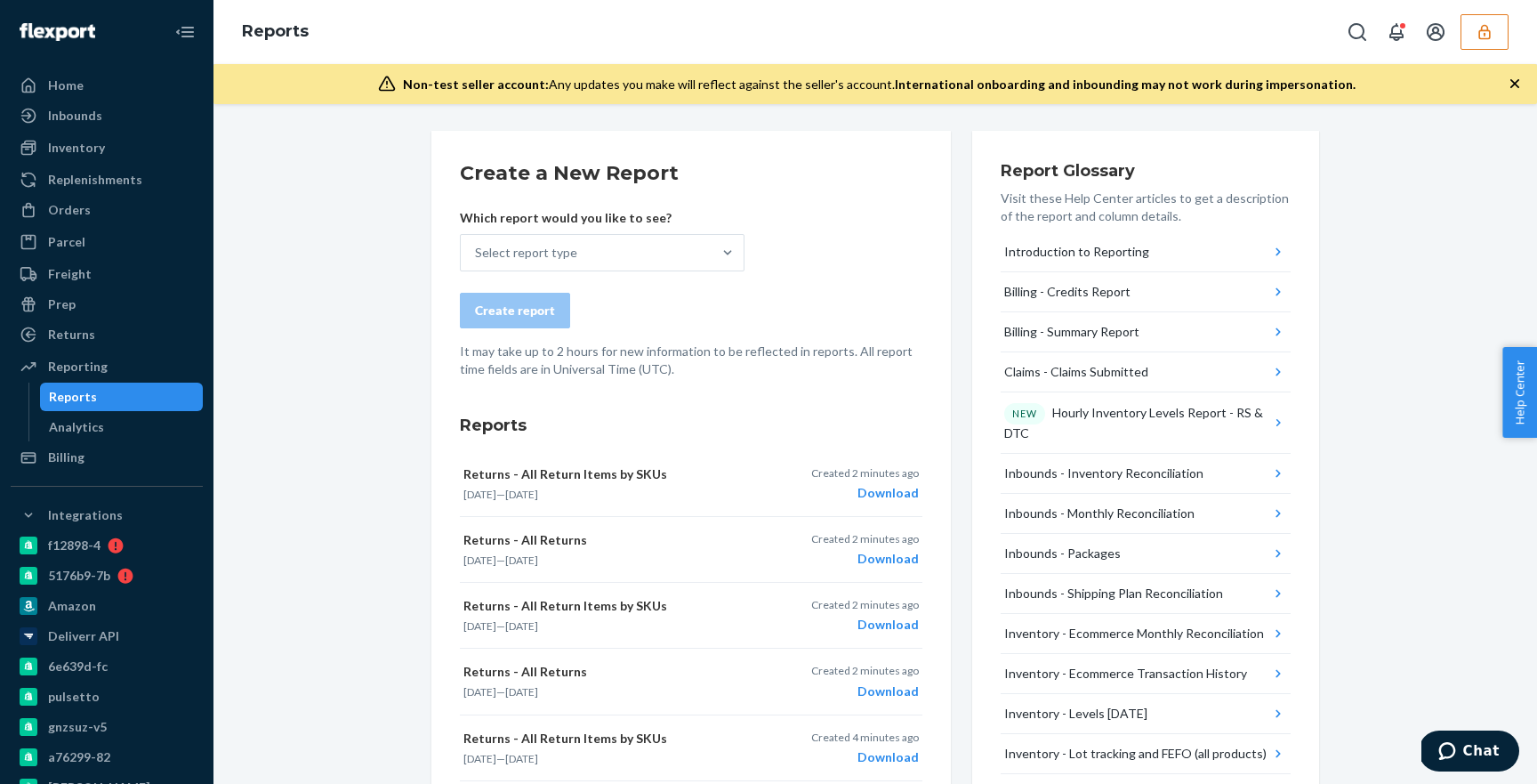
click at [1468, 44] on button "button" at bounding box center [1484, 32] width 48 height 36
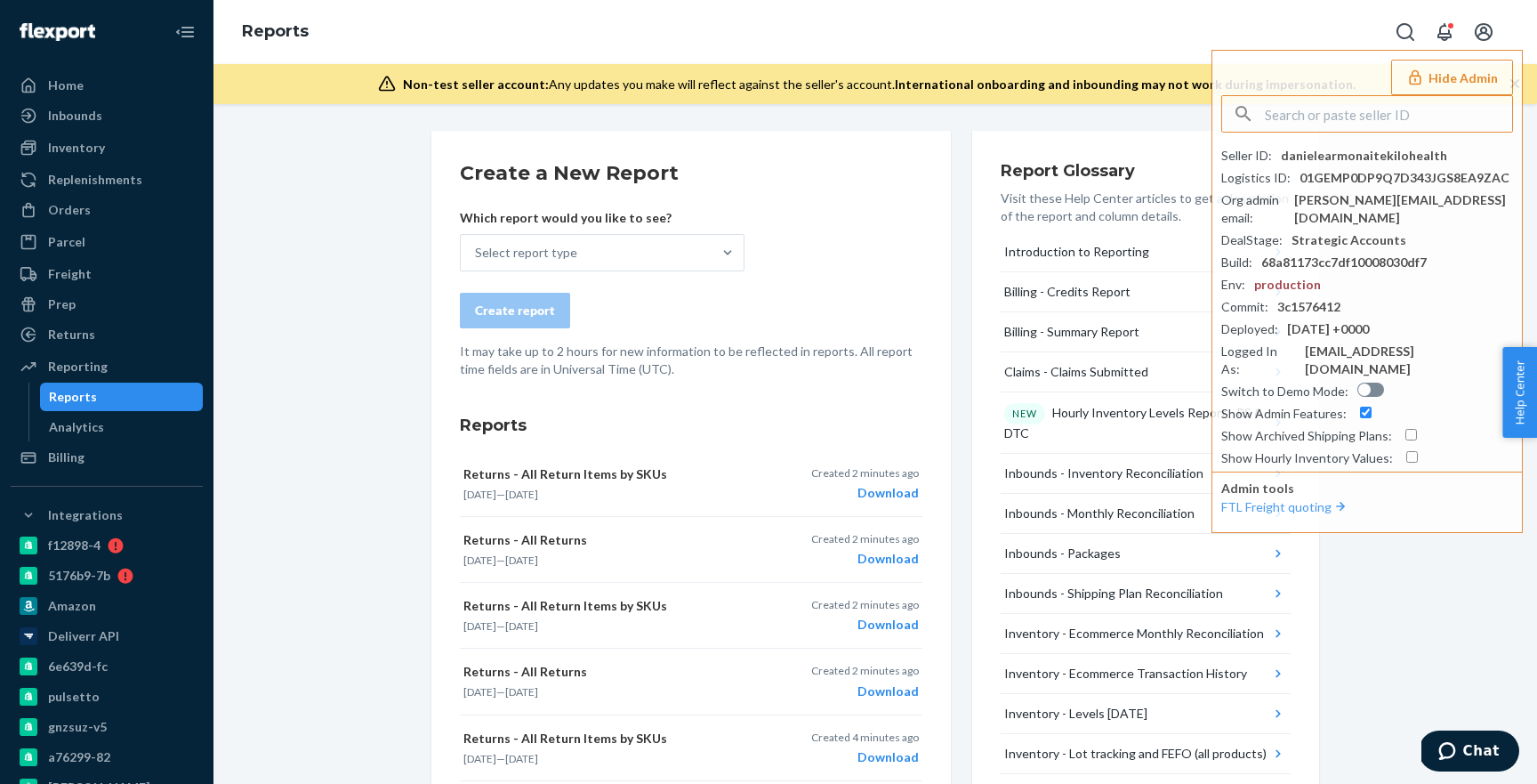
click at [556, 239] on div "Select report type" at bounding box center [586, 253] width 251 height 36
click at [477, 244] on input "Select report type" at bounding box center [476, 252] width 2 height 18
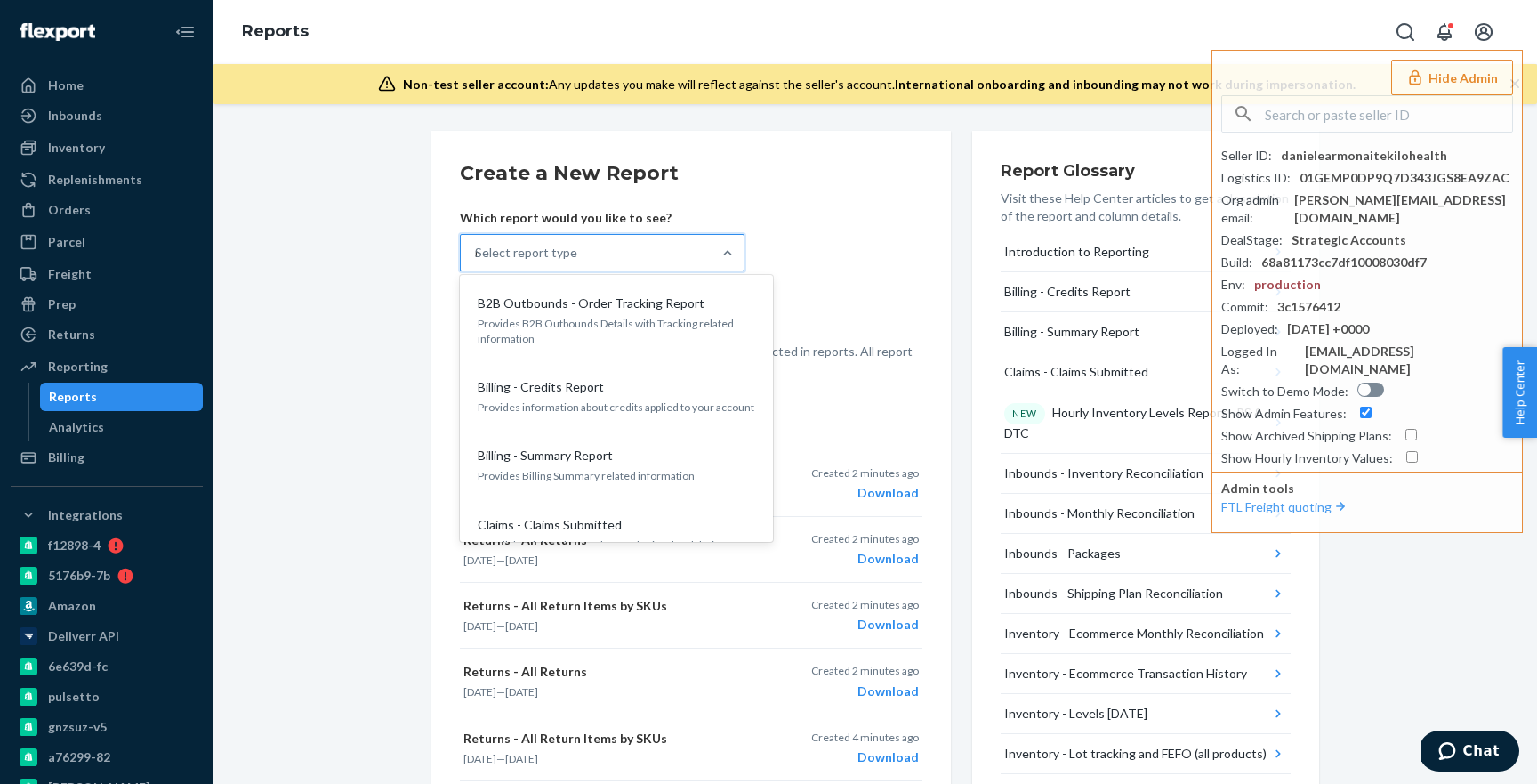
type input "rs"
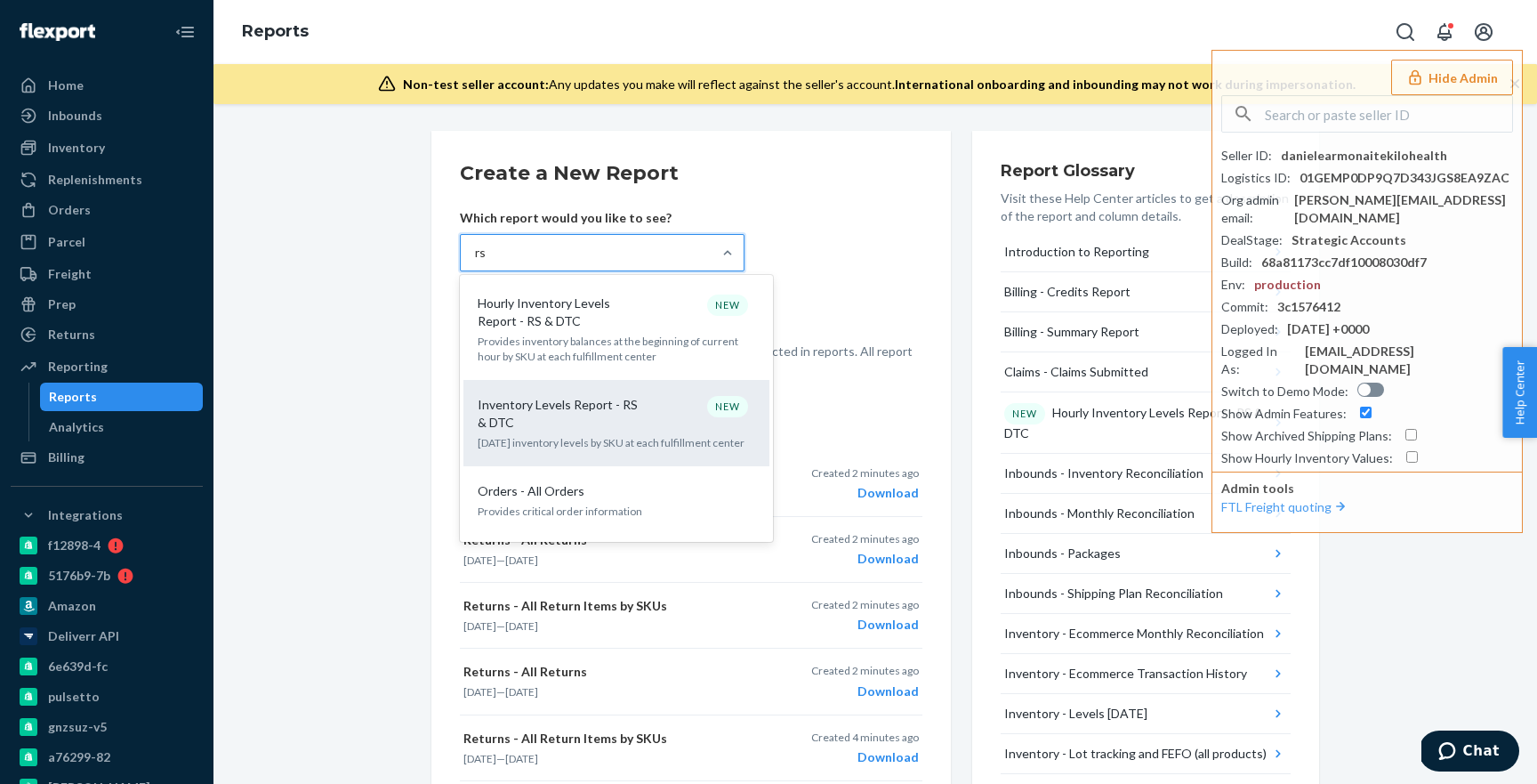
click at [593, 410] on p "Inventory Levels Report - RS & DTC" at bounding box center [563, 414] width 170 height 36
click at [488, 262] on input "rs" at bounding box center [481, 252] width 12 height 18
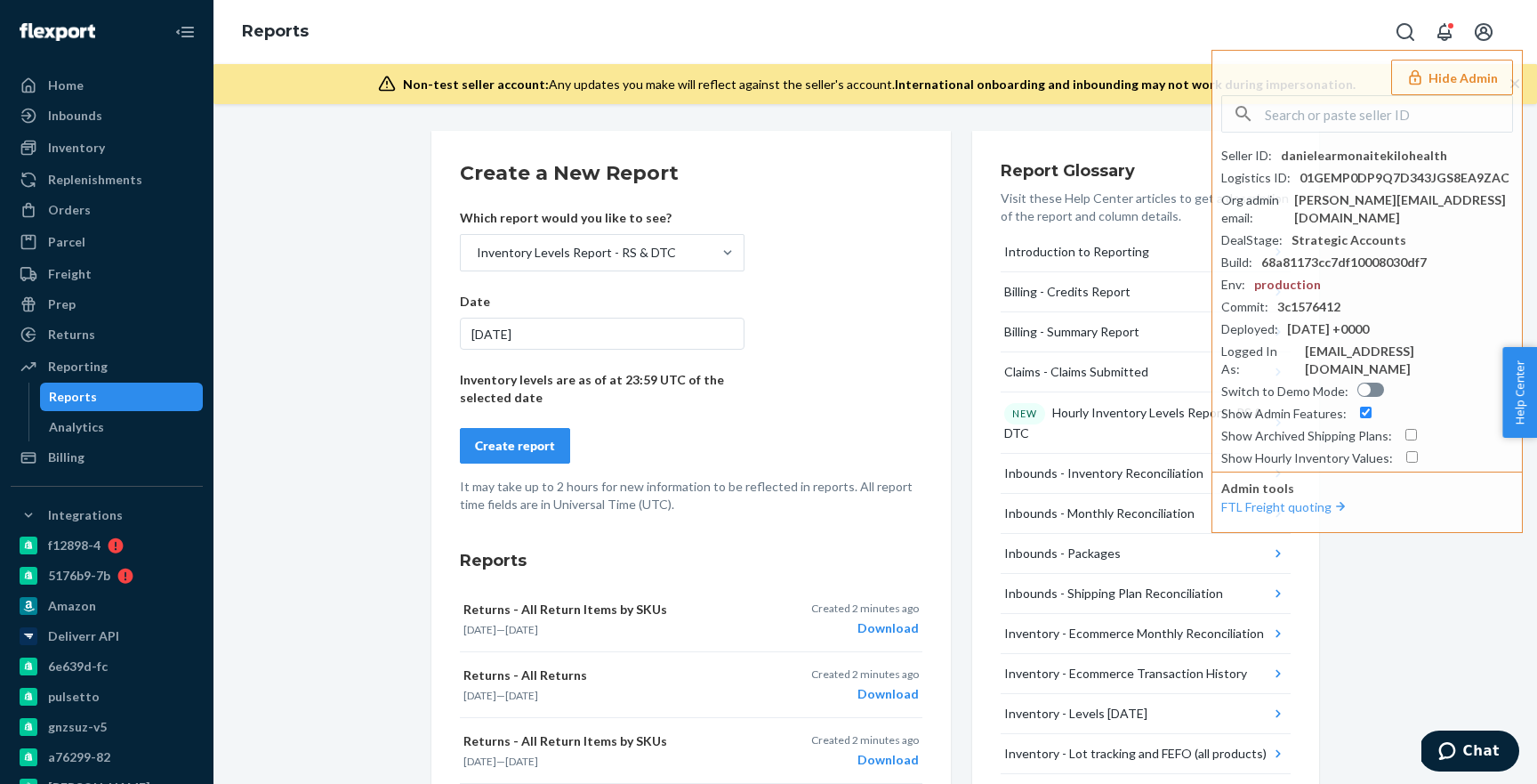
click at [524, 437] on div "Create report" at bounding box center [515, 445] width 80 height 18
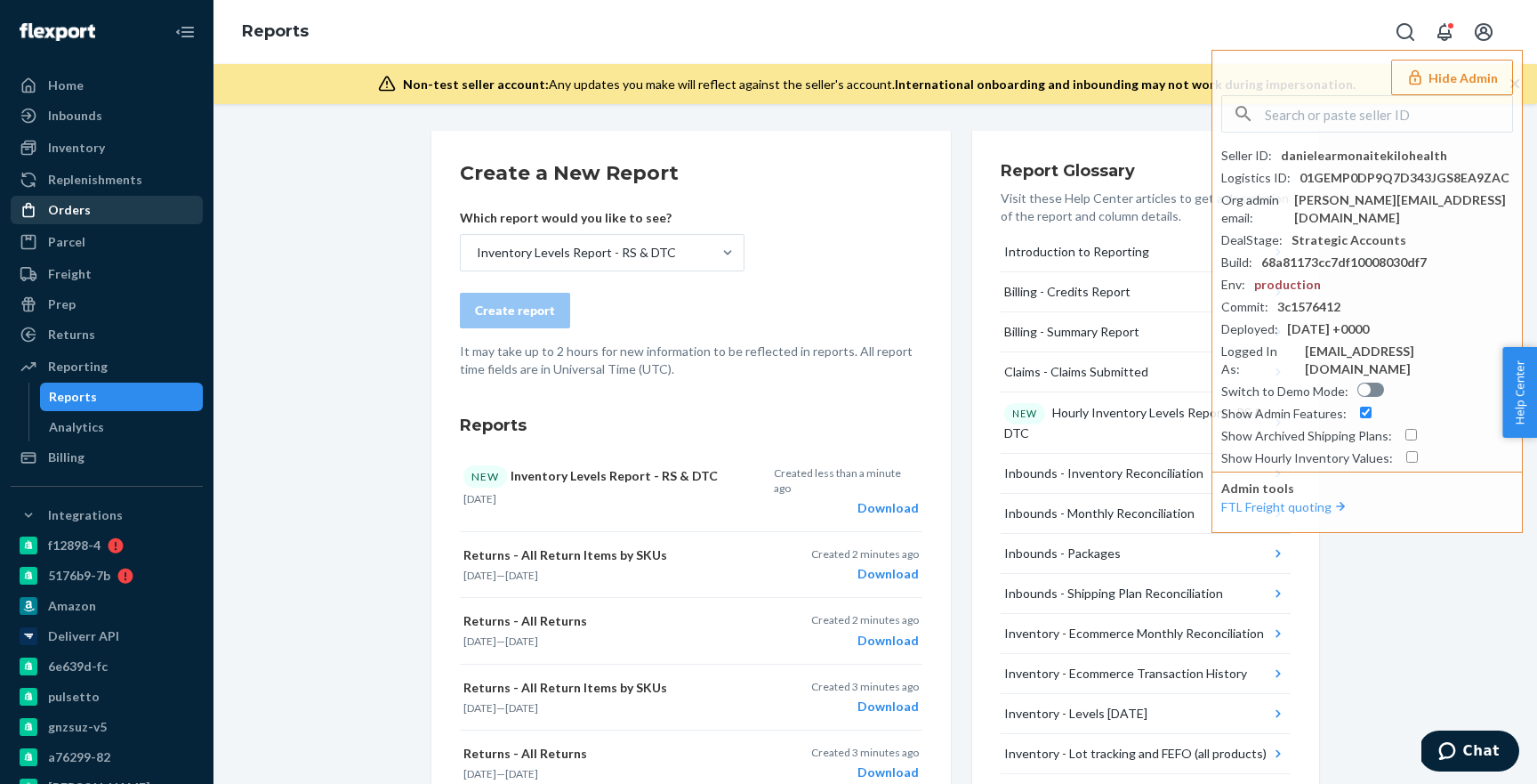
click at [107, 216] on div "Orders" at bounding box center [106, 210] width 188 height 24
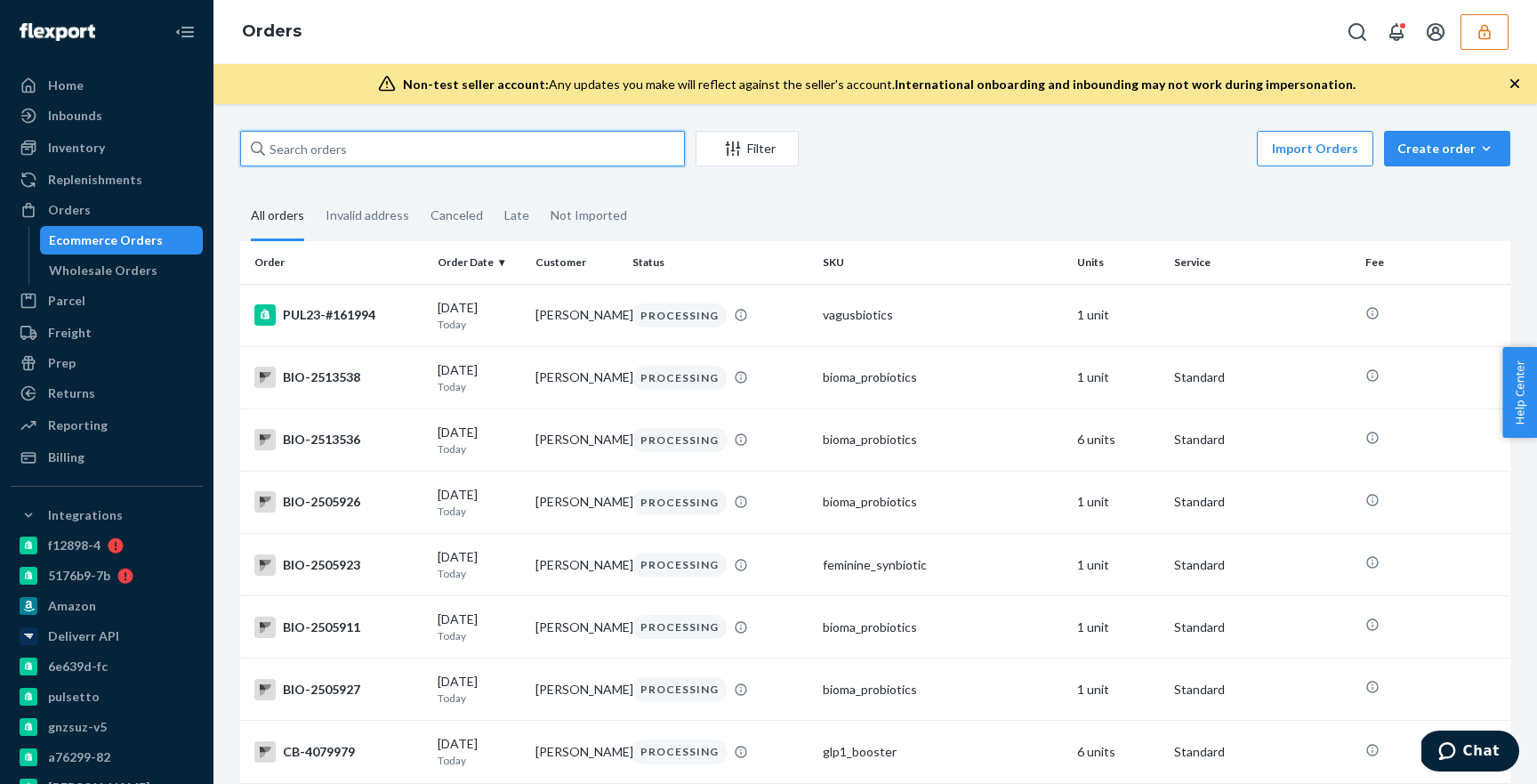
click at [393, 150] on input "text" at bounding box center [462, 149] width 445 height 36
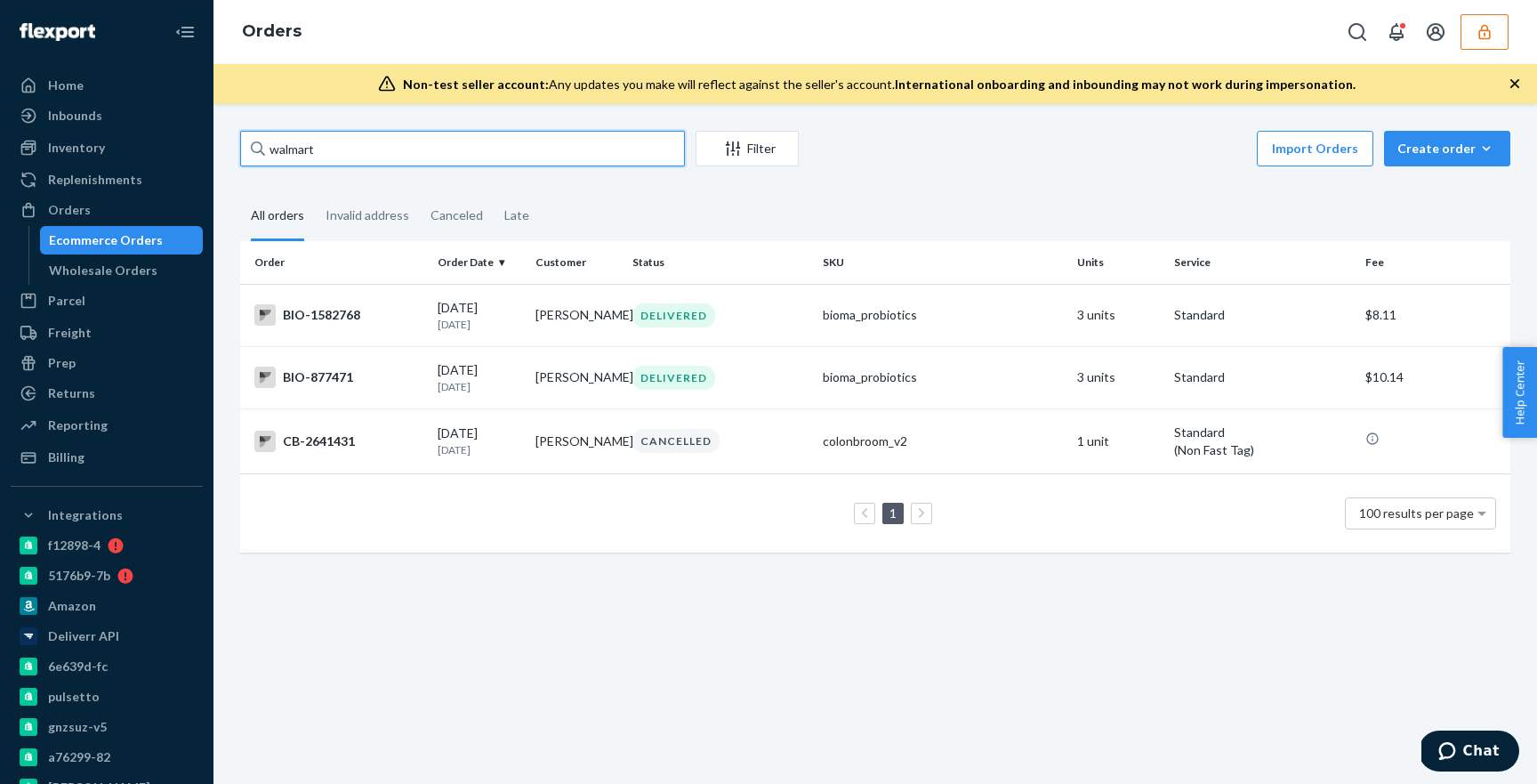
click at [337, 144] on input "walmart" at bounding box center [462, 149] width 445 height 36
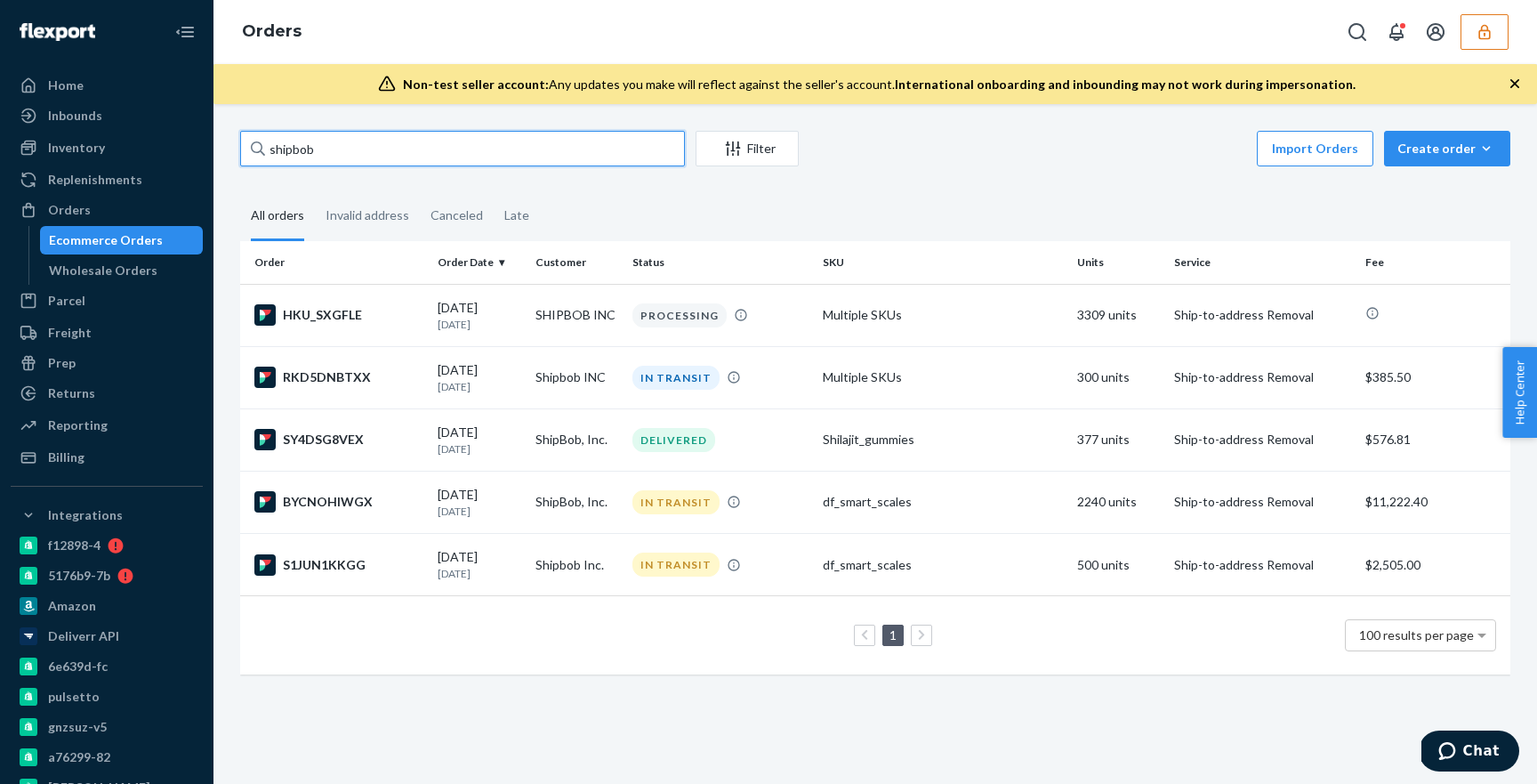
click at [547, 136] on input "shipbob" at bounding box center [462, 149] width 445 height 36
click at [547, 136] on input "shipbob" at bounding box center [462, 149] width 445 height 36
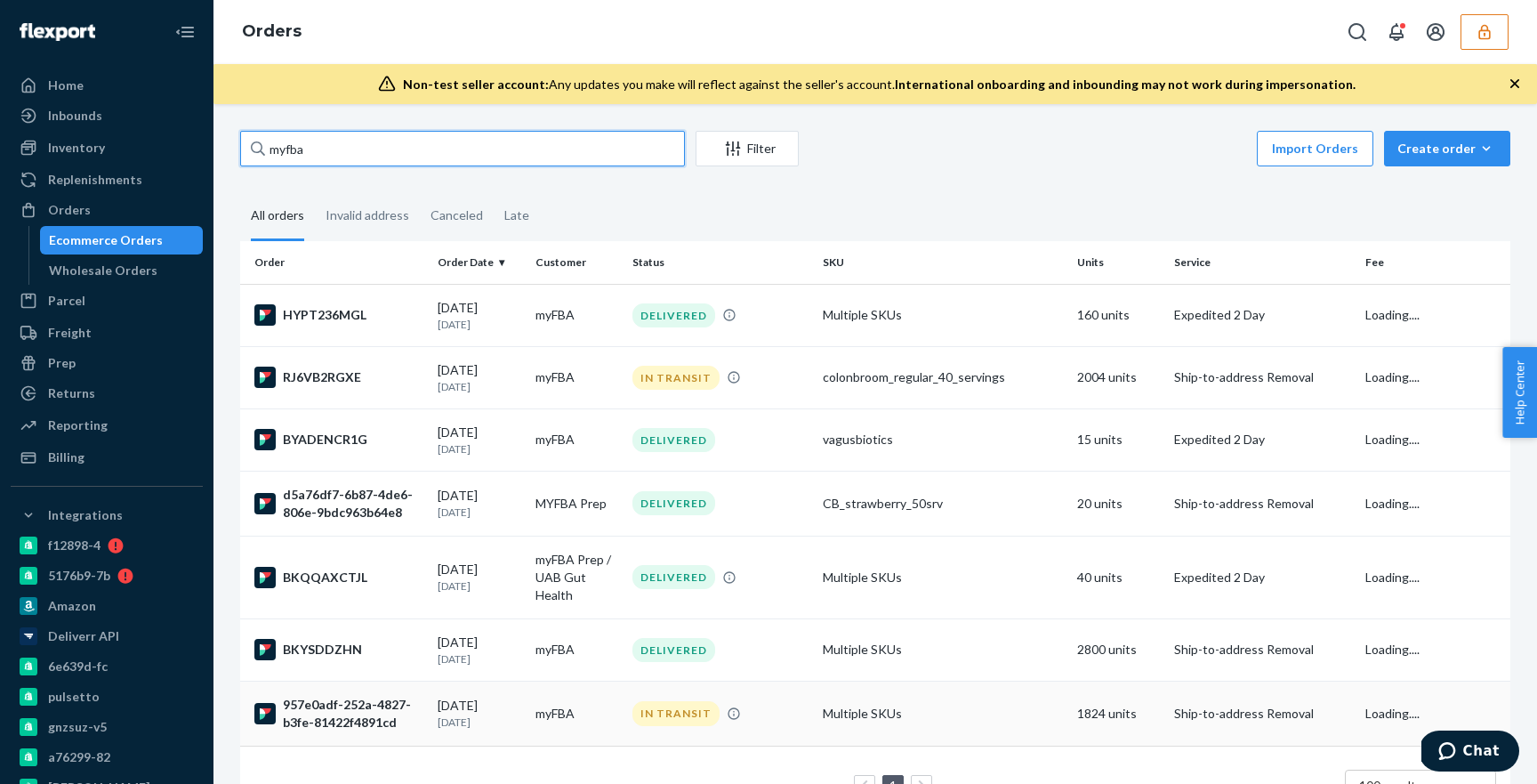
type input "myfba"
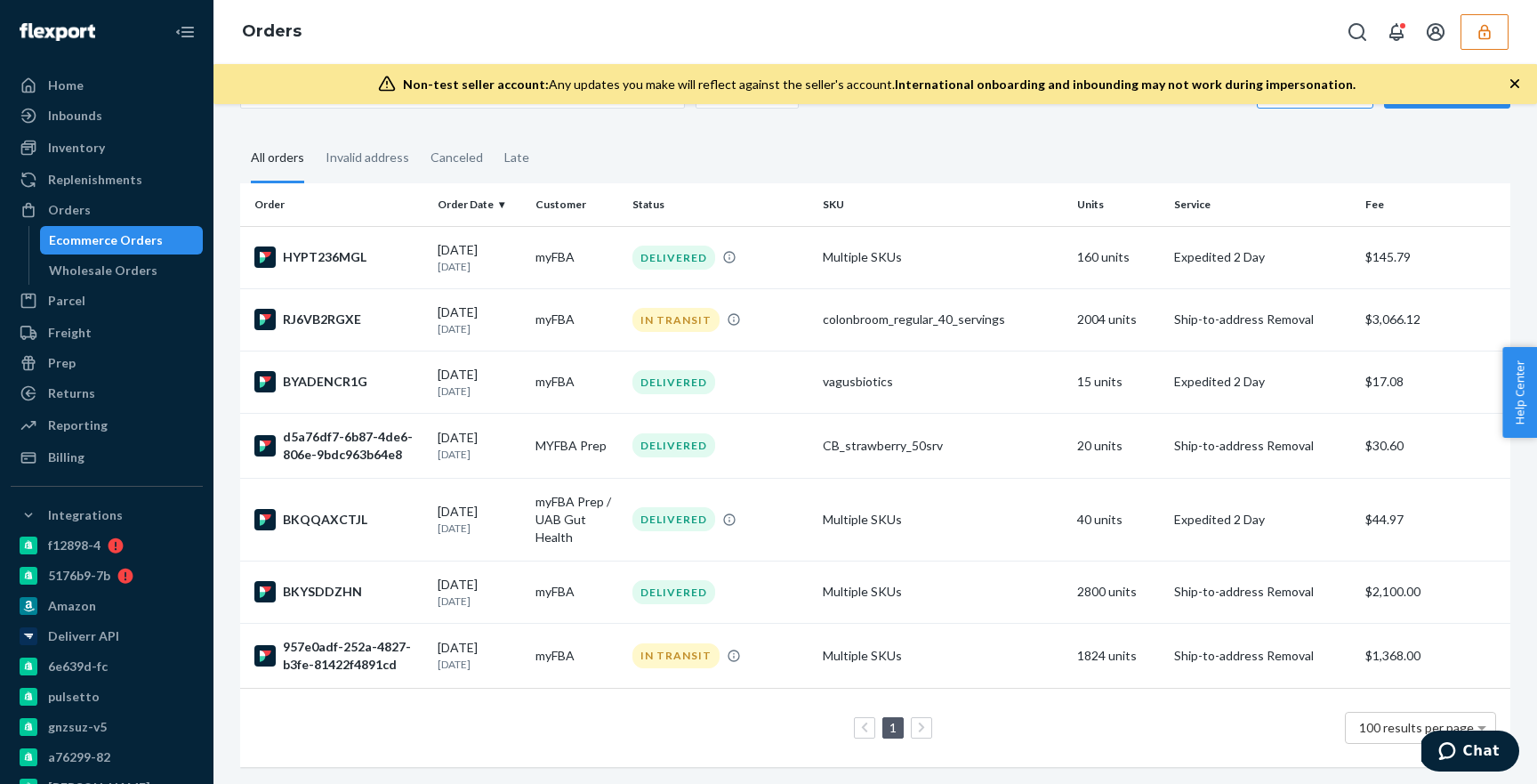
click at [1463, 34] on button "button" at bounding box center [1484, 32] width 48 height 36
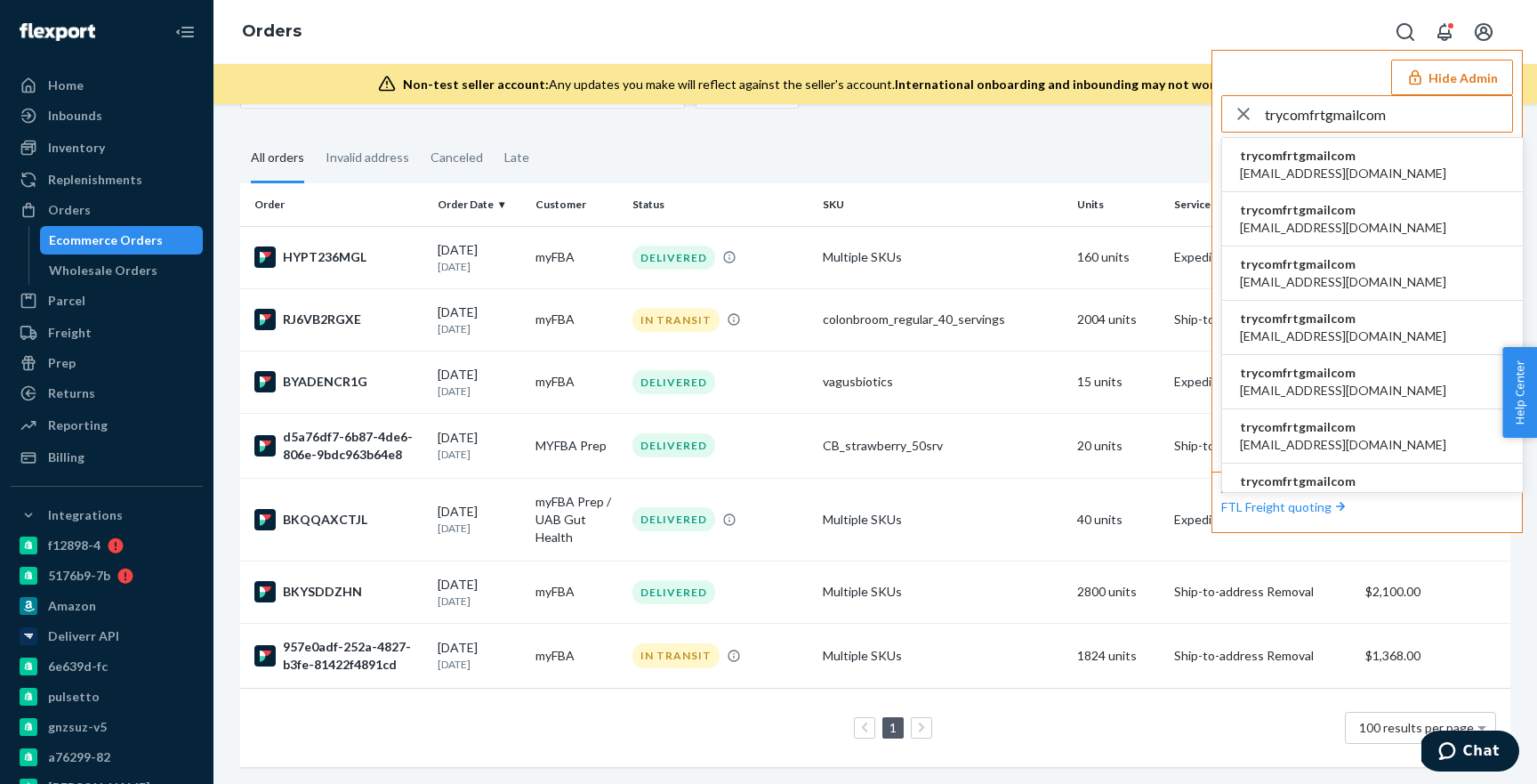
type input "trycomfrtgmailcom"
click at [1337, 174] on span "[EMAIL_ADDRESS][DOMAIN_NAME]" at bounding box center [1343, 173] width 206 height 18
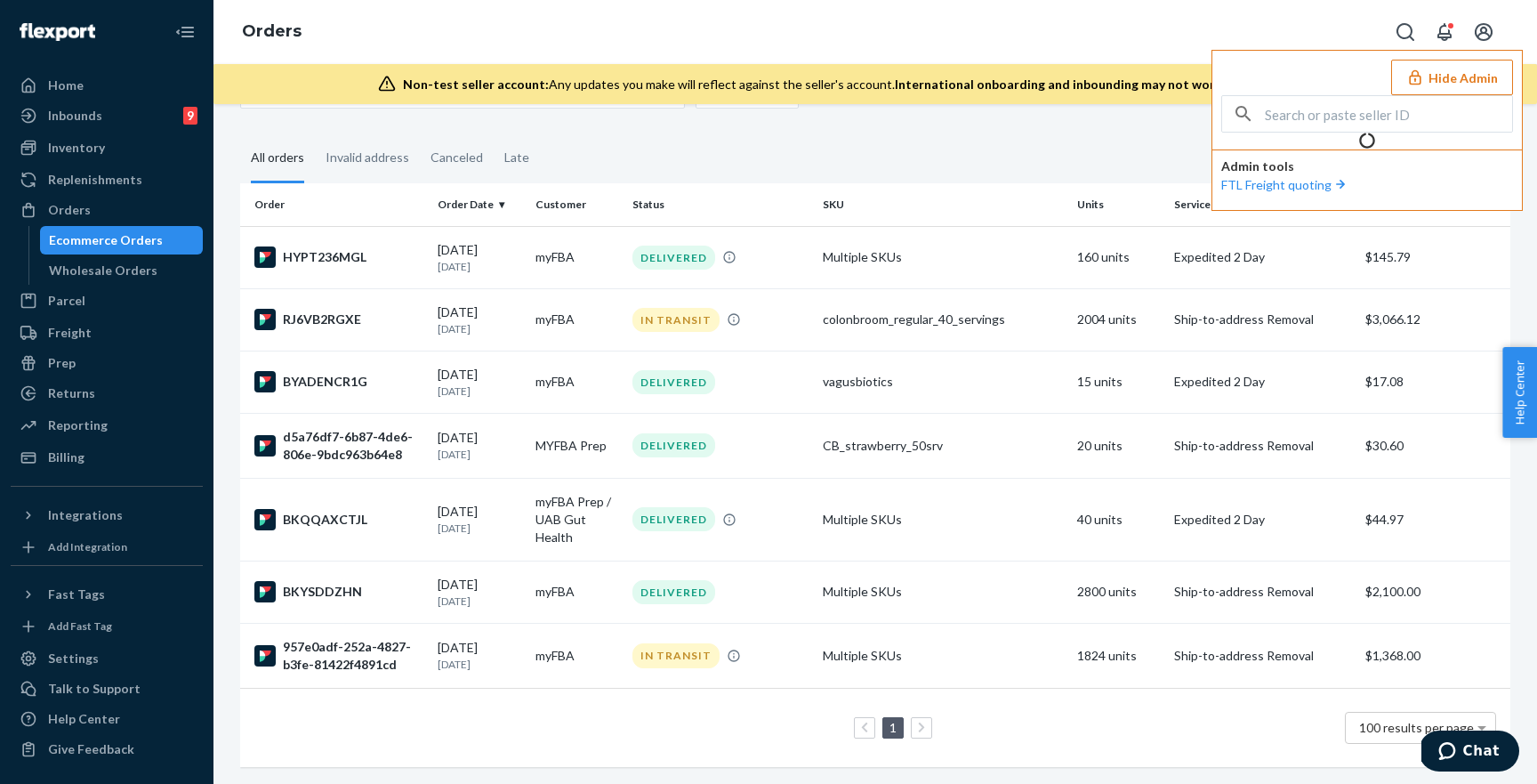
scroll to position [0, 0]
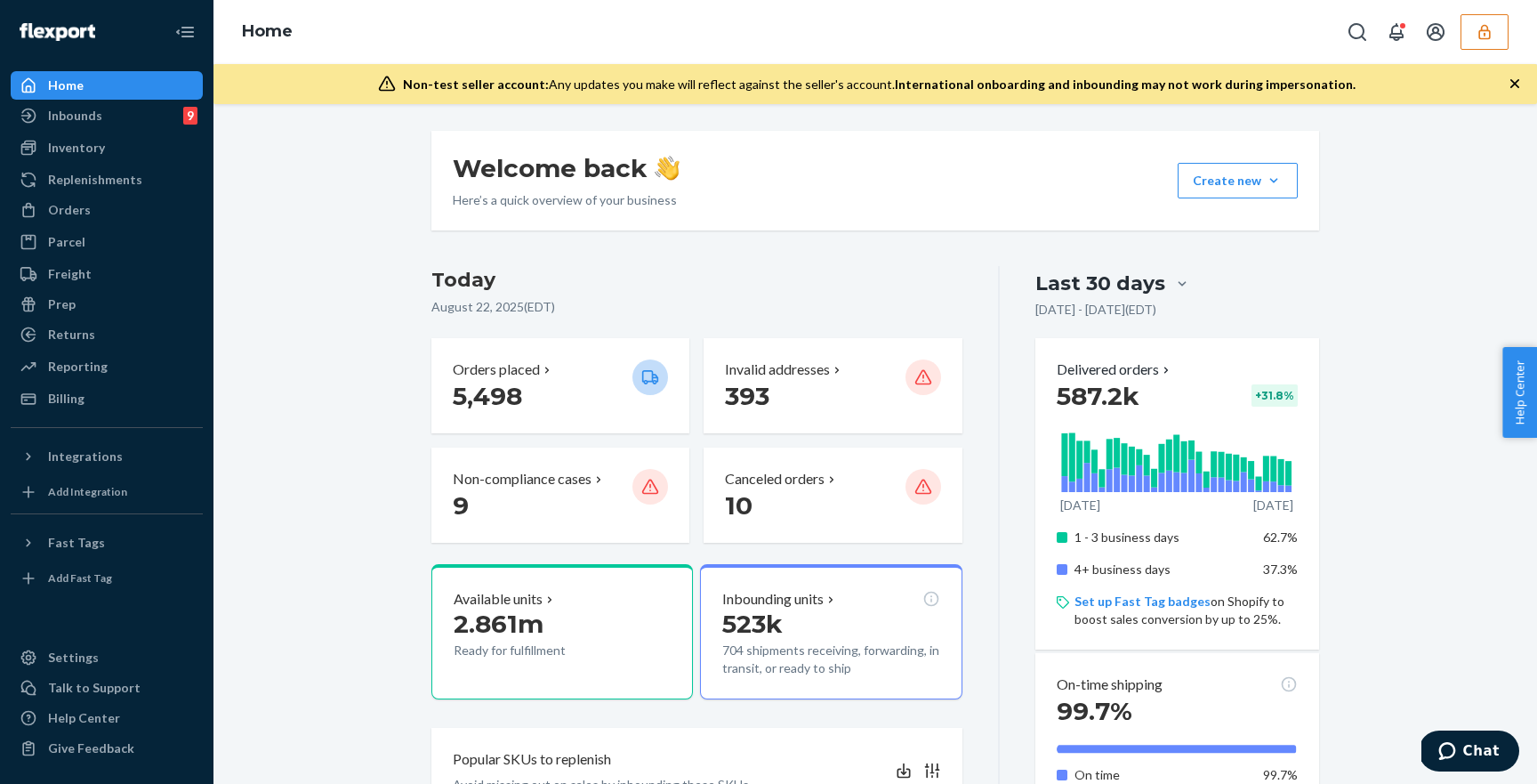
click at [1498, 34] on button "button" at bounding box center [1484, 32] width 48 height 36
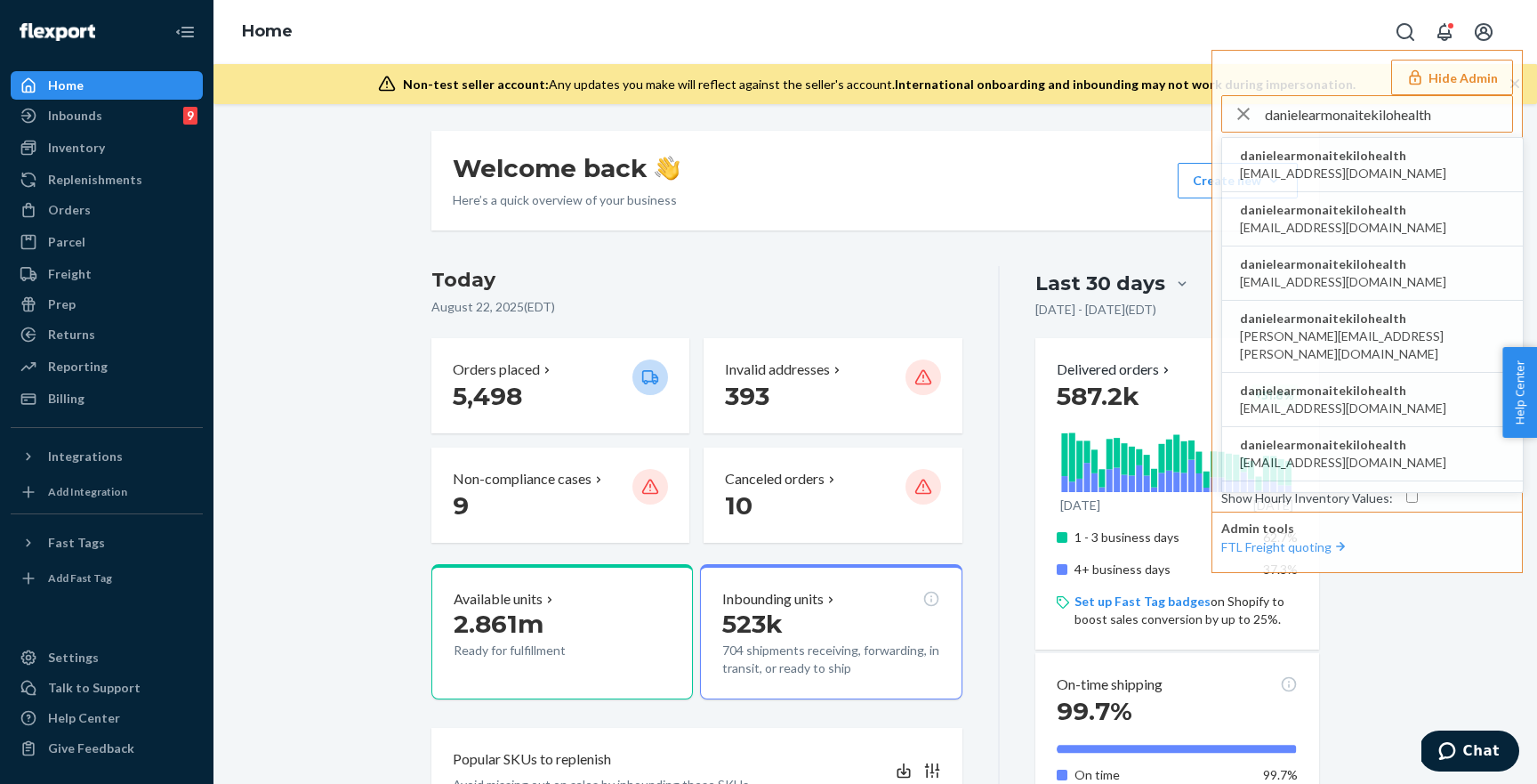
type input "danielearmonaitekilohealth"
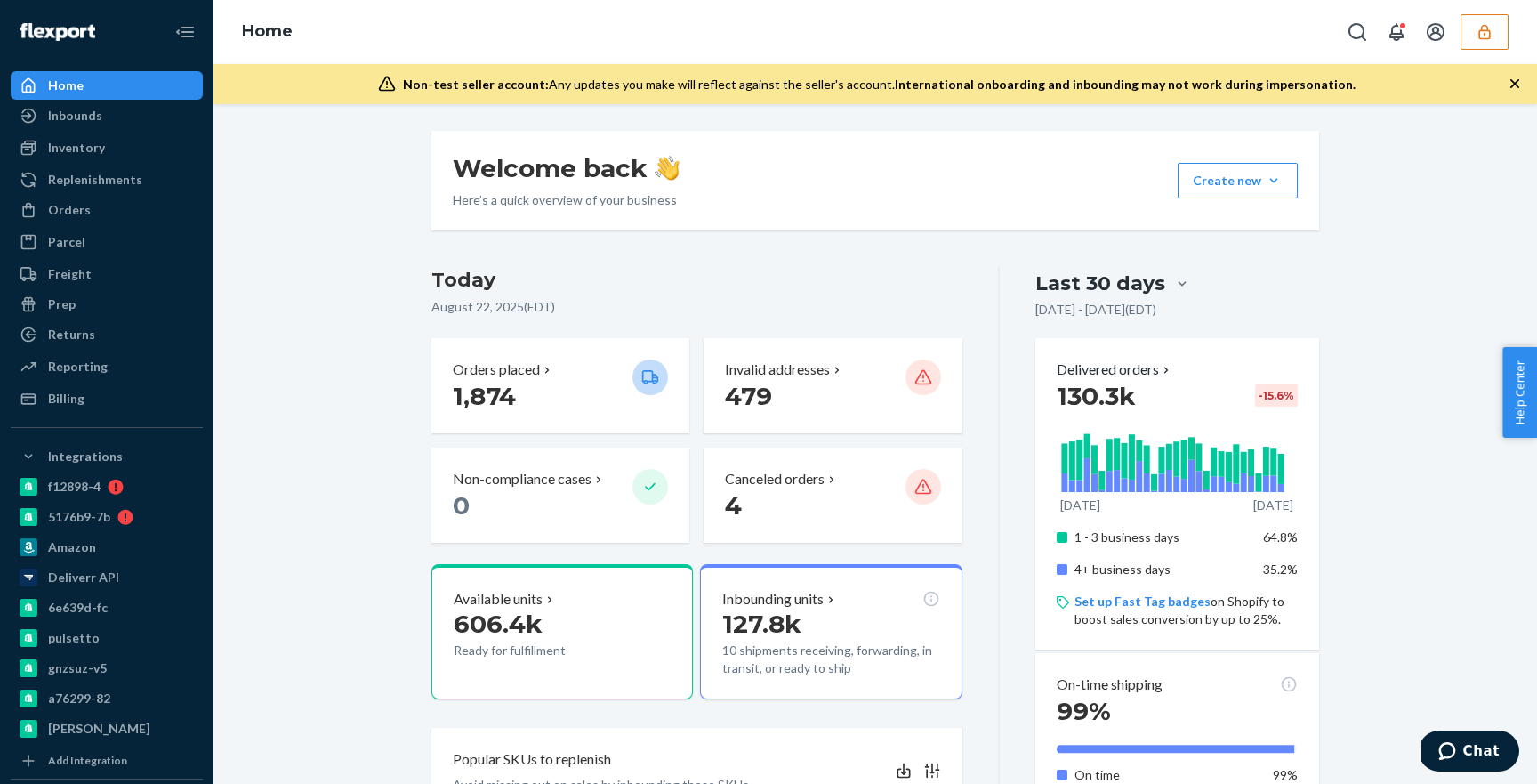
click at [1481, 41] on button "button" at bounding box center [1484, 32] width 48 height 36
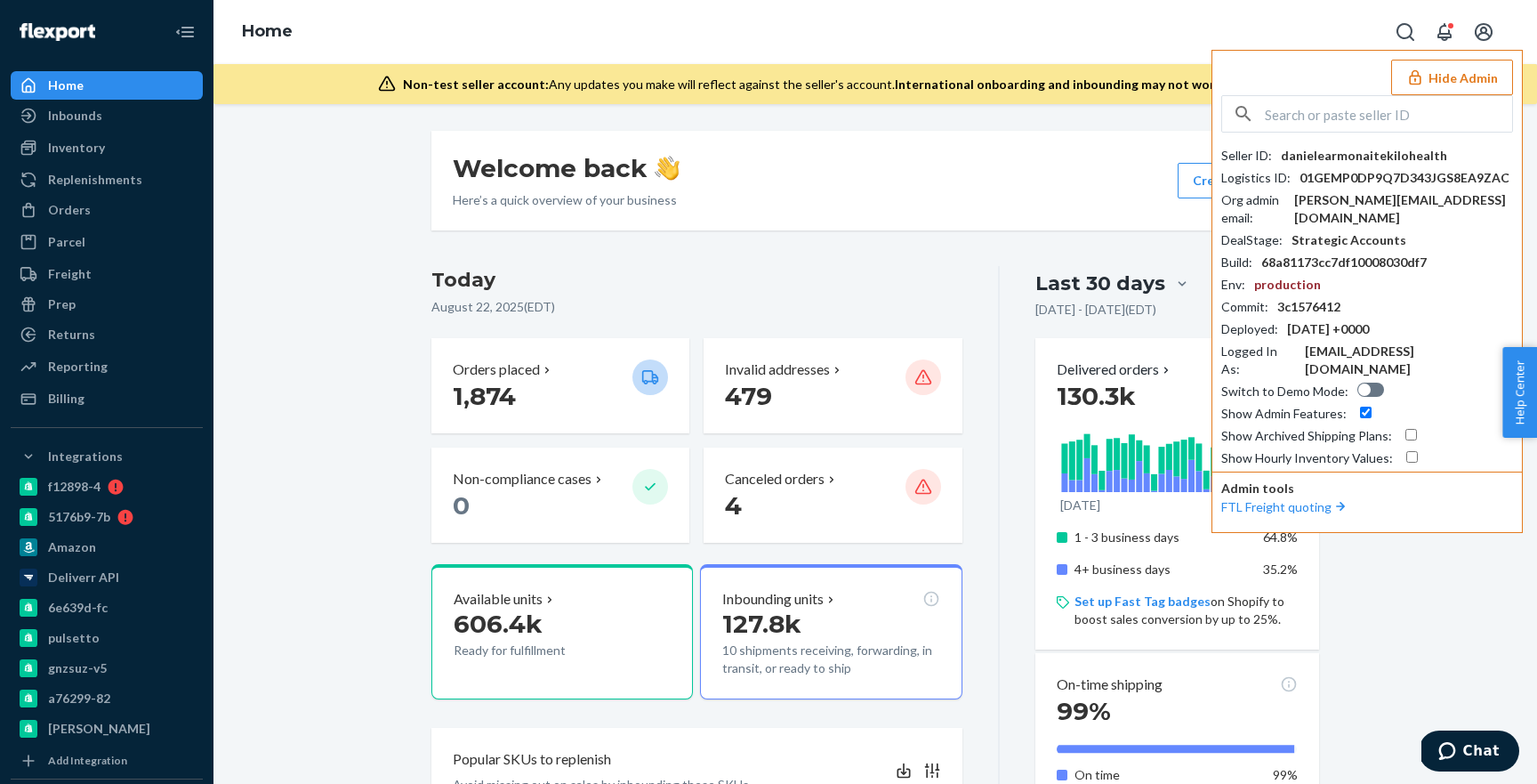
click at [1461, 83] on button "Hide Admin" at bounding box center [1451, 77] width 121 height 36
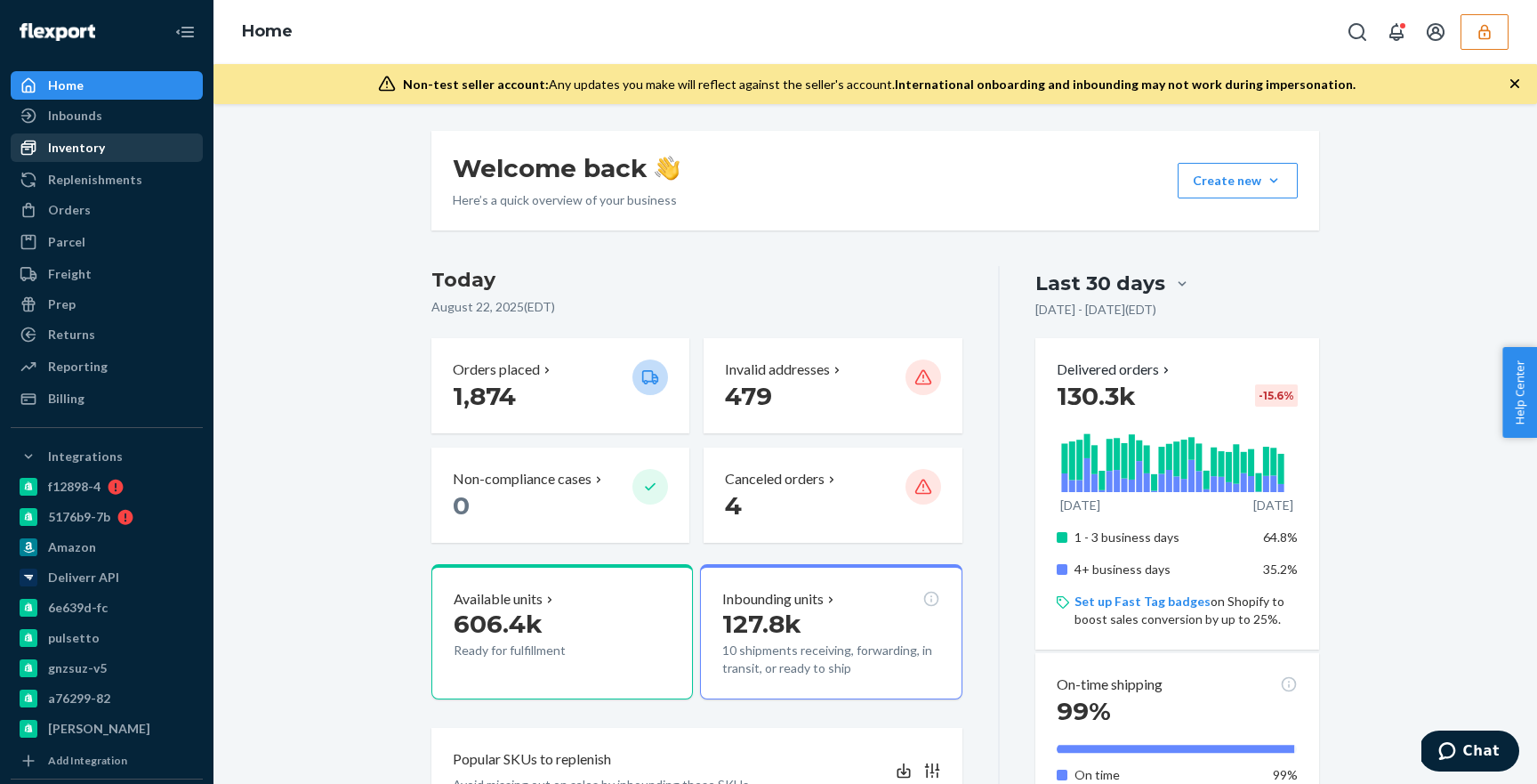
click at [148, 142] on div "Inventory" at bounding box center [106, 148] width 188 height 24
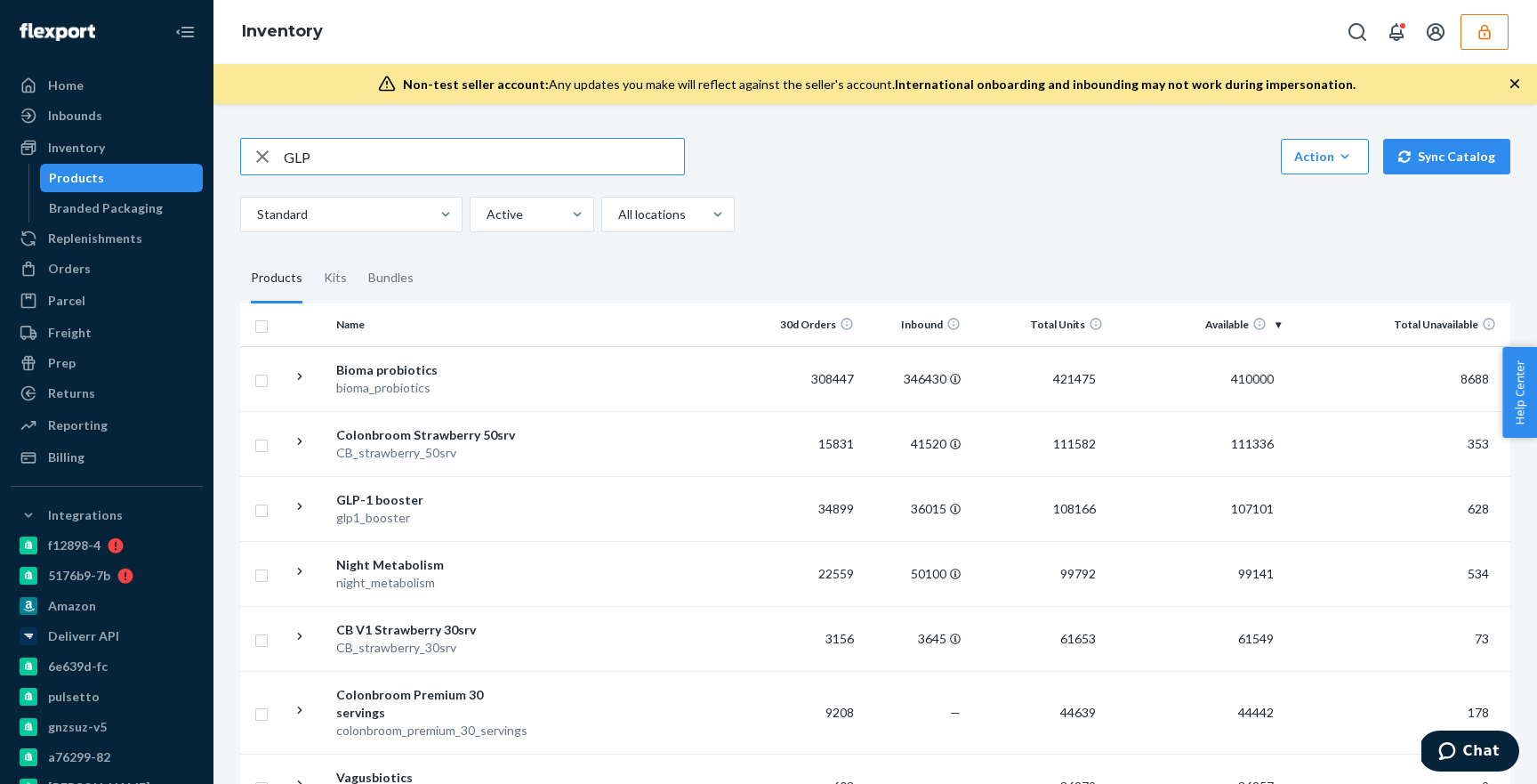
type input "GLP"
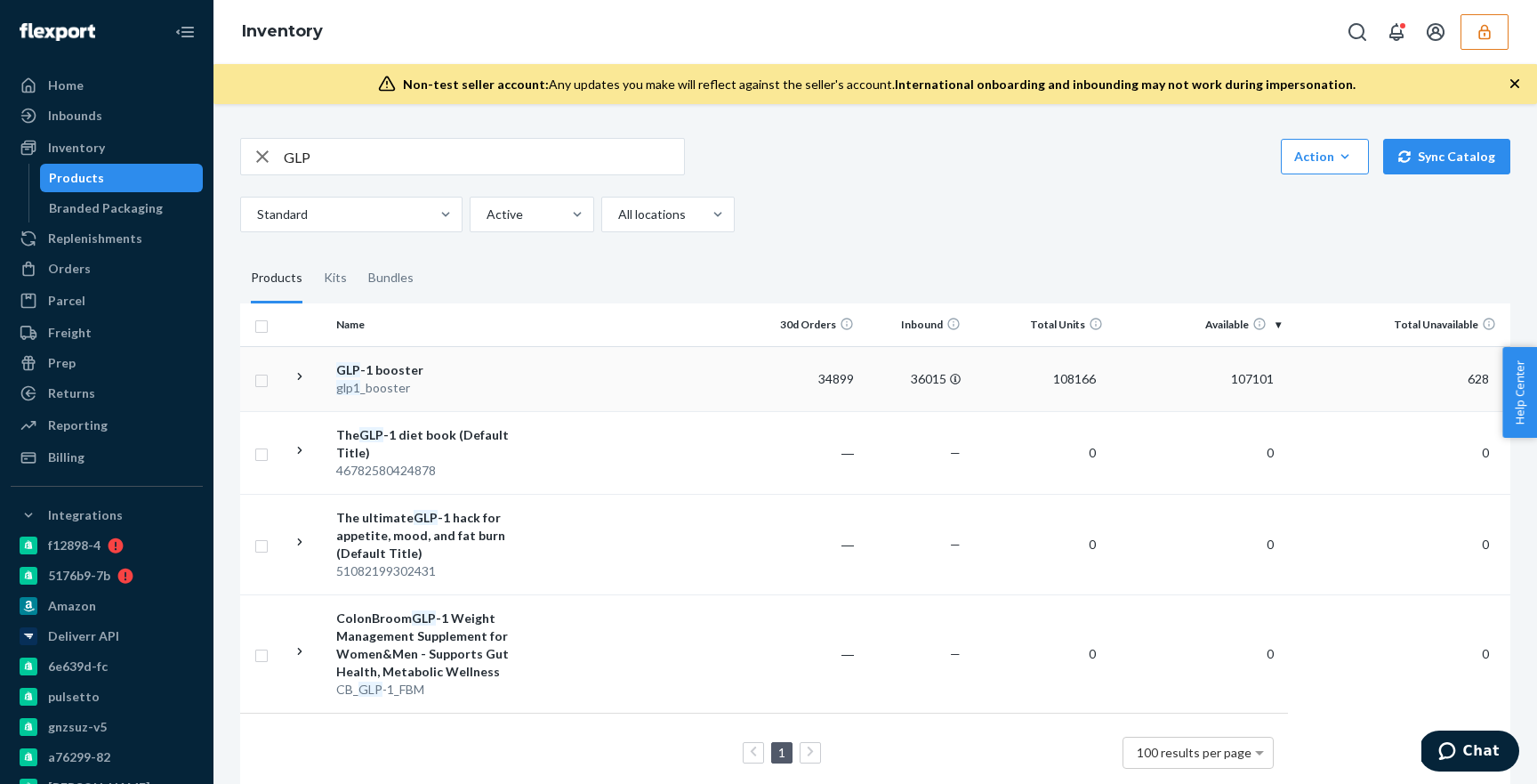
click at [413, 375] on div "GLP -1 booster" at bounding box center [429, 370] width 186 height 18
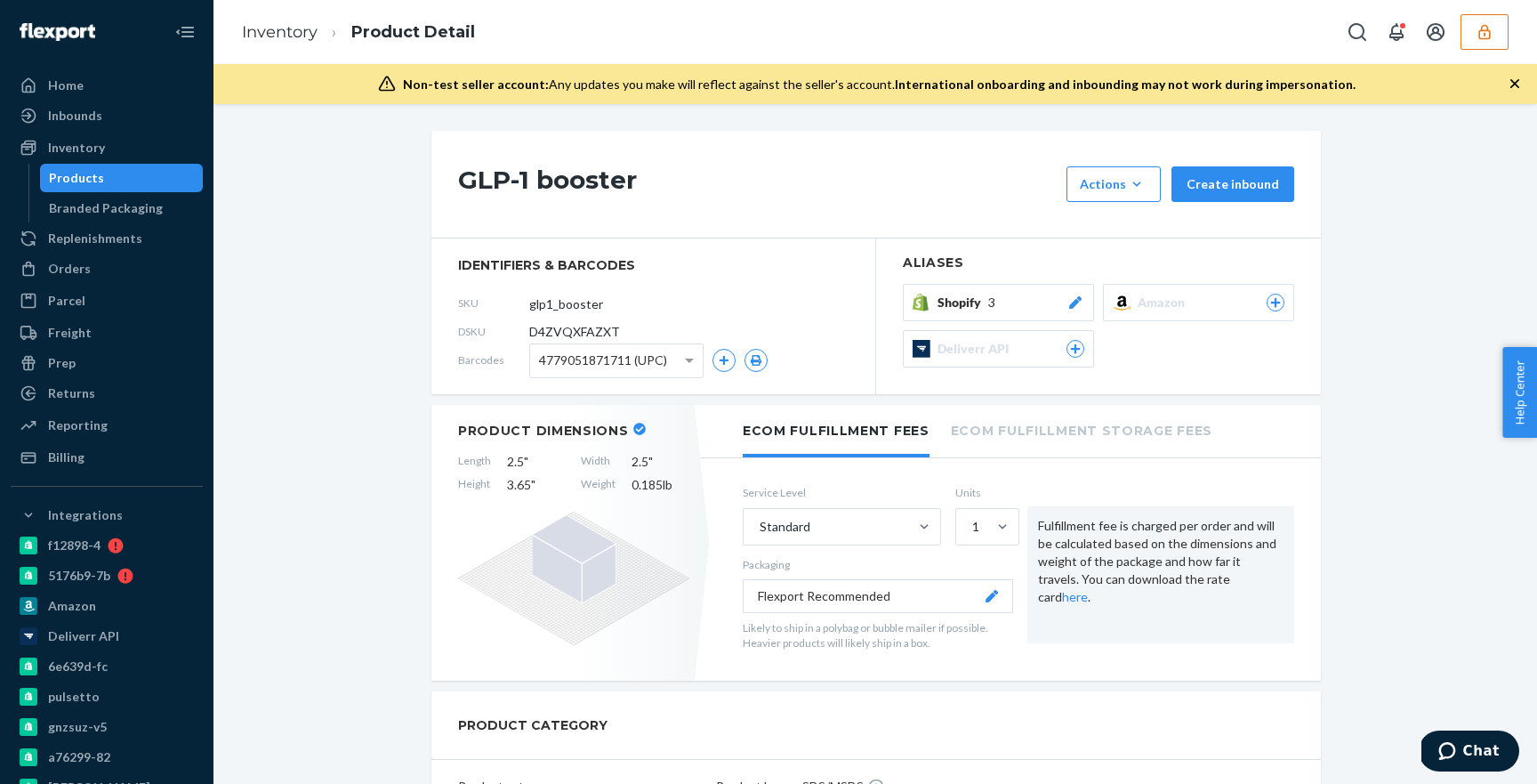
click at [574, 332] on span "D4ZVQXFAZXT" at bounding box center [574, 331] width 90 height 18
copy section "D4ZVQXFAZXT"
drag, startPoint x: 1489, startPoint y: 42, endPoint x: 1486, endPoint y: 32, distance: 10.4
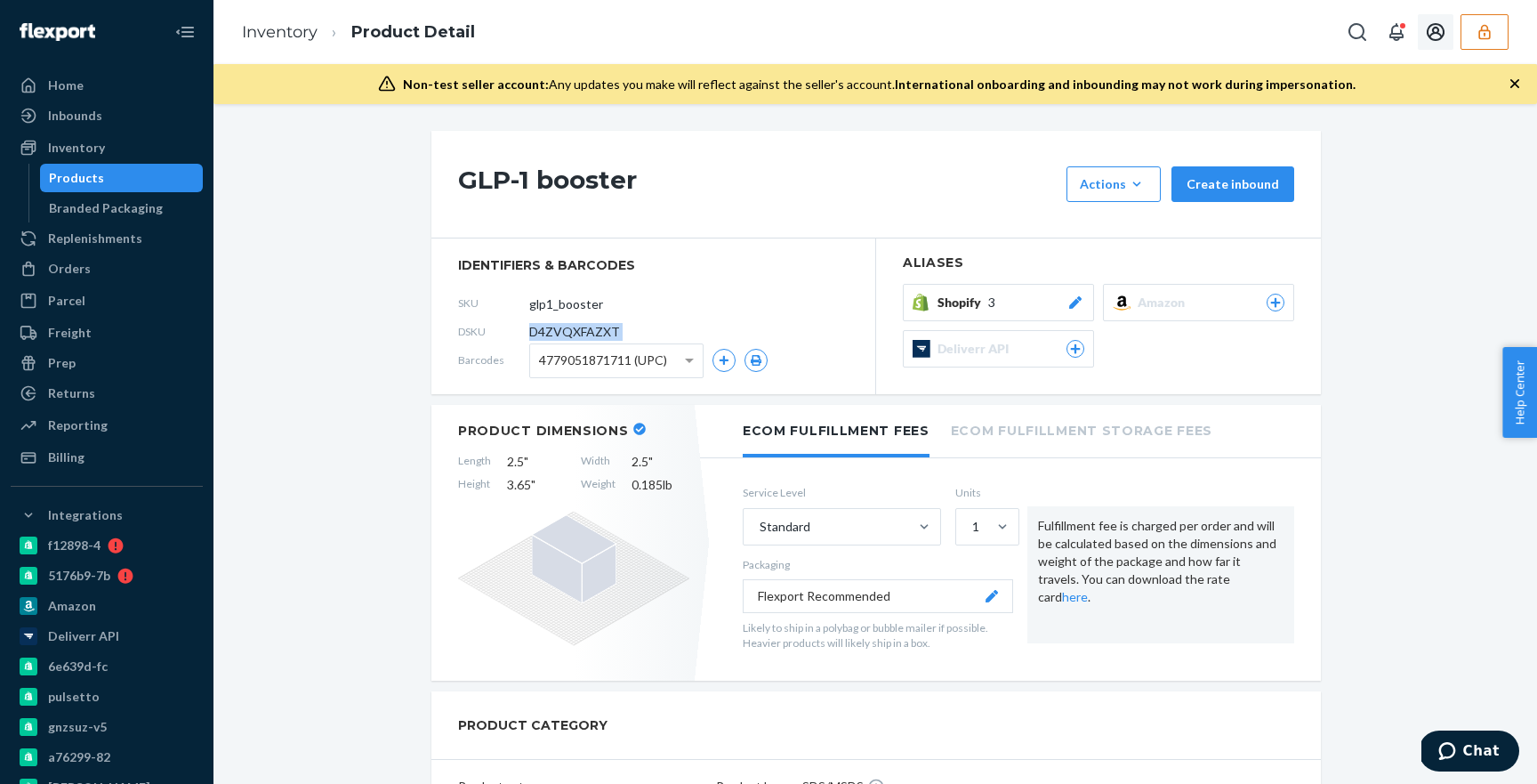
click at [1489, 41] on button "button" at bounding box center [1484, 32] width 48 height 36
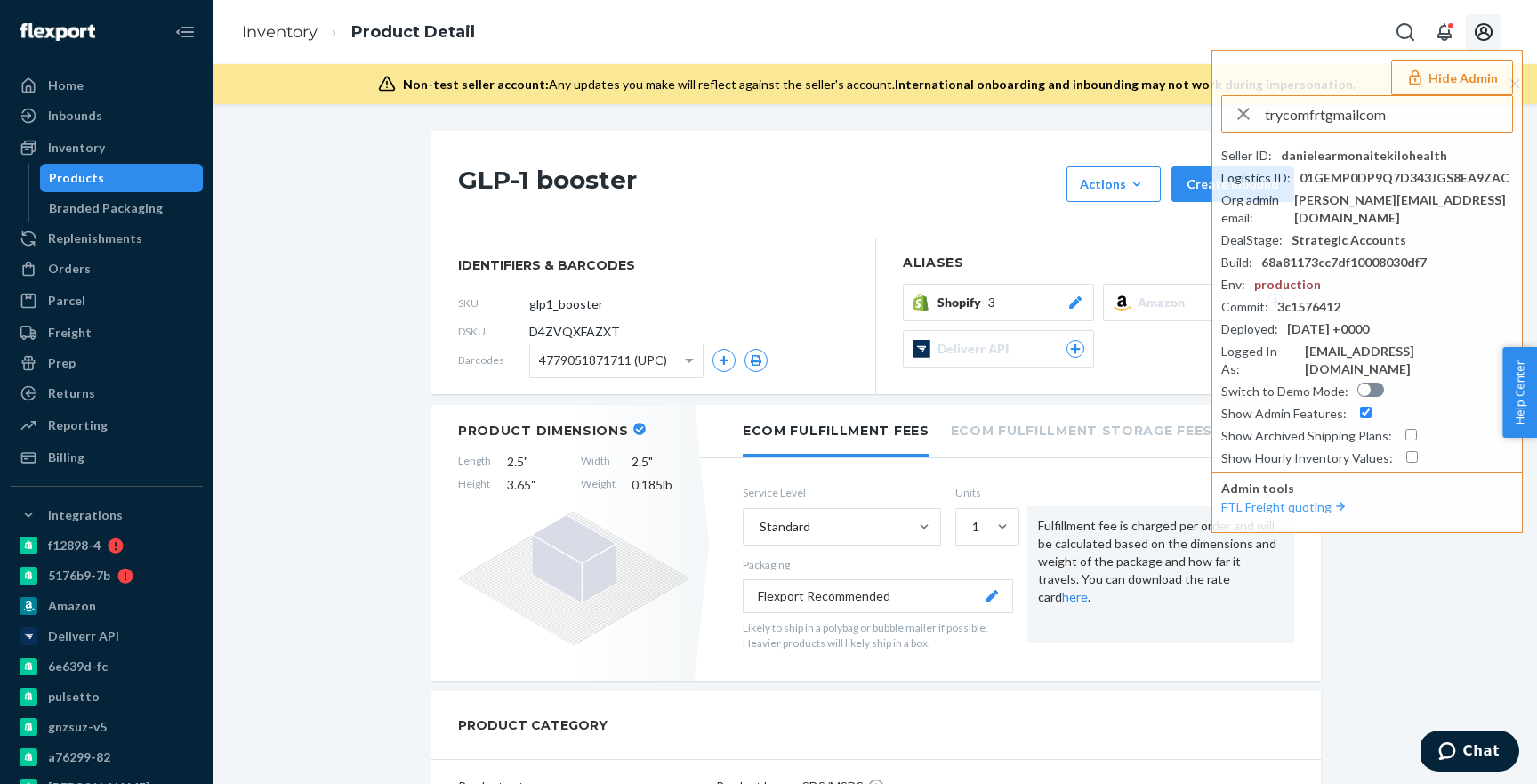
type input "trycomfrtgmailcom"
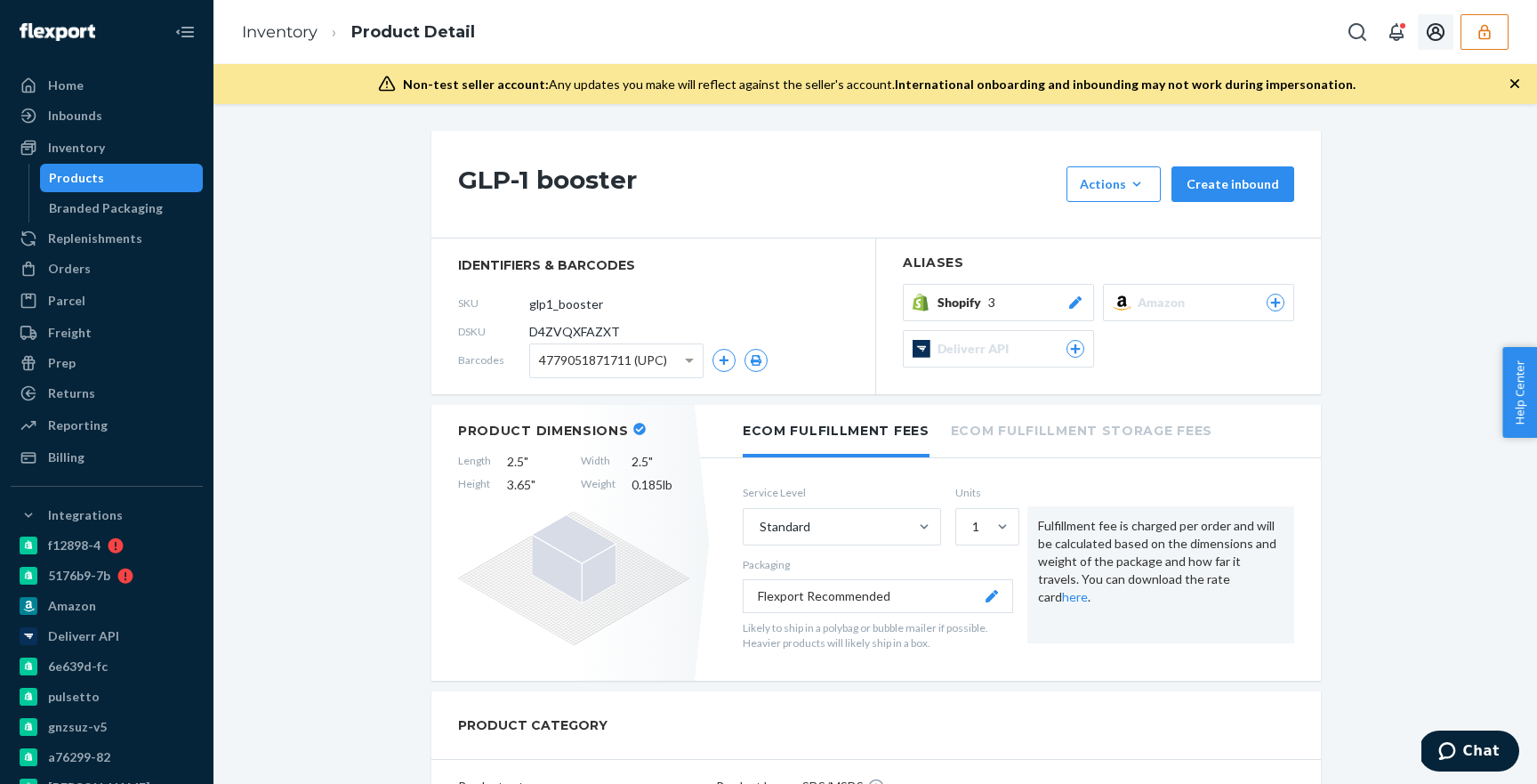
drag, startPoint x: 1488, startPoint y: 35, endPoint x: 1482, endPoint y: 19, distance: 17.1
click at [1488, 34] on icon "button" at bounding box center [1484, 32] width 18 height 18
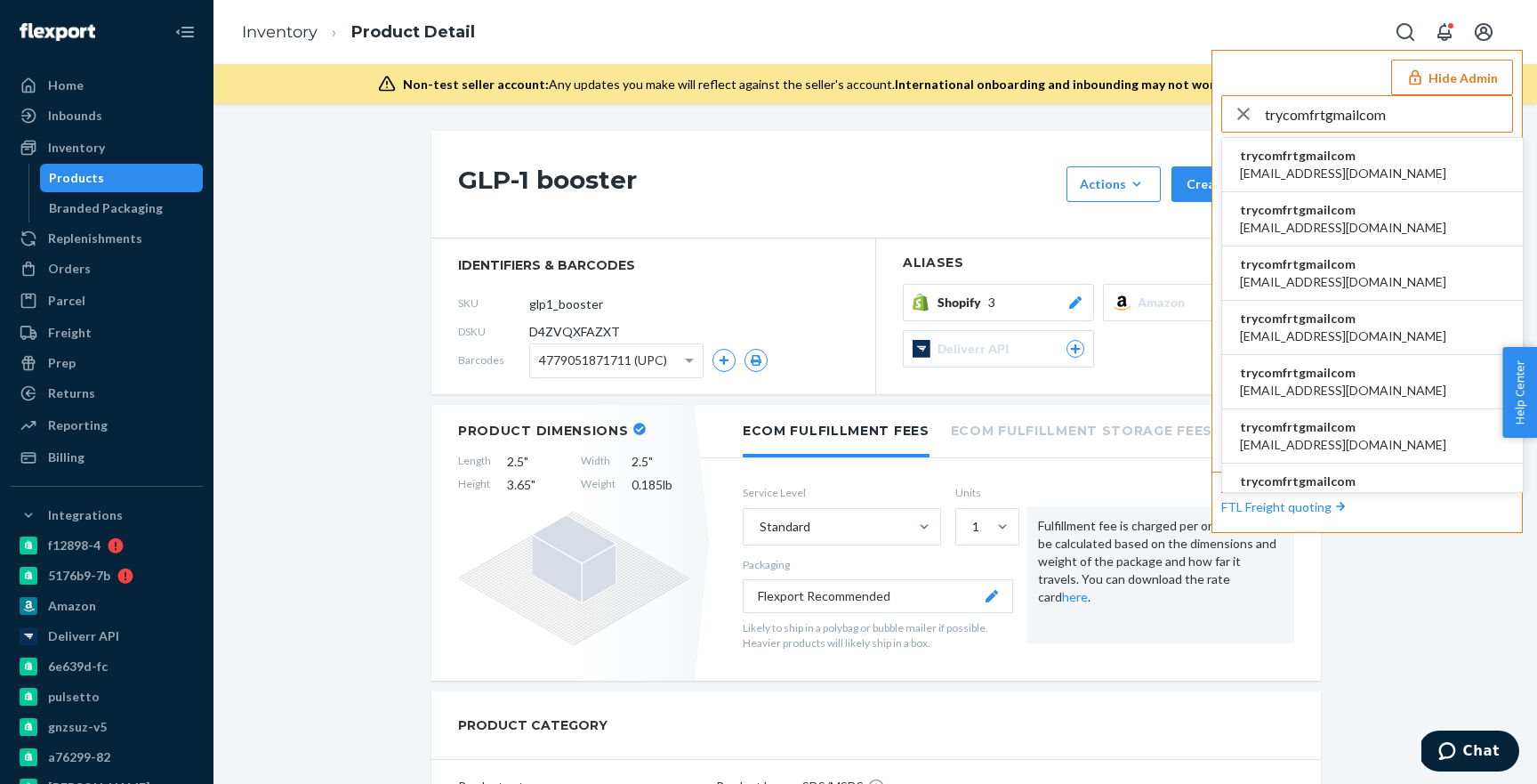
type input "trycomfrtgmailcom"
click at [1297, 173] on span "accounting@comfrt.com" at bounding box center [1343, 173] width 206 height 18
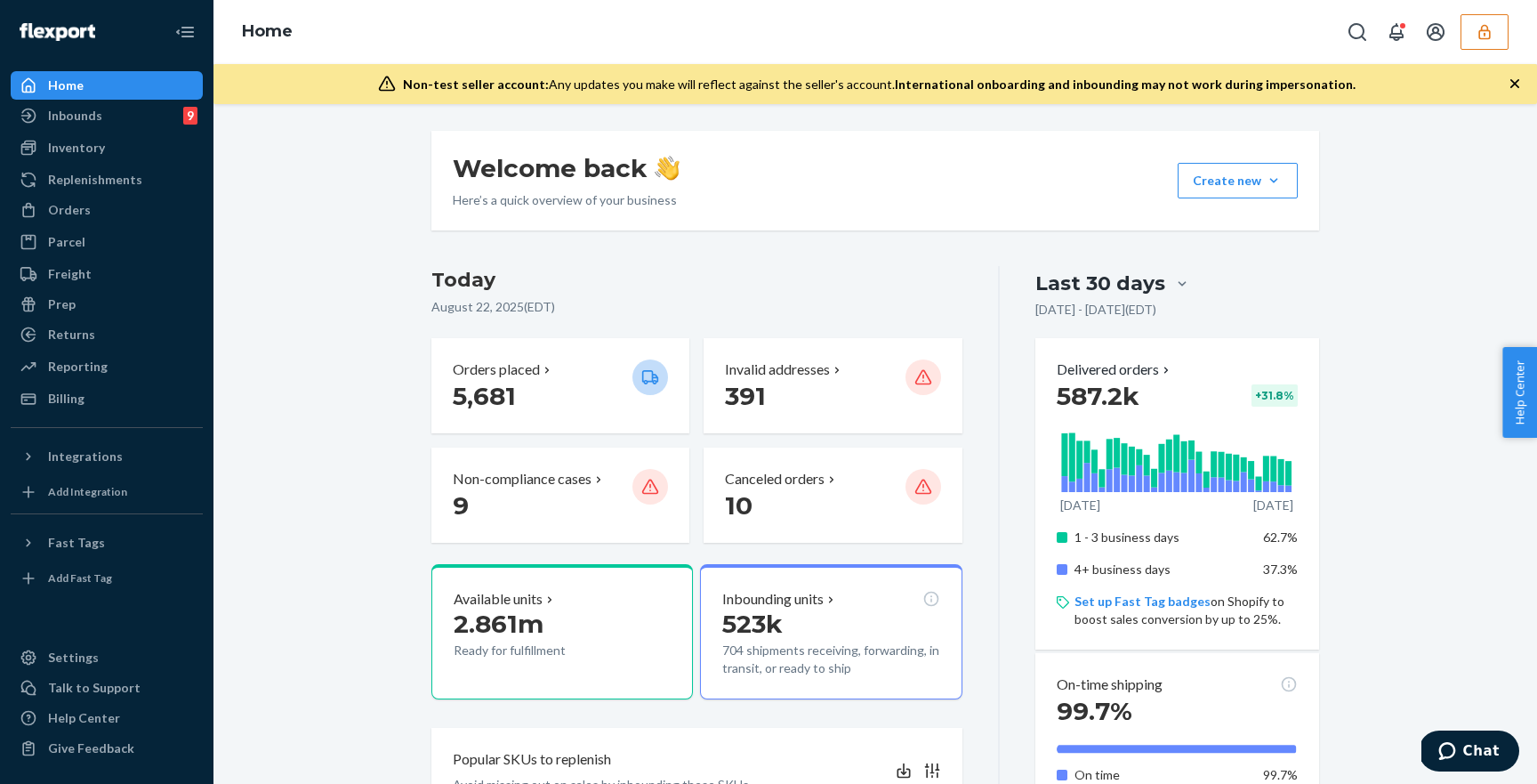
click at [1478, 41] on button "button" at bounding box center [1484, 32] width 48 height 36
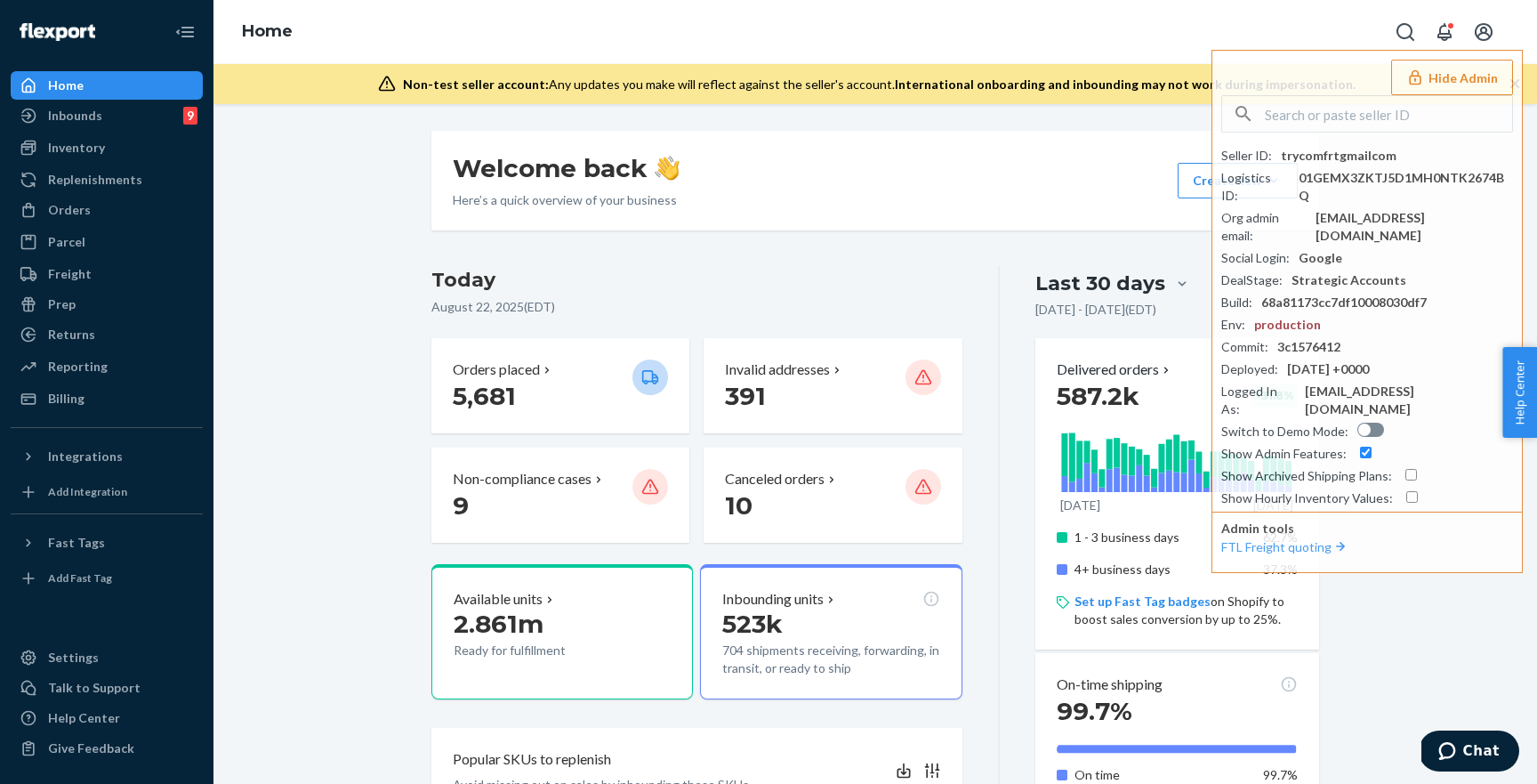
click at [937, 267] on h3 "Today" at bounding box center [696, 280] width 531 height 28
click at [156, 148] on div "Inventory" at bounding box center [106, 148] width 188 height 24
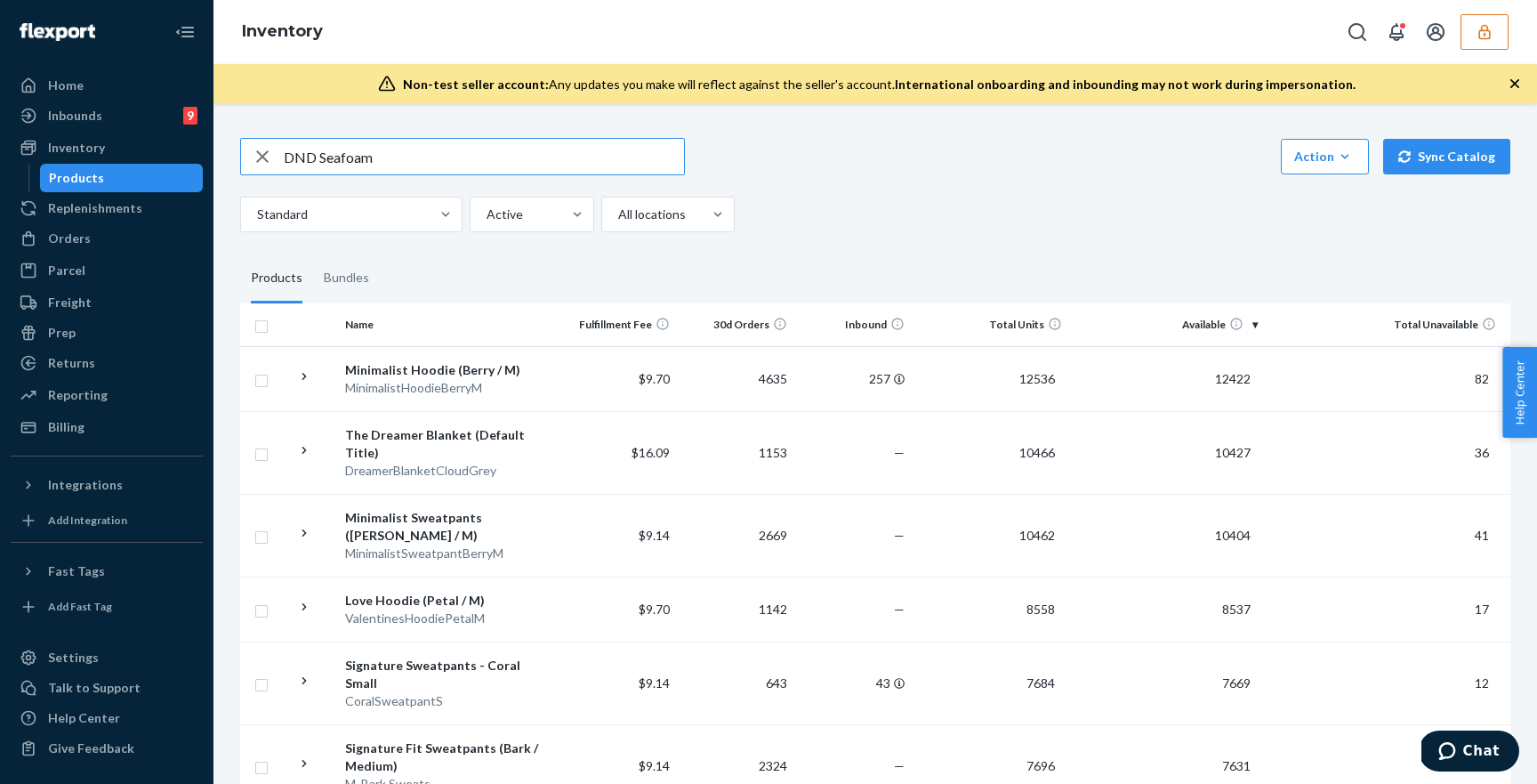
type input "DND Seafoam"
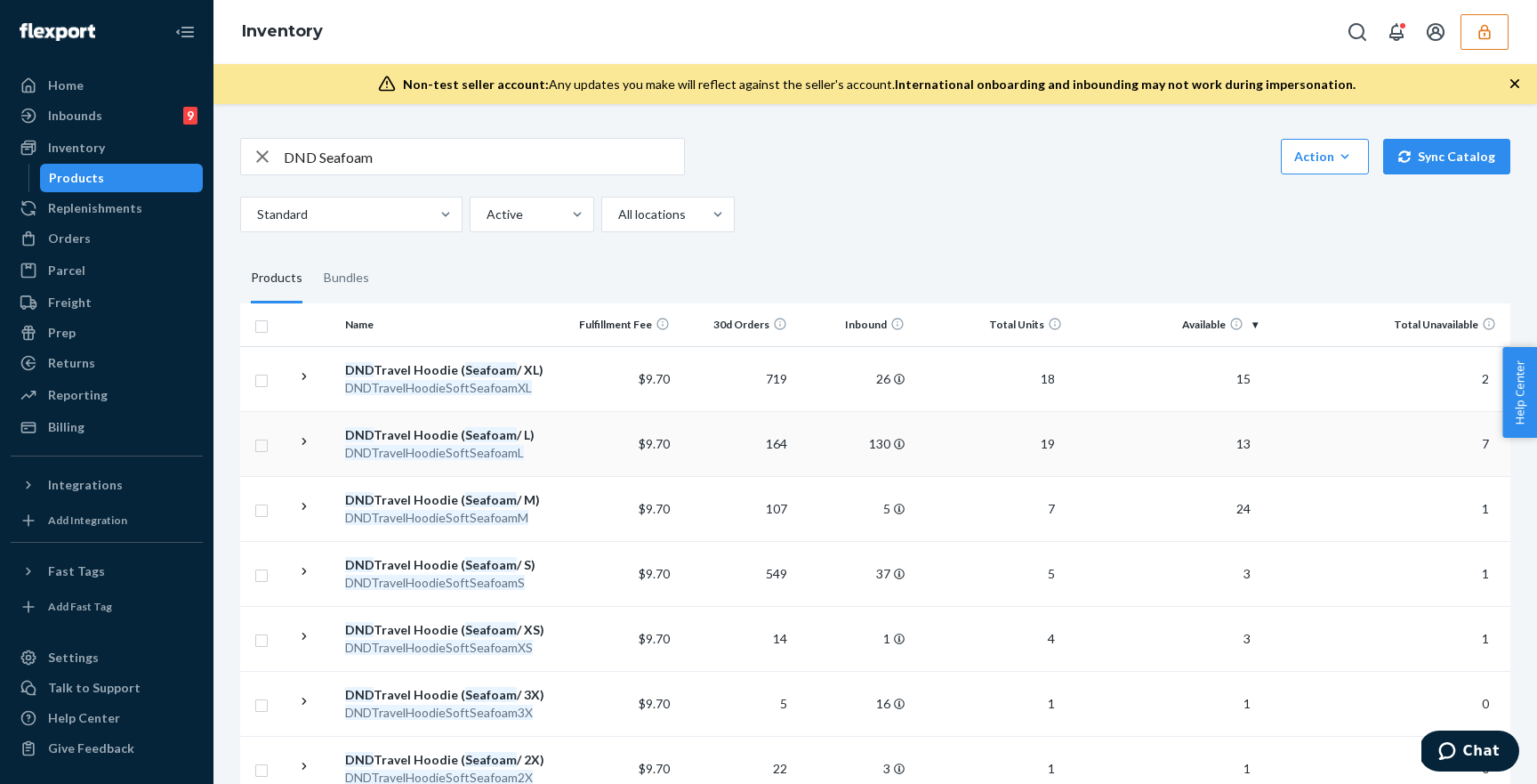
click at [598, 451] on td "$9.70" at bounding box center [617, 443] width 118 height 65
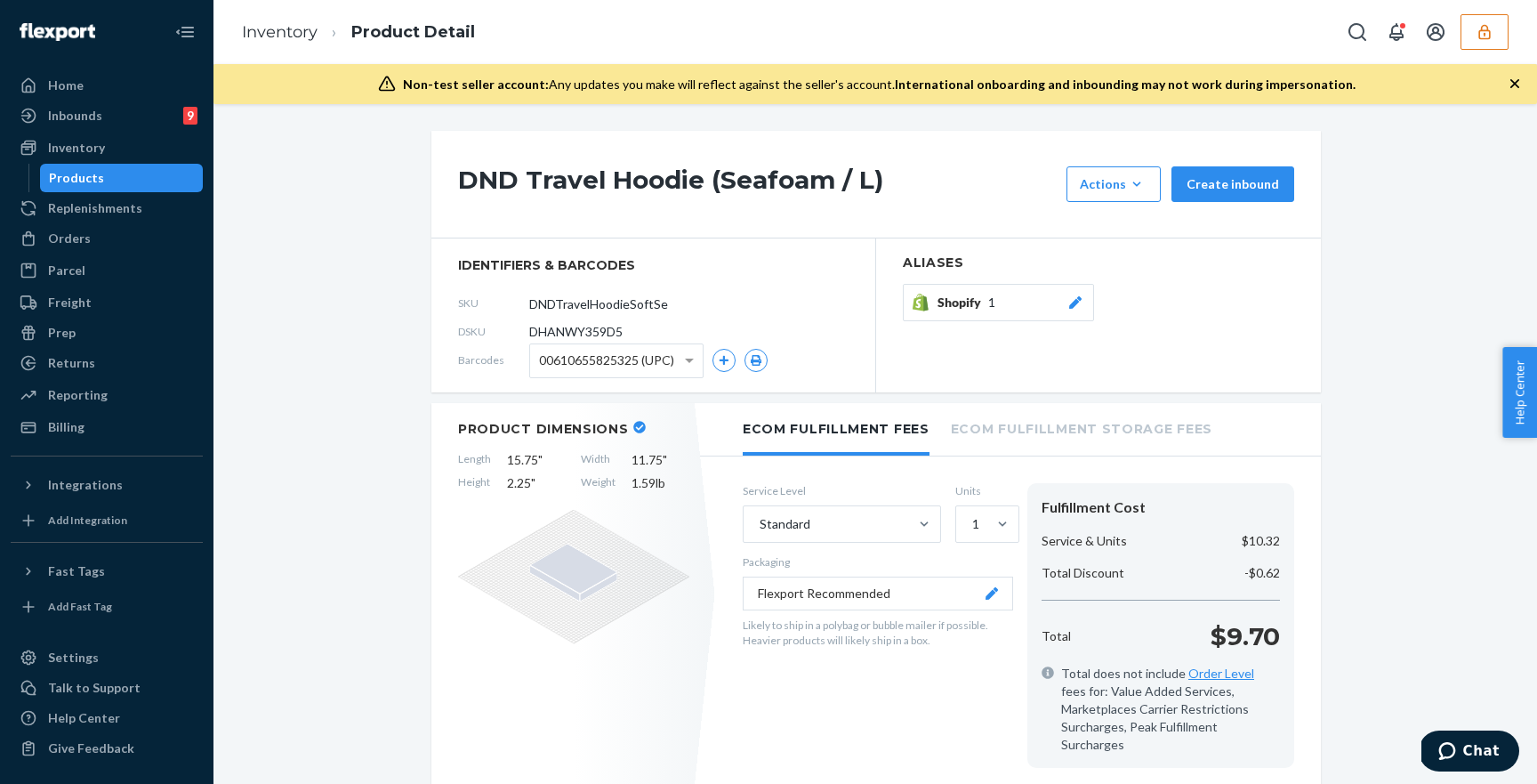
click at [598, 329] on span "DHANWY359D5" at bounding box center [575, 331] width 93 height 18
copy section "DHANWY359D5"
click at [1465, 17] on button "button" at bounding box center [1484, 32] width 48 height 36
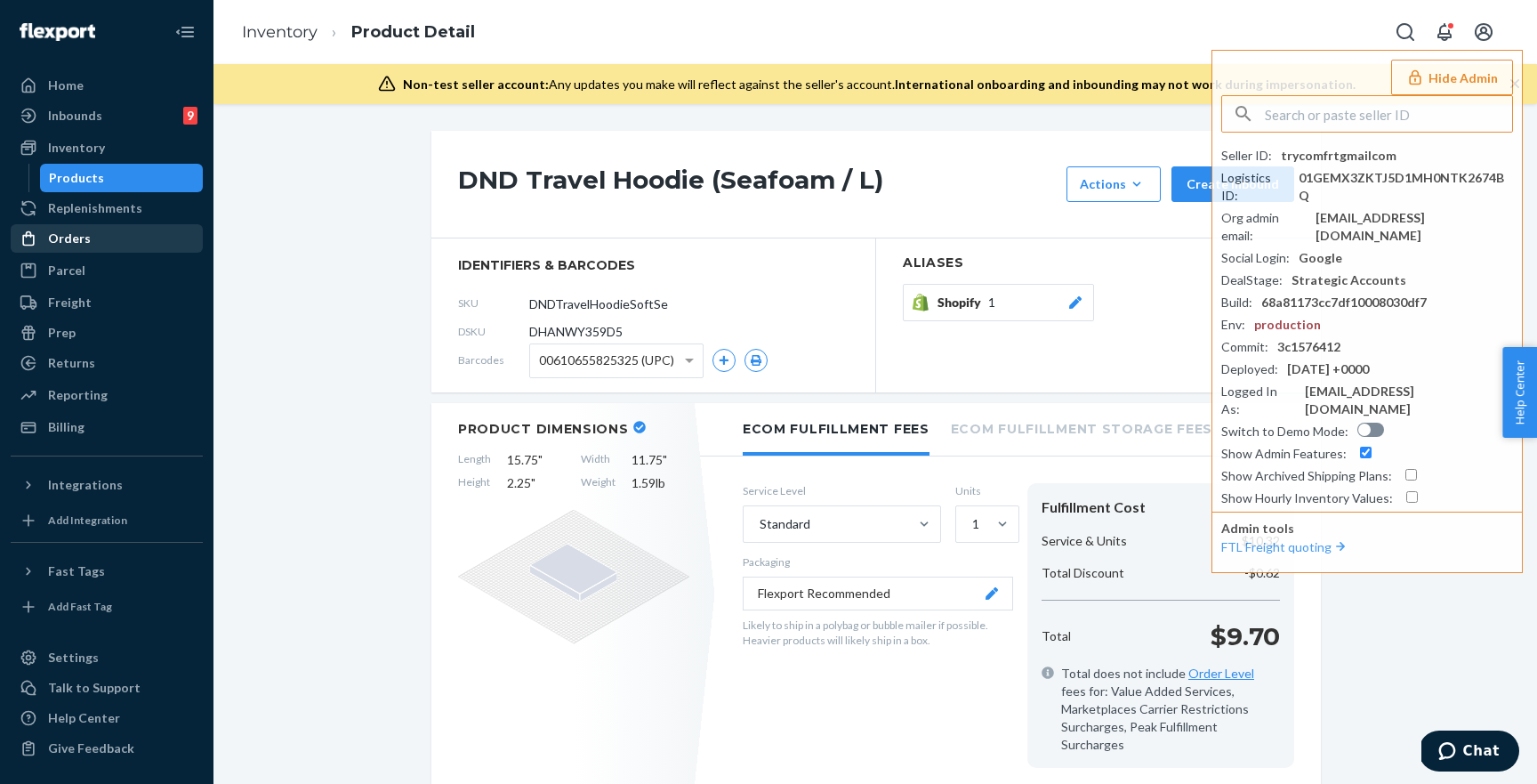
click at [105, 237] on div "Orders" at bounding box center [106, 238] width 188 height 24
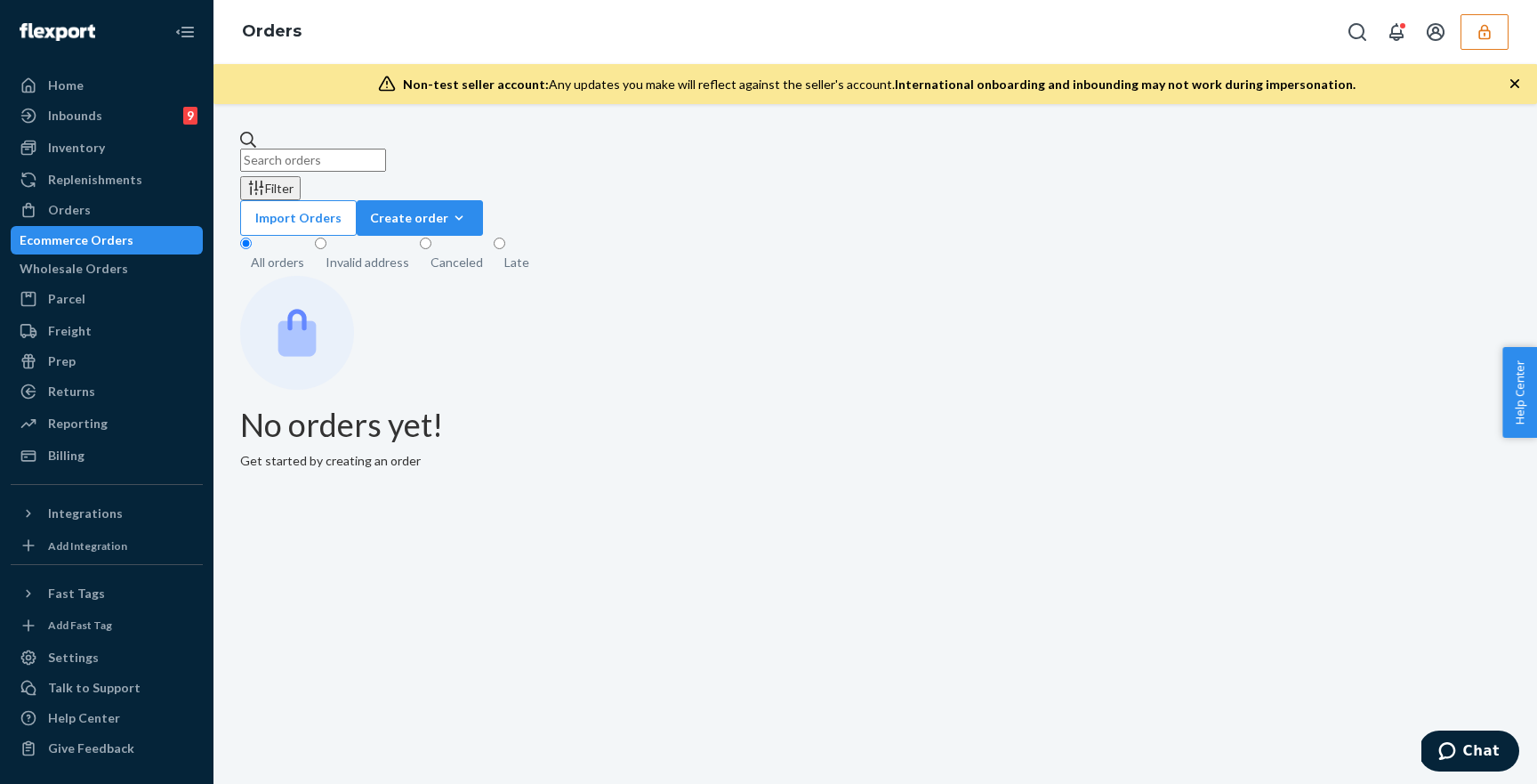
click at [347, 150] on input "text" at bounding box center [312, 160] width 146 height 24
paste input "Shipment ID 84705671"
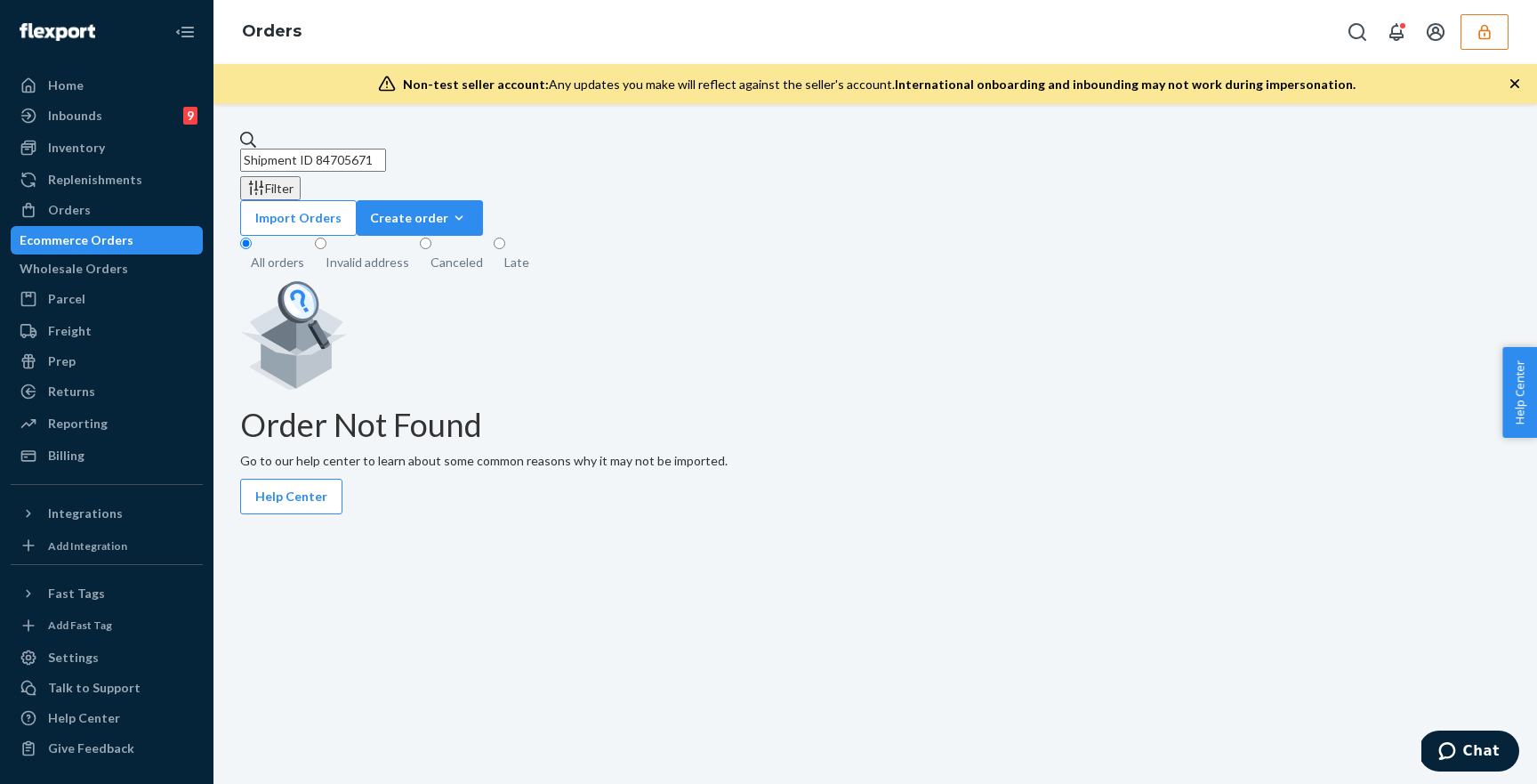
drag, startPoint x: 342, startPoint y: 146, endPoint x: 251, endPoint y: 138, distance: 91.4
click at [251, 138] on div "Shipment ID 84705671" at bounding box center [875, 151] width 1271 height 40
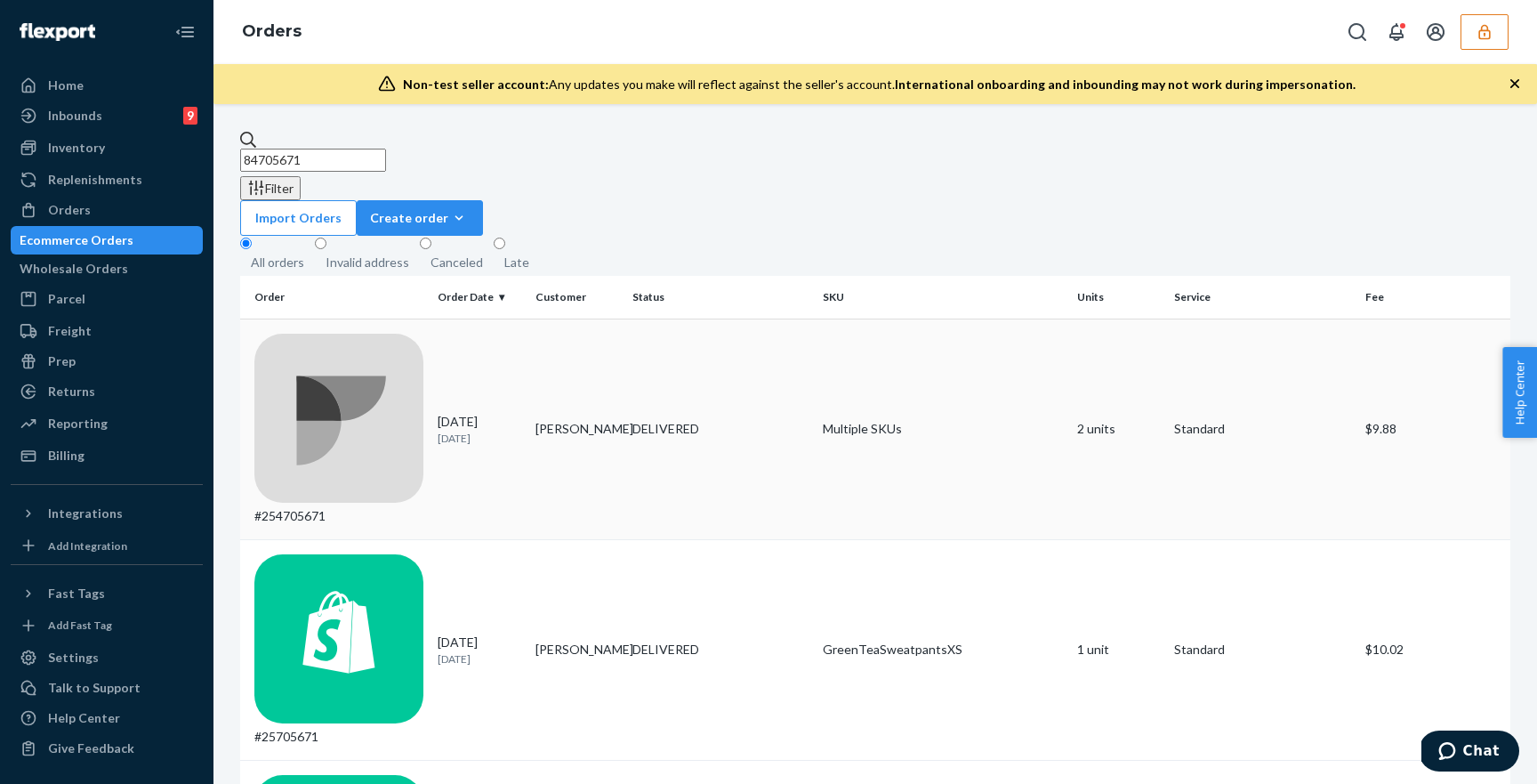
type input "84705671"
click at [554, 320] on td "Rylee Parker" at bounding box center [576, 428] width 97 height 220
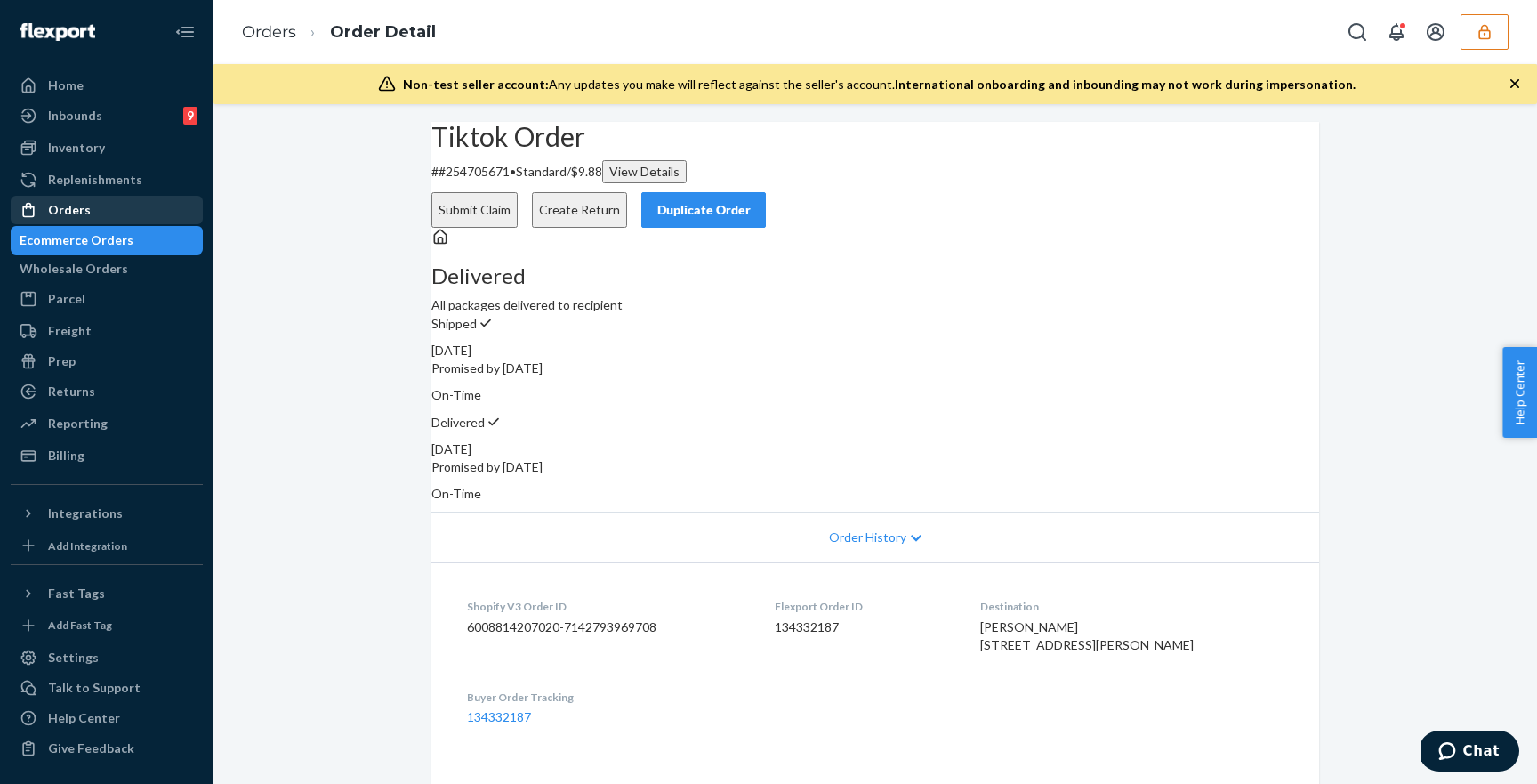
click at [120, 219] on div "Orders" at bounding box center [106, 210] width 188 height 24
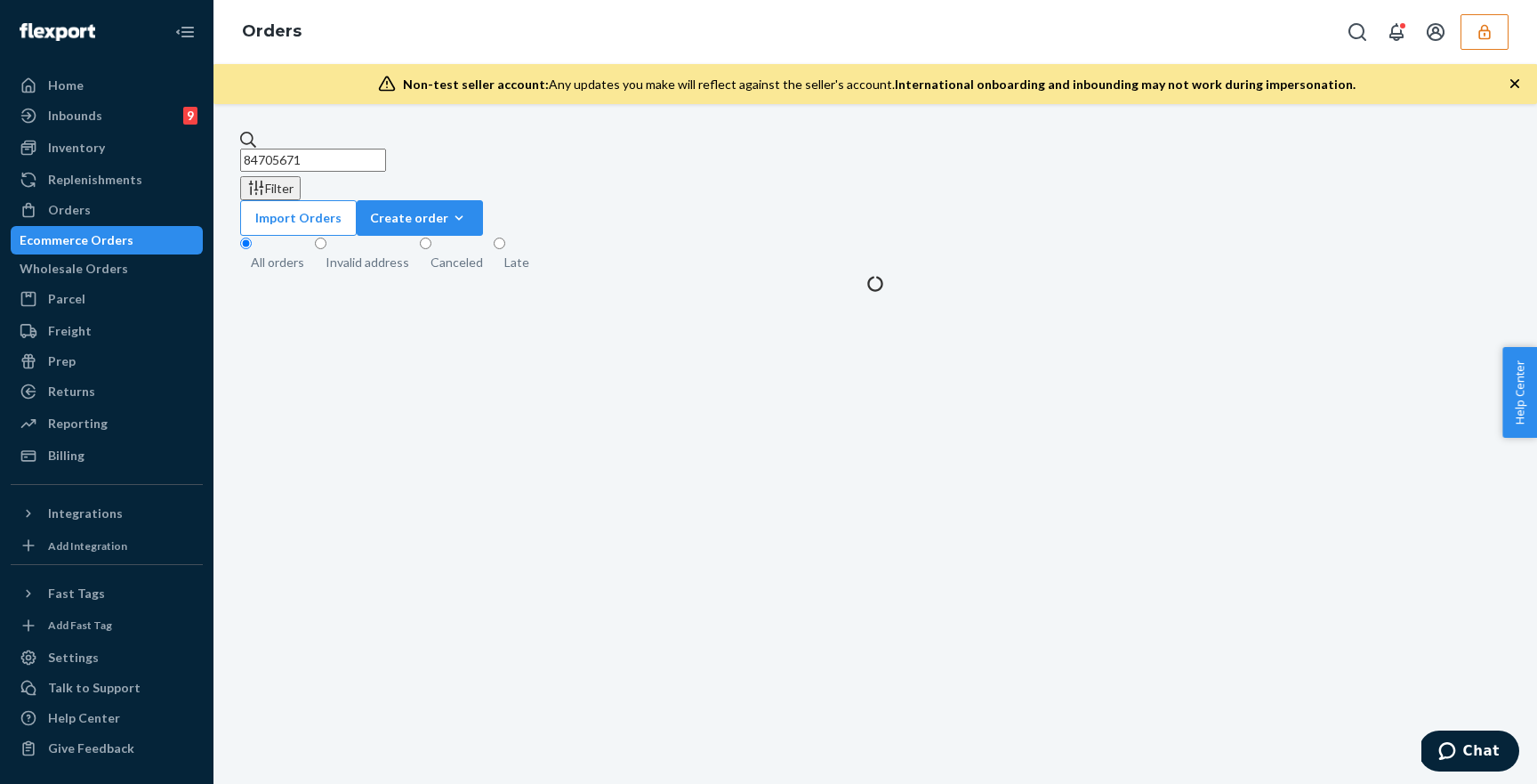
click at [386, 149] on input "84705671" at bounding box center [312, 160] width 146 height 24
paste input "134814394"
type input "134814394"
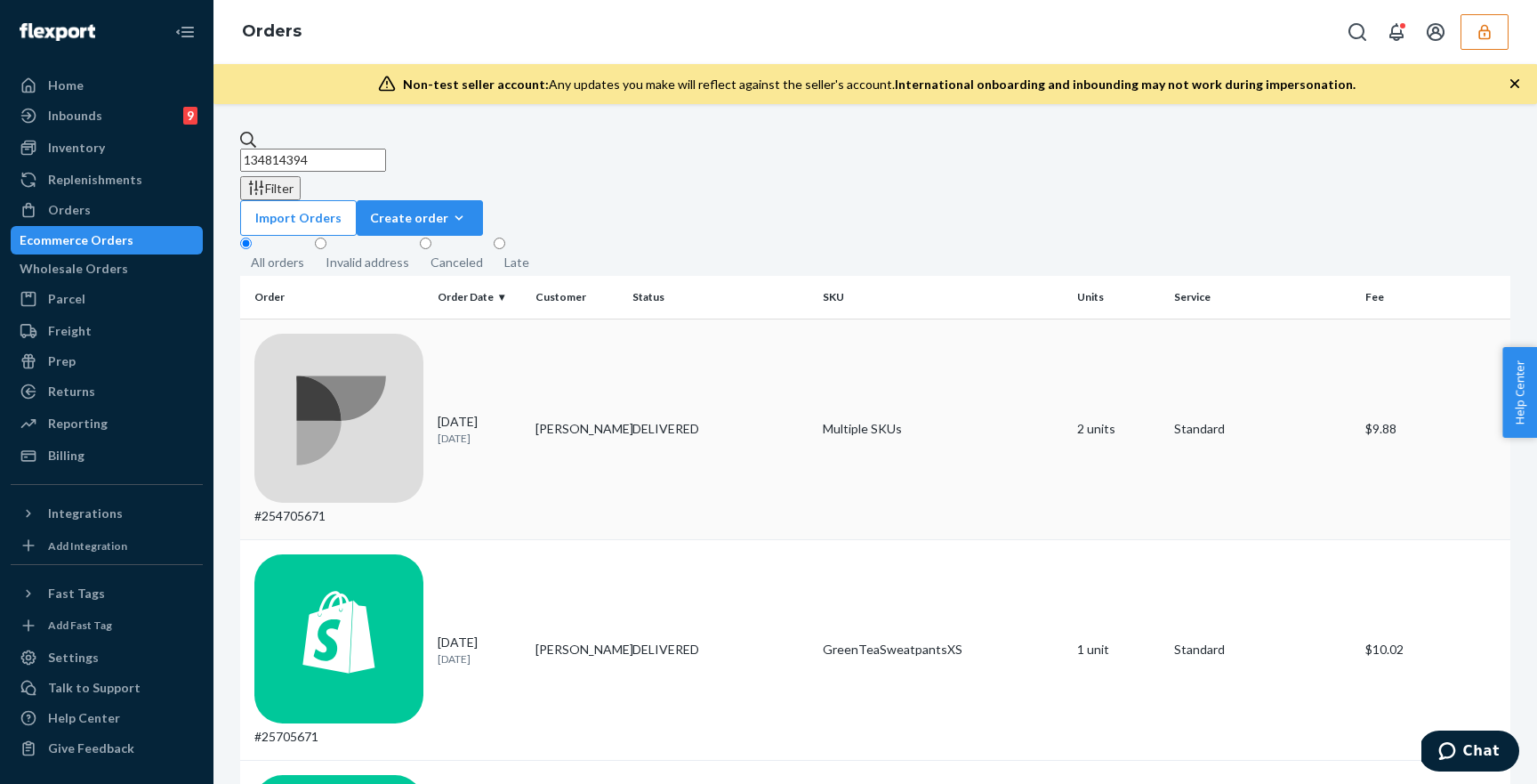
click at [609, 328] on td "Rylee Parker" at bounding box center [576, 428] width 97 height 220
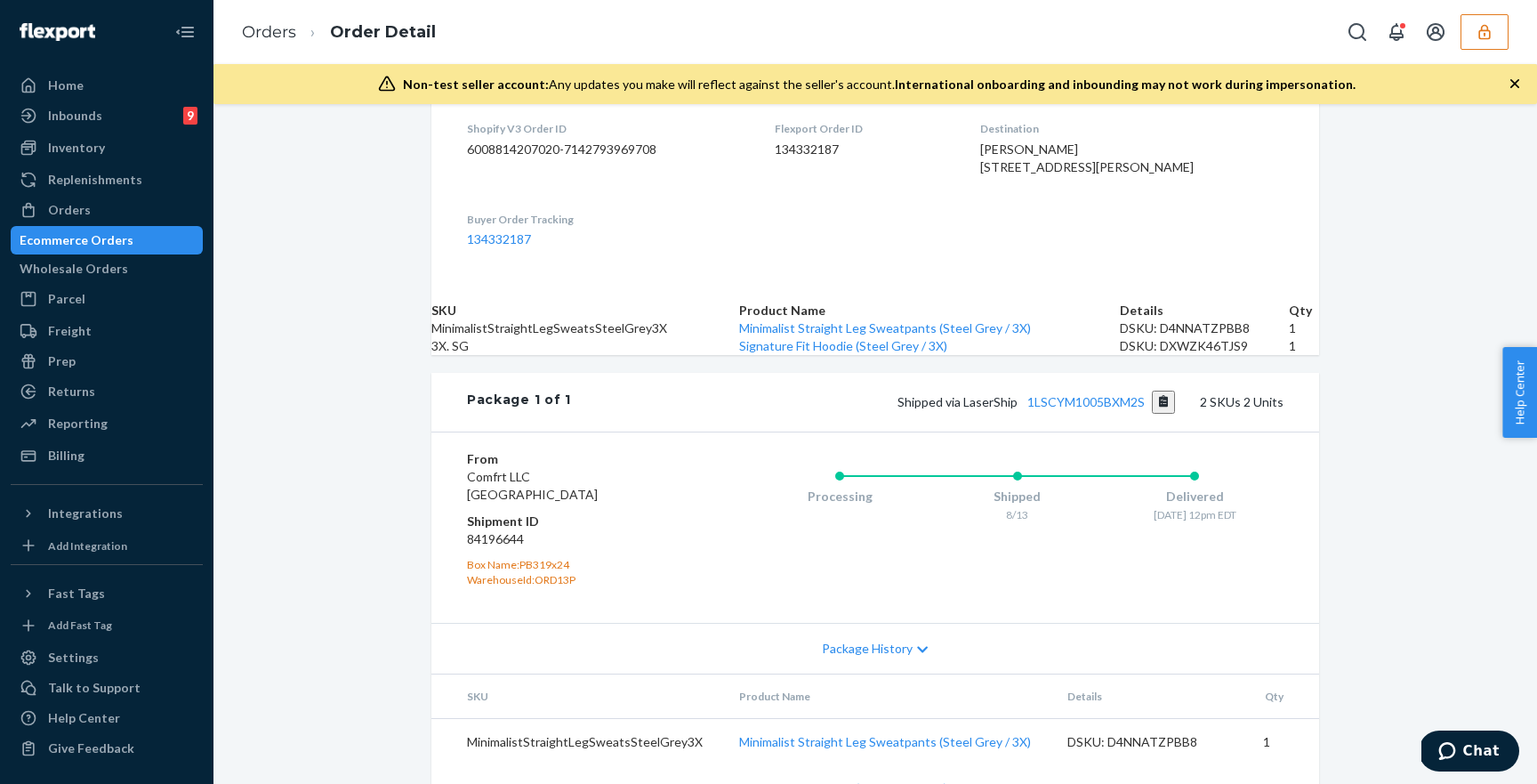
scroll to position [585, 0]
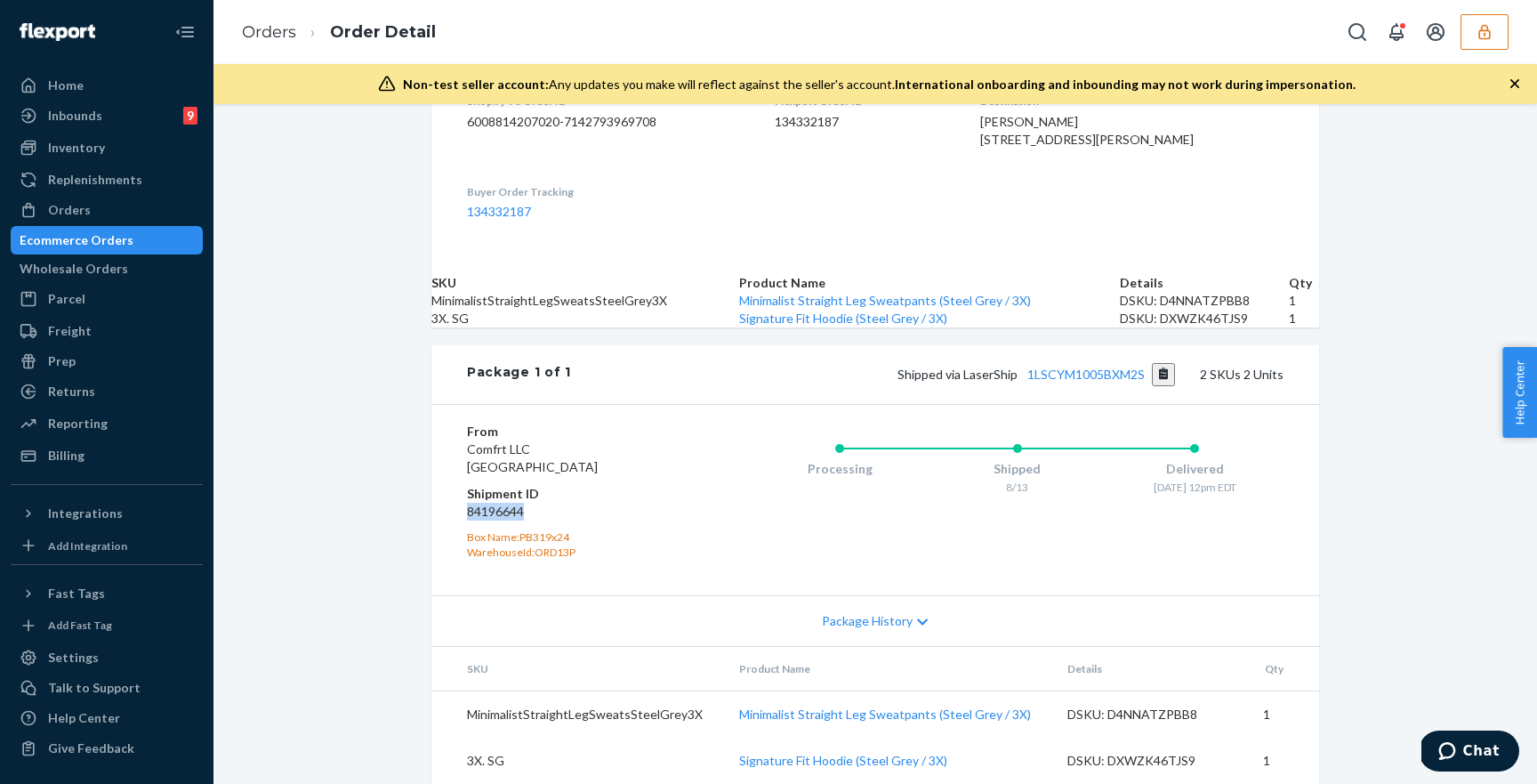
drag, startPoint x: 535, startPoint y: 529, endPoint x: 448, endPoint y: 525, distance: 87.1
click at [448, 525] on div "From Comfrt LLC DES PLAINES, IL 60018 Shipment ID 84196644 Box Name: PB319x24 W…" at bounding box center [874, 499] width 888 height 191
copy dd "84196644"
click at [164, 215] on div "Orders" at bounding box center [106, 210] width 188 height 24
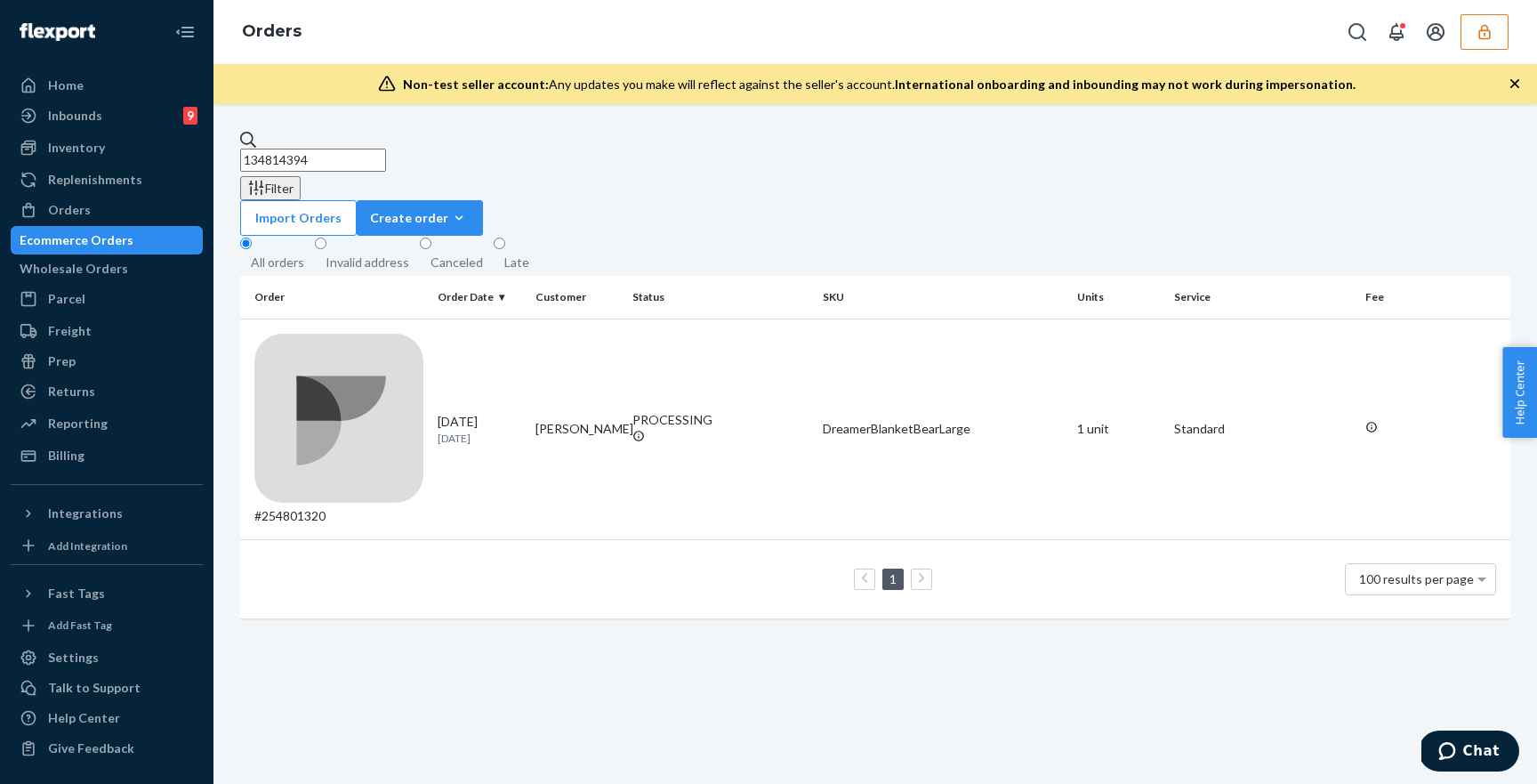
click at [1483, 31] on icon "button" at bounding box center [1484, 32] width 18 height 18
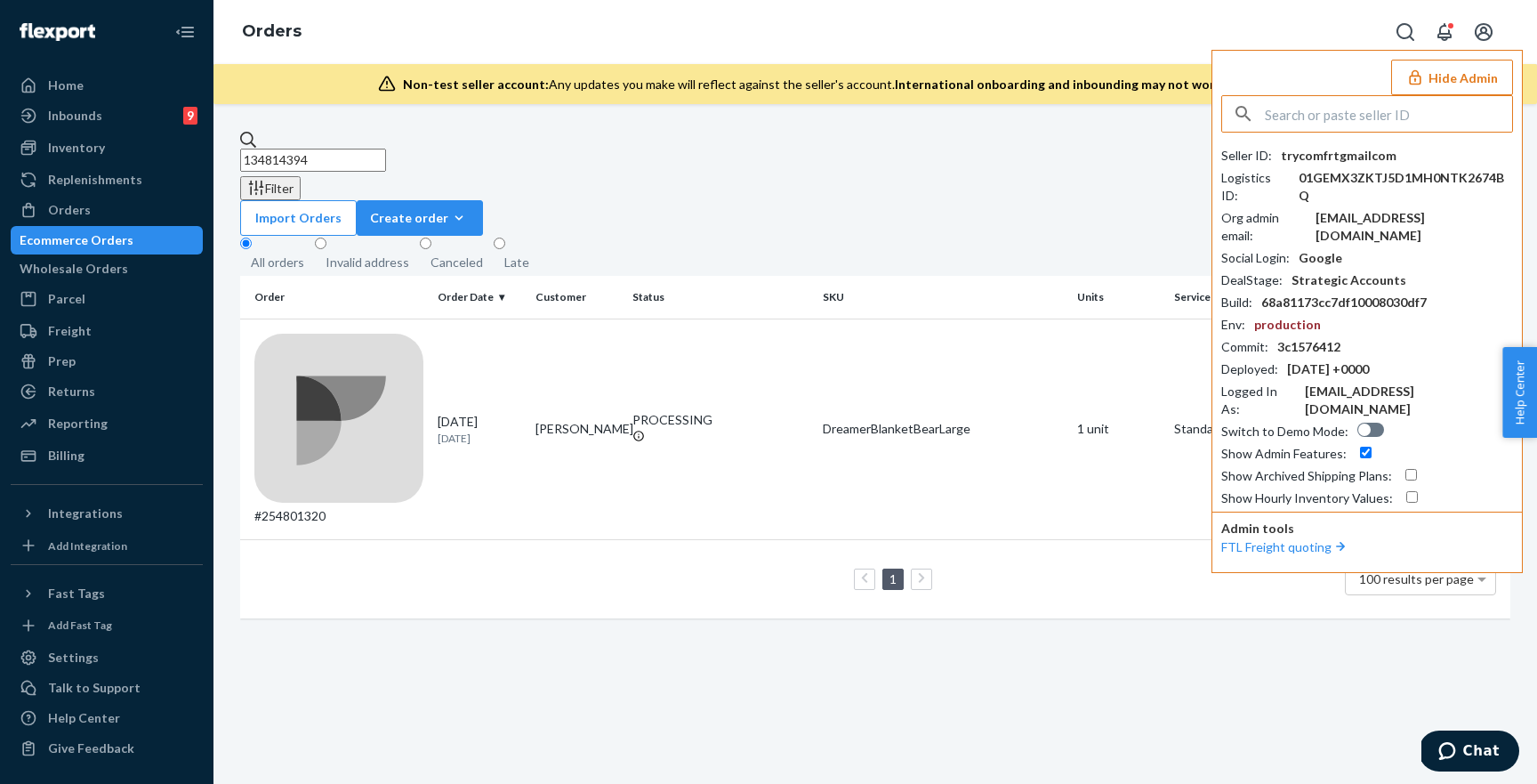
click at [739, 447] on div "134814394 Filter Import Orders Create order Ecommerce order Removal order All o…" at bounding box center [875, 444] width 1323 height 680
click at [386, 157] on input "134814394" at bounding box center [312, 160] width 146 height 24
click at [1438, 81] on button "Hide Admin" at bounding box center [1451, 77] width 121 height 36
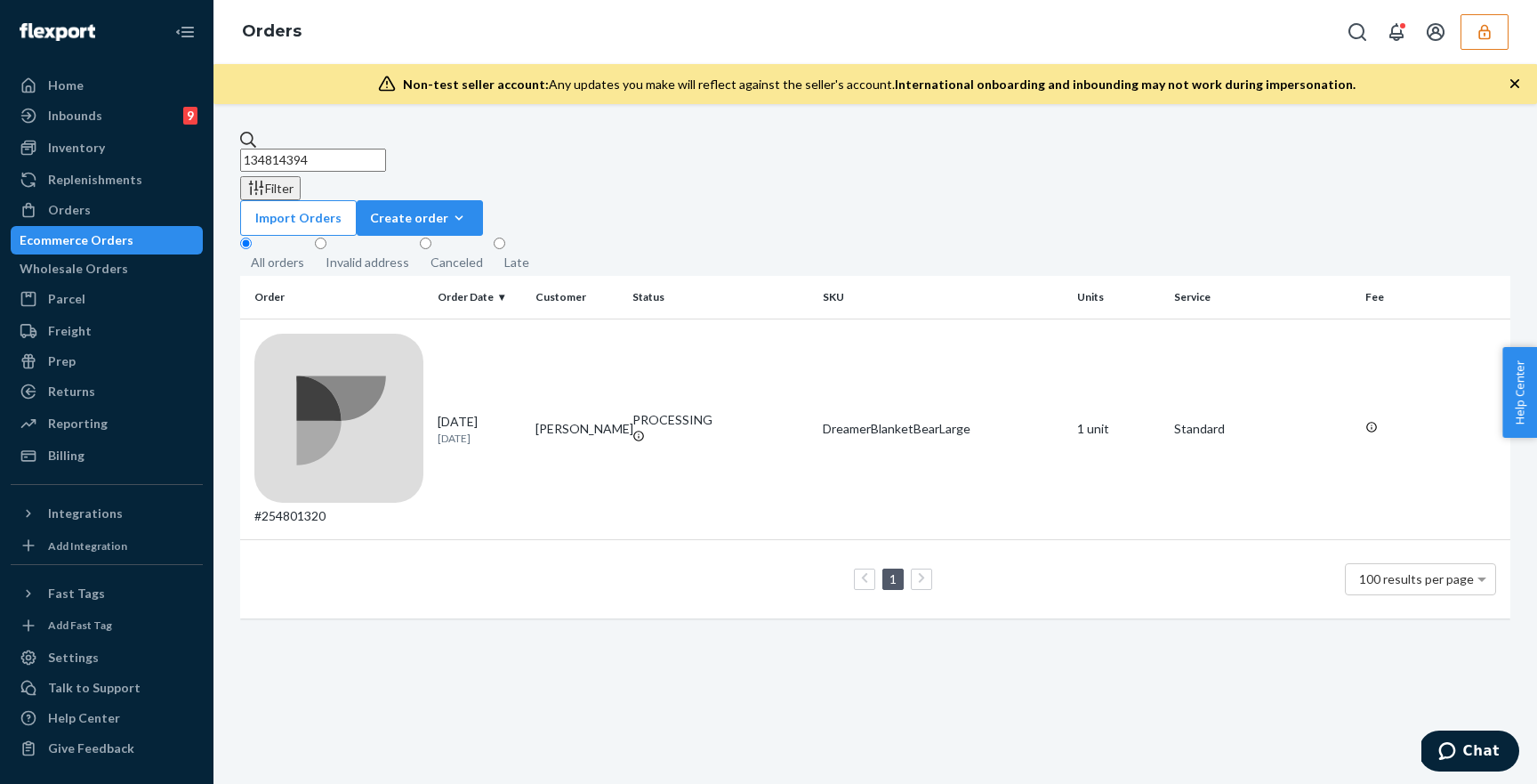
click at [386, 149] on input "134814394" at bounding box center [312, 160] width 146 height 24
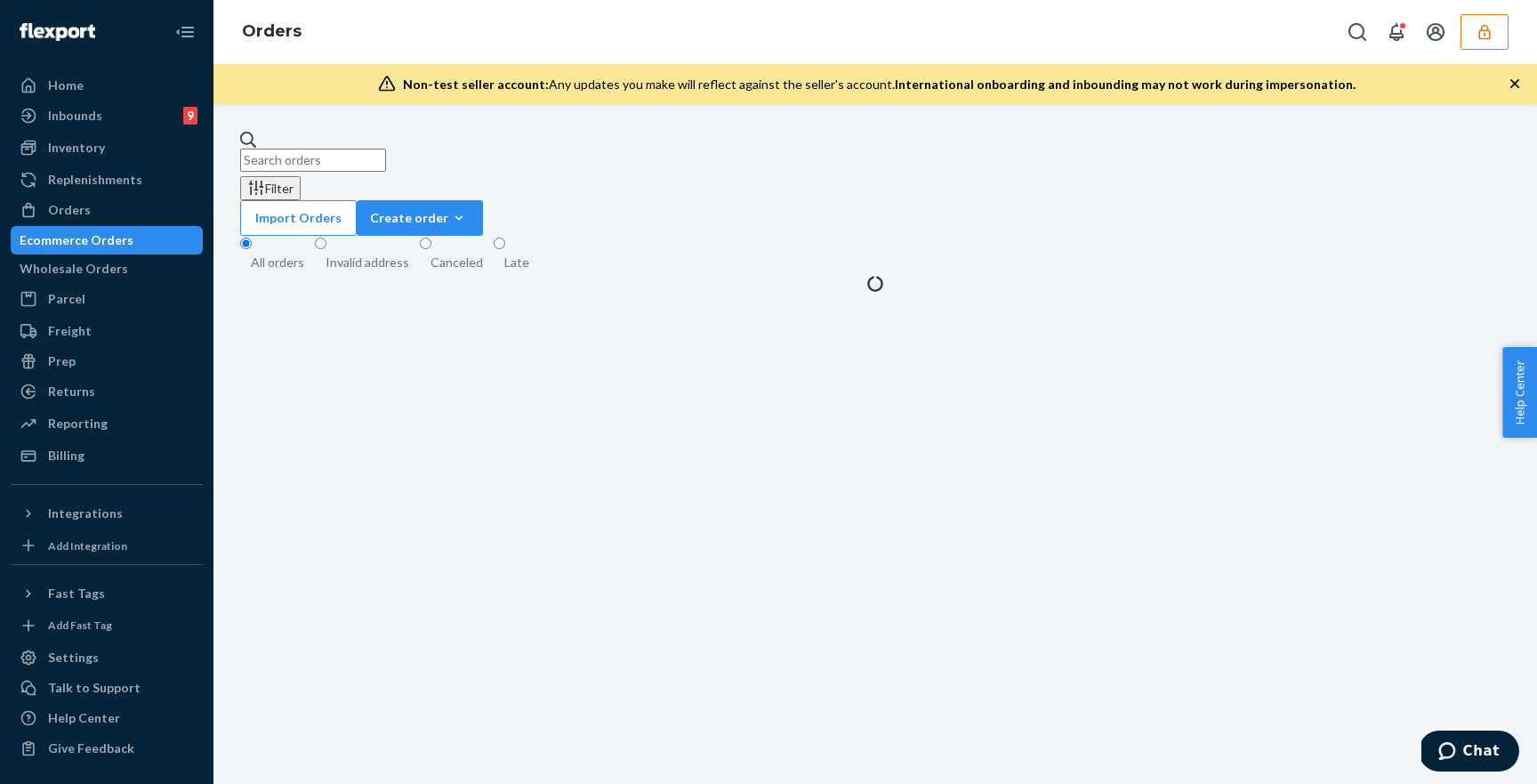
paste input "134814394"
type input "134814394"
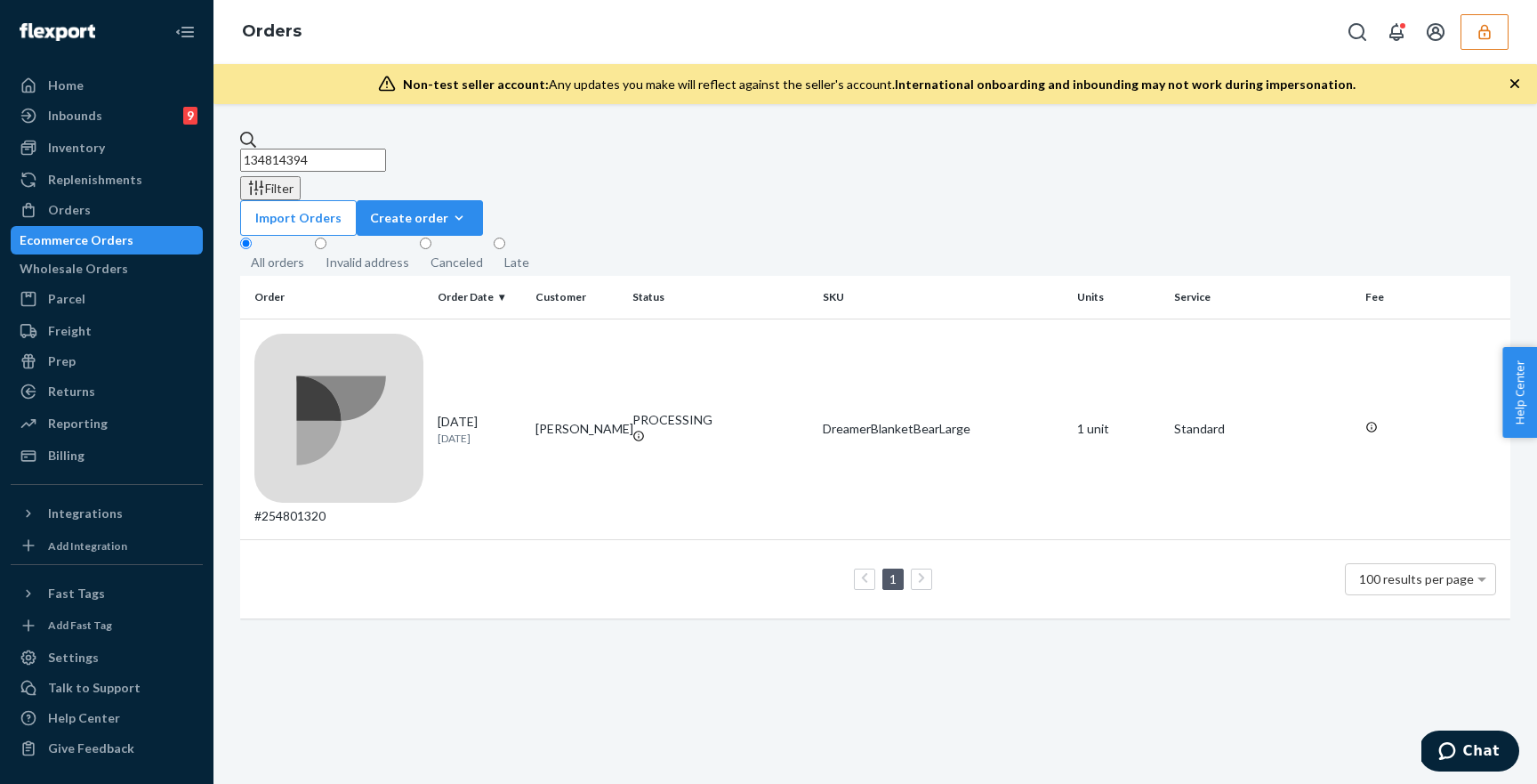
click at [593, 539] on td "1 100 results per page" at bounding box center [875, 579] width 1271 height 79
click at [593, 335] on td "Sarah VORIES" at bounding box center [576, 428] width 97 height 220
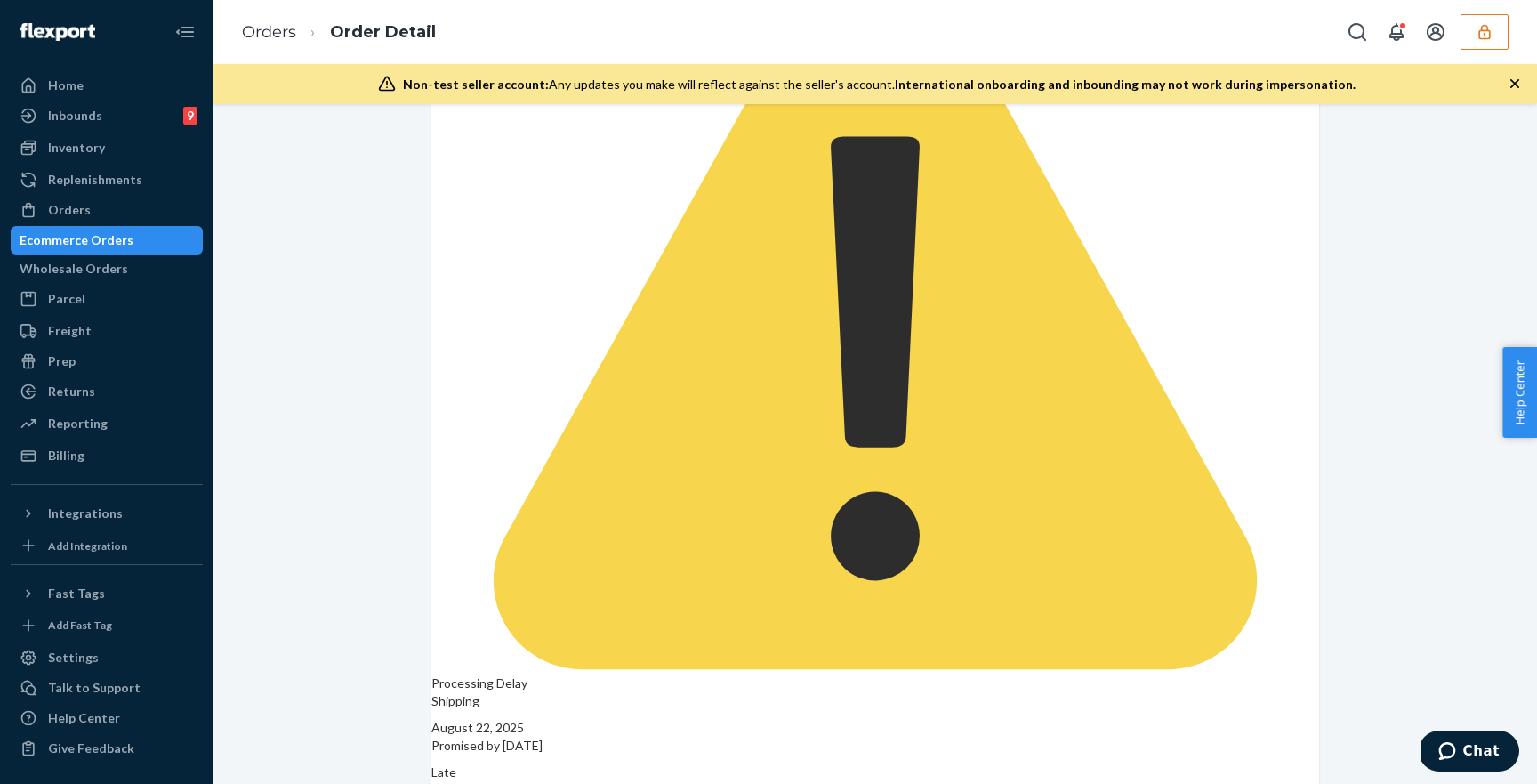
scroll to position [431, 0]
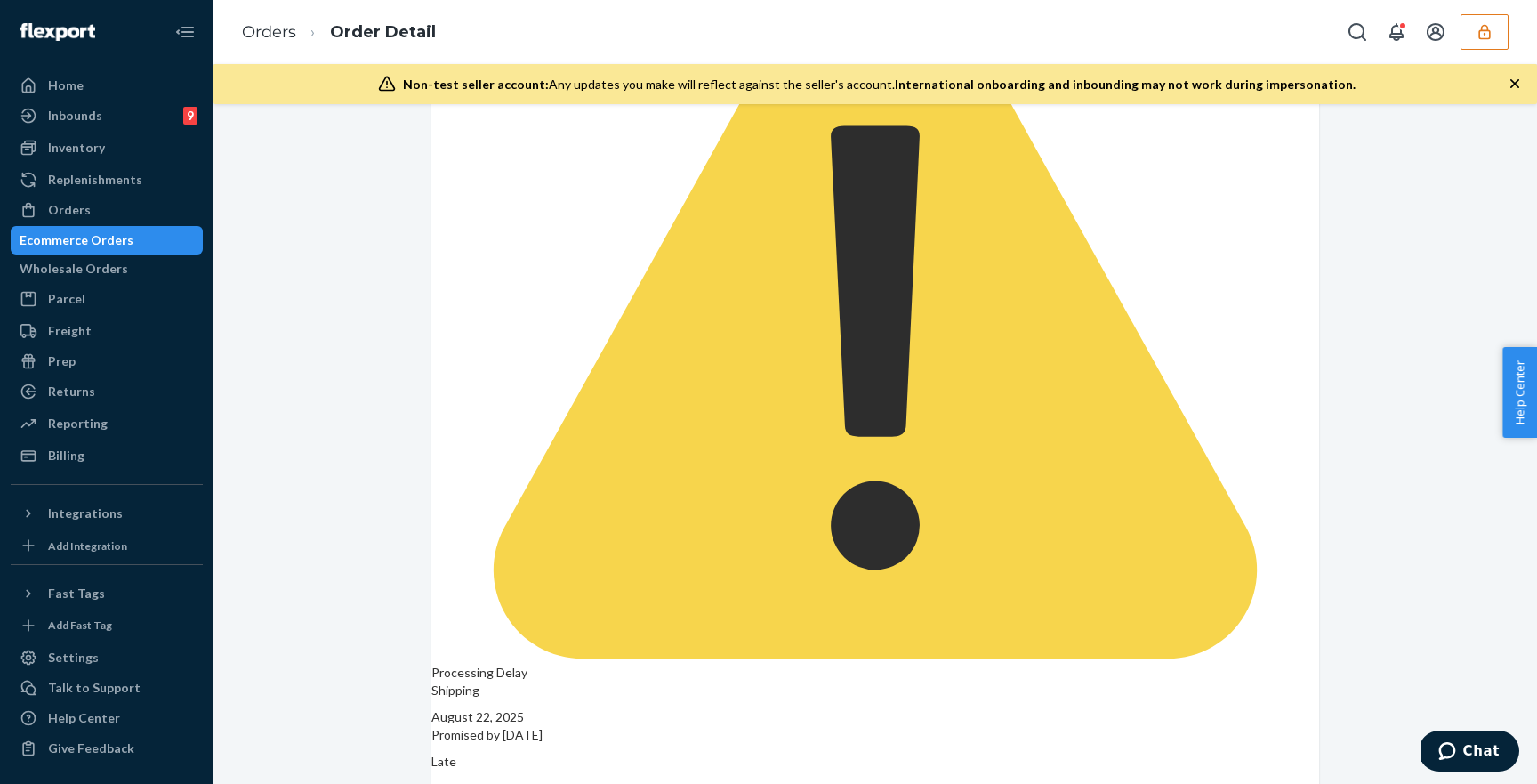
drag, startPoint x: 875, startPoint y: 175, endPoint x: 803, endPoint y: 170, distance: 72.2
copy dd "134814394"
click at [1481, 32] on icon "button" at bounding box center [1484, 32] width 18 height 18
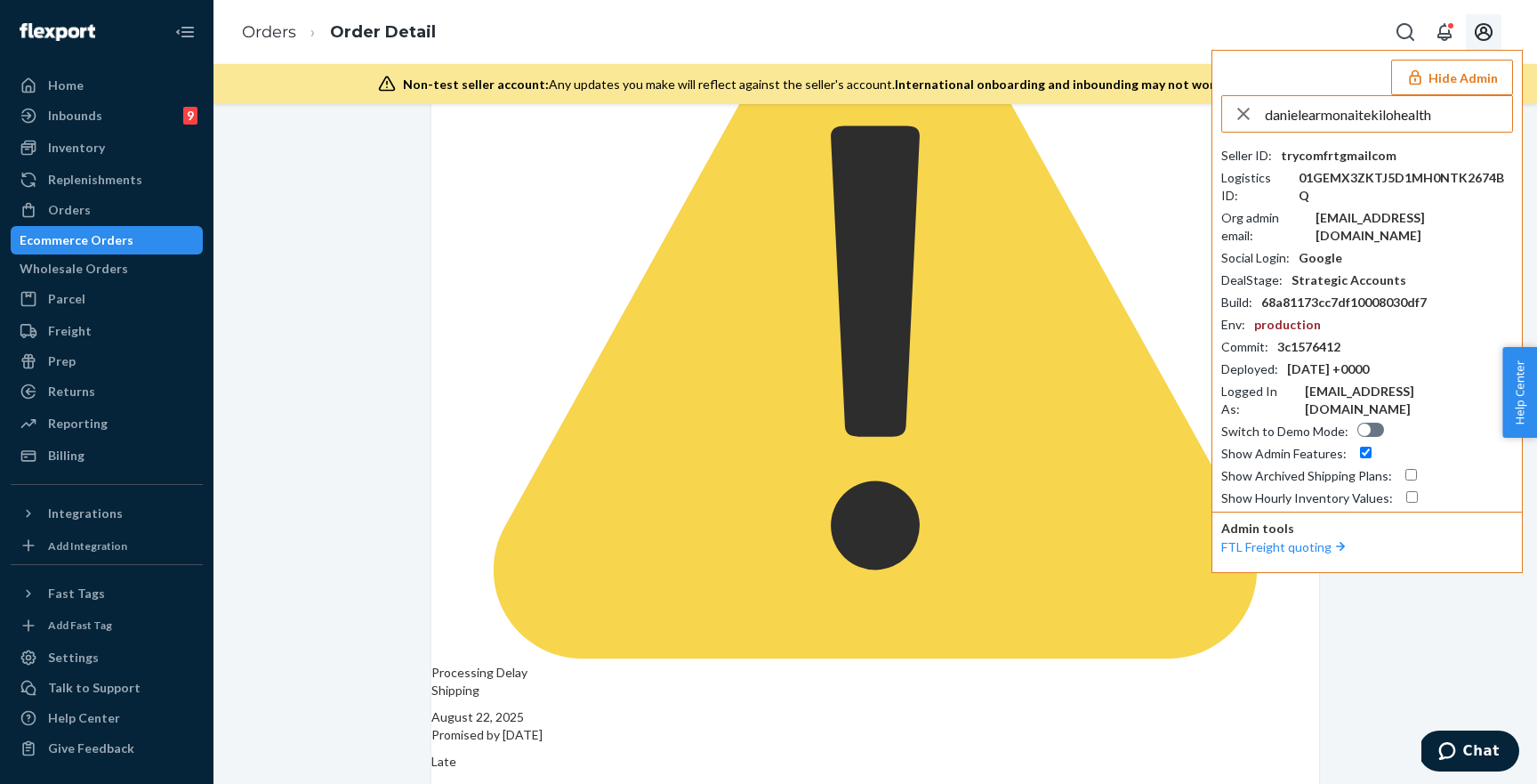
type input "danielearmonaitekilohealth"
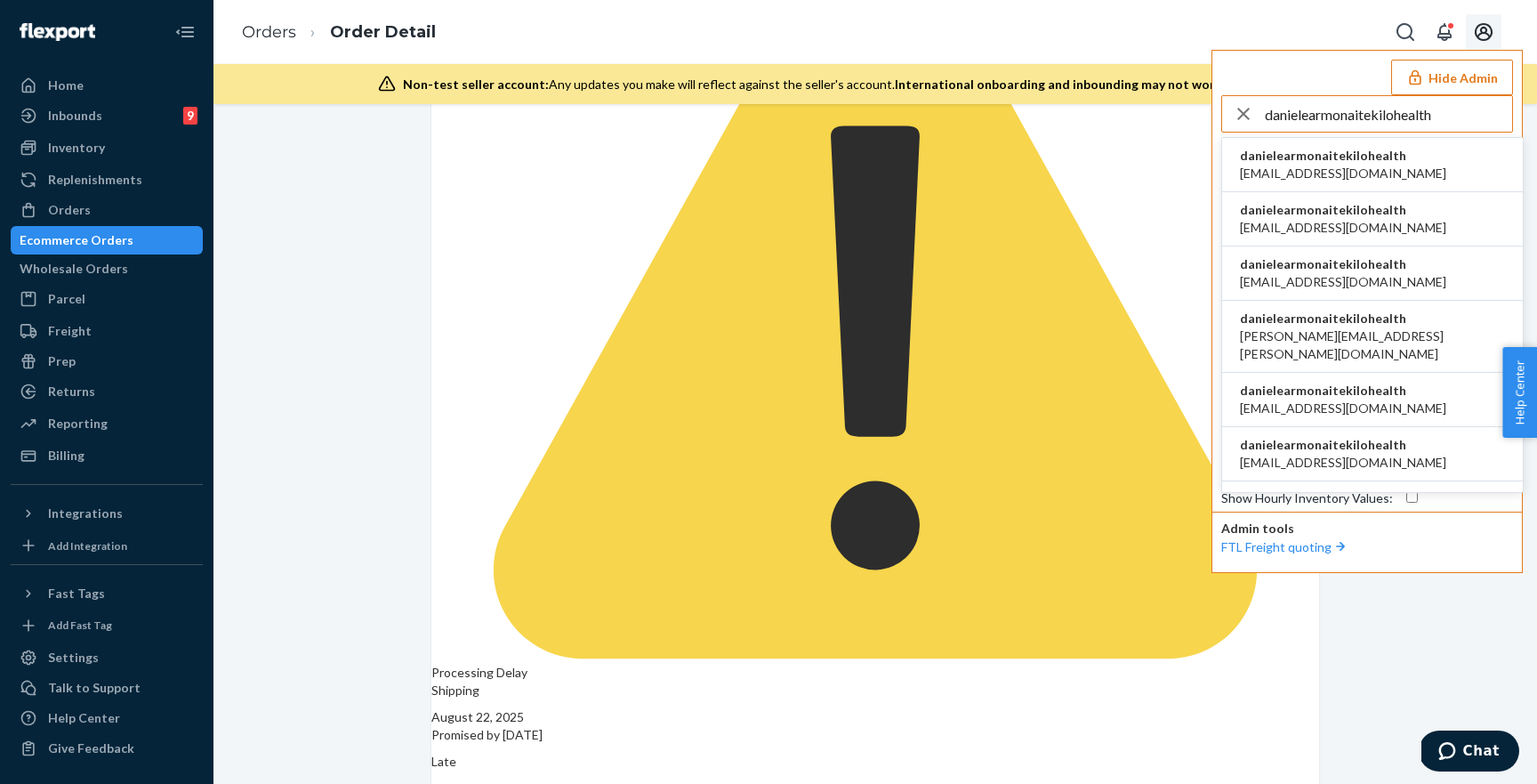
click at [1383, 164] on span "danielearmonaitekilohealth" at bounding box center [1343, 155] width 206 height 18
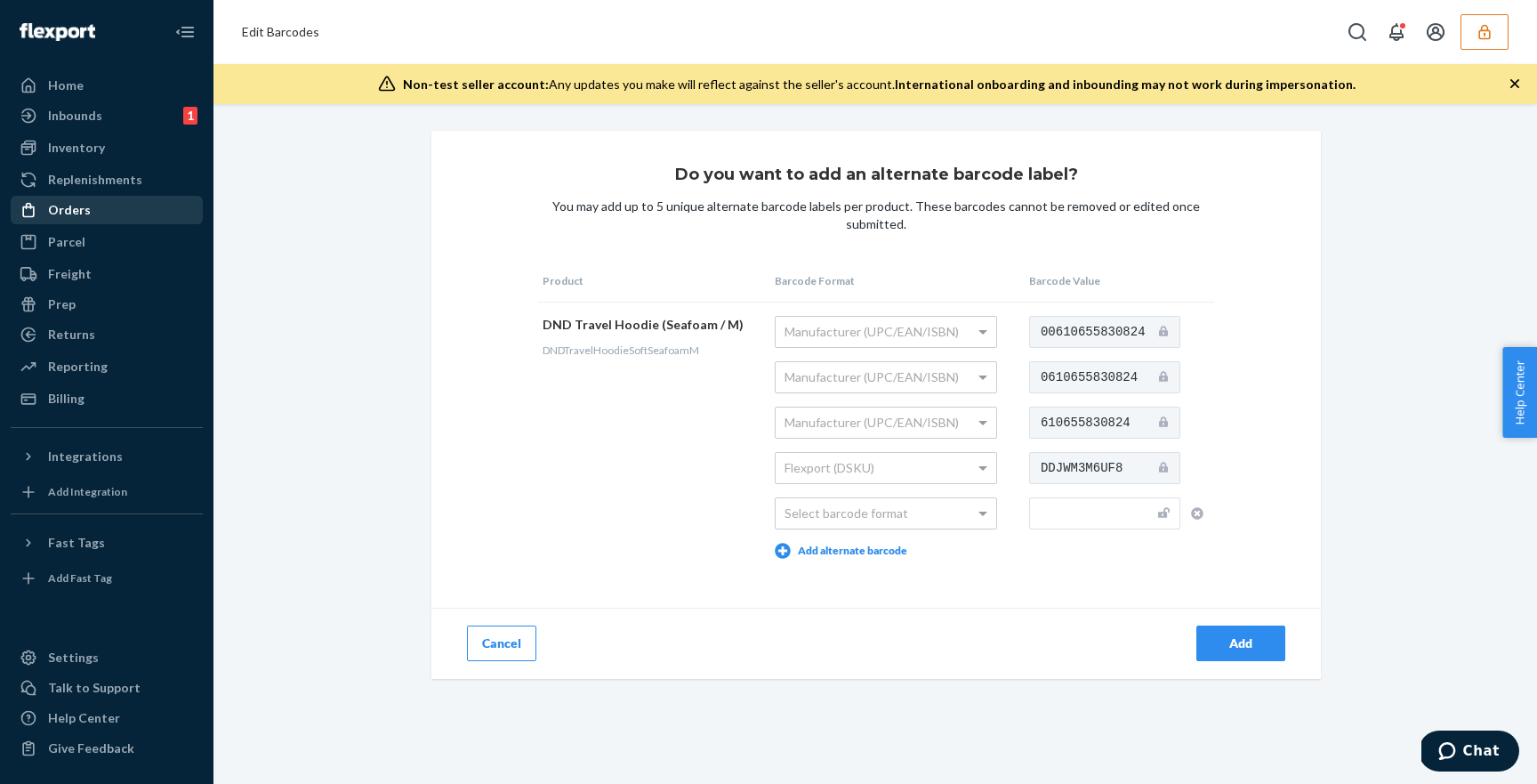
click at [120, 202] on div "Orders" at bounding box center [106, 210] width 188 height 24
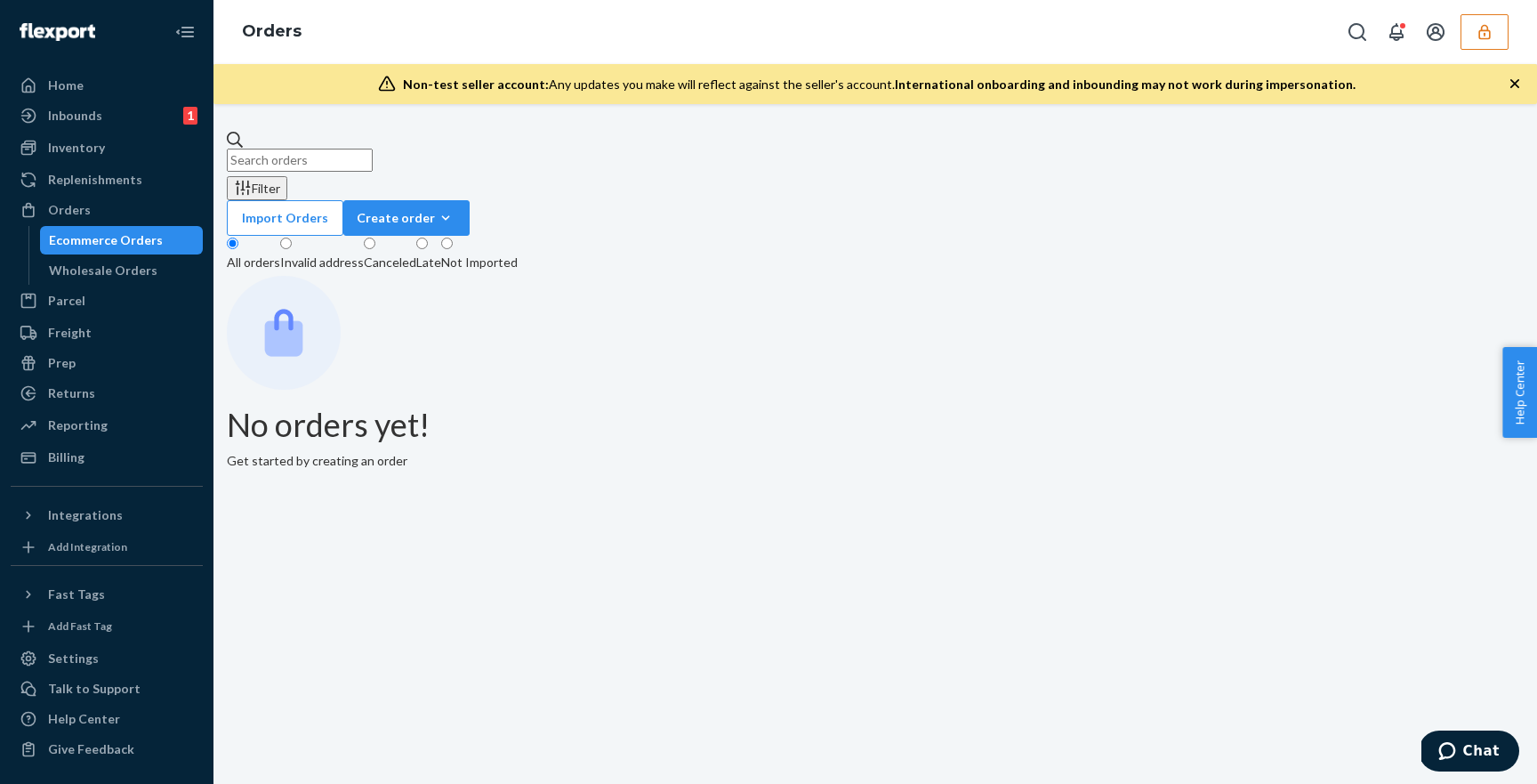
click at [373, 159] on input "text" at bounding box center [299, 160] width 146 height 24
paste input "135018070"
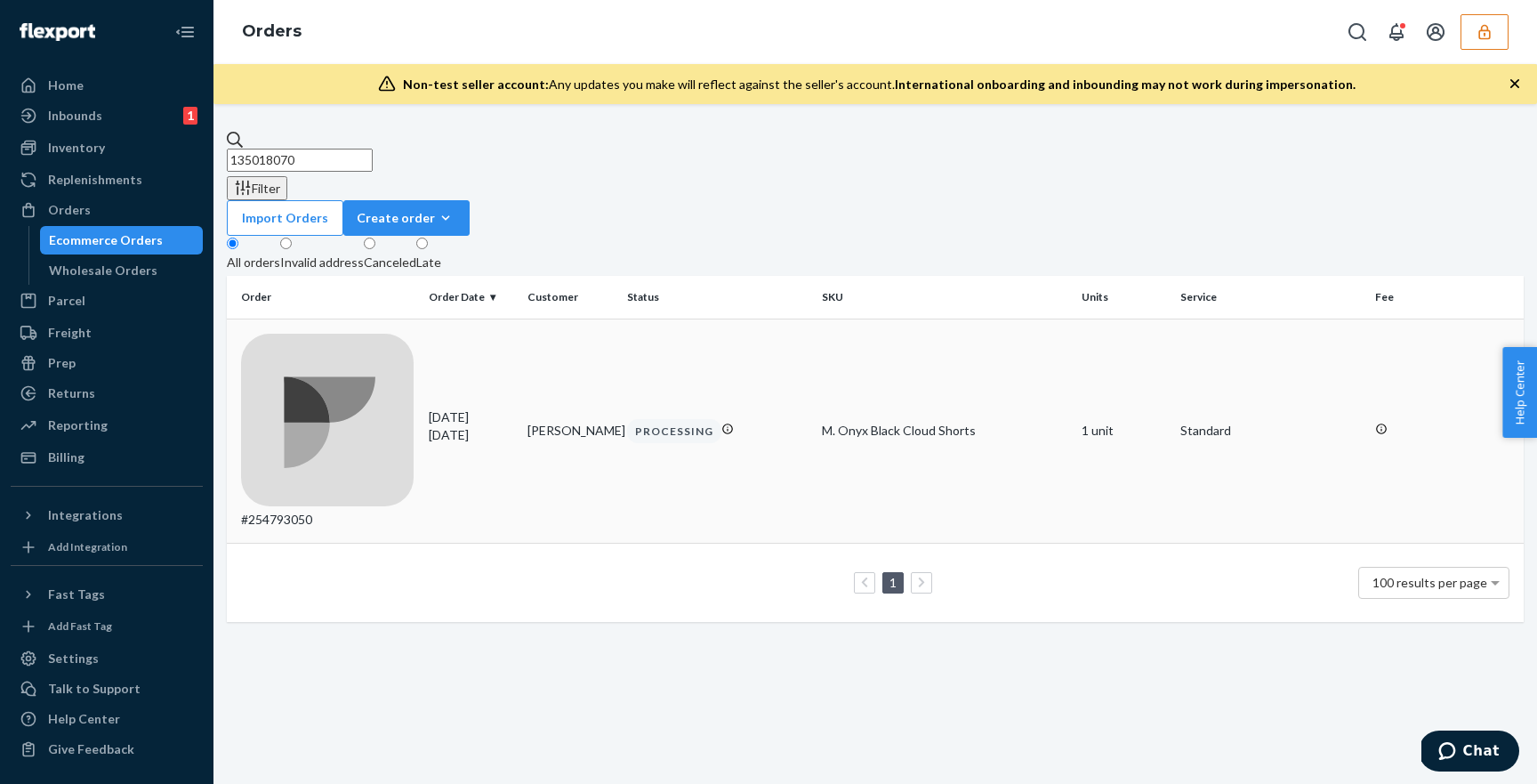
type input "135018070"
click at [493, 408] on div "[DATE] [DATE]" at bounding box center [472, 426] width 86 height 36
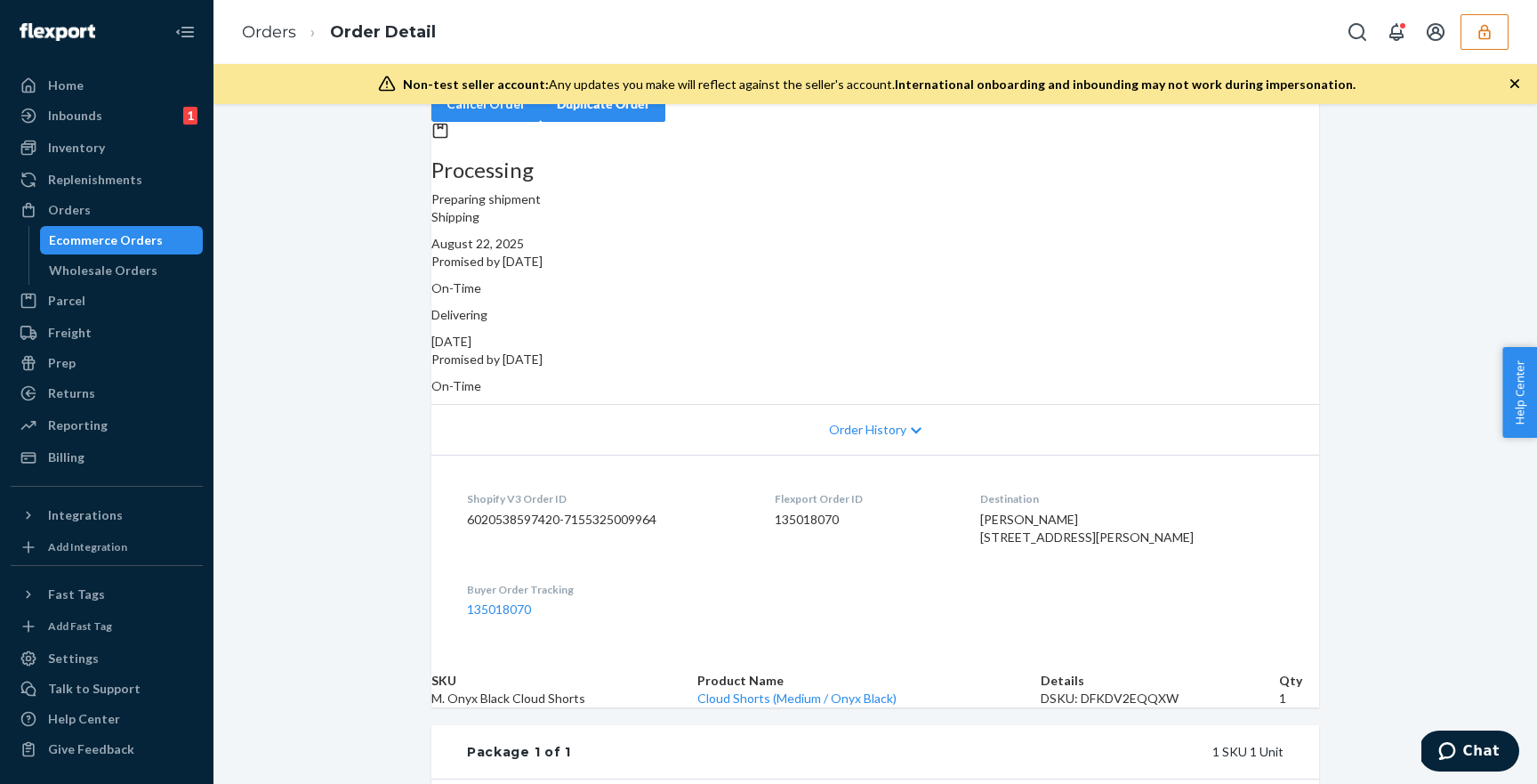
scroll to position [50, 0]
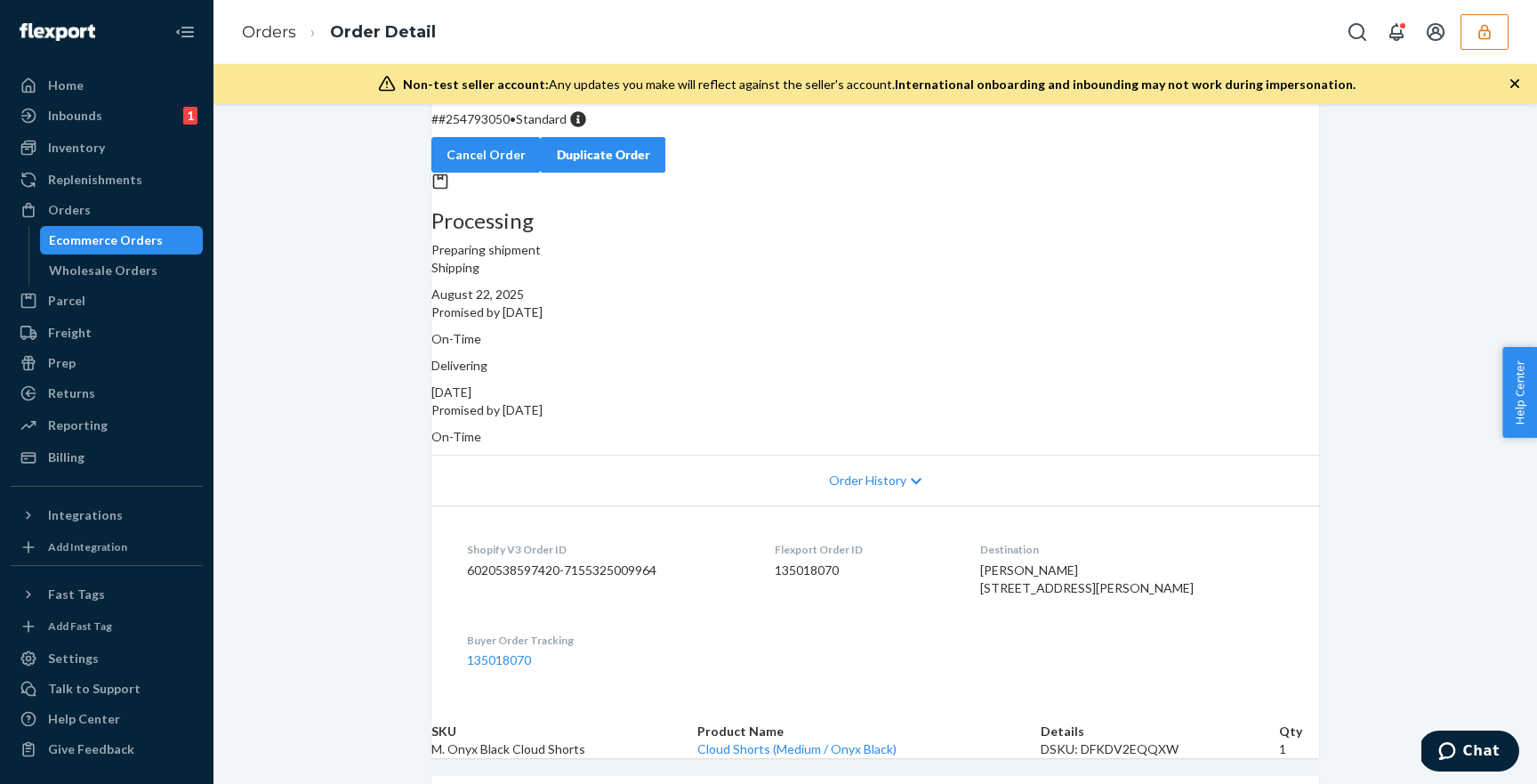
click at [891, 472] on span "Order History" at bounding box center [868, 480] width 77 height 18
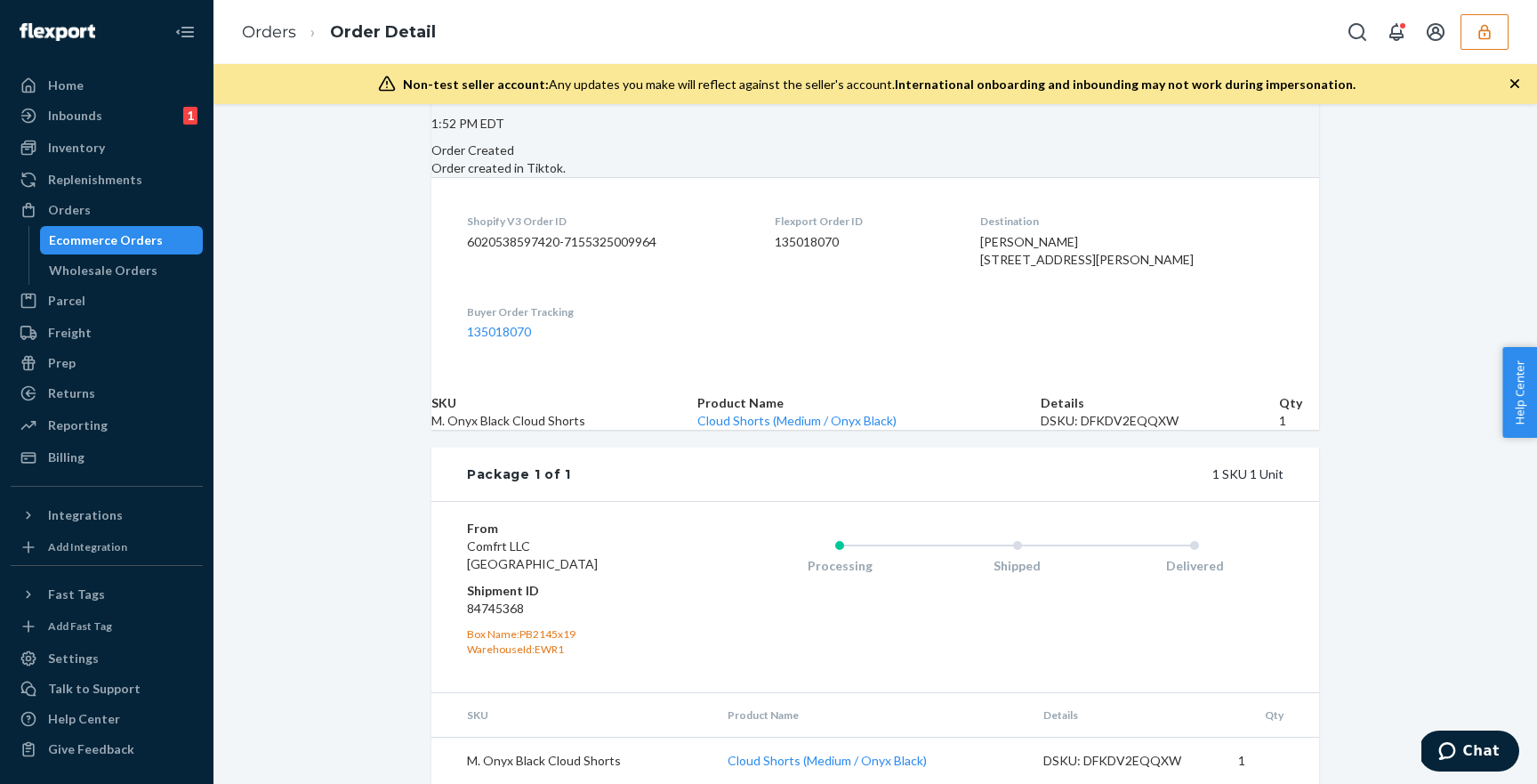
scroll to position [844, 0]
drag, startPoint x: 536, startPoint y: 584, endPoint x: 456, endPoint y: 570, distance: 81.2
click at [456, 570] on div "From Comfrt LLC [GEOGRAPHIC_DATA] Shipment ID 84745368 Box Name: PB2145x19 Ware…" at bounding box center [874, 596] width 888 height 191
copy dl "Shipment ID 84745368"
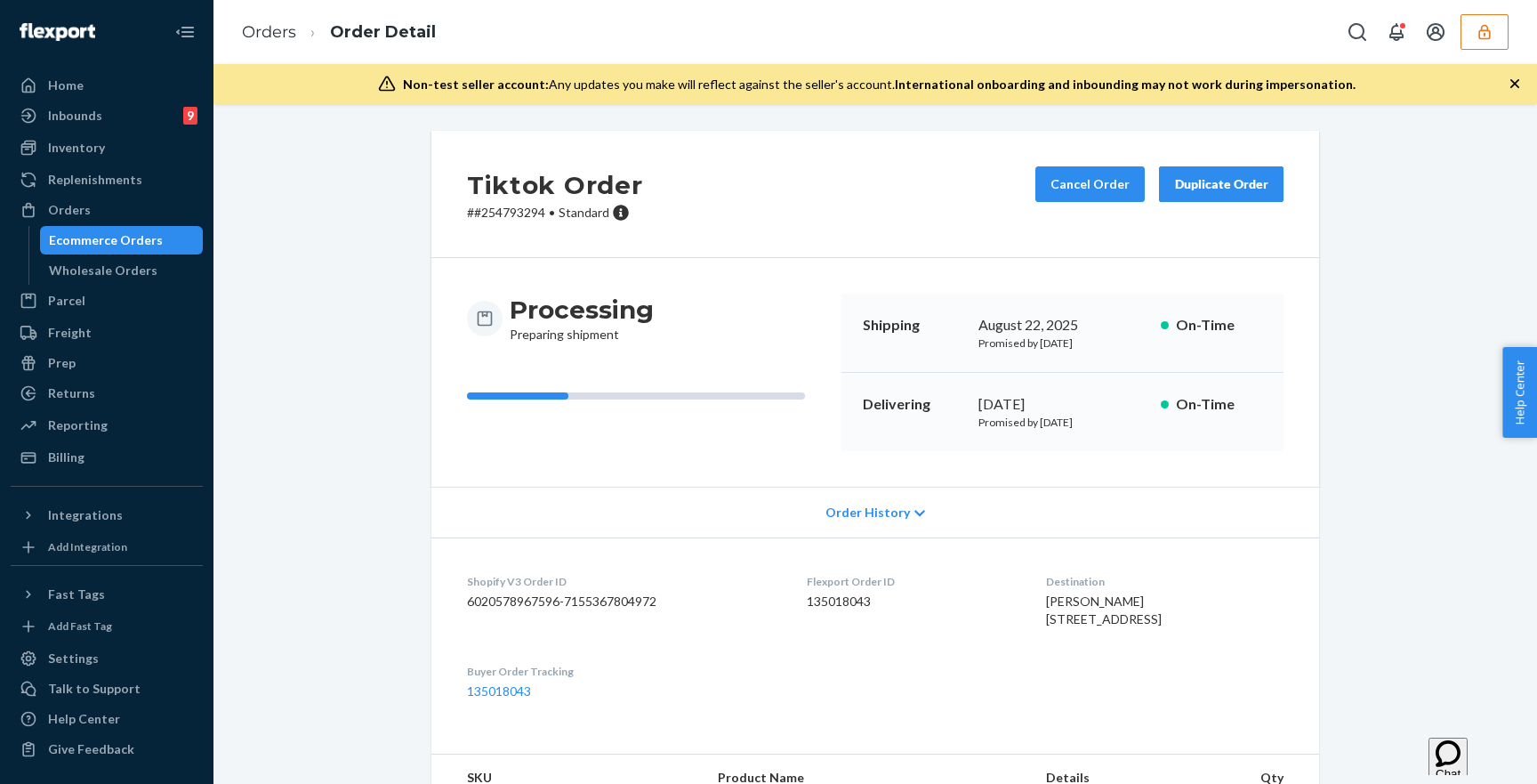
scroll to position [475, 0]
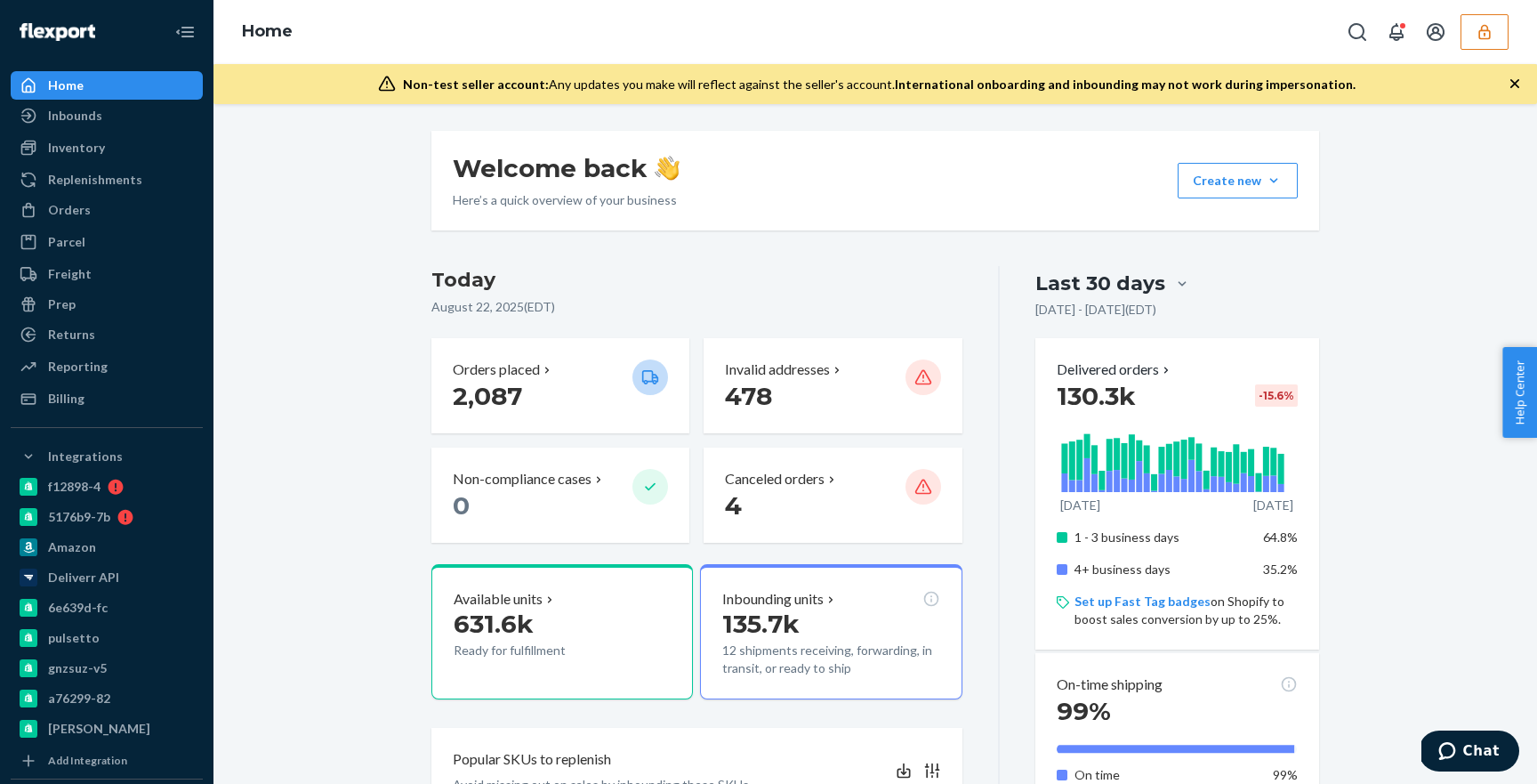
click at [1491, 21] on button "button" at bounding box center [1484, 32] width 48 height 36
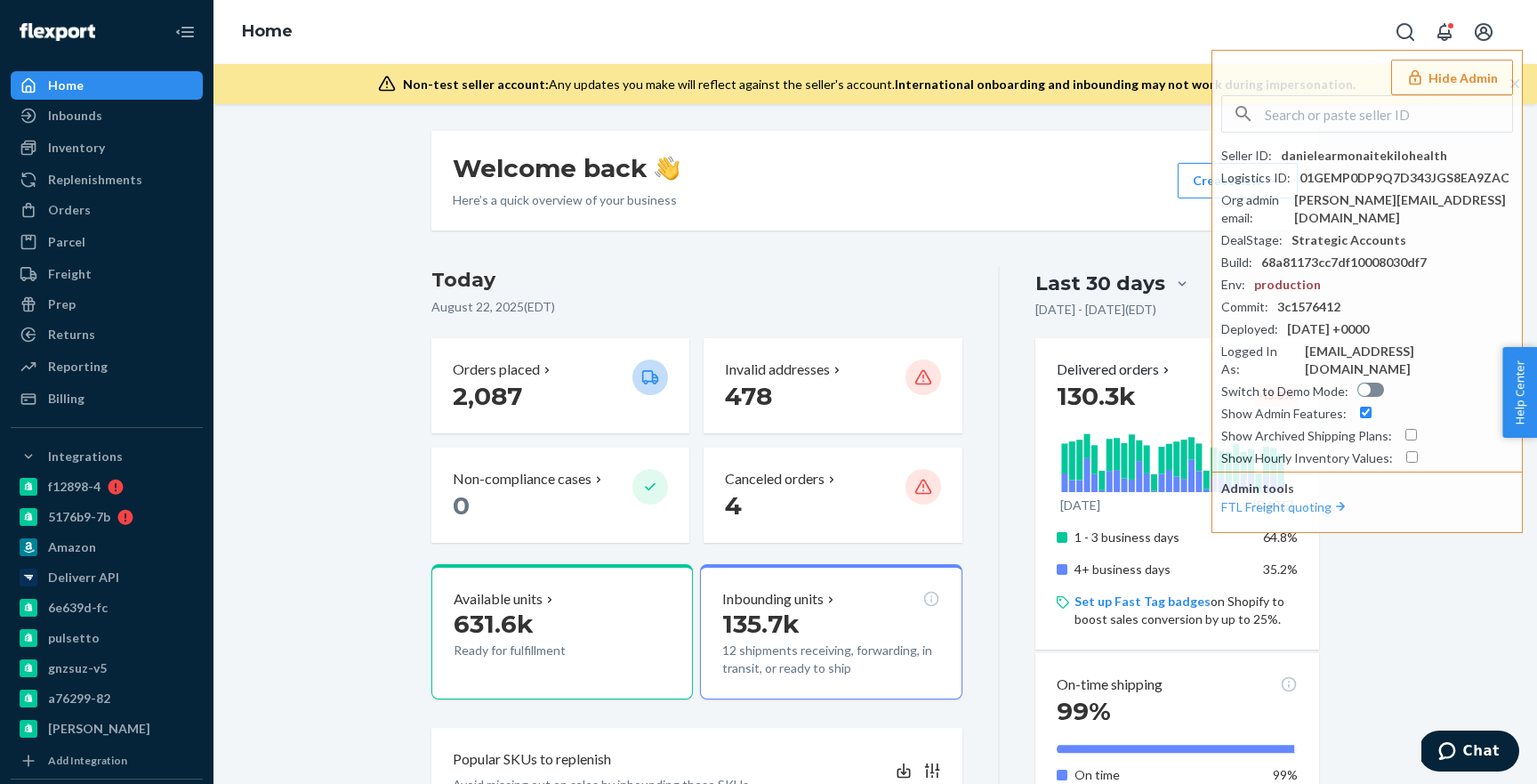
click at [104, 142] on div "Inventory" at bounding box center [106, 148] width 188 height 24
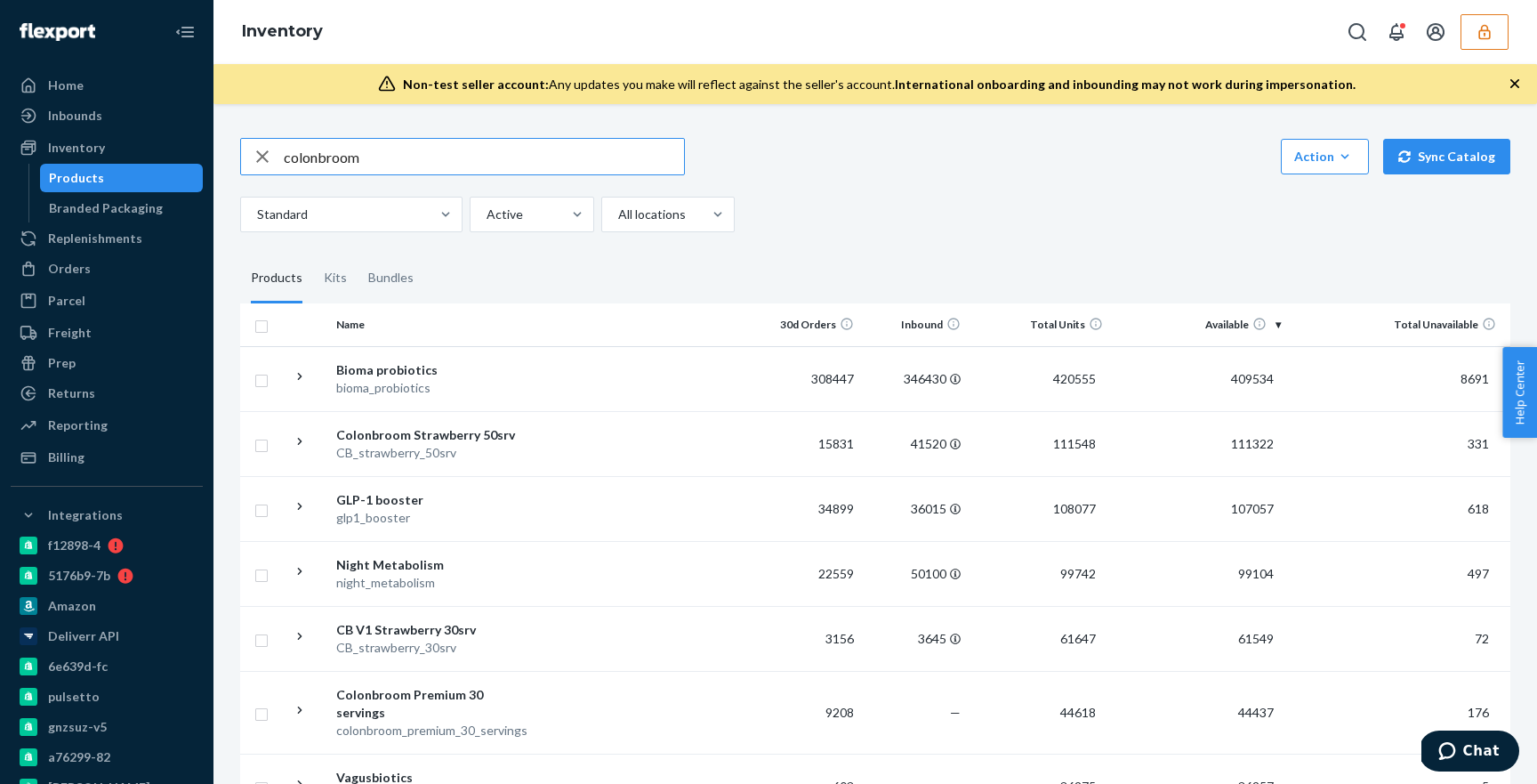
type input "colonbroom"
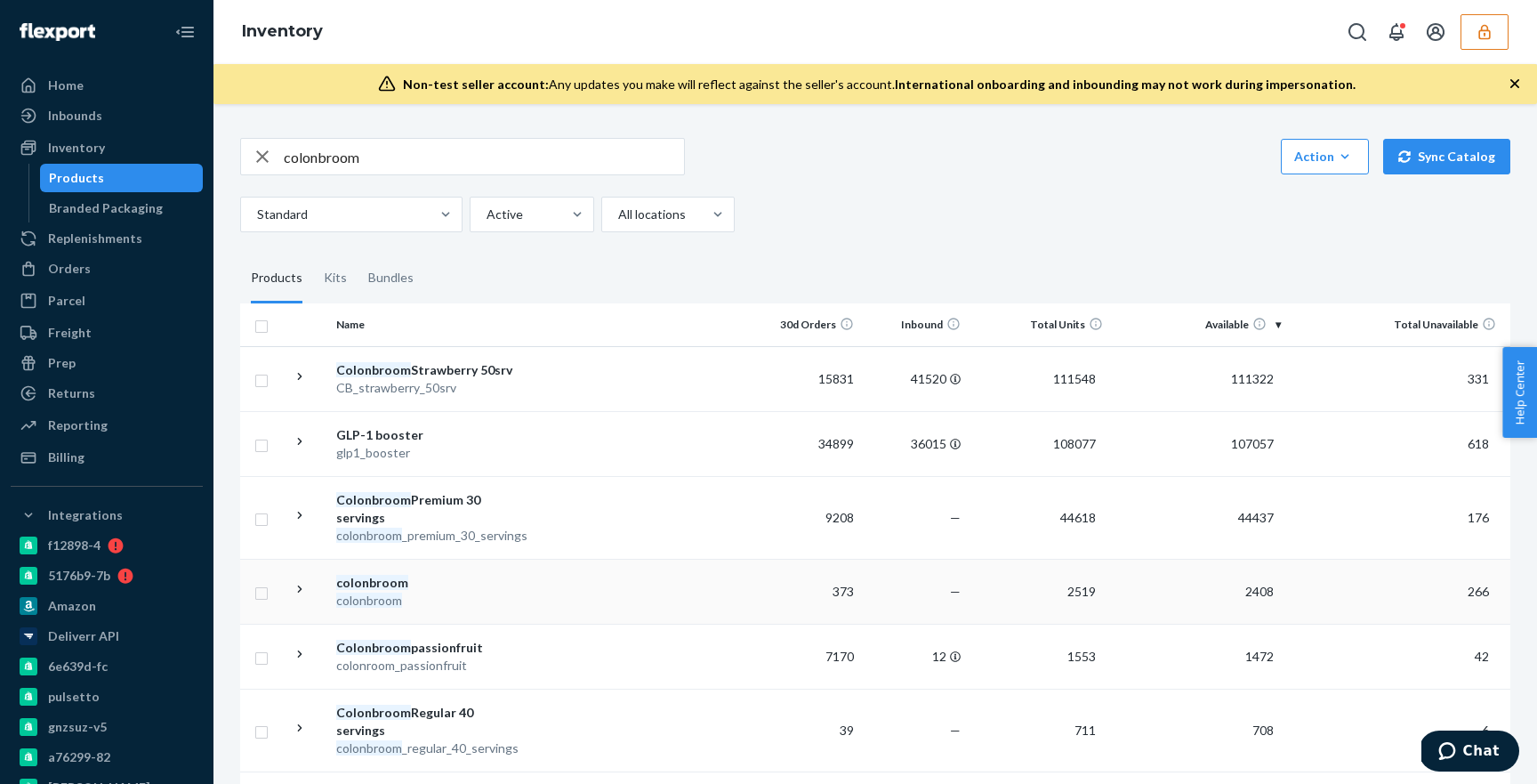
click at [483, 592] on div "colonbroom" at bounding box center [429, 600] width 186 height 18
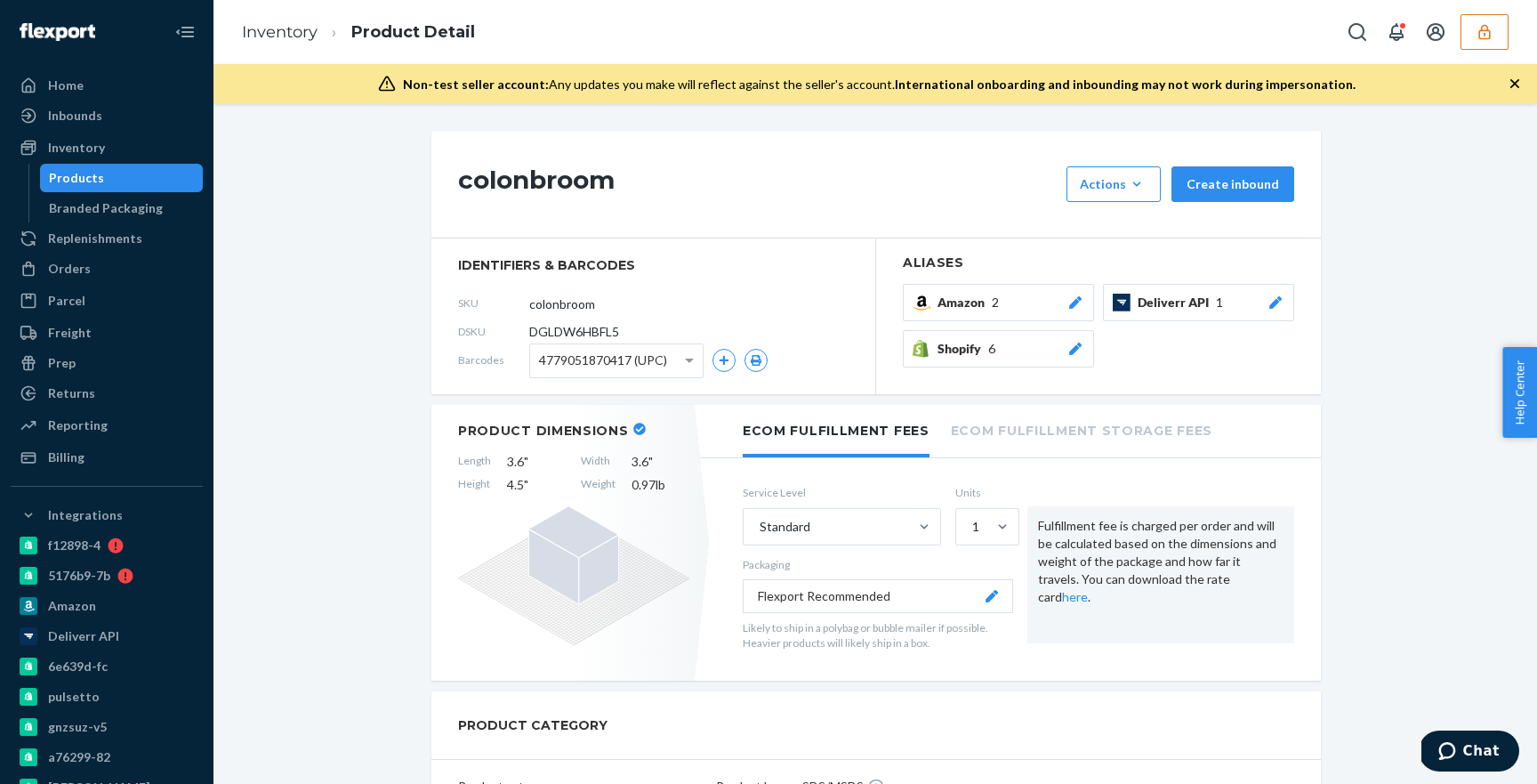
click at [599, 332] on span "DGLDW6HBFL5" at bounding box center [573, 331] width 89 height 18
copy section "DGLDW6HBFL5"
click at [1471, 33] on button "button" at bounding box center [1484, 32] width 48 height 36
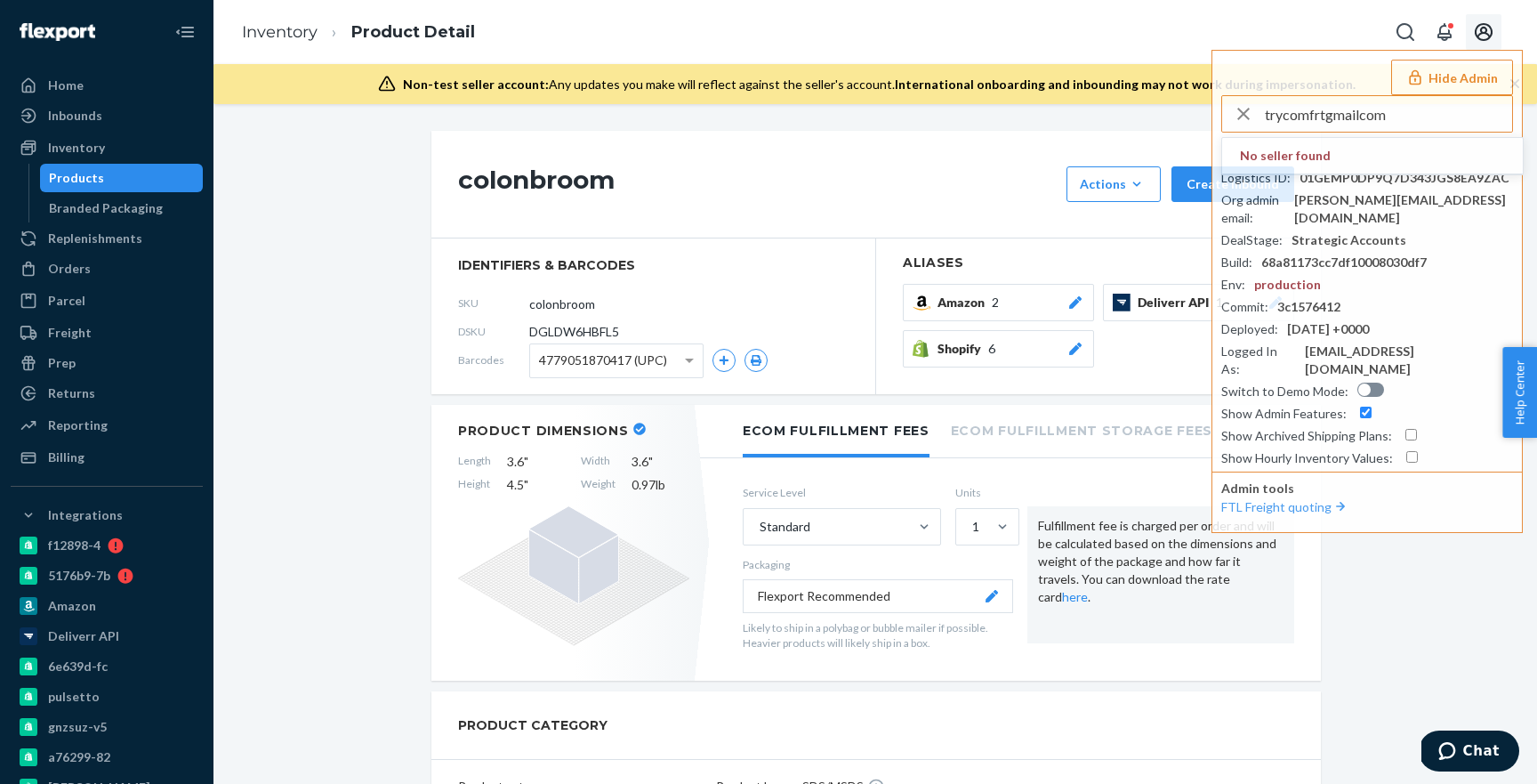
type input "trycomfrtgmailcom"
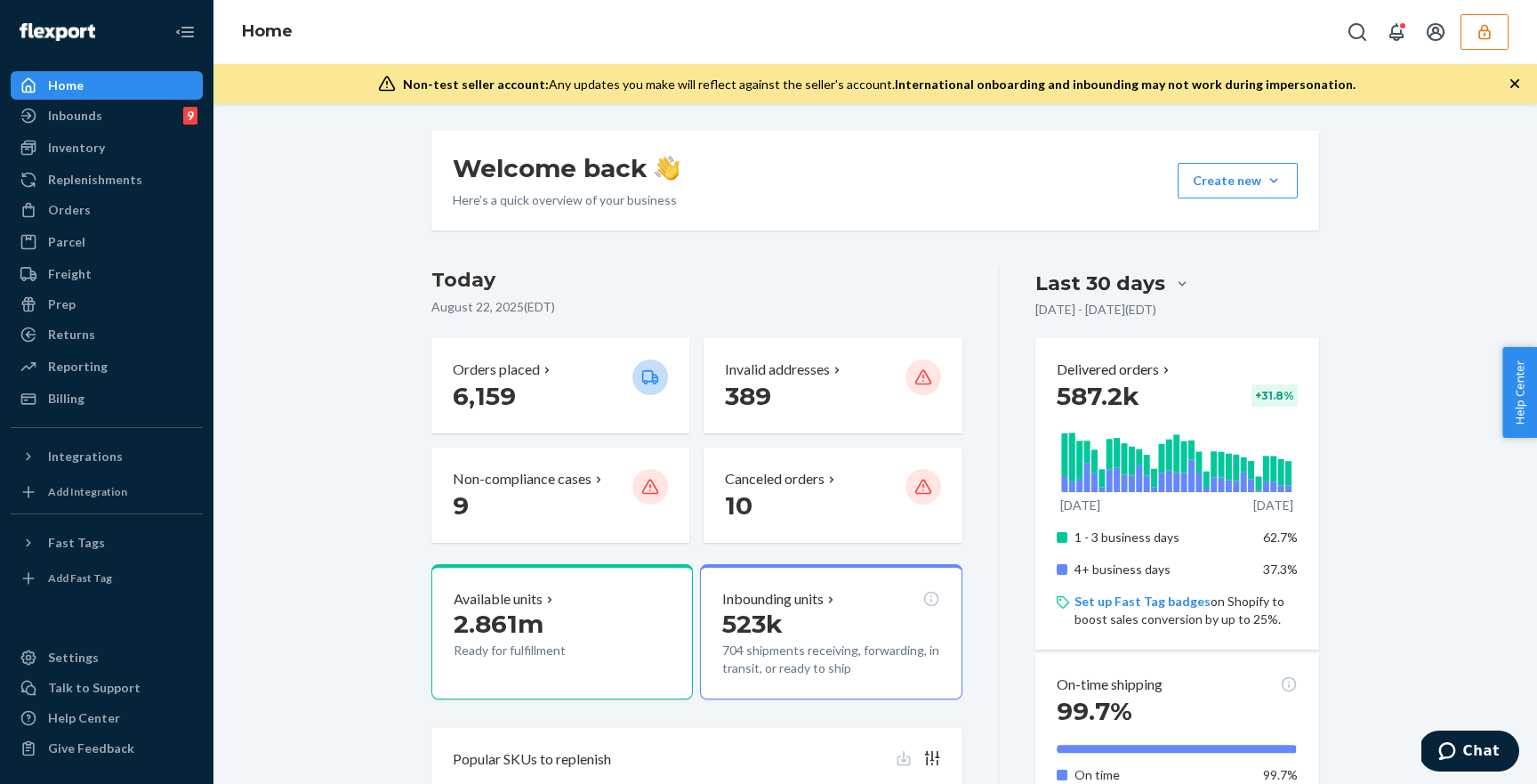
click at [1468, 28] on button "button" at bounding box center [1484, 32] width 48 height 36
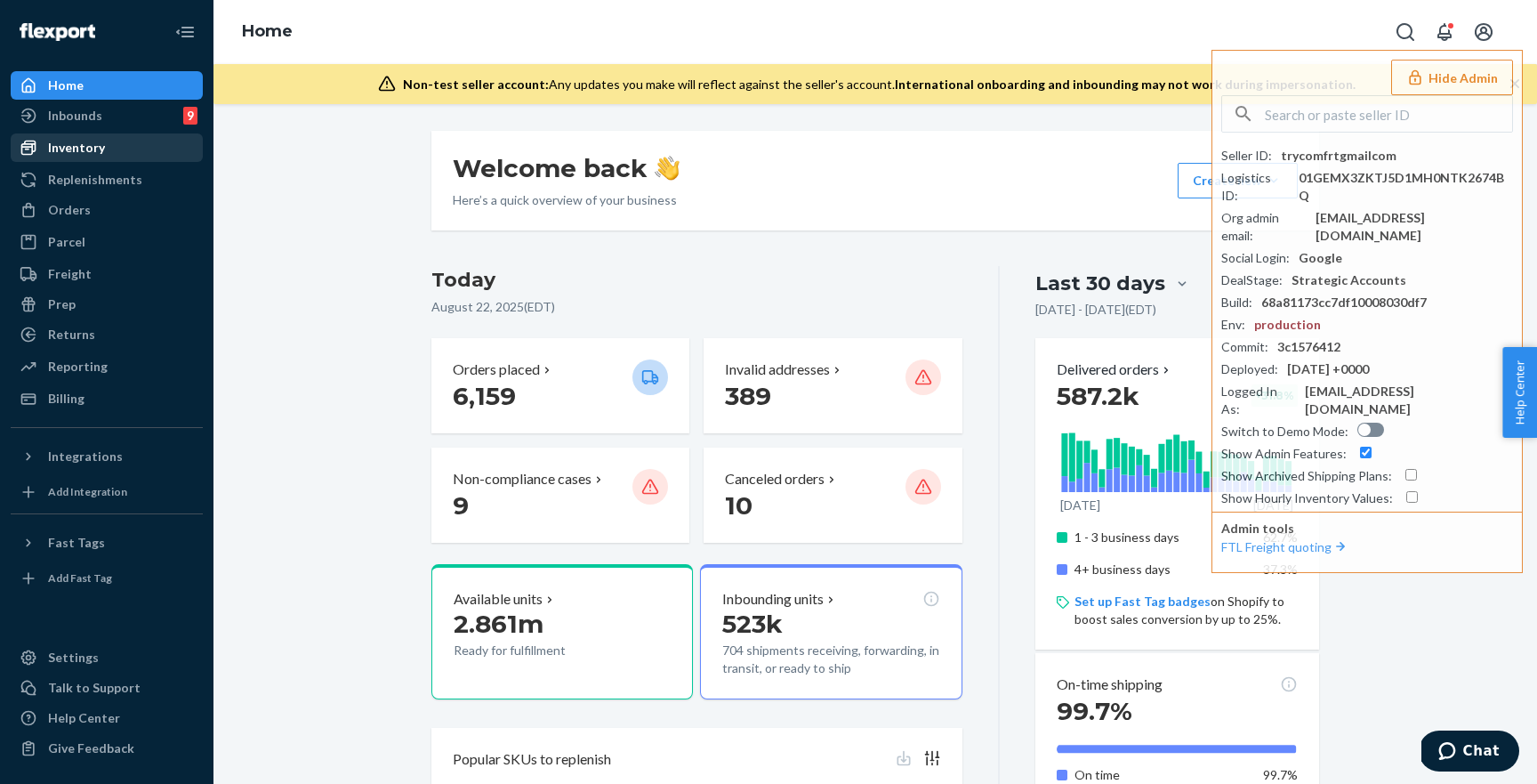
click at [143, 144] on div "Inventory" at bounding box center [106, 148] width 188 height 24
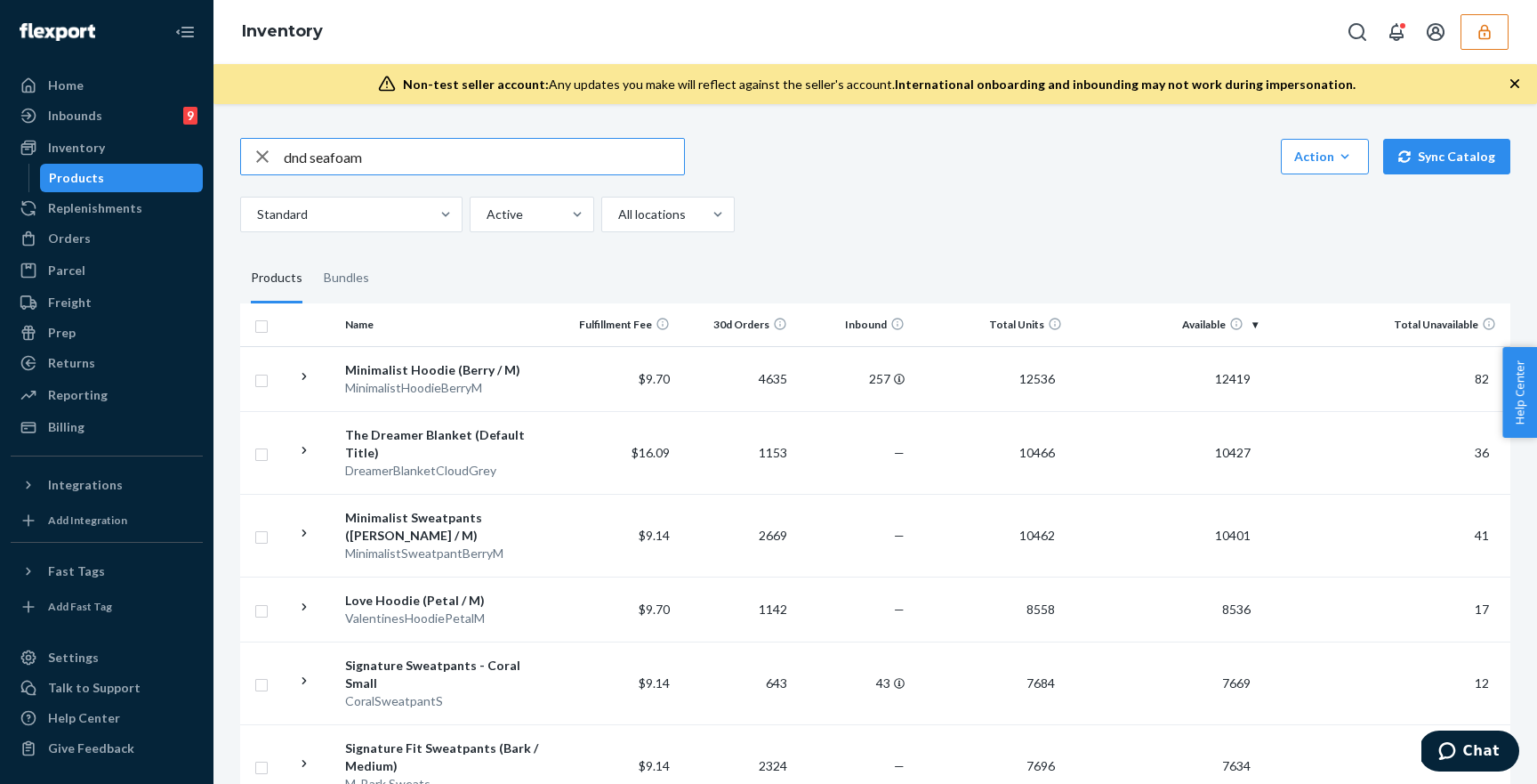
type input "dnd seafoam"
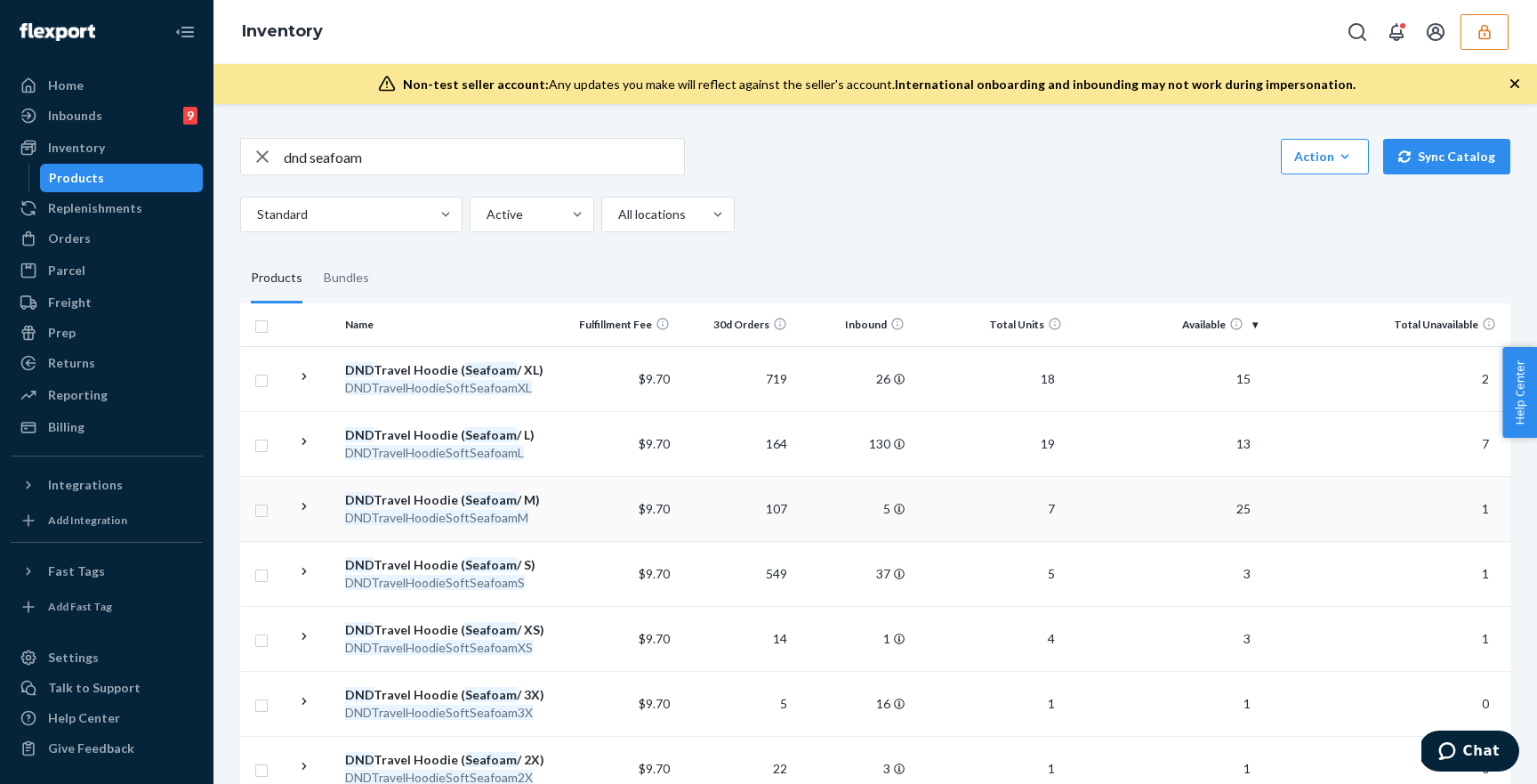
click at [580, 504] on td "$9.70" at bounding box center [617, 508] width 118 height 65
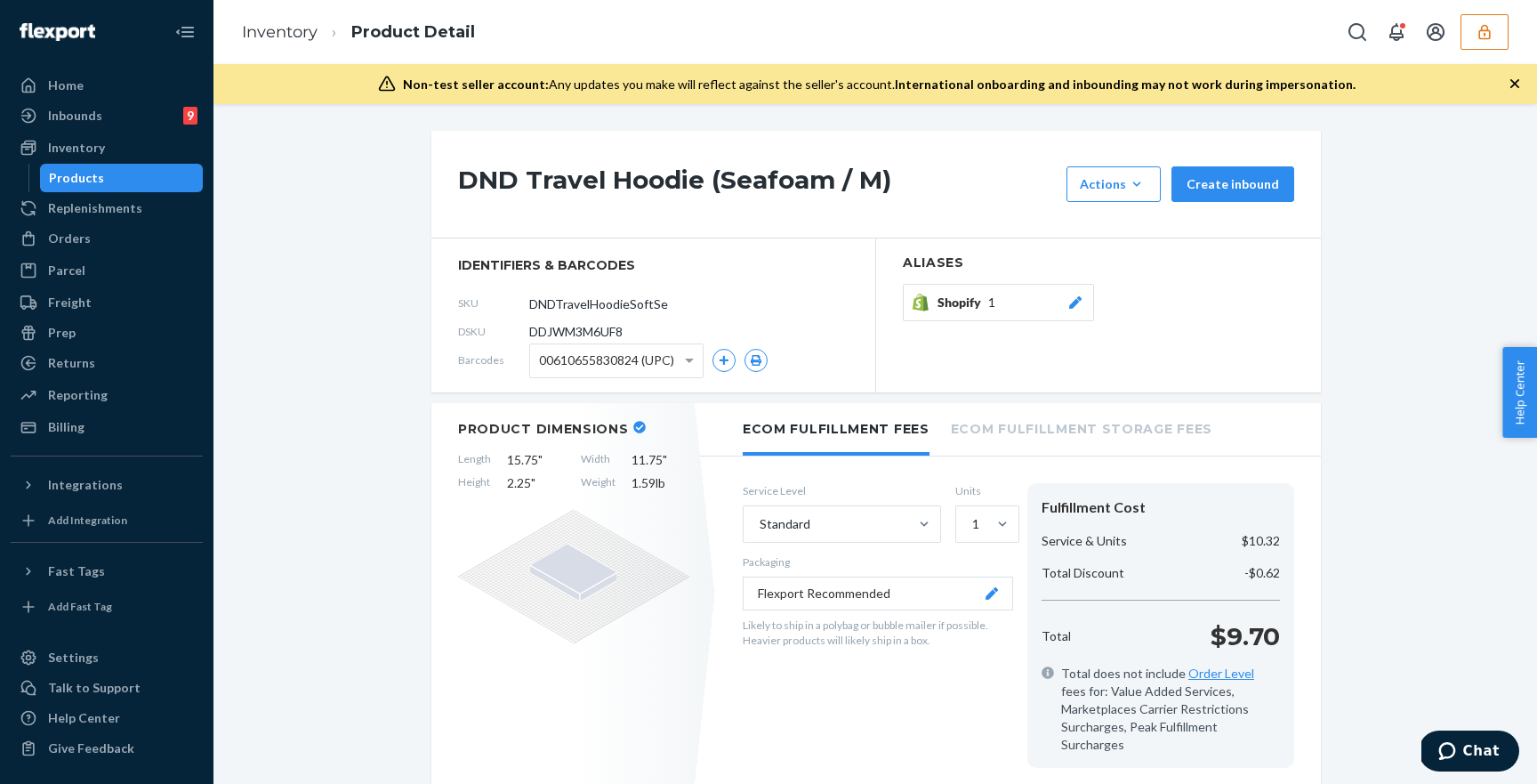
click at [592, 332] on span "DDJWM3M6UF8" at bounding box center [575, 331] width 93 height 18
copy section "DDJWM3M6UF8"
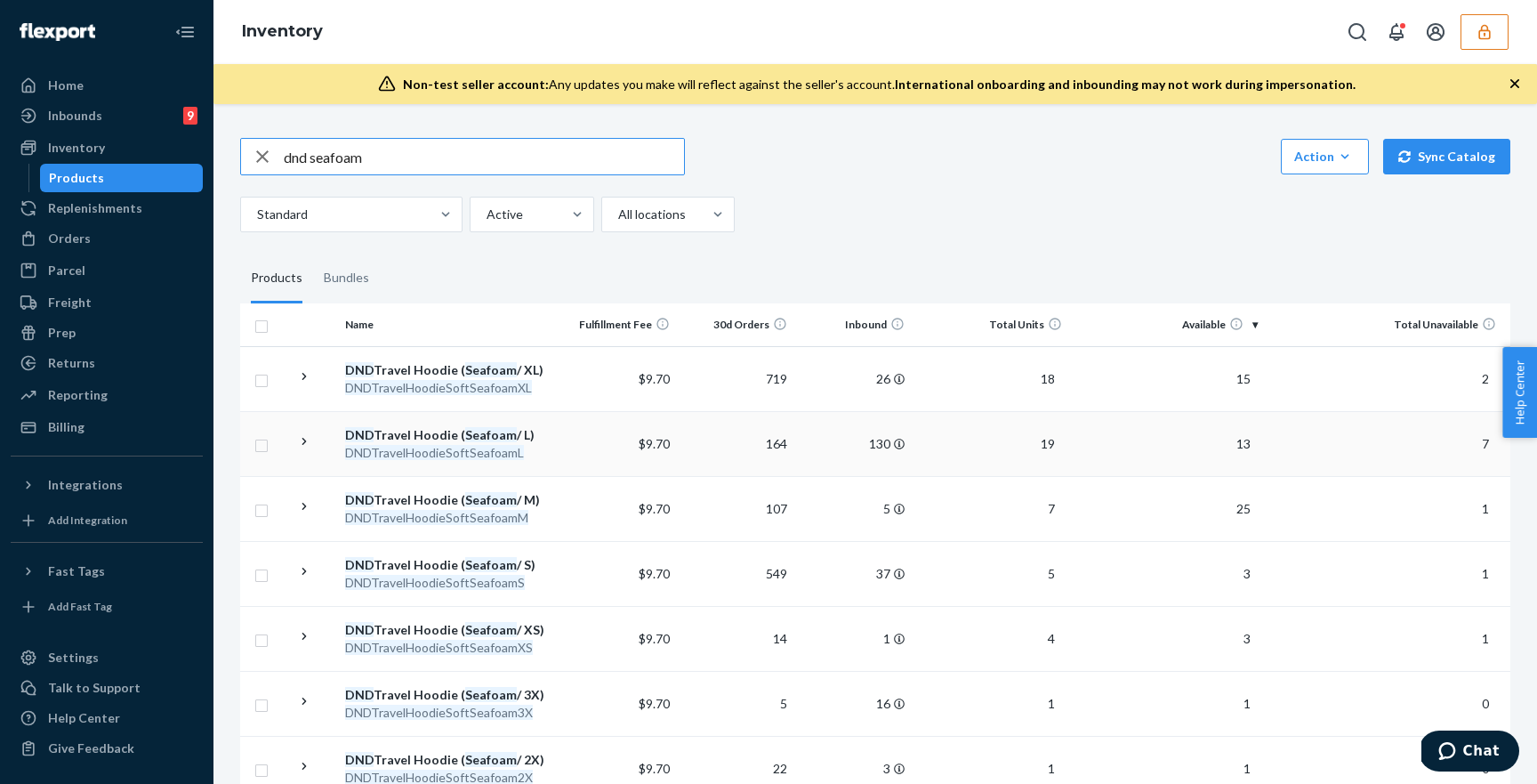
click at [546, 444] on div "DNDTravelHoodieSoftSeafoamL" at bounding box center [448, 453] width 206 height 18
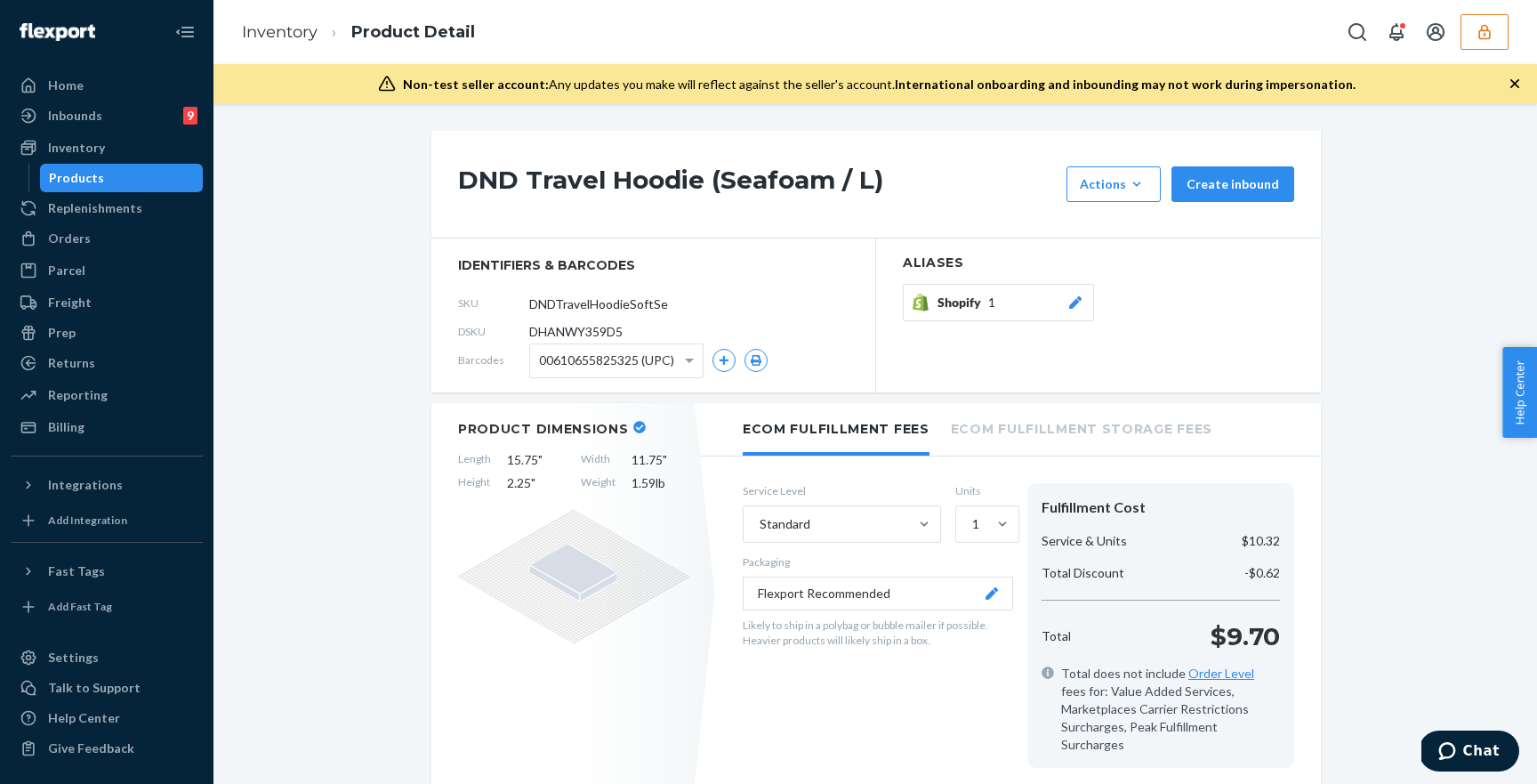
click at [617, 333] on span "DHANWY359D5" at bounding box center [575, 331] width 93 height 18
copy section "DHANWY359D5"
click at [1477, 28] on icon "button" at bounding box center [1484, 32] width 18 height 18
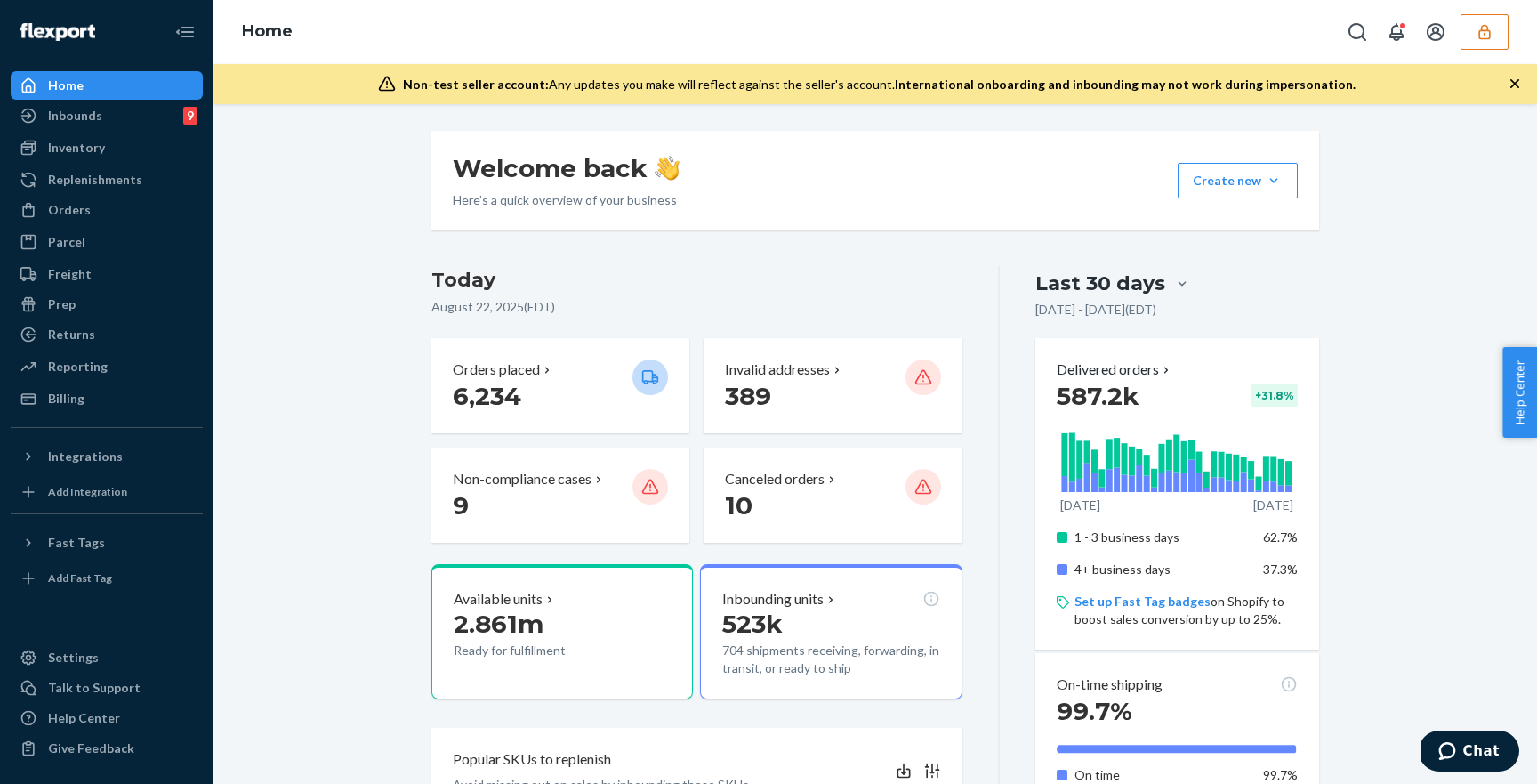
click at [1481, 42] on button "button" at bounding box center [1484, 32] width 48 height 36
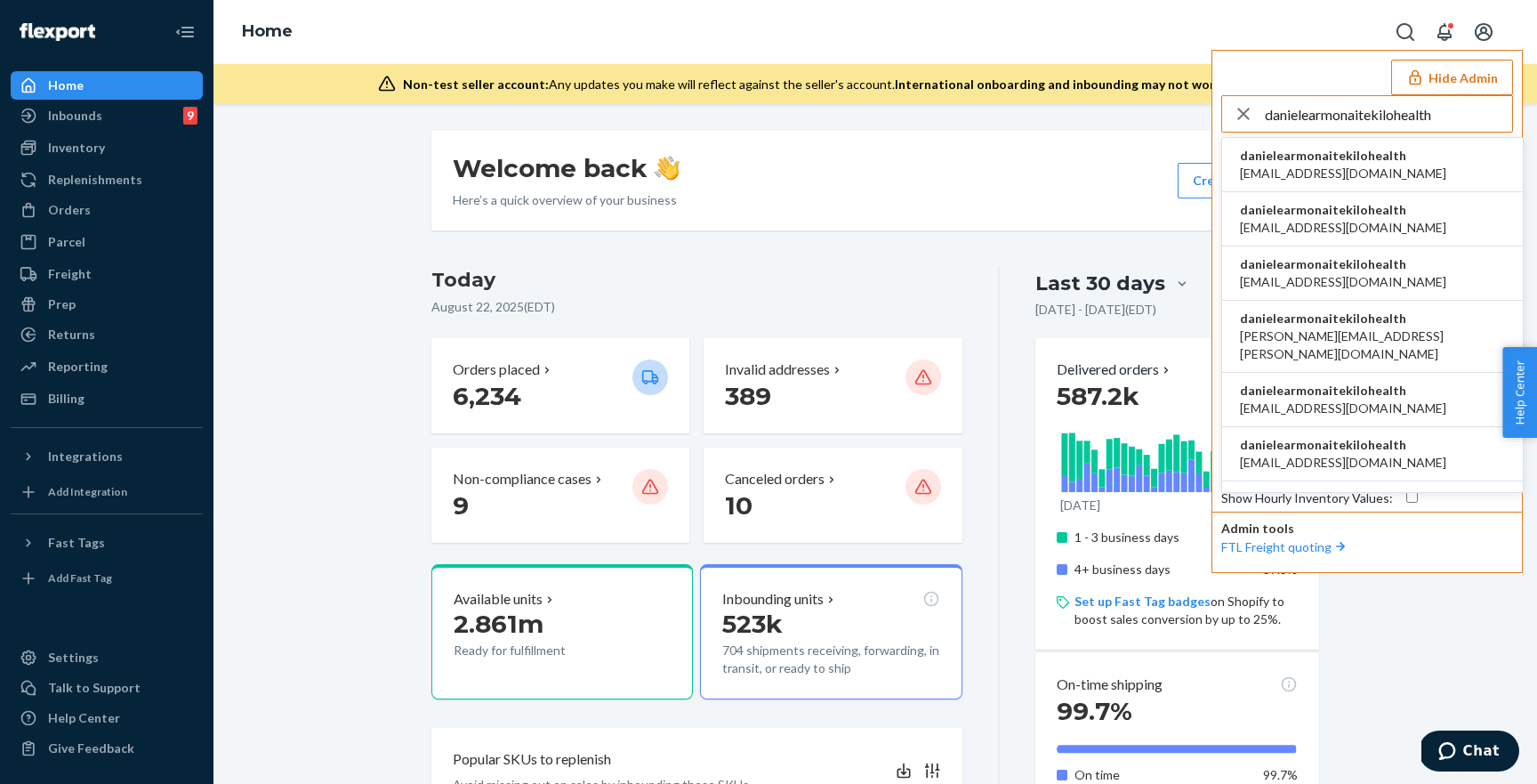
type input "danielearmonaitekilohealth"
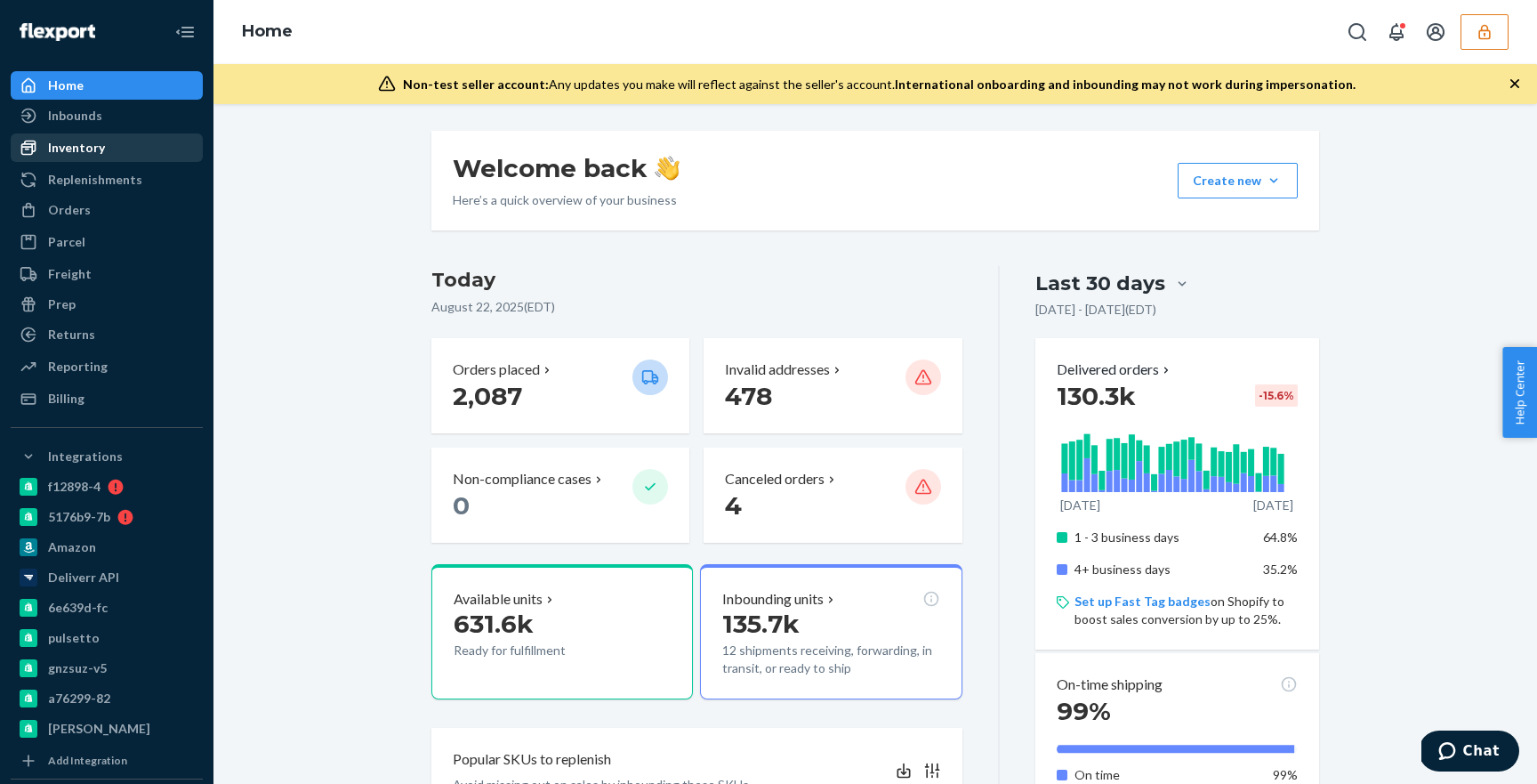
click at [103, 146] on div "Inventory" at bounding box center [76, 147] width 56 height 18
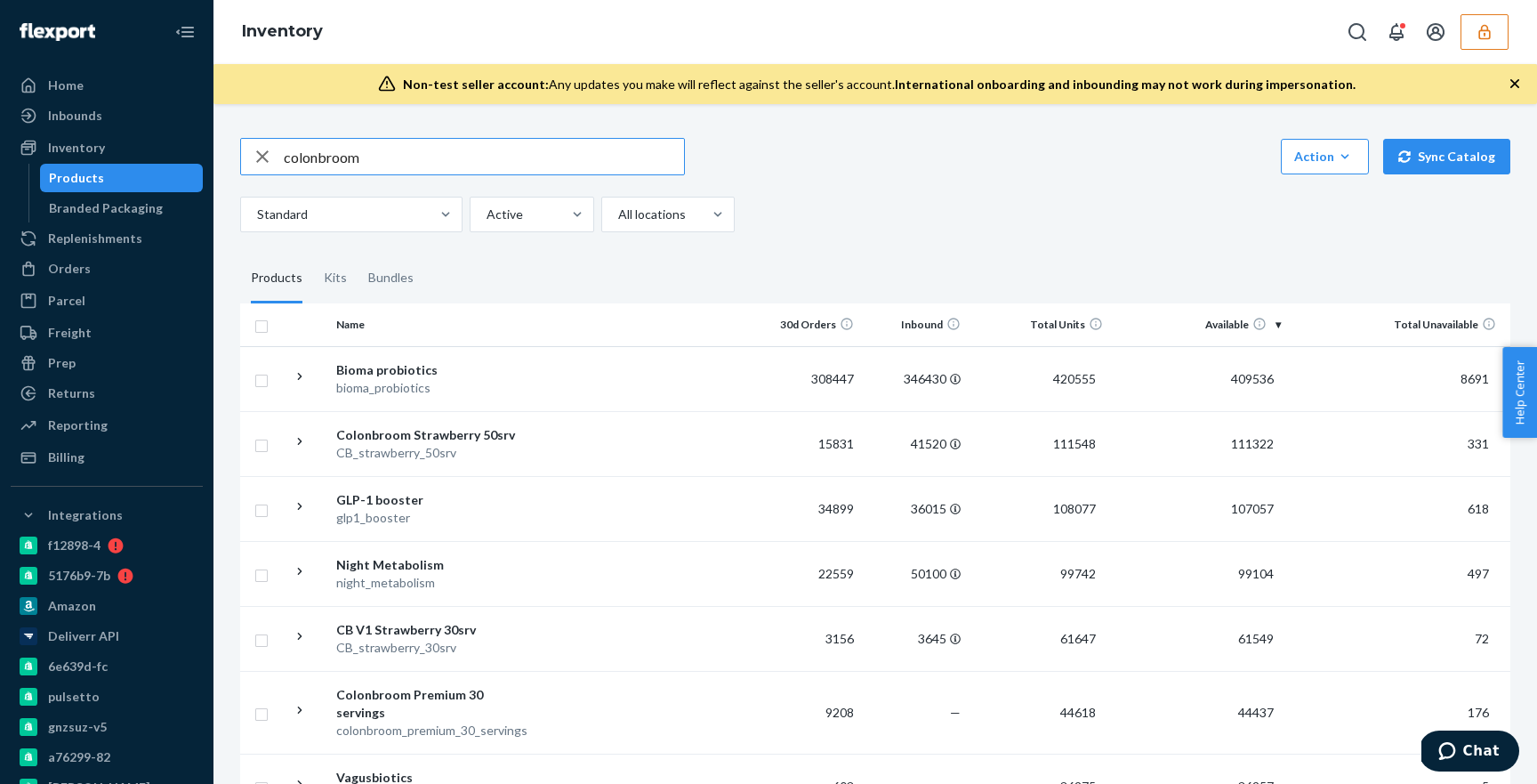
type input "colonbroom"
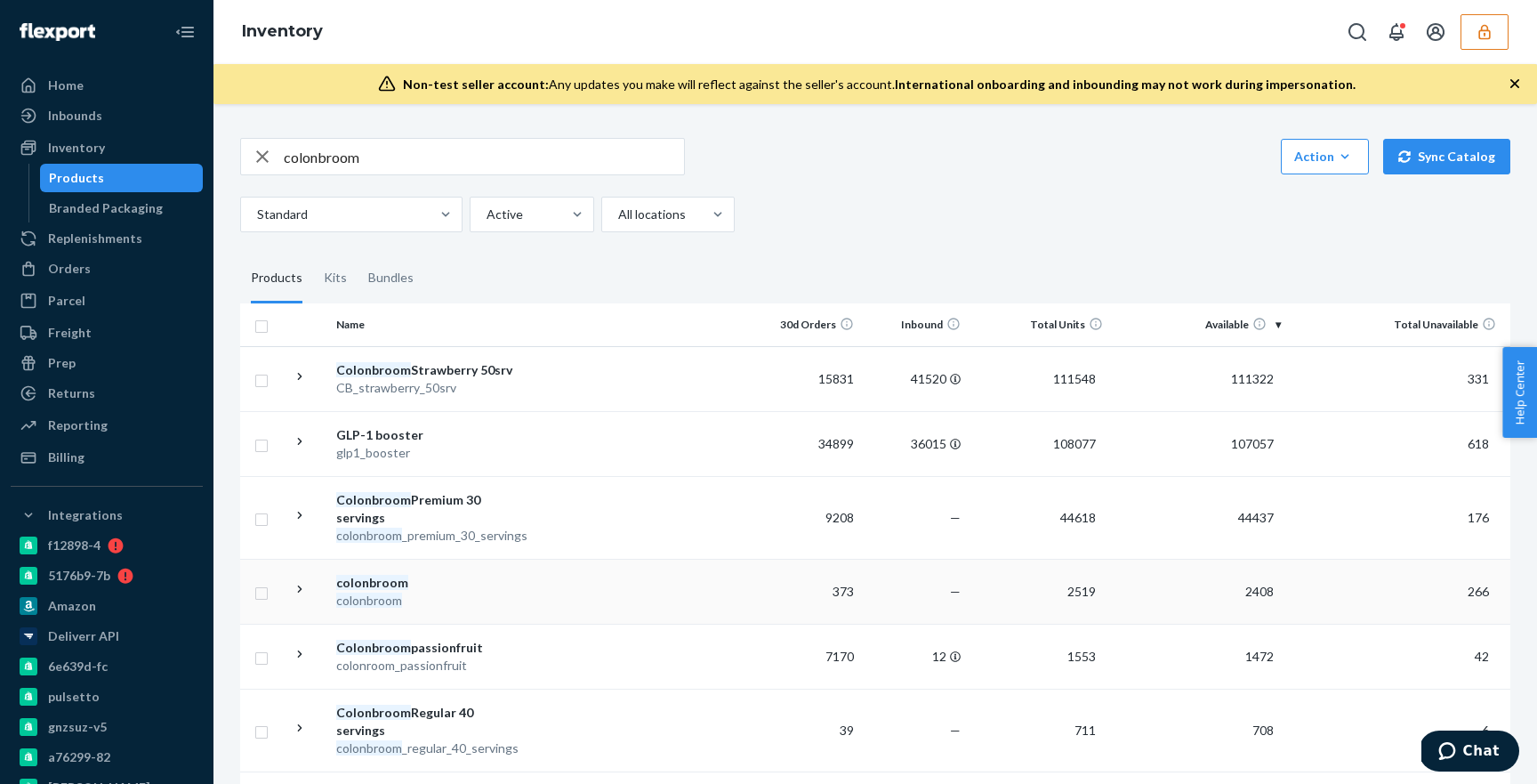
click at [430, 589] on div "colonbroom" at bounding box center [429, 583] width 186 height 18
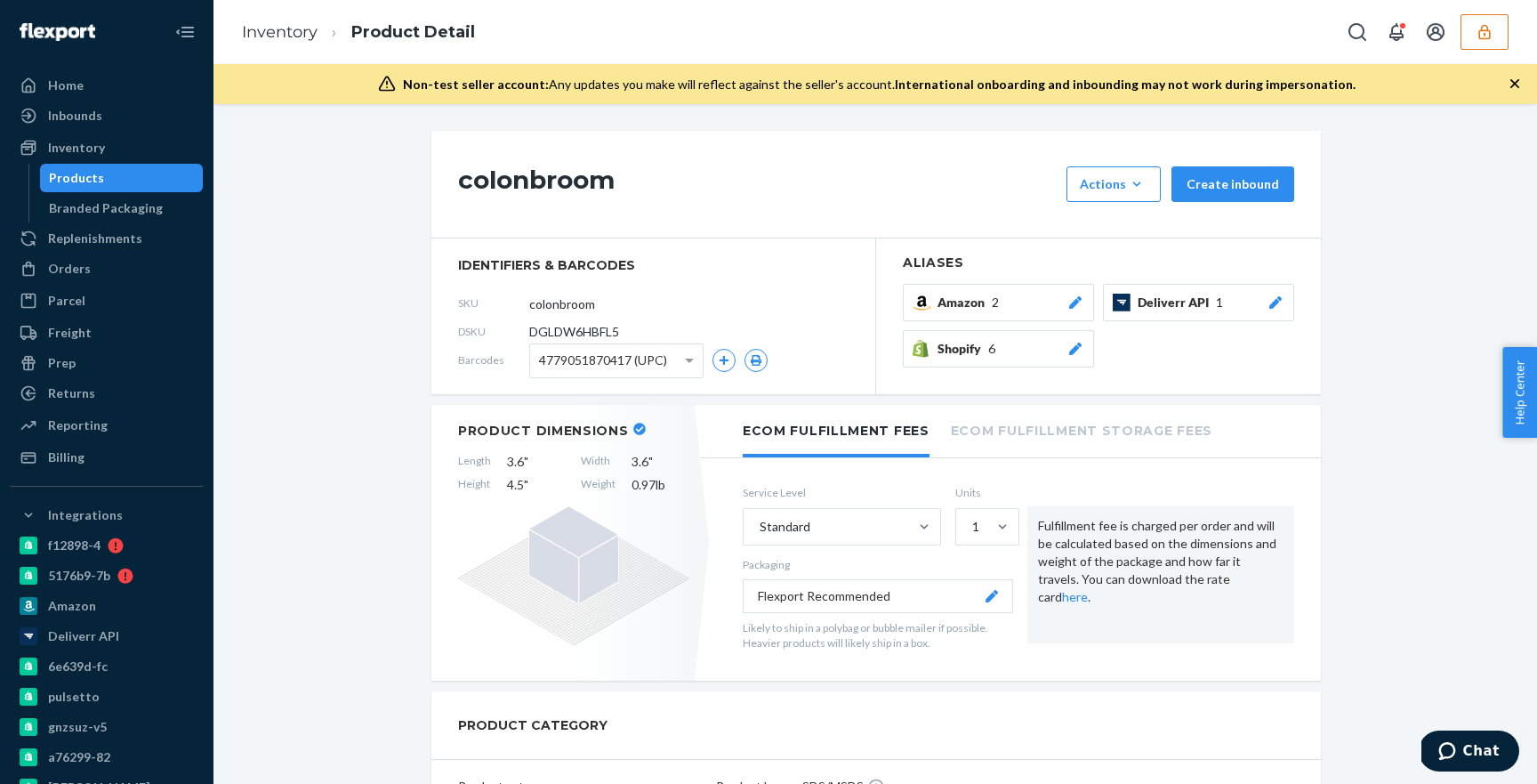
click at [596, 330] on span "DGLDW6HBFL5" at bounding box center [573, 331] width 89 height 18
copy section "DGLDW6HBFL5"
